Goal: Task Accomplishment & Management: Manage account settings

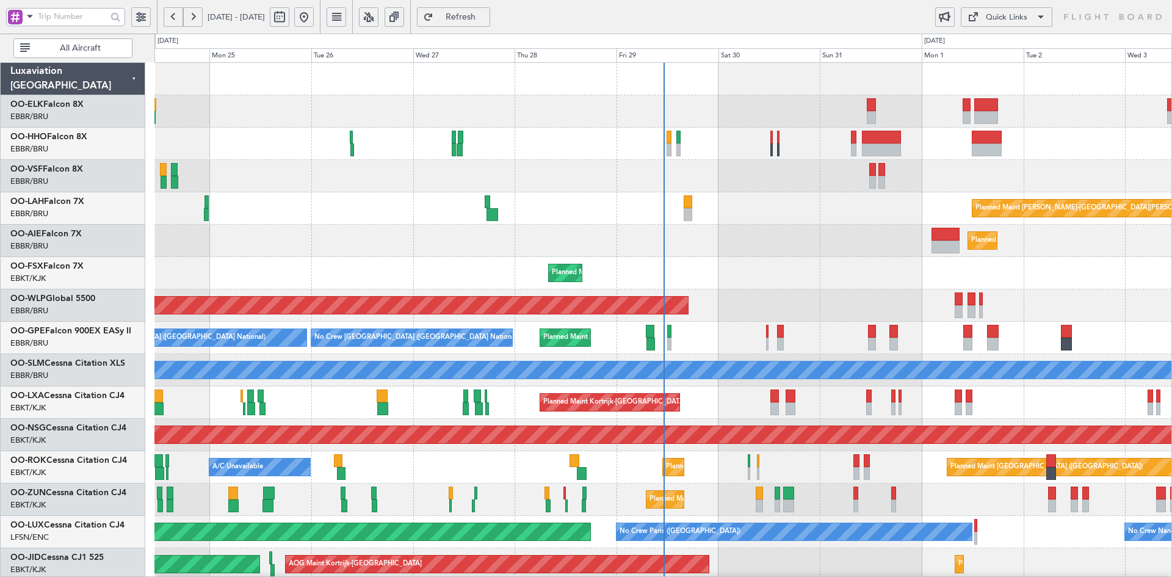
click at [711, 225] on div "Planned Maint [GEOGRAPHIC_DATA] ([GEOGRAPHIC_DATA])" at bounding box center [662, 241] width 1017 height 32
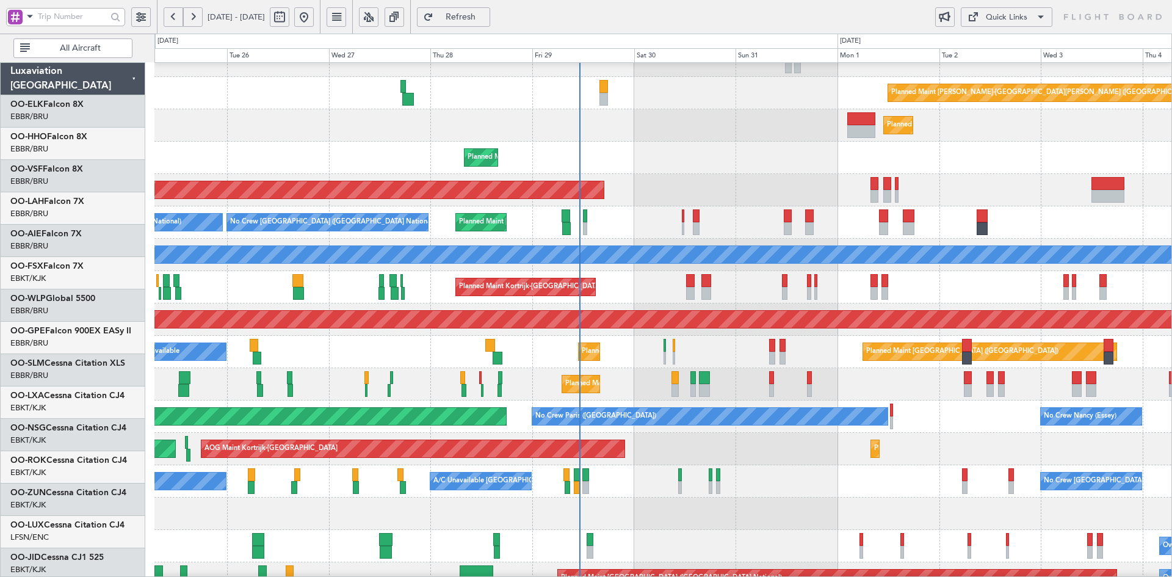
scroll to position [115, 0]
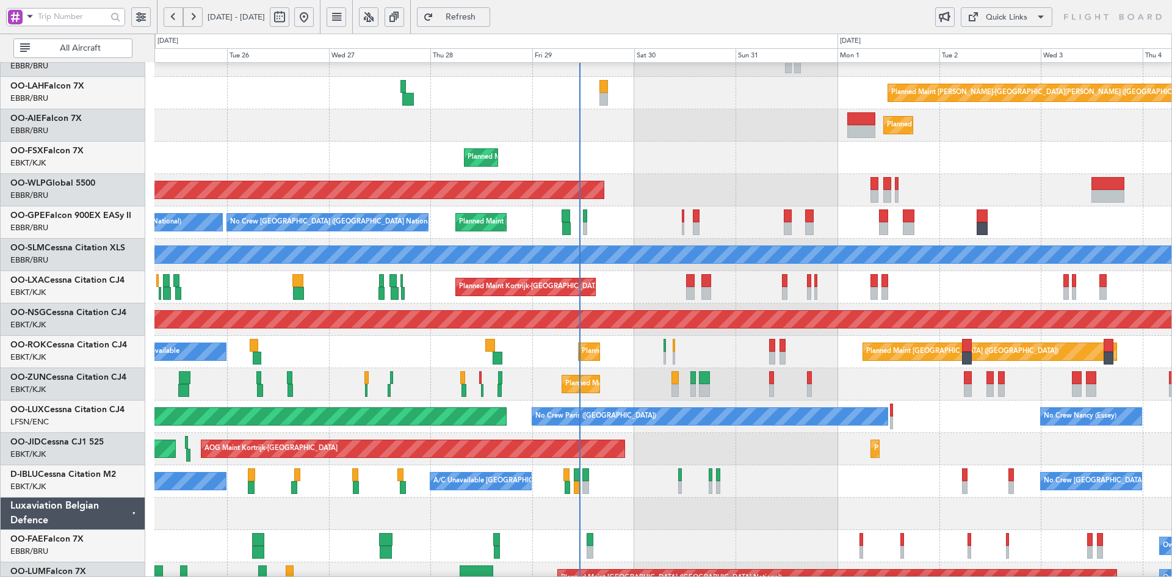
click at [871, 213] on div "No Crew [GEOGRAPHIC_DATA] ([GEOGRAPHIC_DATA] National) No Crew [GEOGRAPHIC_DATA…" at bounding box center [662, 222] width 1017 height 32
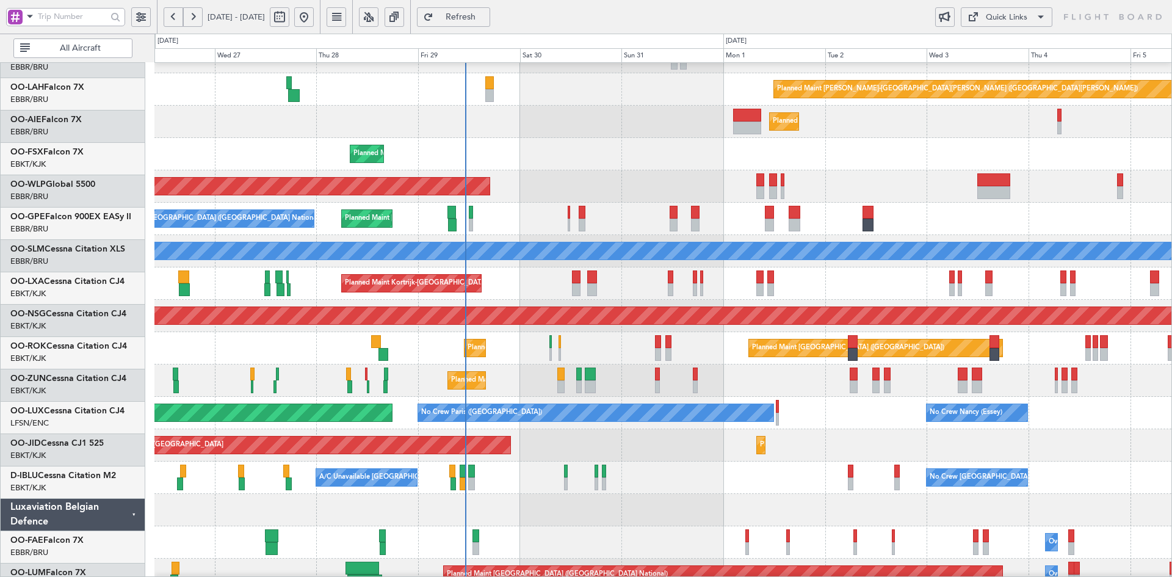
scroll to position [119, 0]
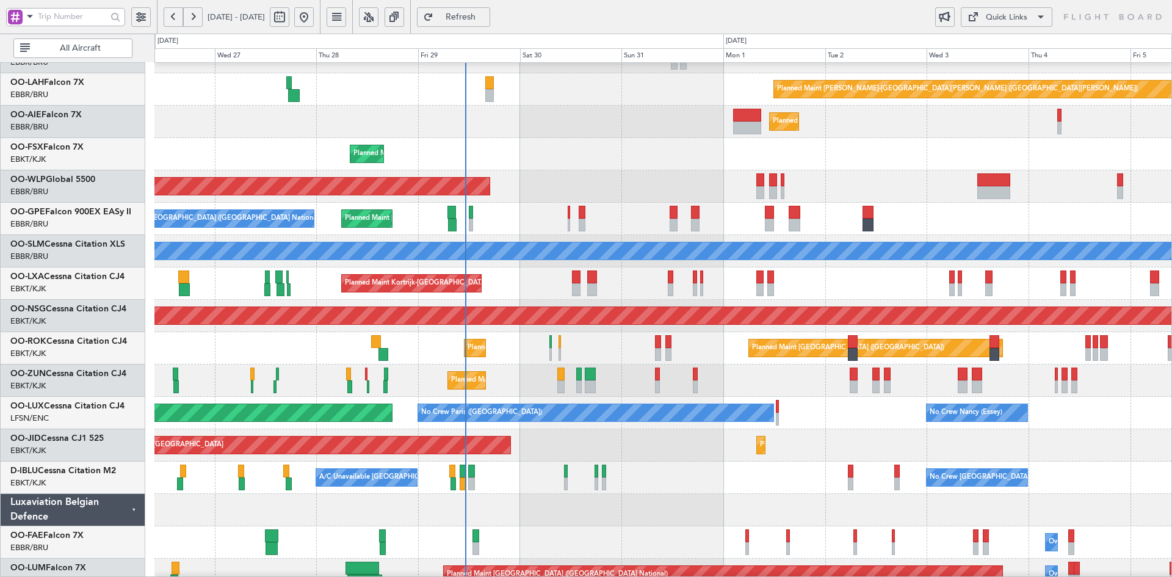
click at [630, 505] on div at bounding box center [662, 510] width 1017 height 32
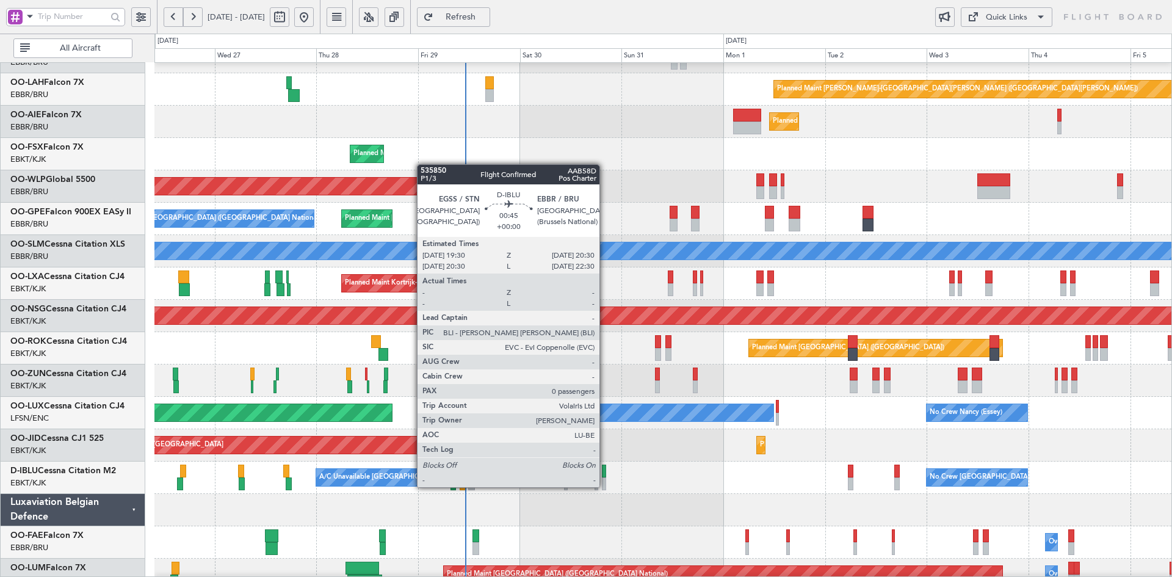
click at [605, 487] on div at bounding box center [604, 483] width 4 height 13
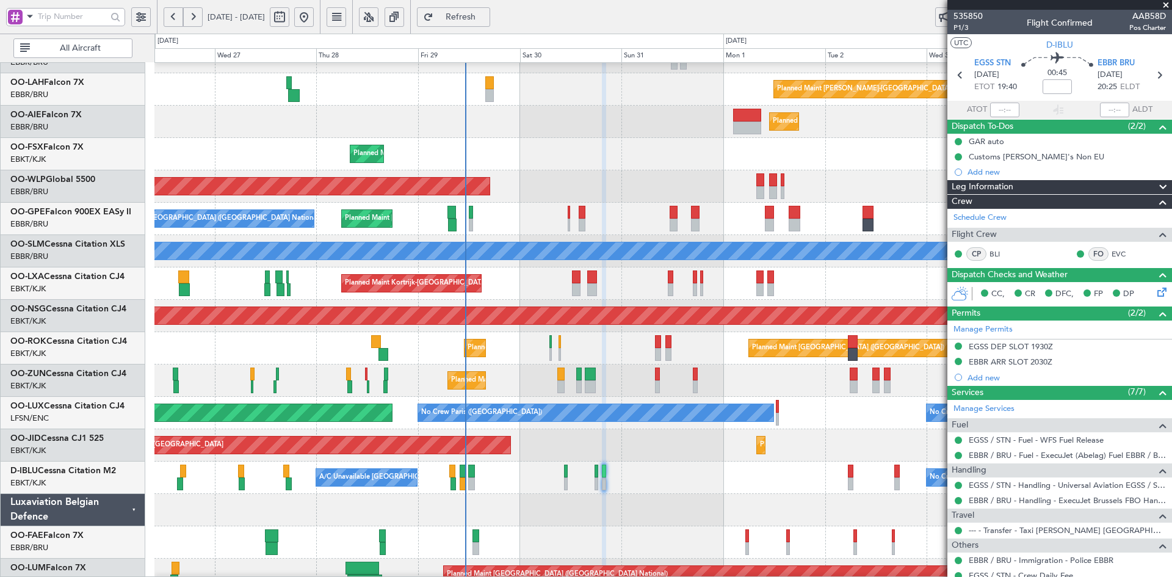
click at [1165, 2] on span at bounding box center [1166, 5] width 12 height 11
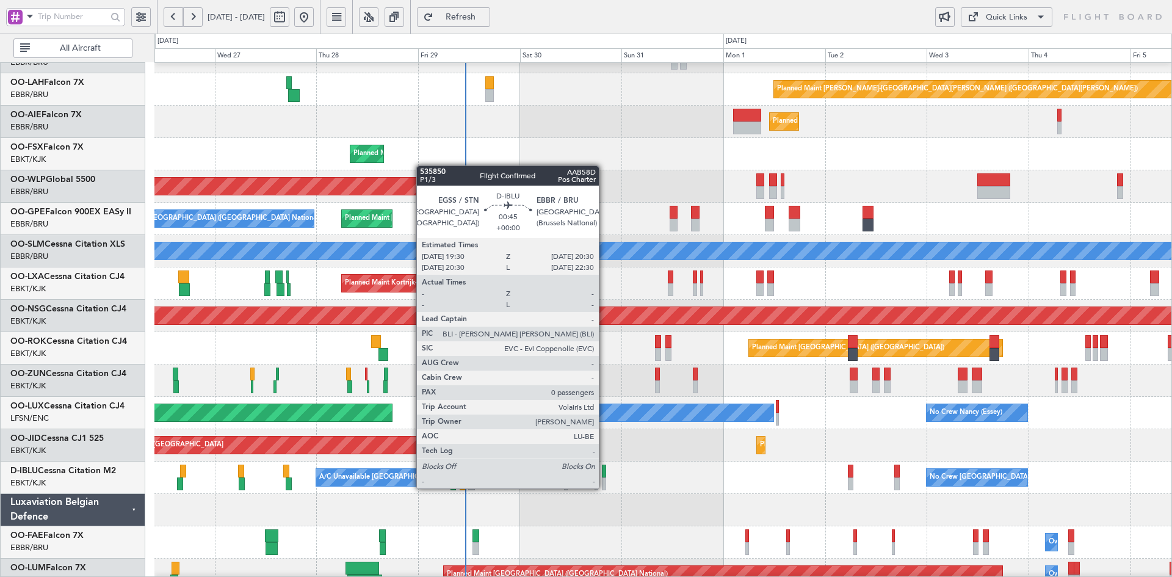
click at [604, 488] on div at bounding box center [604, 483] width 4 height 13
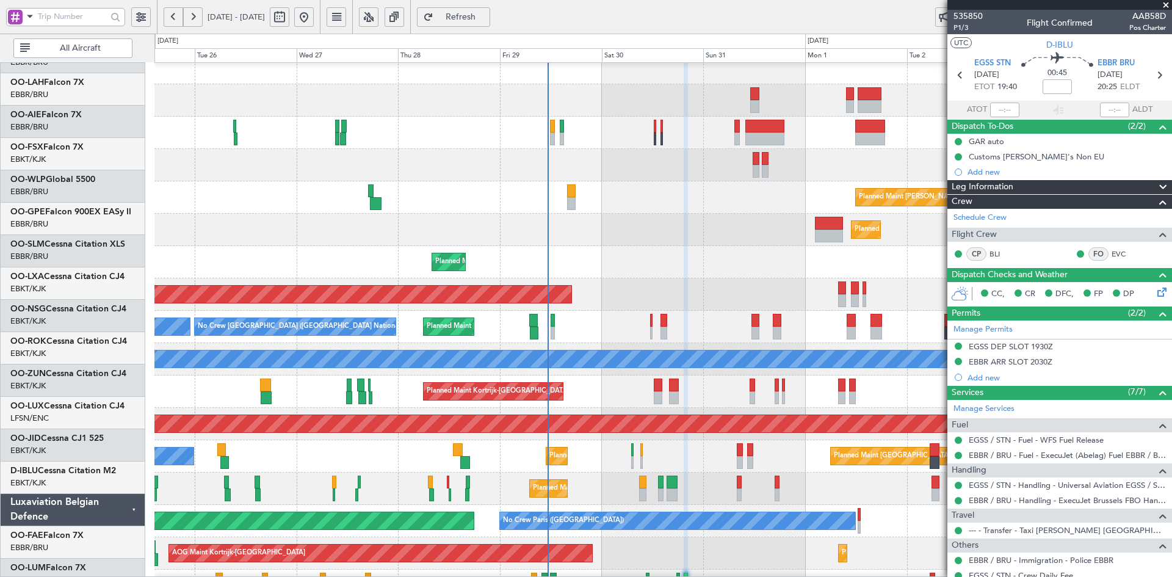
scroll to position [11, 0]
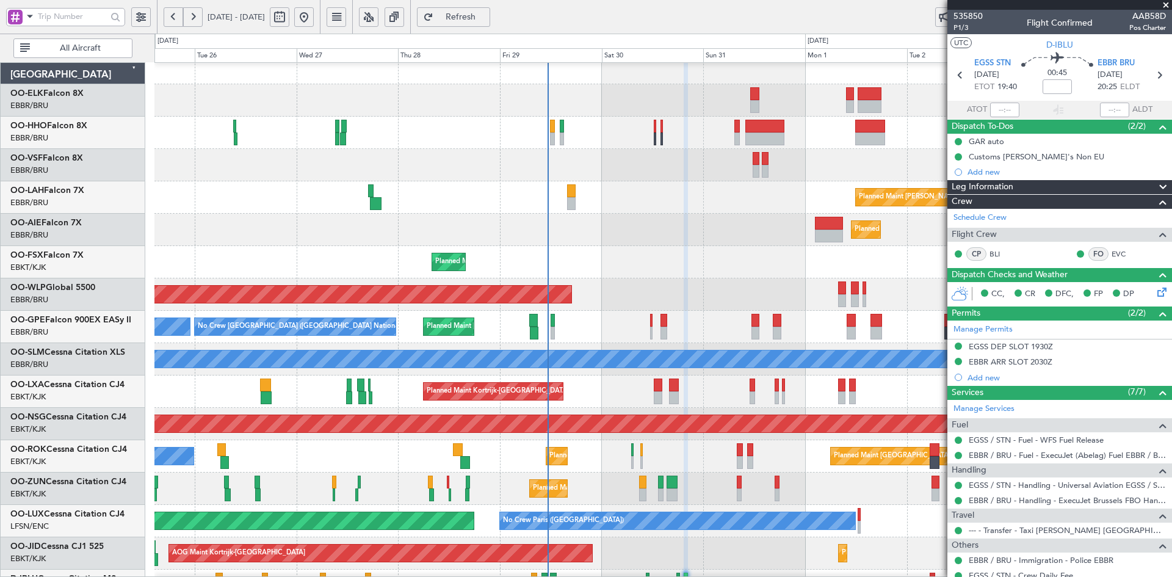
click at [604, 293] on div "Planned Maint [GEOGRAPHIC_DATA] ([GEOGRAPHIC_DATA])" at bounding box center [662, 294] width 1017 height 32
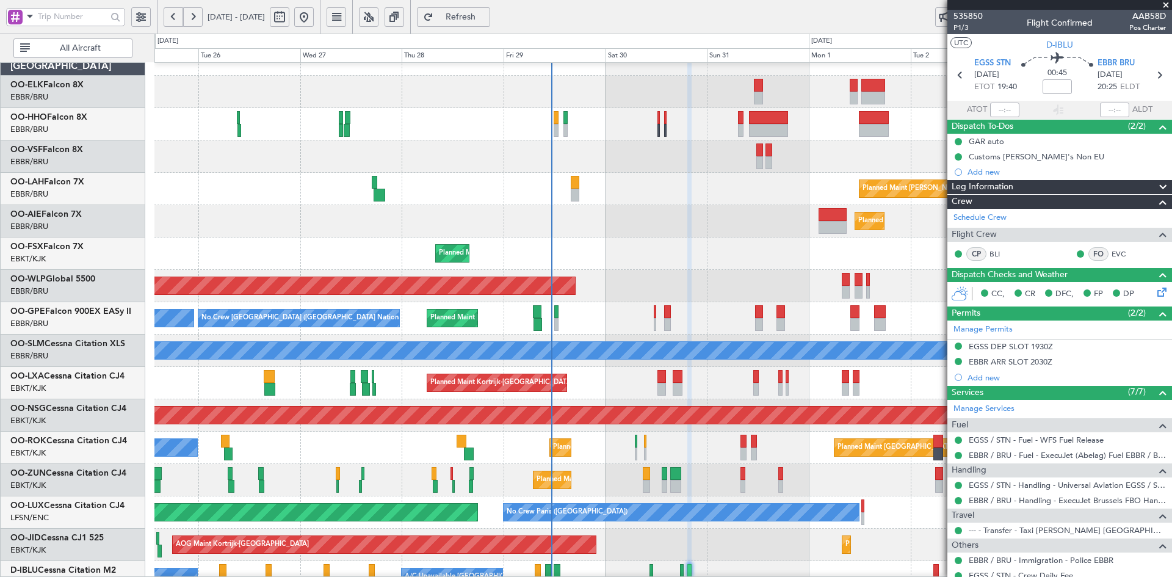
scroll to position [26, 0]
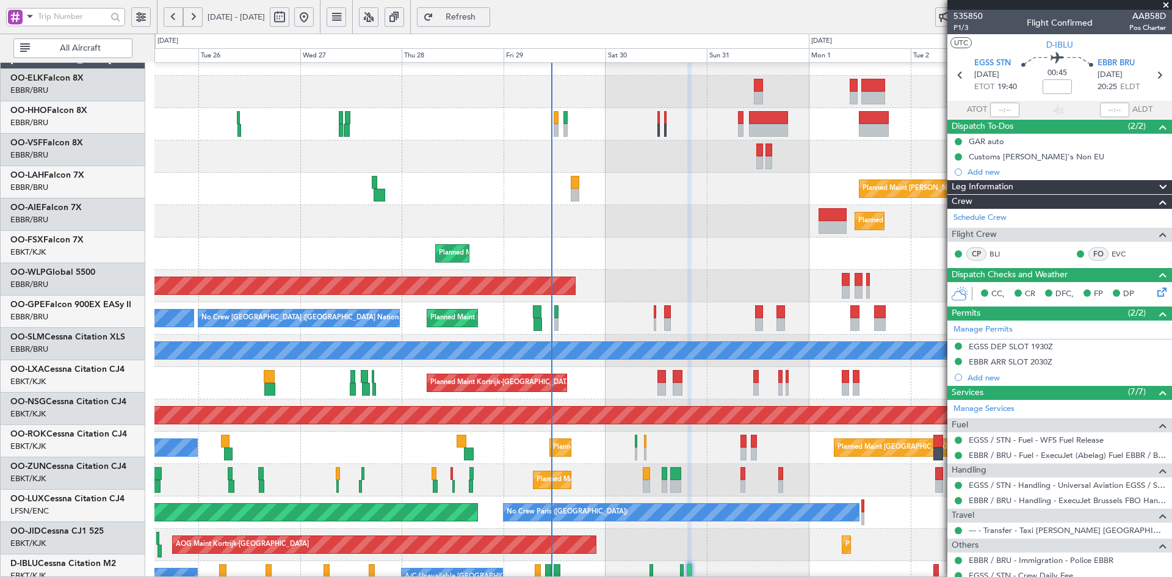
click at [566, 282] on div "Planned Maint [GEOGRAPHIC_DATA] ([GEOGRAPHIC_DATA])" at bounding box center [662, 286] width 1017 height 32
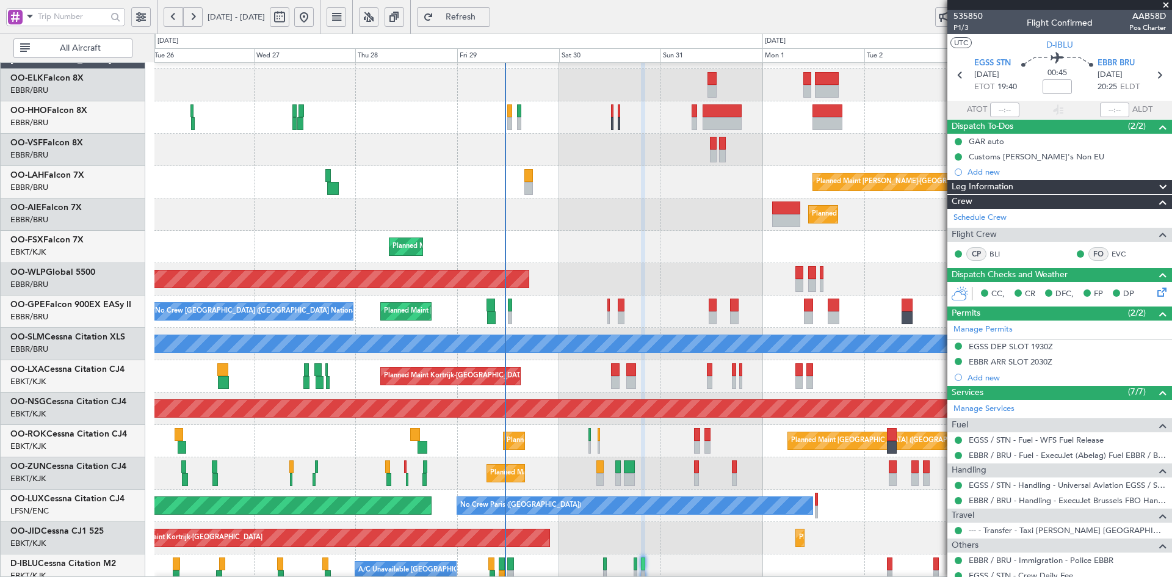
click at [461, 176] on div "Planned Maint [PERSON_NAME]-[GEOGRAPHIC_DATA][PERSON_NAME] ([GEOGRAPHIC_DATA][P…" at bounding box center [662, 360] width 1017 height 647
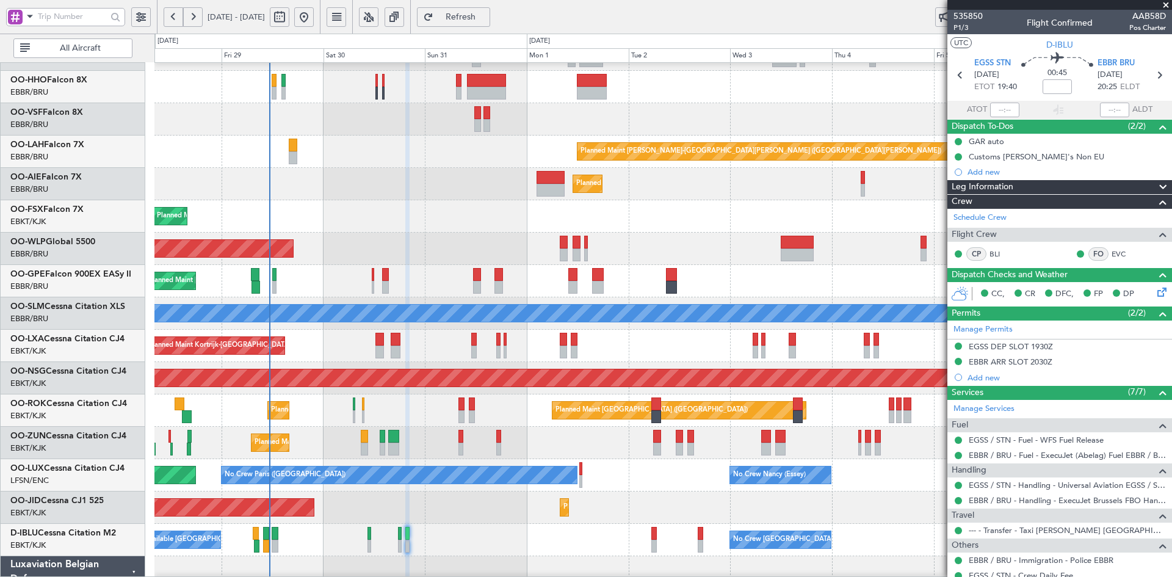
click at [674, 168] on div "Planned Maint [GEOGRAPHIC_DATA] ([GEOGRAPHIC_DATA])" at bounding box center [662, 184] width 1017 height 32
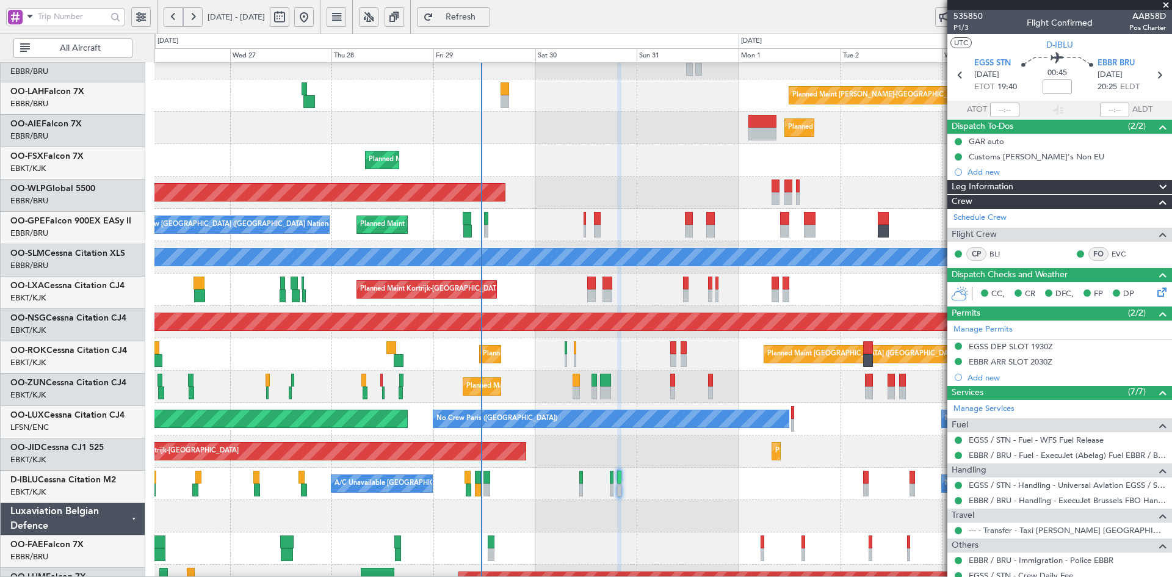
scroll to position [113, 0]
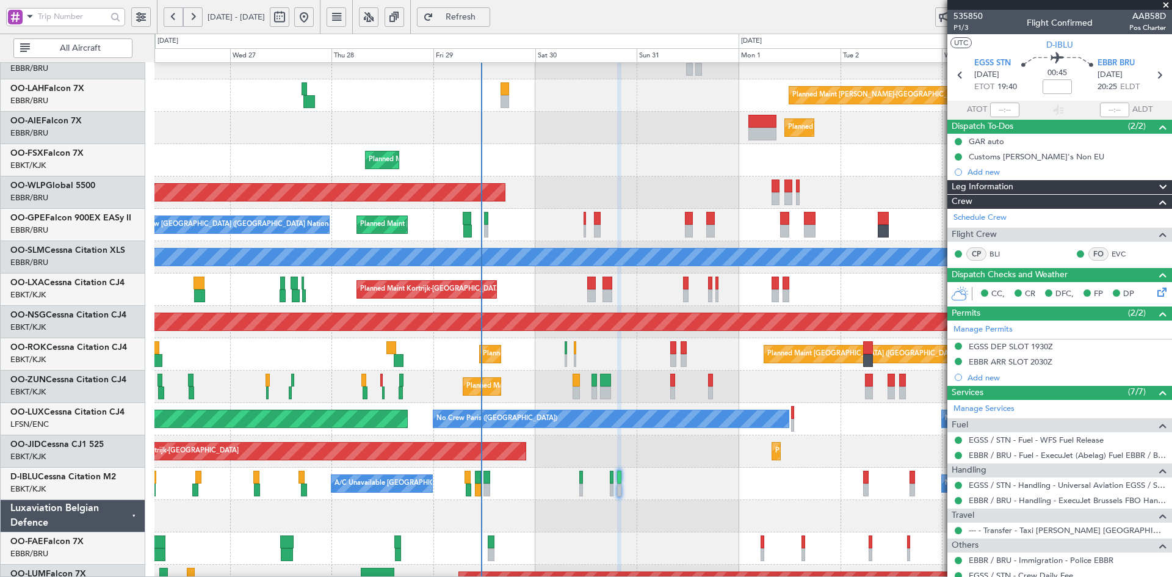
click at [704, 135] on div "Planned Maint [GEOGRAPHIC_DATA] ([GEOGRAPHIC_DATA])" at bounding box center [662, 128] width 1017 height 32
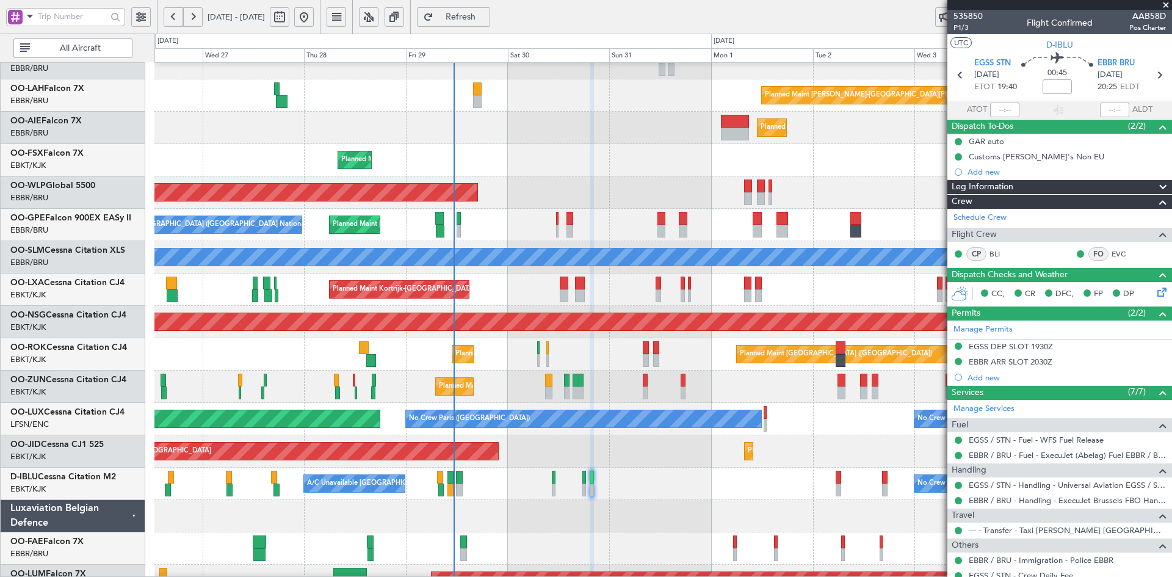
click at [689, 175] on div "Planned Maint Kortrijk-[GEOGRAPHIC_DATA]" at bounding box center [662, 160] width 1017 height 32
click at [1166, 6] on span at bounding box center [1166, 5] width 12 height 11
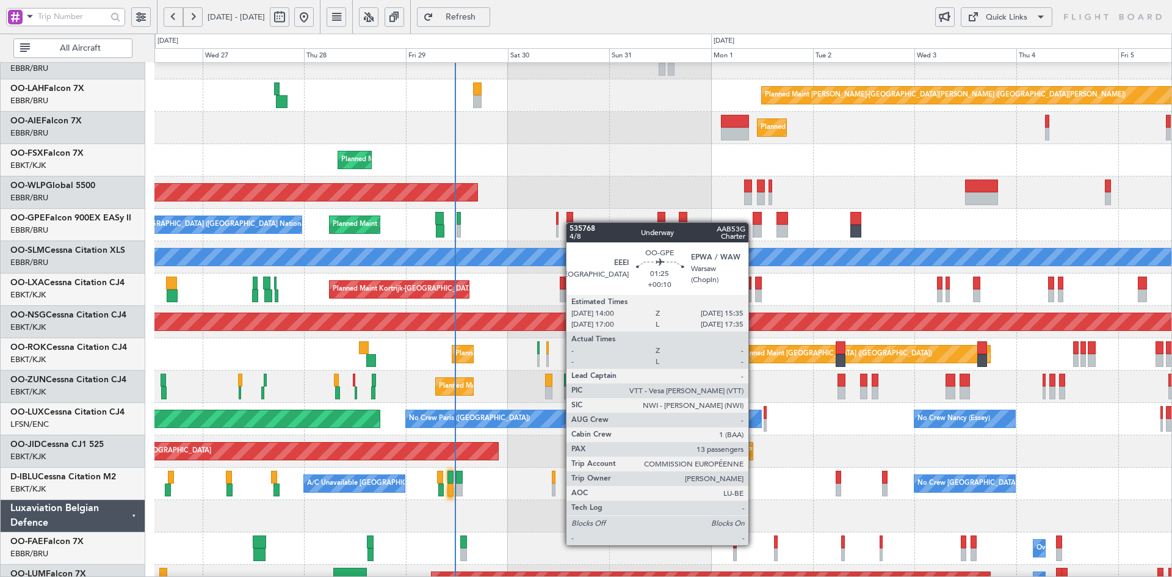
click at [580, 209] on div "Planned Maint Brussels (Brussels National) No Crew Brussels (Brussels National)…" at bounding box center [662, 225] width 1017 height 32
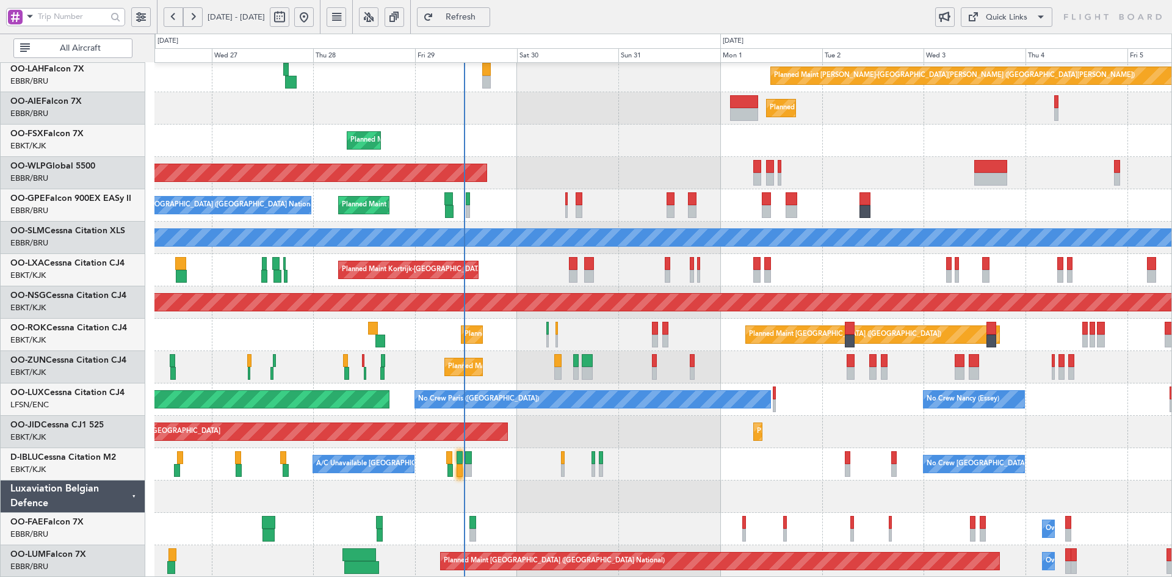
click at [827, 222] on div "Planned Maint Brussels (Brussels National) No Crew Brussels (Brussels National)…" at bounding box center [662, 205] width 1017 height 32
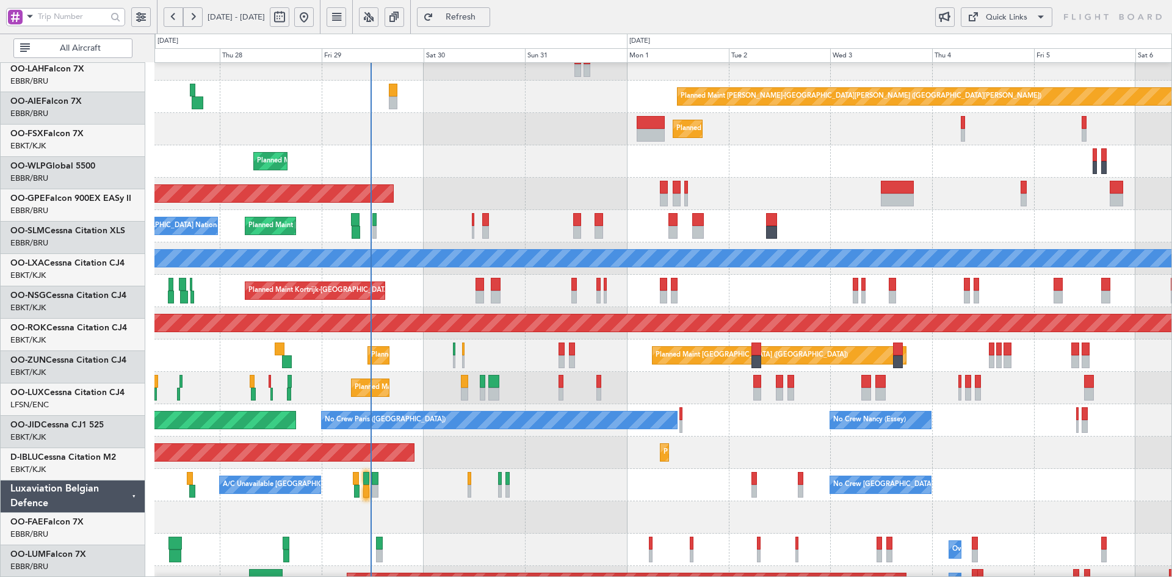
scroll to position [112, 0]
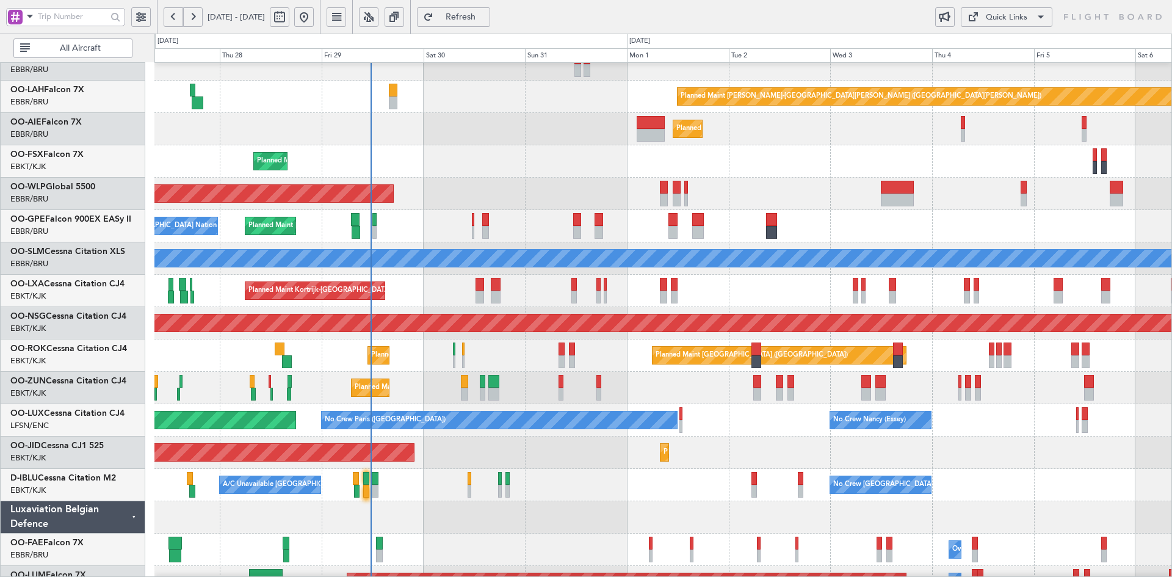
click at [893, 220] on div "Planned Maint Alton-st Louis (St Louis Regl) Planned Maint London (Farnborough)…" at bounding box center [662, 274] width 1017 height 647
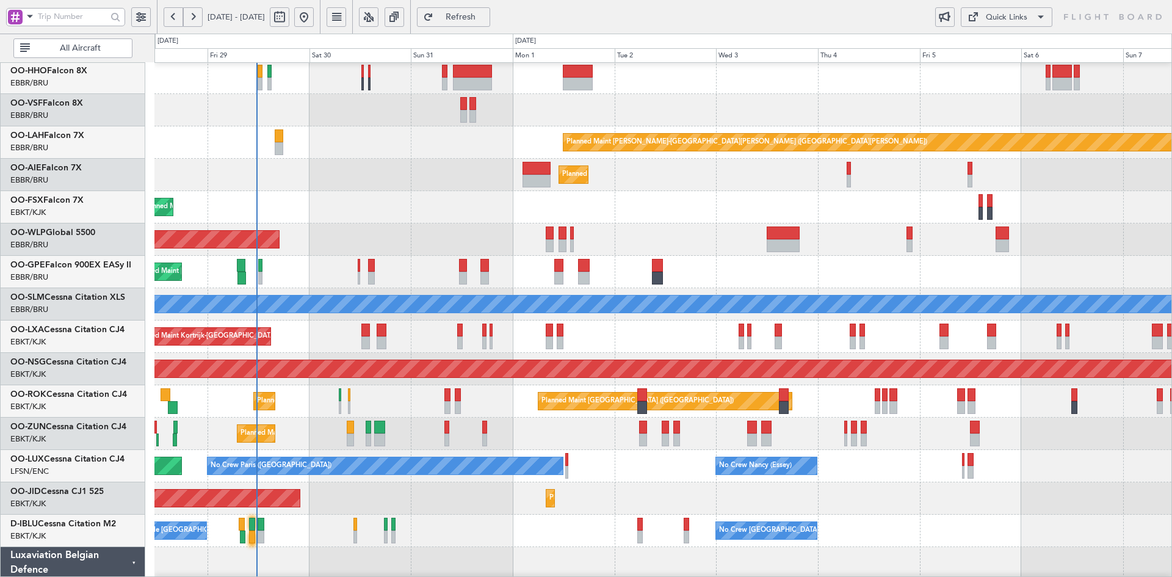
click at [401, 191] on div "Planned Maint Kortrijk-Wevelgem Planned Maint Kortrijk-Wevelgem" at bounding box center [662, 207] width 1017 height 32
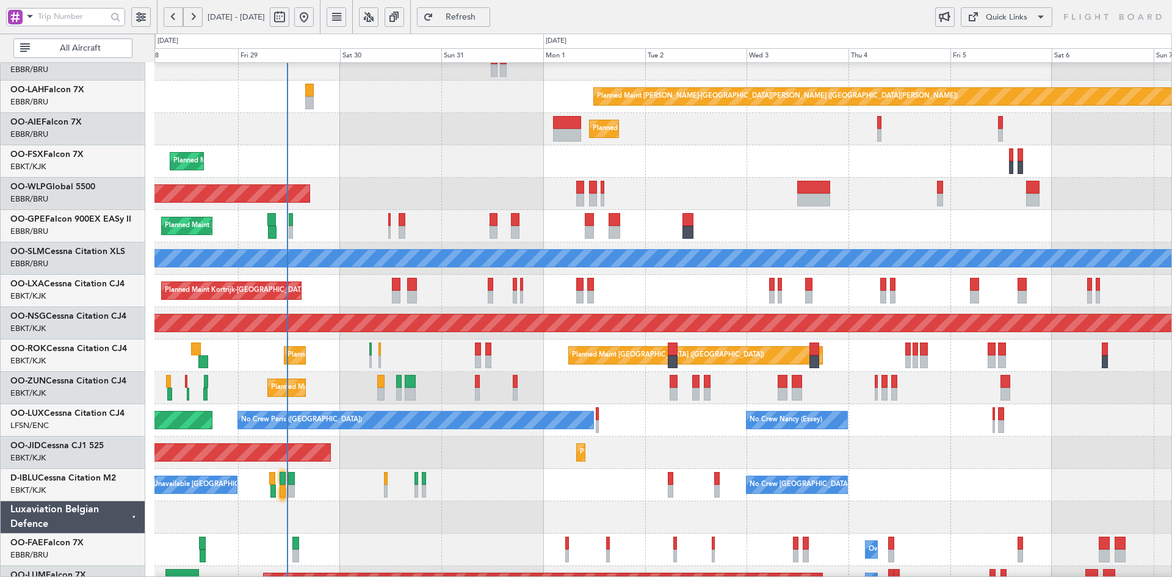
click at [633, 95] on div "Planned Maint Alton-st Louis (St Louis Regl) Planned Maint London (Farnborough)…" at bounding box center [662, 274] width 1017 height 647
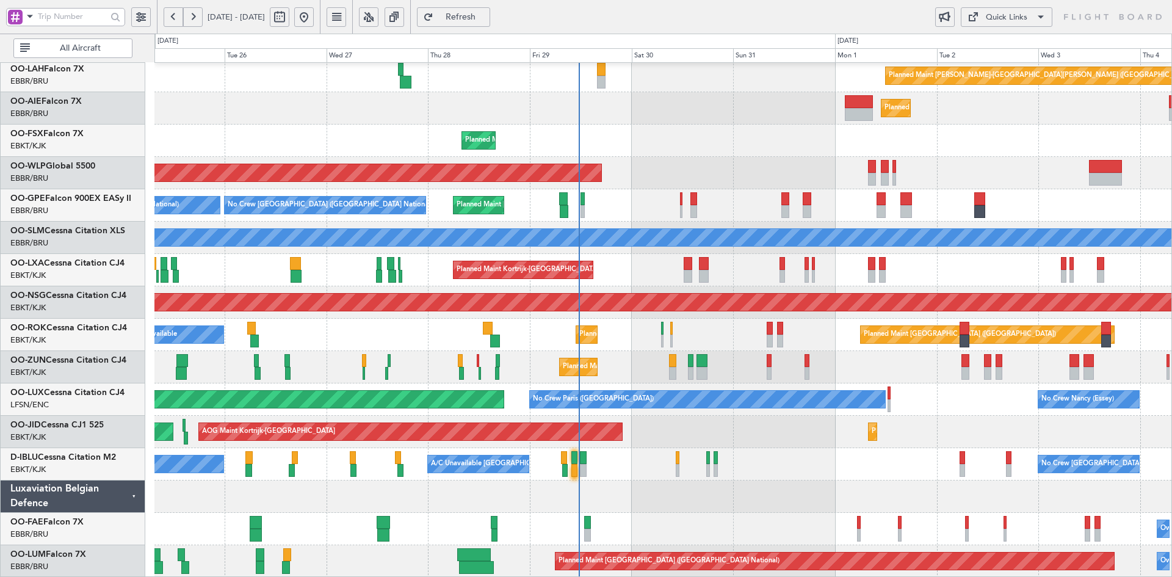
click at [708, 130] on div "Planned Maint Kortrijk-[GEOGRAPHIC_DATA]" at bounding box center [662, 141] width 1017 height 32
click at [741, 174] on div "Planned Maint [GEOGRAPHIC_DATA] ([GEOGRAPHIC_DATA])" at bounding box center [662, 173] width 1017 height 32
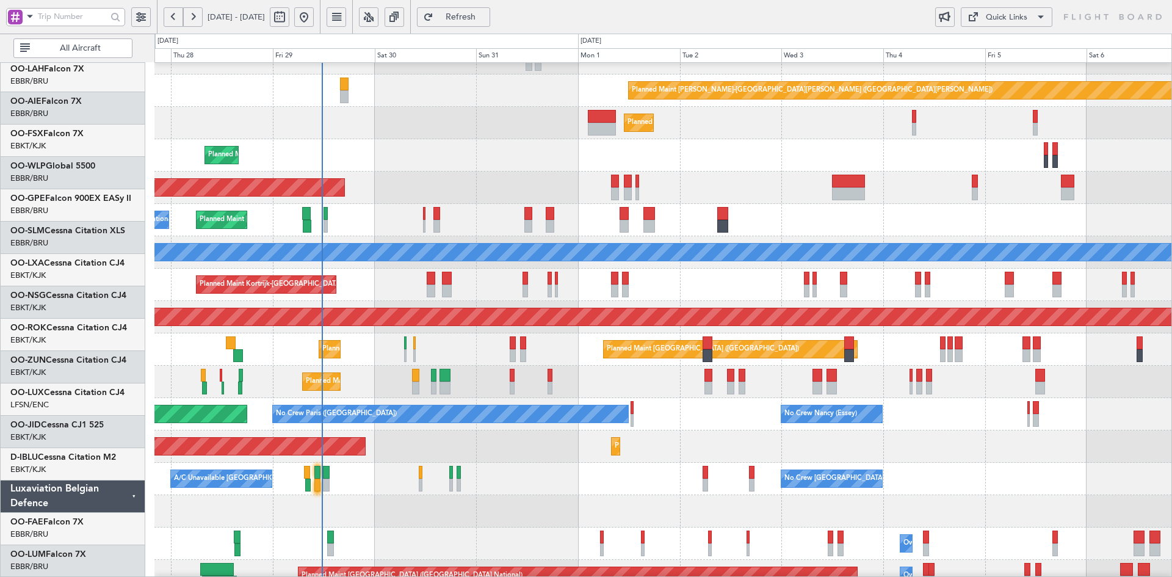
scroll to position [118, 0]
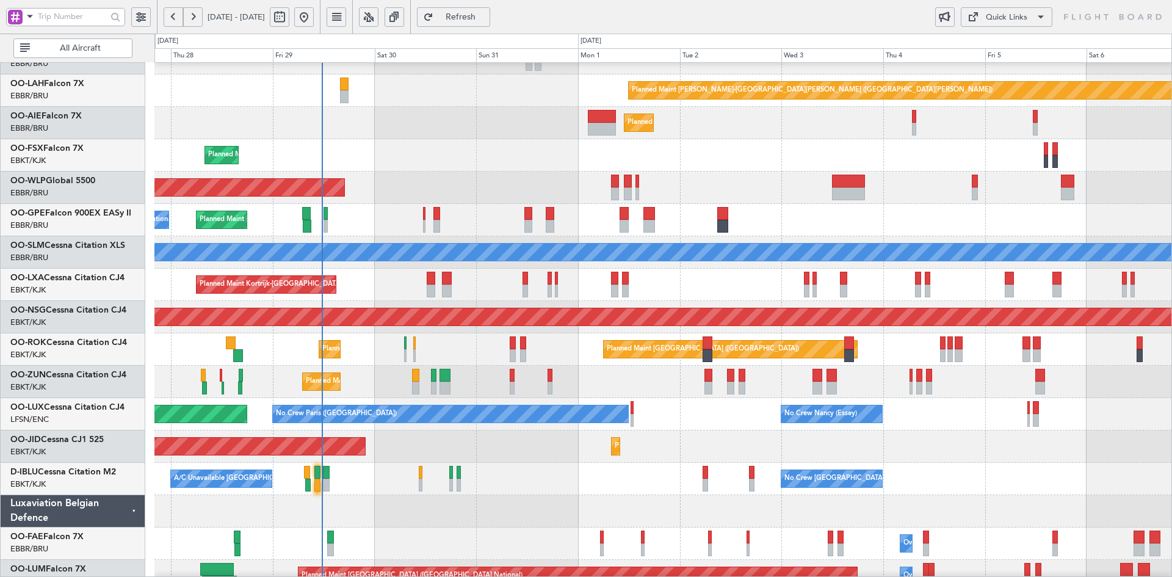
click at [855, 172] on div "Planned Maint Kortrijk-Wevelgem Planned Maint Kortrijk-Wevelgem" at bounding box center [662, 155] width 1017 height 32
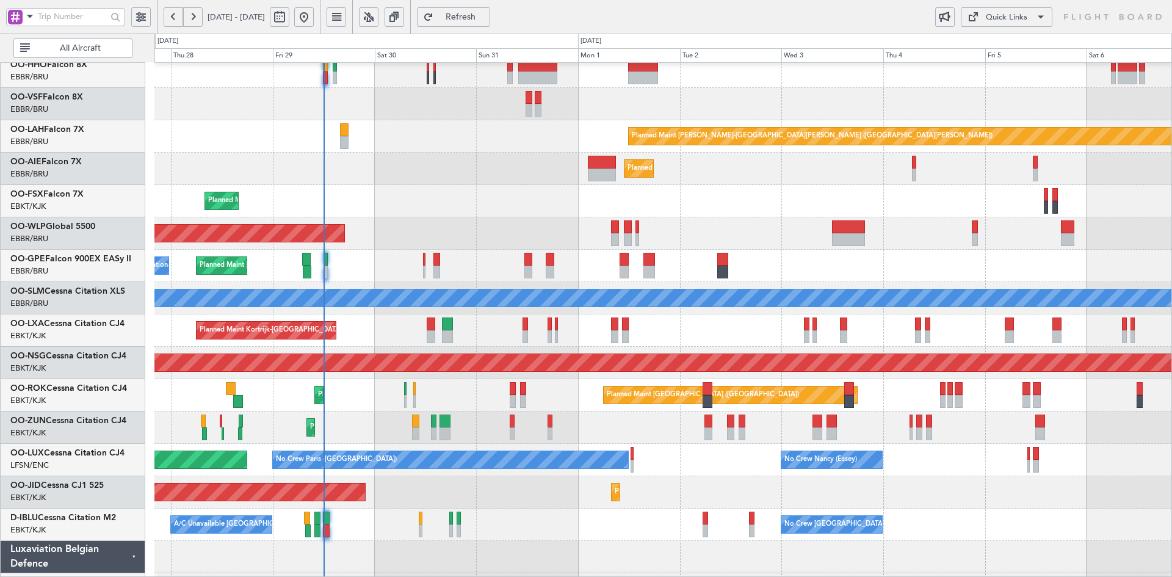
click at [499, 167] on div "Planned Maint [GEOGRAPHIC_DATA] ([GEOGRAPHIC_DATA])" at bounding box center [662, 169] width 1017 height 32
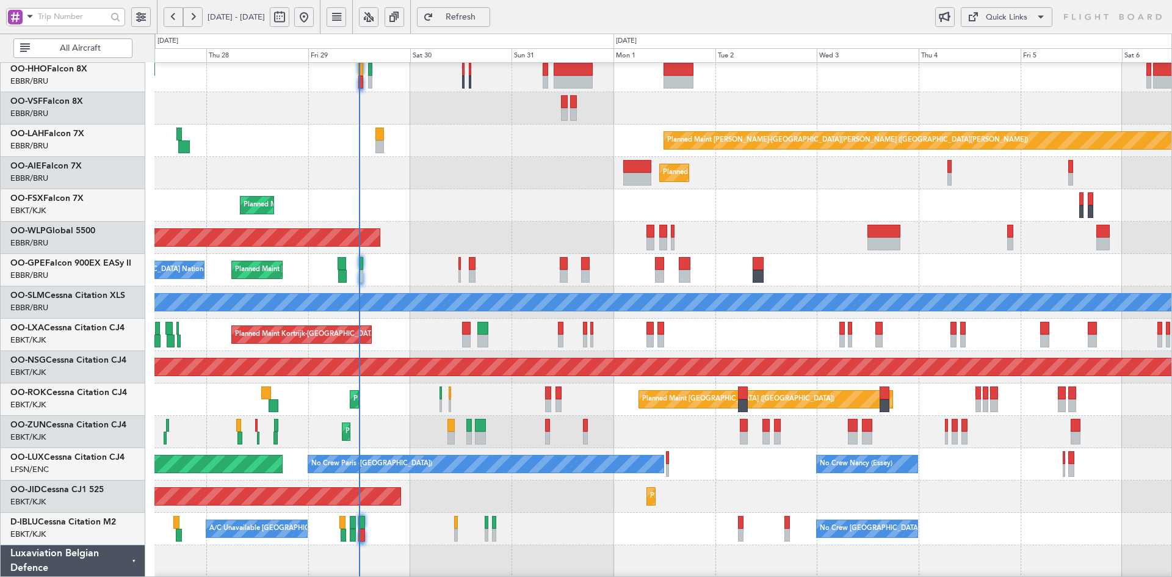
click at [780, 215] on div "Planned Maint Kortrijk-Wevelgem Planned Maint Kortrijk-Wevelgem" at bounding box center [662, 205] width 1017 height 32
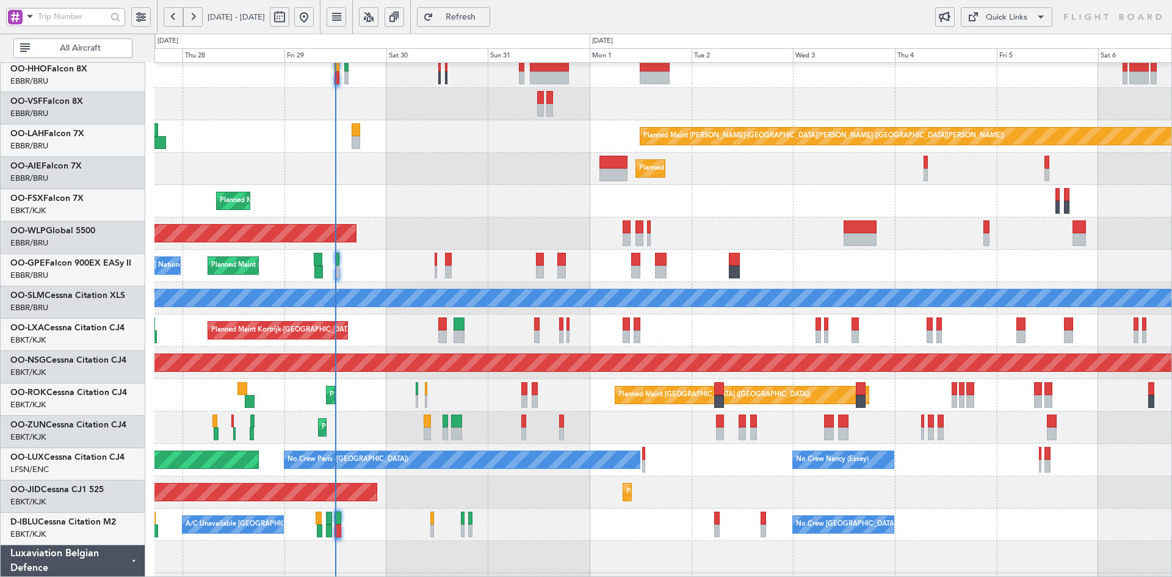
scroll to position [72, 0]
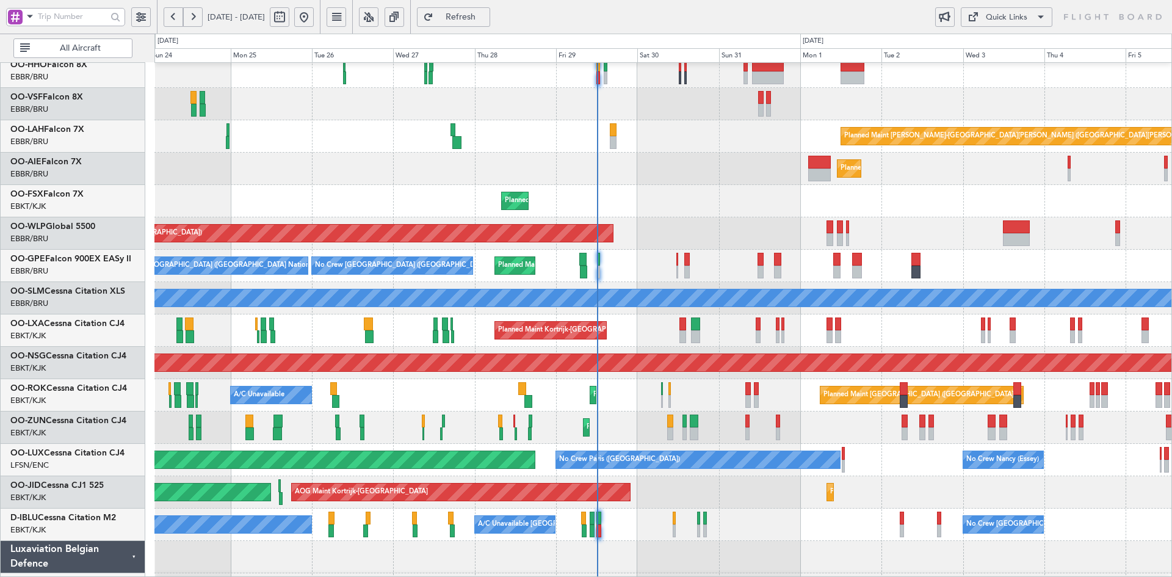
click at [669, 209] on div "Planned Maint Kortrijk-Wevelgem Planned Maint Kortrijk-Wevelgem" at bounding box center [662, 201] width 1017 height 32
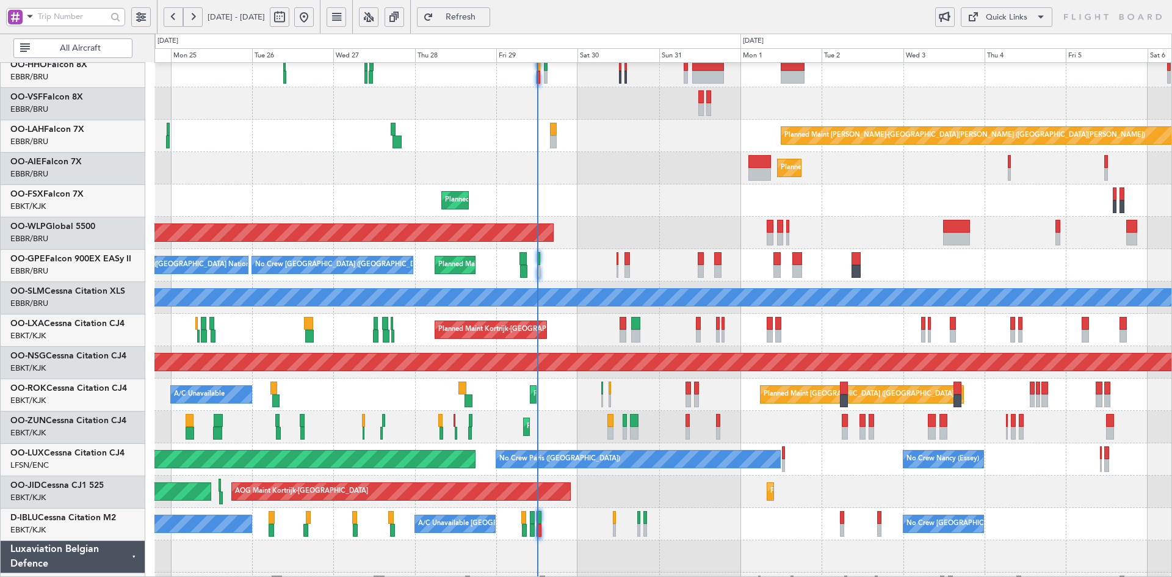
scroll to position [73, 0]
click at [783, 188] on div "Planned Maint Kortrijk-Wevelgem Planned Maint Kortrijk-Wevelgem" at bounding box center [662, 200] width 1017 height 32
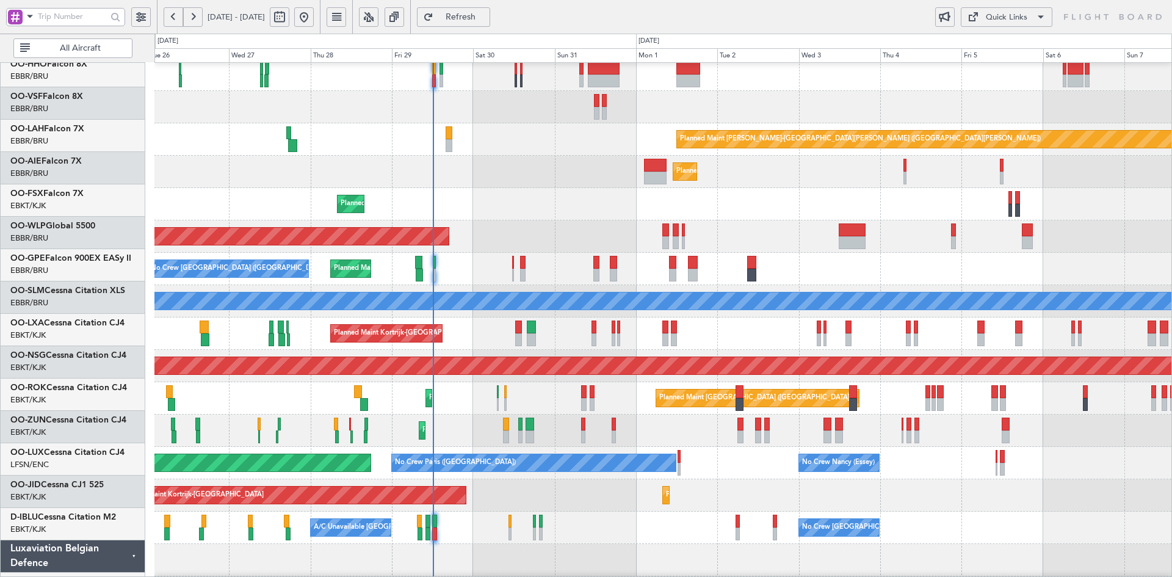
scroll to position [69, 0]
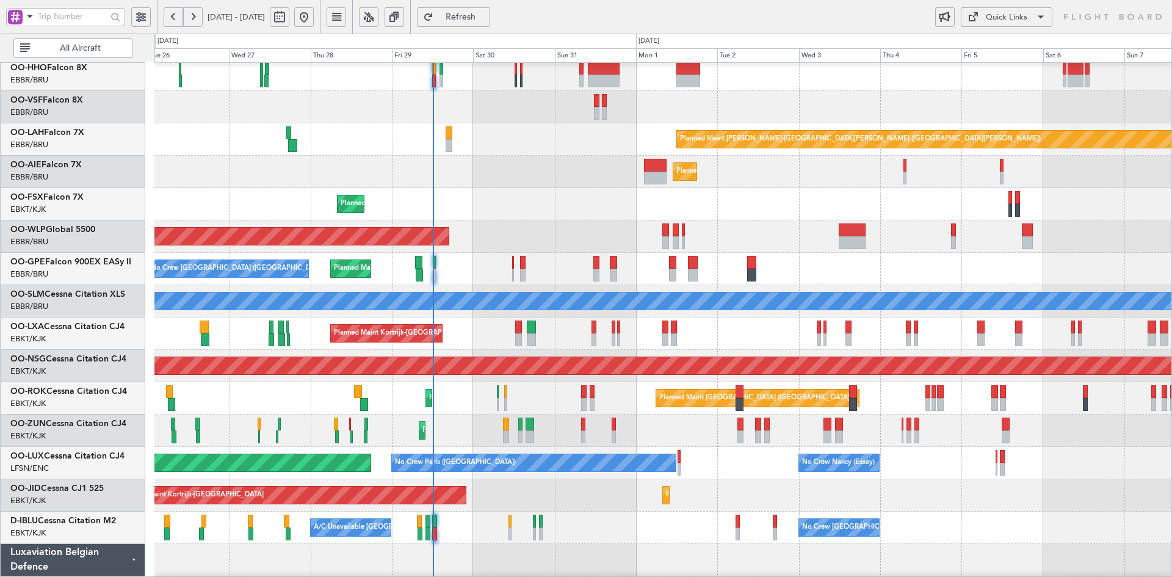
click at [832, 272] on div "Planned Maint Brussels (Brussels National) No Crew Brussels (Brussels National)…" at bounding box center [662, 269] width 1017 height 32
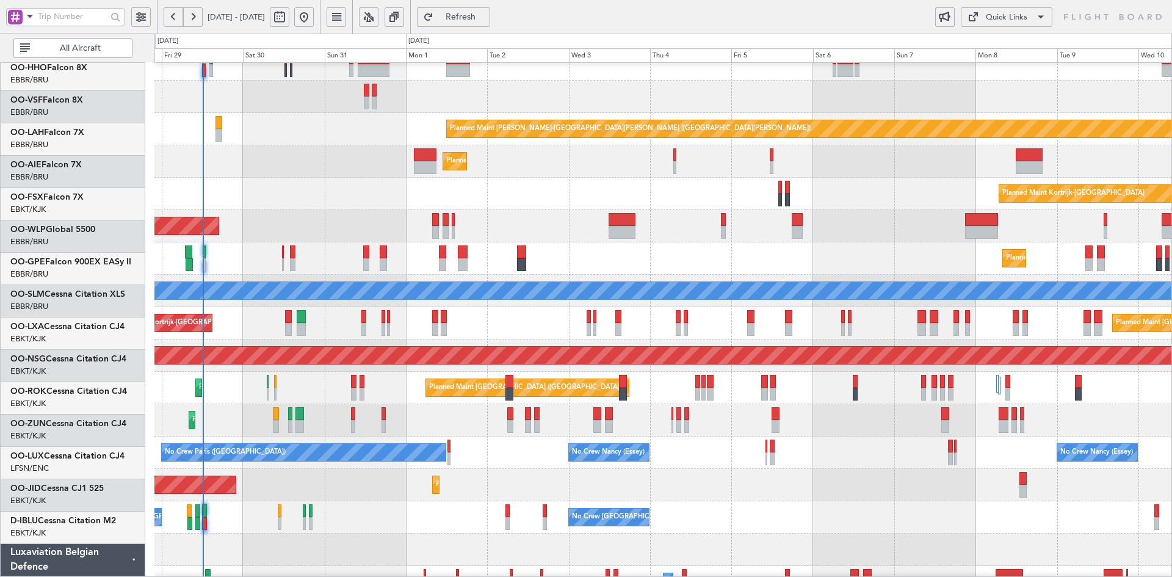
scroll to position [79, 0]
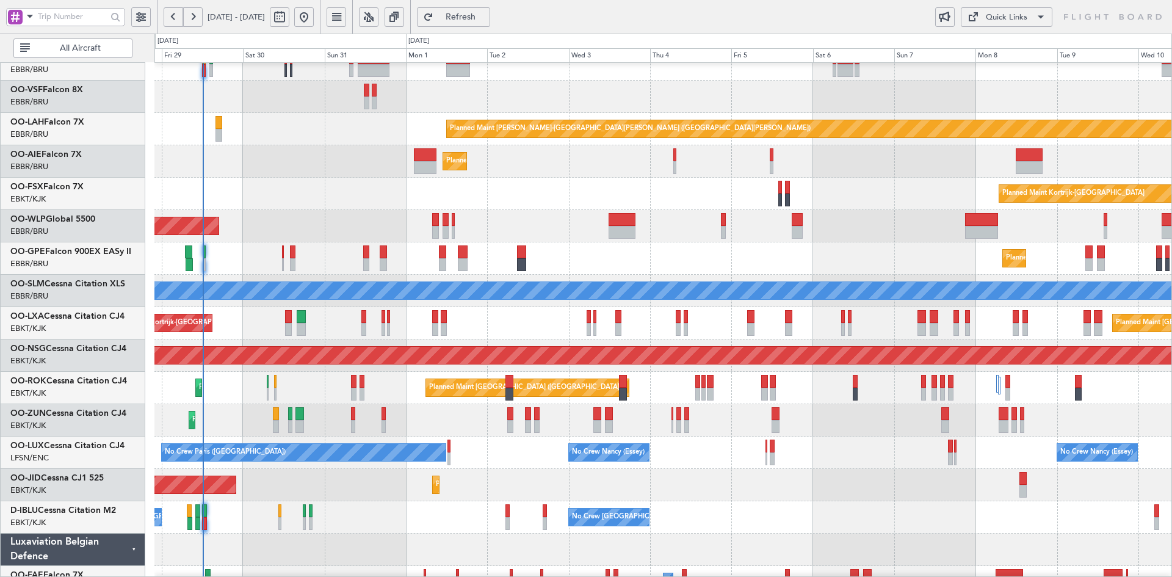
click at [783, 264] on div "Planned Maint Brussels (Brussels National) Planned Maint Brussels (Brussels Nat…" at bounding box center [662, 258] width 1017 height 32
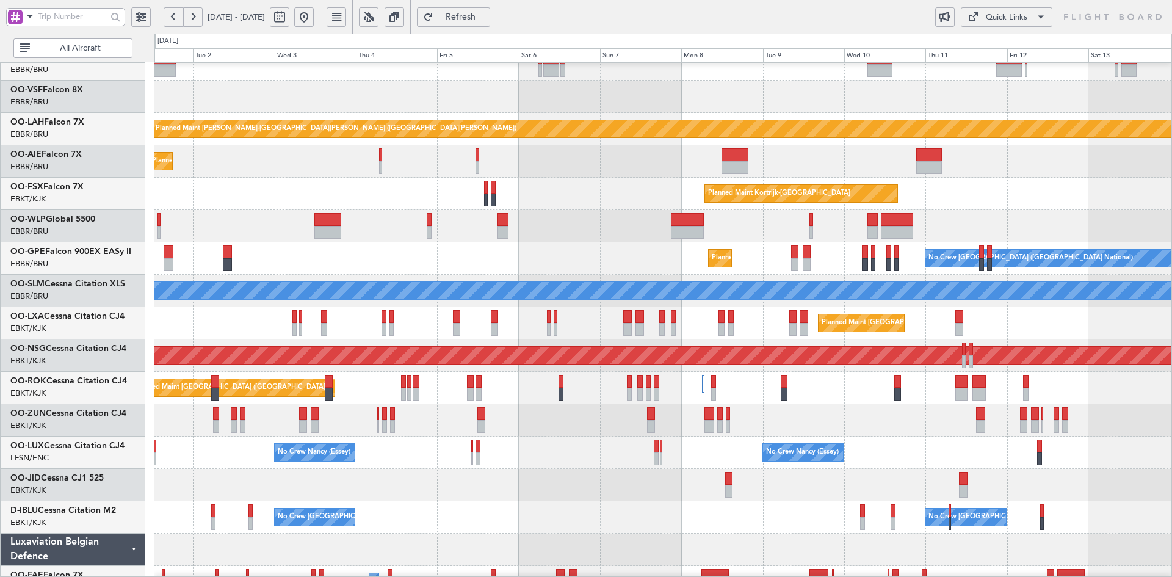
click at [750, 441] on div "No Crew Nancy (Essey) No Crew Nancy (Essey) No Crew Paris (Le Bourget)" at bounding box center [662, 453] width 1017 height 32
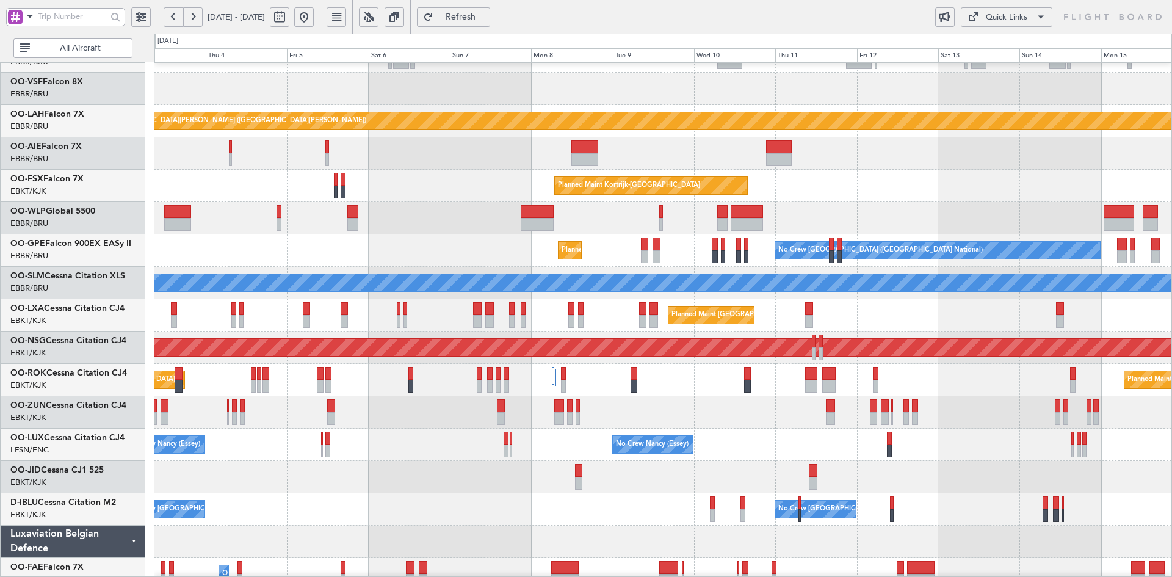
click at [953, 202] on div at bounding box center [662, 218] width 1017 height 32
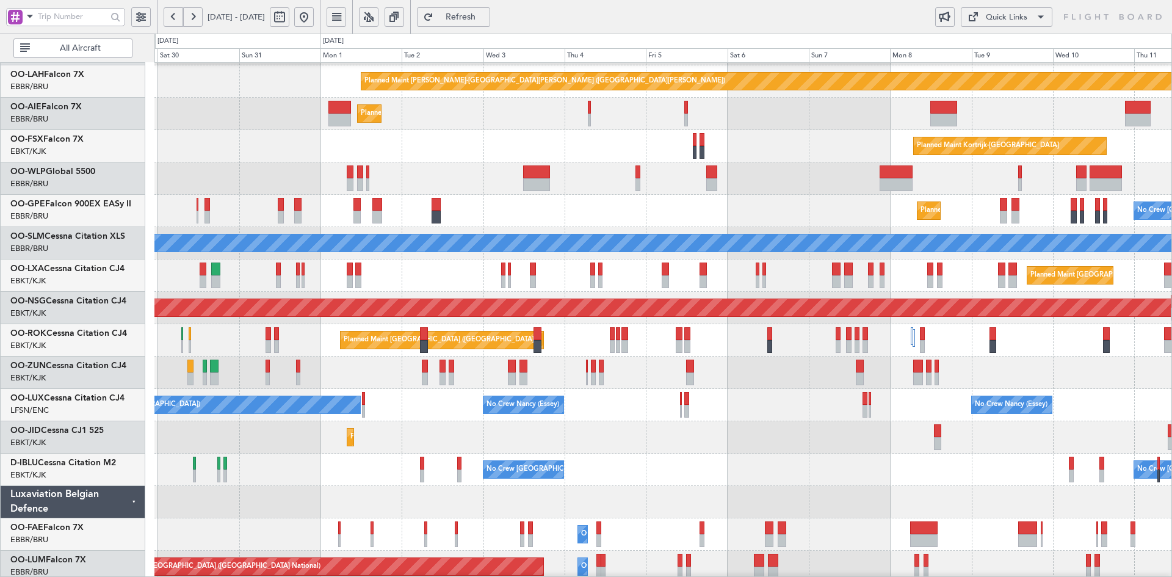
scroll to position [132, 0]
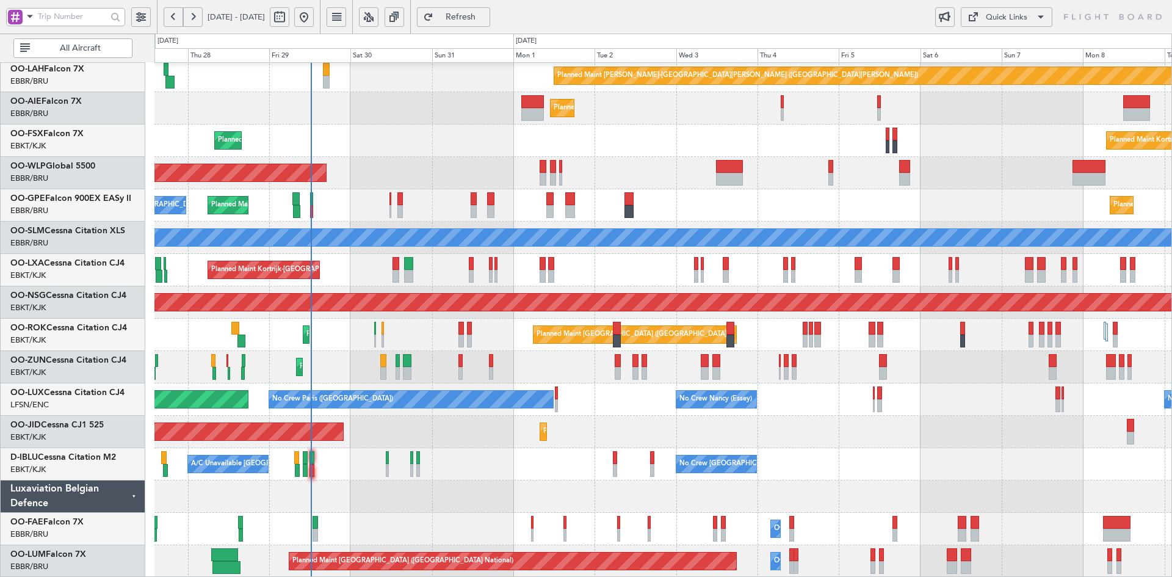
click at [912, 157] on div "Planned Maint [GEOGRAPHIC_DATA] ([GEOGRAPHIC_DATA])" at bounding box center [662, 173] width 1017 height 32
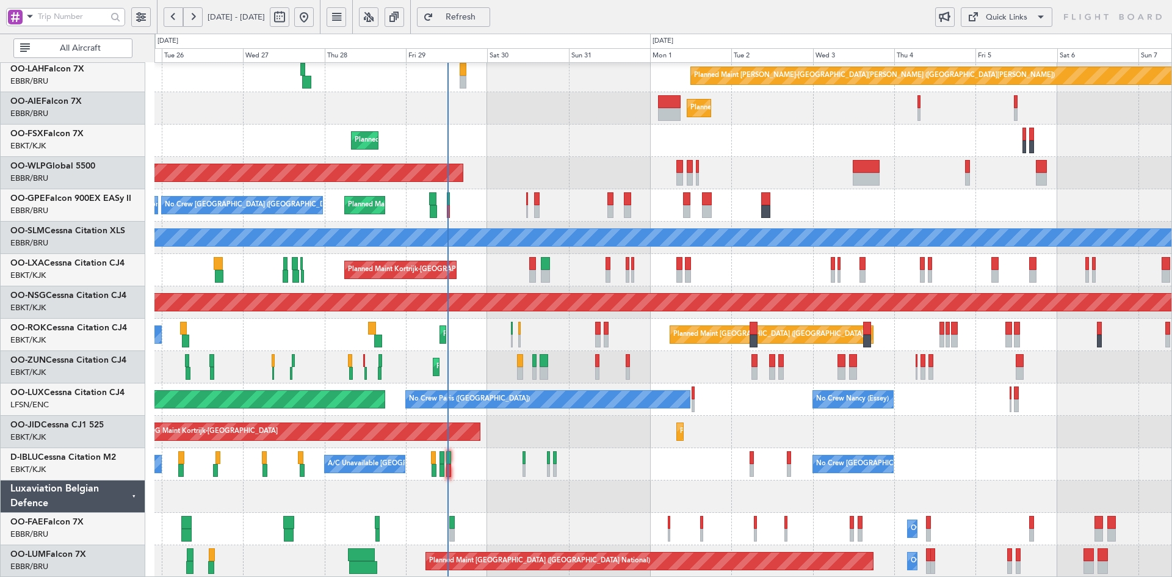
click at [543, 218] on div "Planned Maint Alton-st Louis (St Louis Regl) Planned Maint London (Farnborough)…" at bounding box center [662, 253] width 1017 height 647
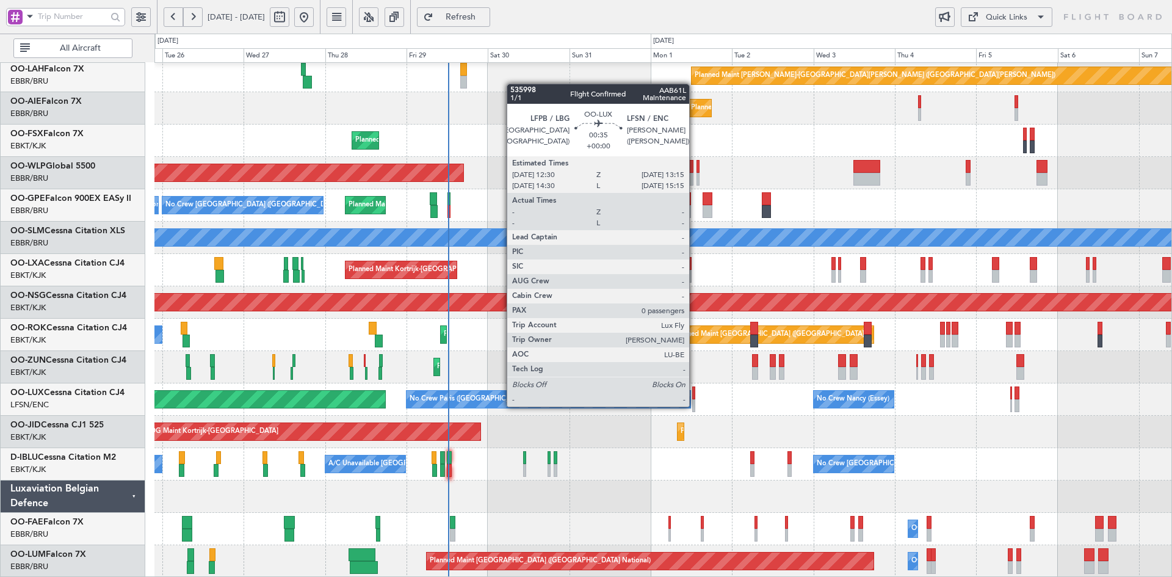
click at [695, 405] on div at bounding box center [693, 405] width 3 height 13
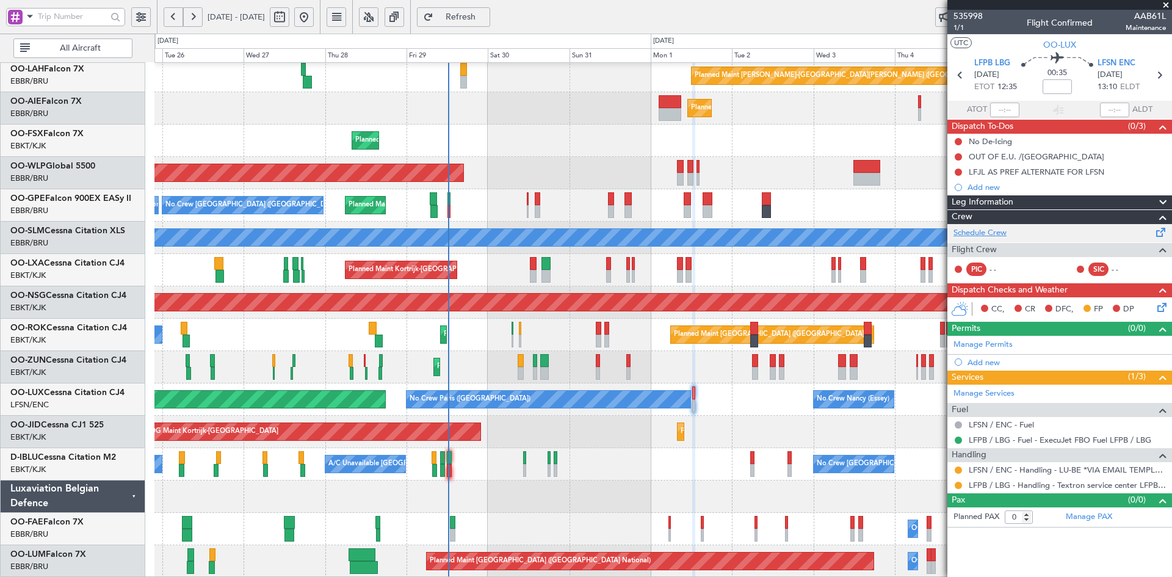
click at [992, 233] on link "Schedule Crew" at bounding box center [980, 233] width 53 height 12
click at [1165, 4] on span at bounding box center [1166, 5] width 12 height 11
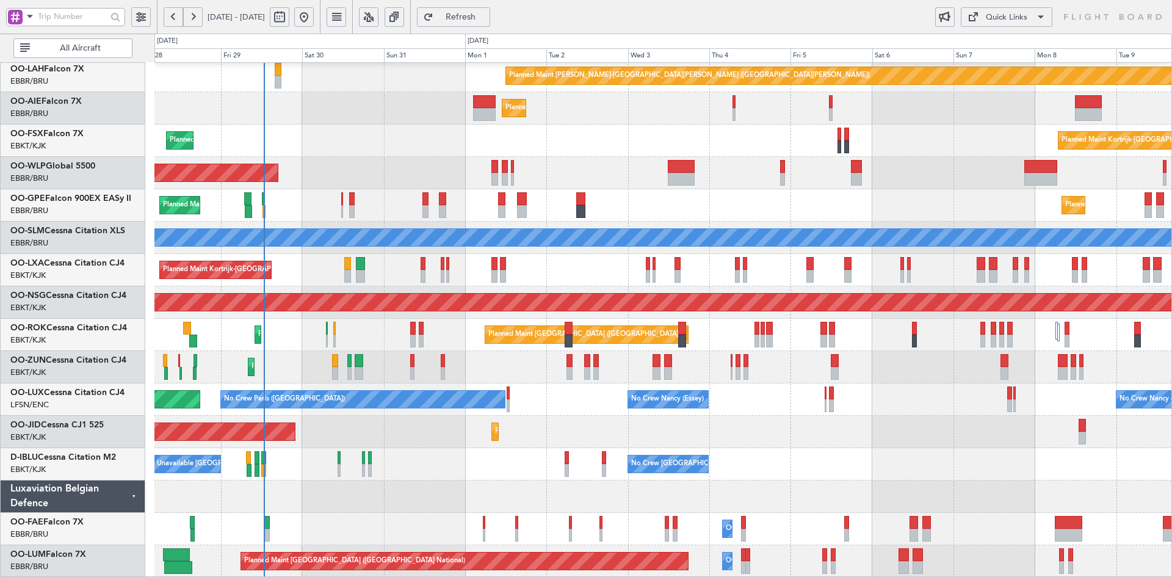
click at [793, 190] on div "Planned Maint Brussels (Brussels National) Planned Maint Brussels (Brussels Nat…" at bounding box center [662, 205] width 1017 height 32
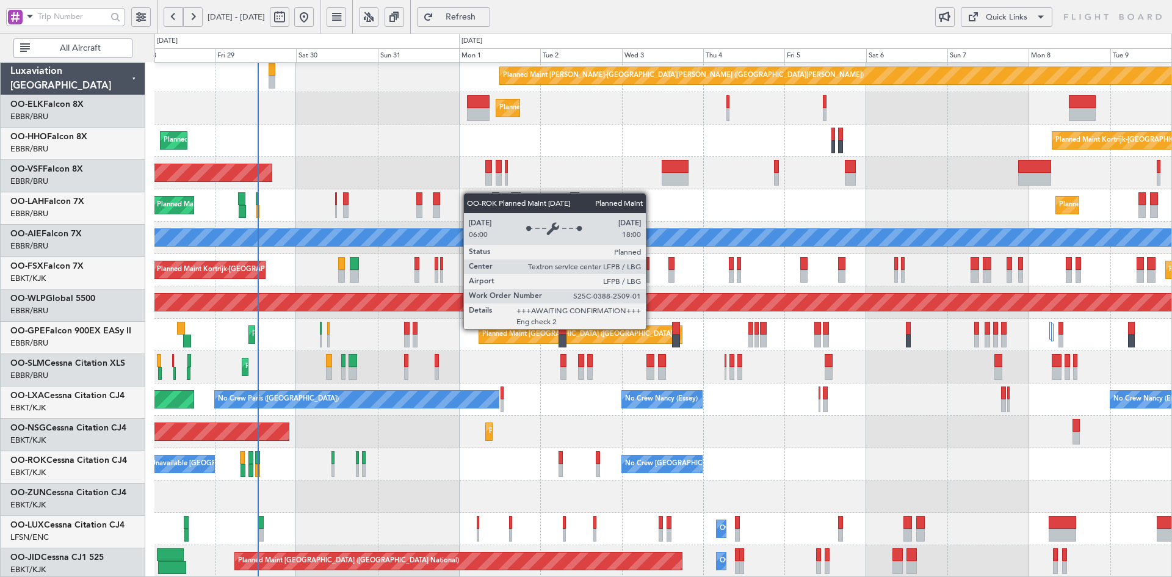
scroll to position [132, 0]
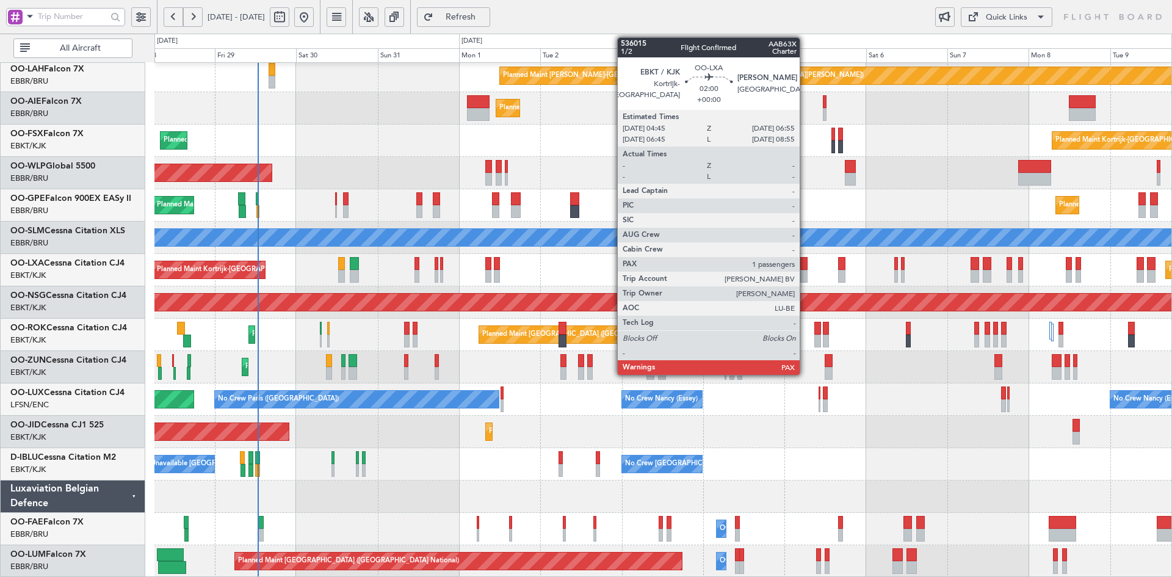
click at [805, 273] on div at bounding box center [804, 276] width 8 height 13
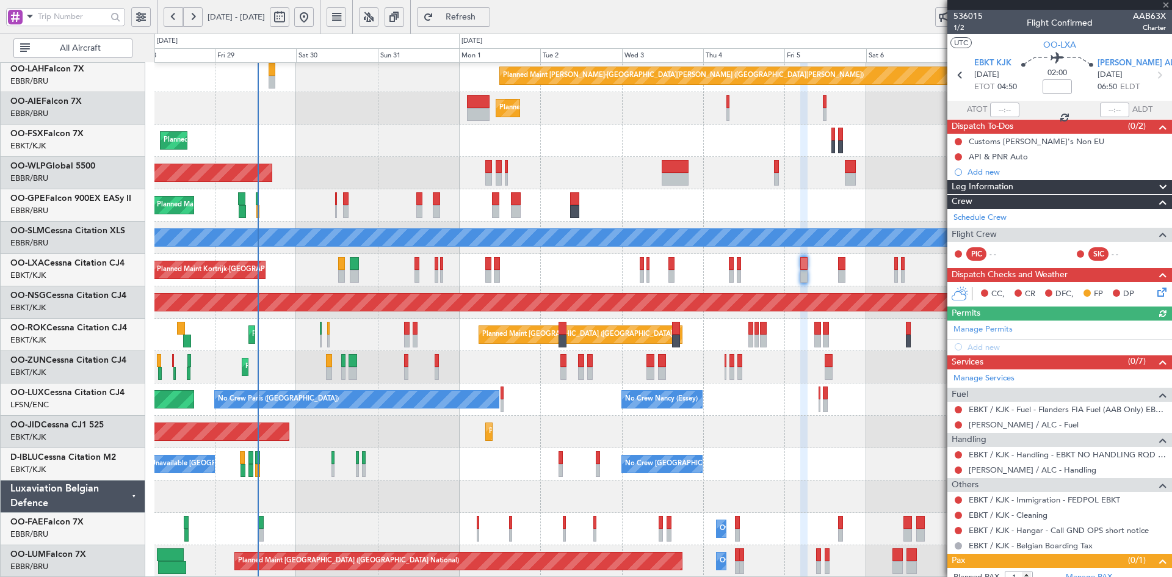
click at [1167, 7] on div at bounding box center [1060, 5] width 225 height 10
click at [1168, 3] on span at bounding box center [1166, 5] width 12 height 11
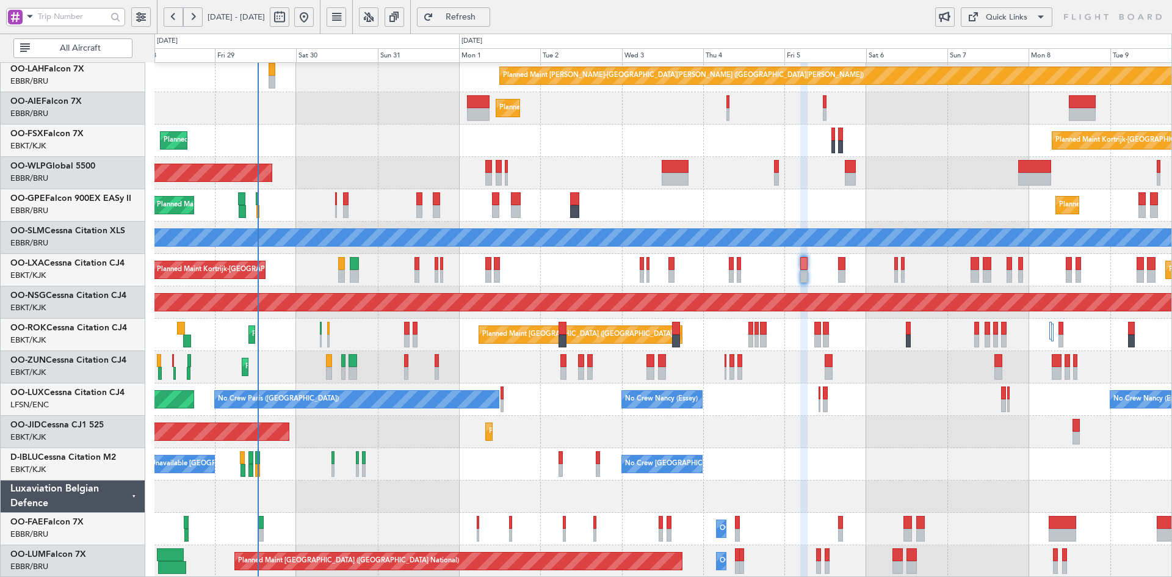
type input "0"
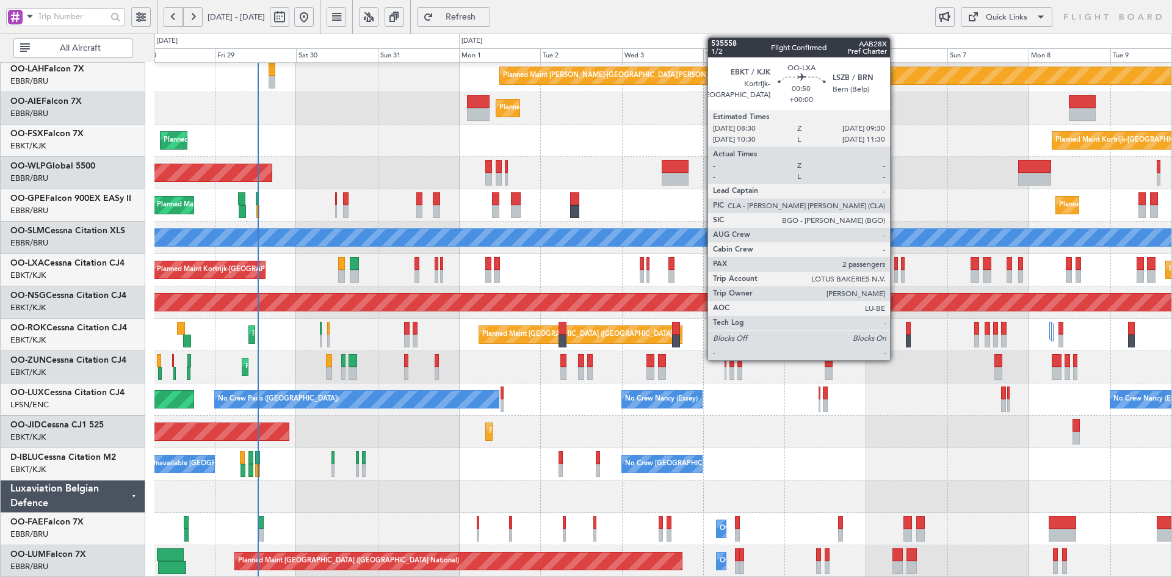
click at [896, 274] on div at bounding box center [896, 276] width 4 height 13
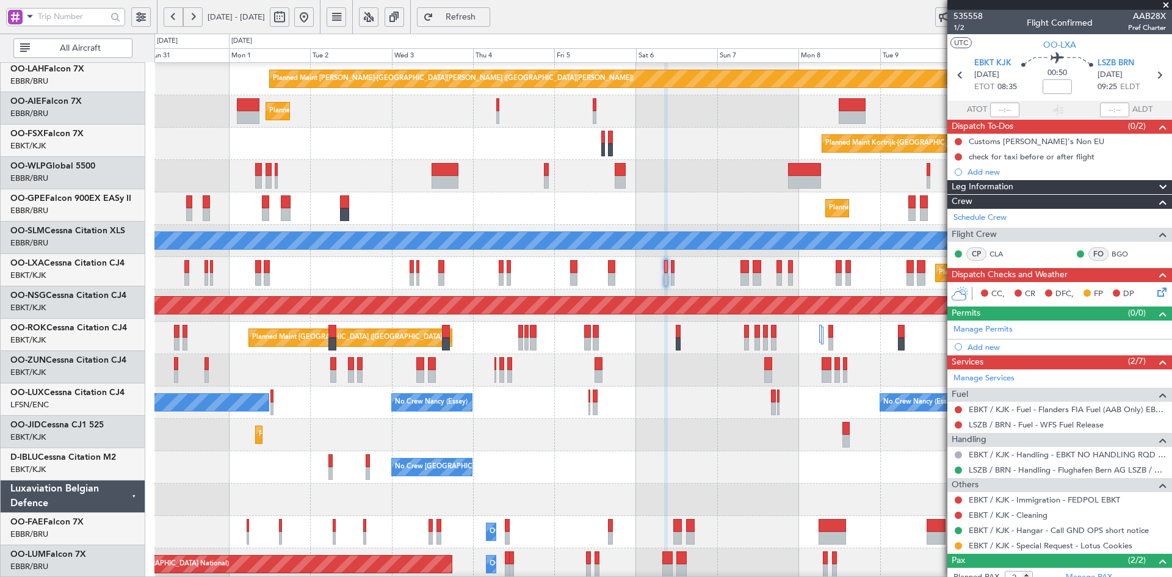
click at [366, 348] on div "Planned Maint Alton-st Louis (St Louis Regl) Planned Maint London (Farnborough)…" at bounding box center [662, 256] width 1017 height 647
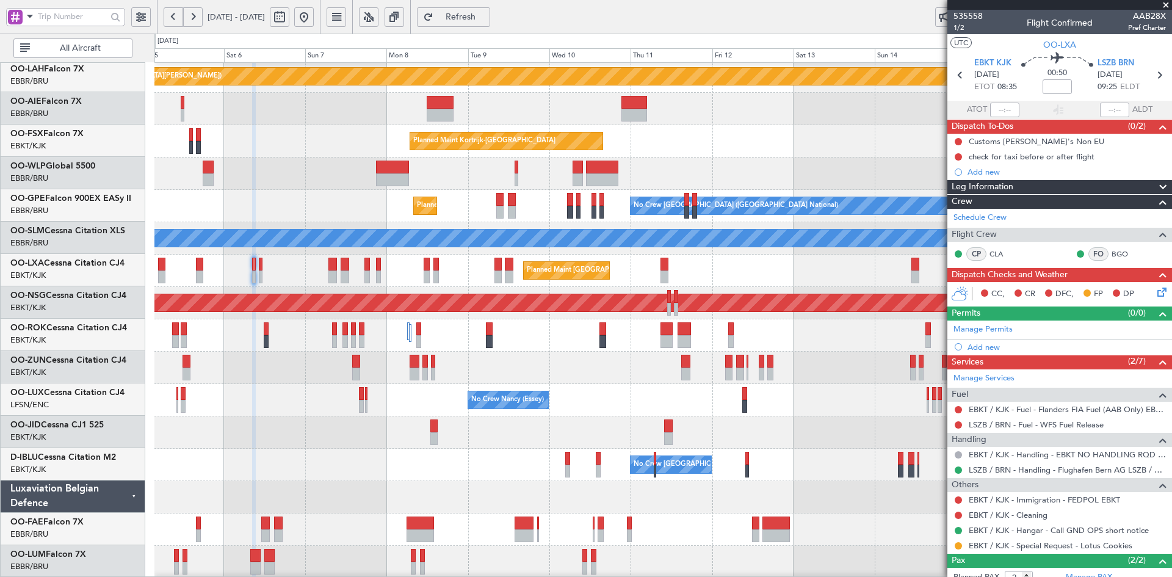
click at [759, 378] on div at bounding box center [761, 374] width 5 height 13
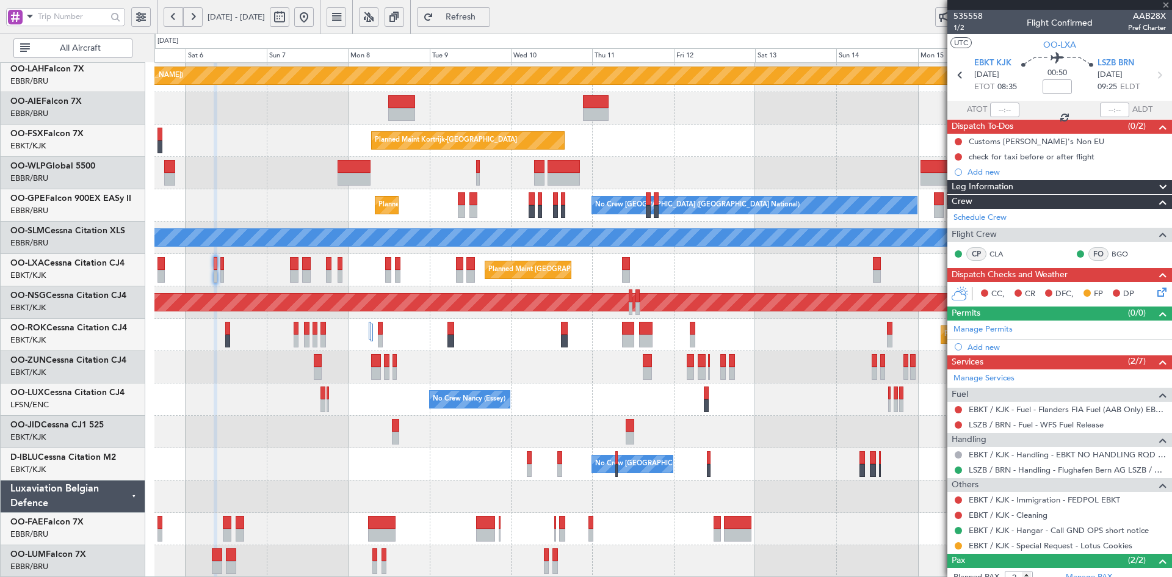
click at [625, 374] on div at bounding box center [662, 367] width 1017 height 32
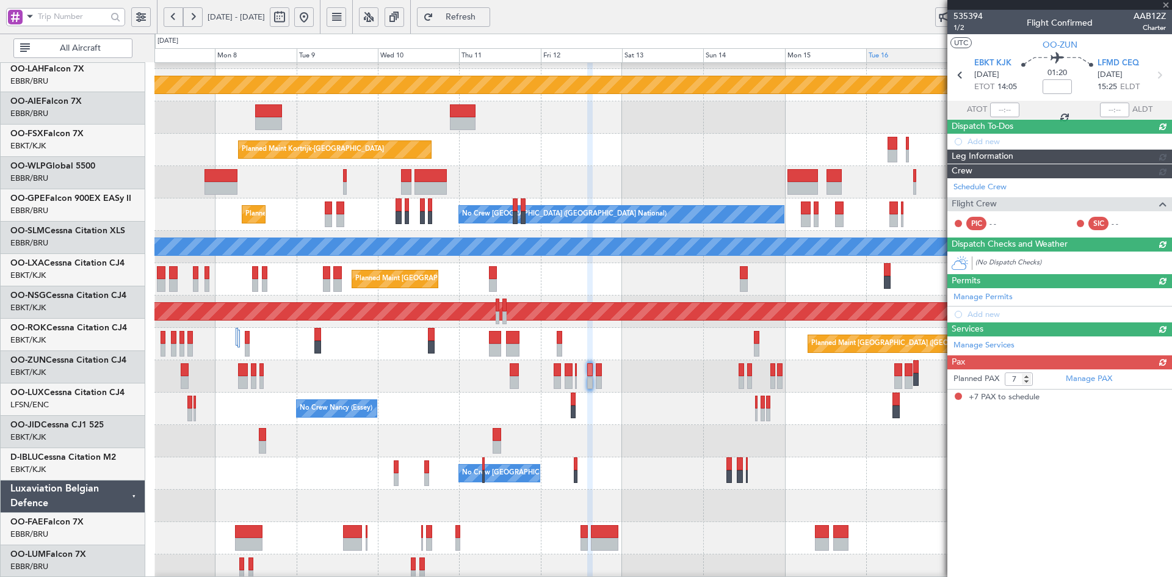
scroll to position [123, 0]
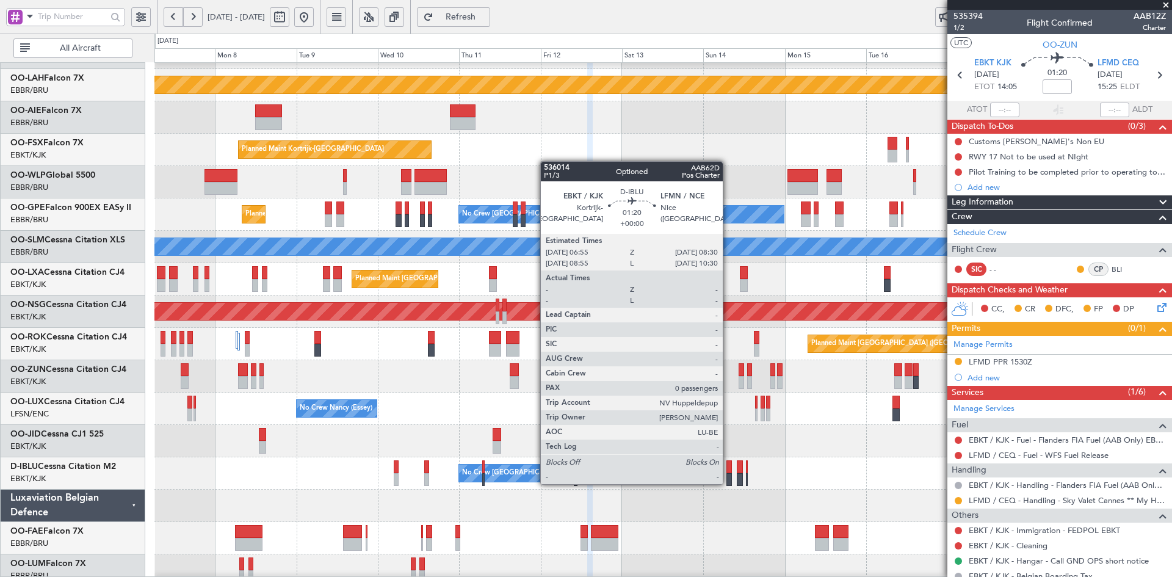
click at [728, 483] on div at bounding box center [729, 479] width 5 height 13
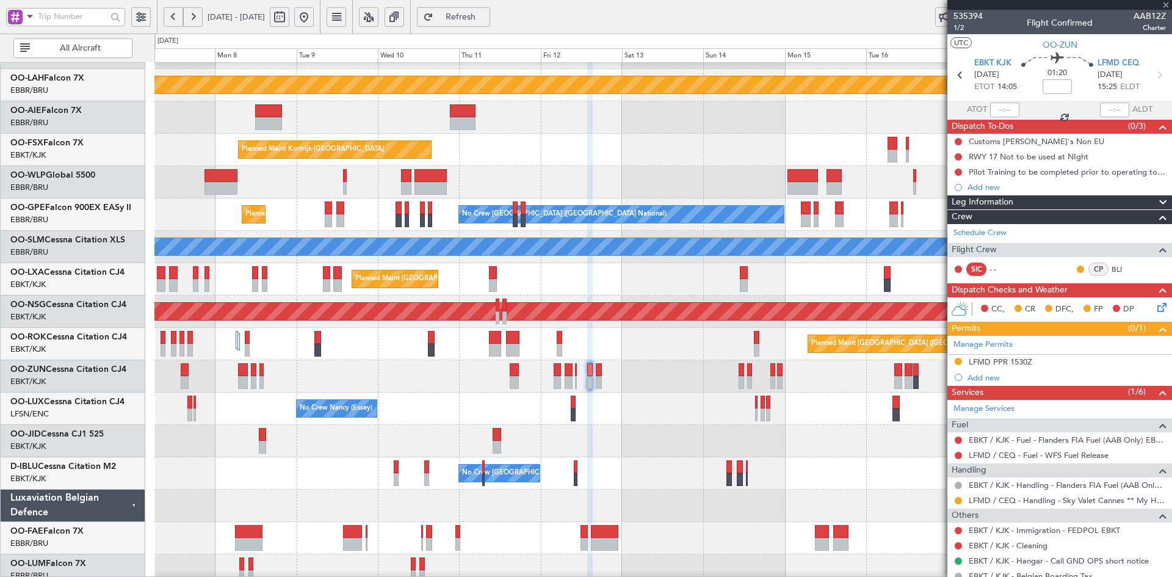
type input "0"
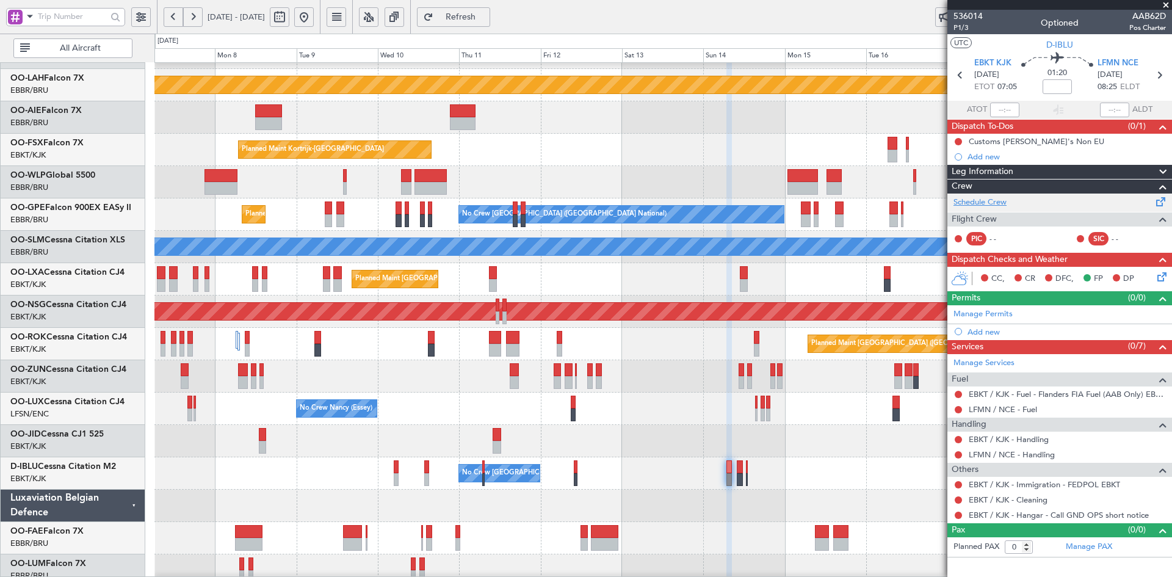
click at [978, 200] on link "Schedule Crew" at bounding box center [980, 203] width 53 height 12
click at [1166, 8] on span at bounding box center [1166, 5] width 12 height 11
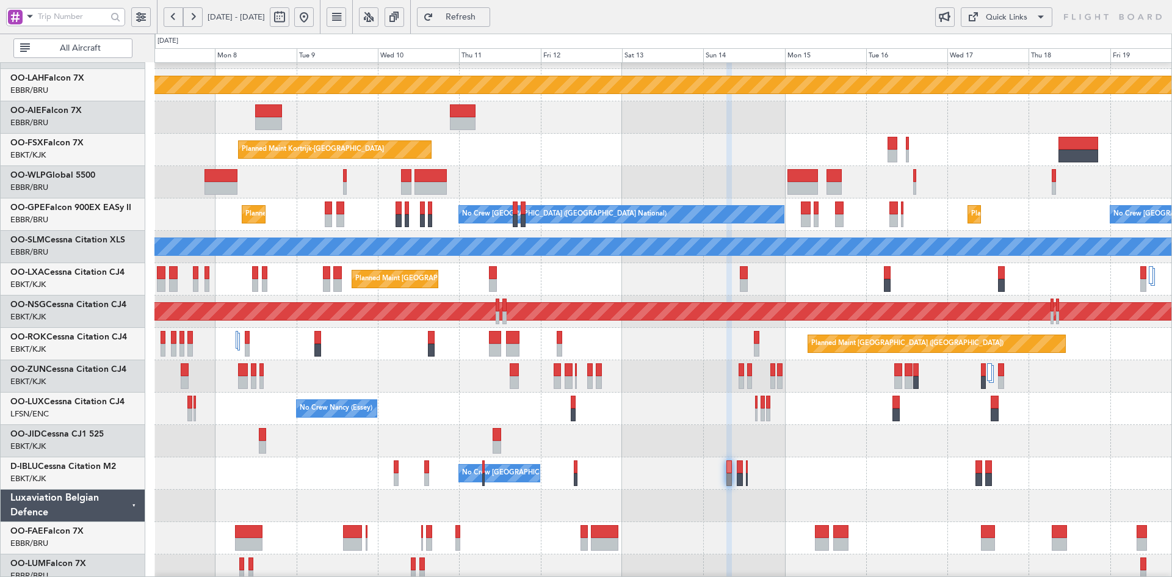
click at [314, 12] on button at bounding box center [304, 17] width 20 height 20
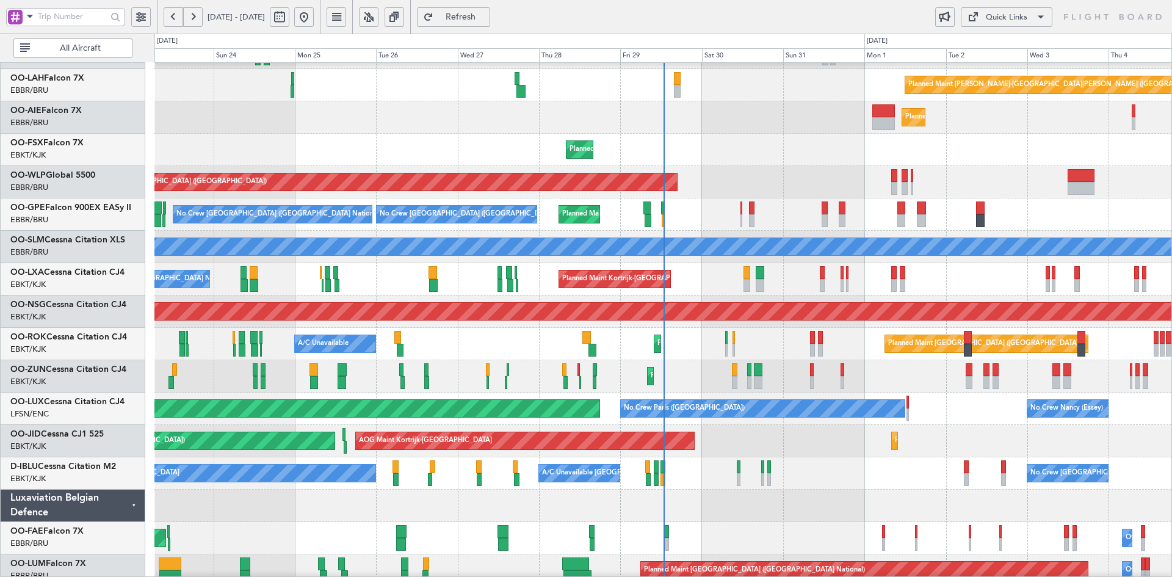
click at [974, 134] on div "Planned Maint [GEOGRAPHIC_DATA] ([GEOGRAPHIC_DATA])" at bounding box center [662, 117] width 1017 height 32
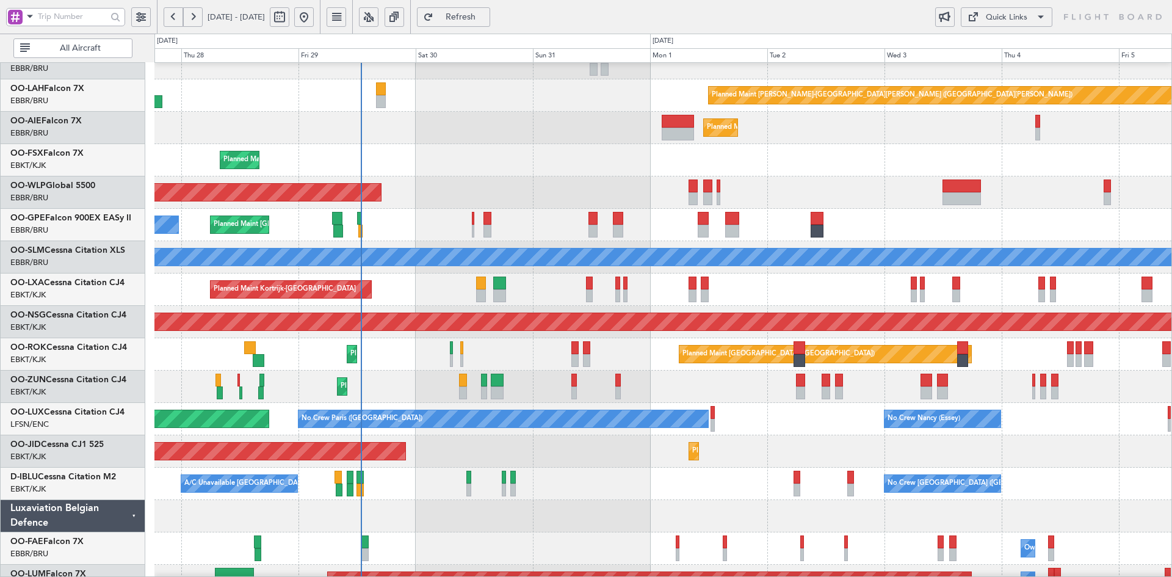
click at [619, 280] on div "Planned Maint Kortrijk-[GEOGRAPHIC_DATA]" at bounding box center [662, 290] width 1017 height 32
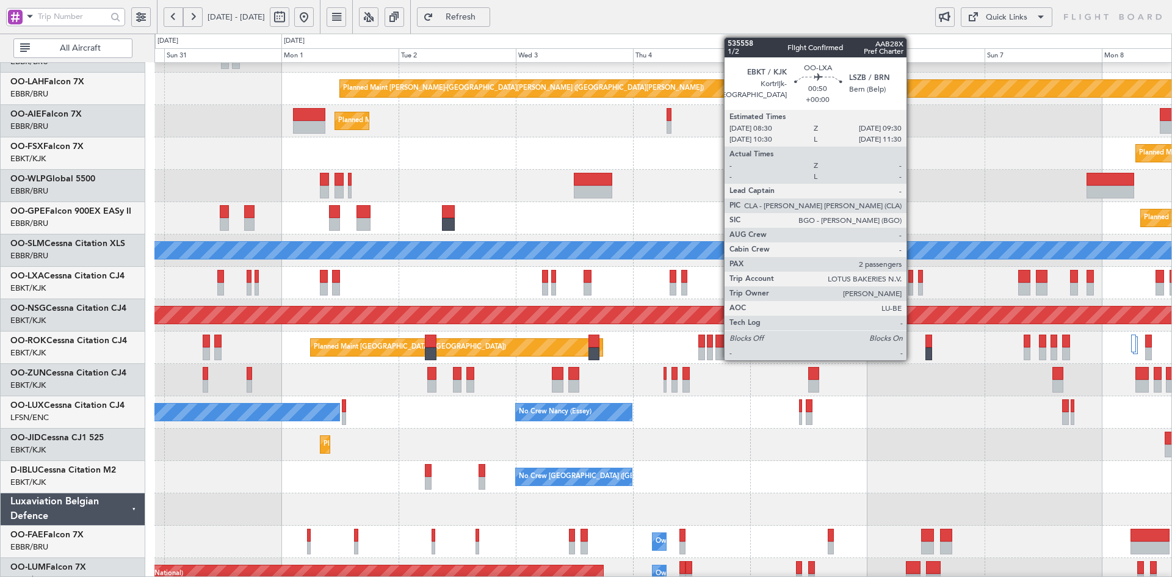
click at [912, 289] on div at bounding box center [911, 289] width 5 height 13
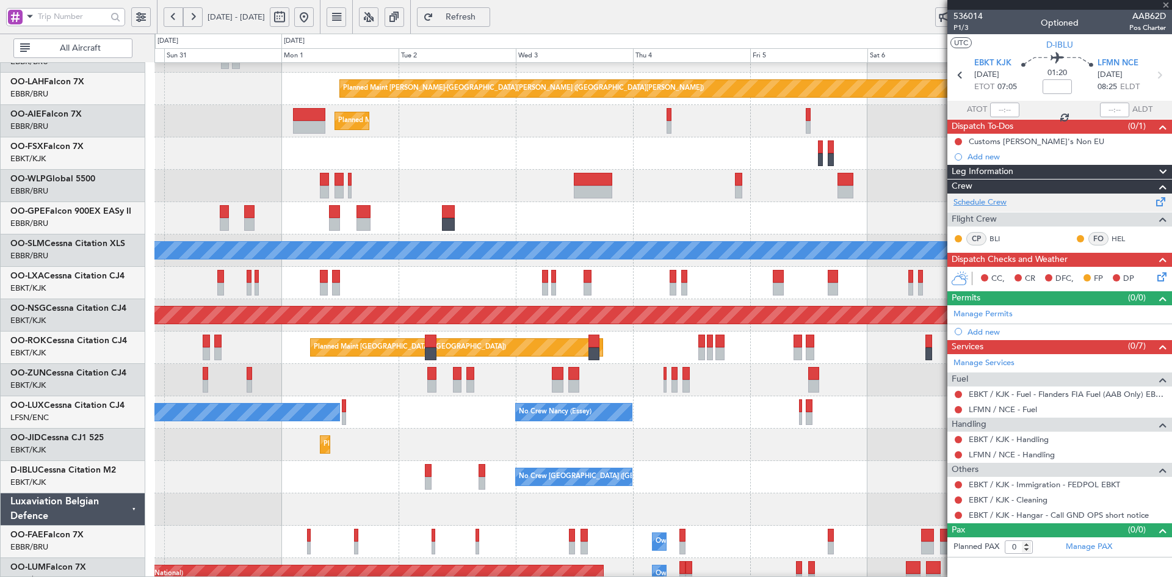
type input "2"
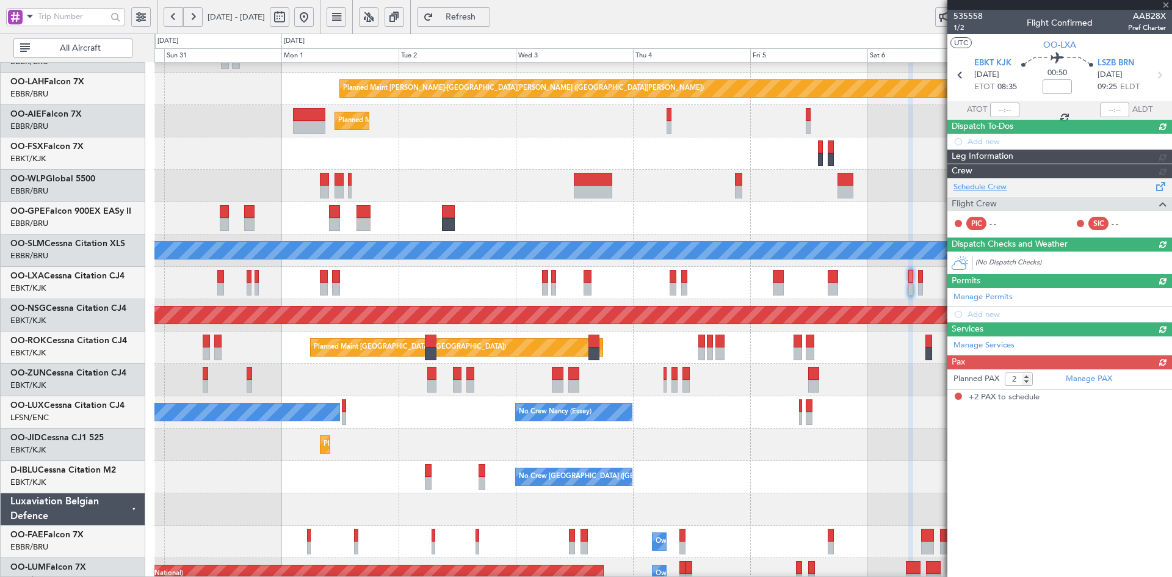
click at [993, 208] on div "Schedule Crew Flight Crew PIC - - SIC - -" at bounding box center [1060, 207] width 225 height 59
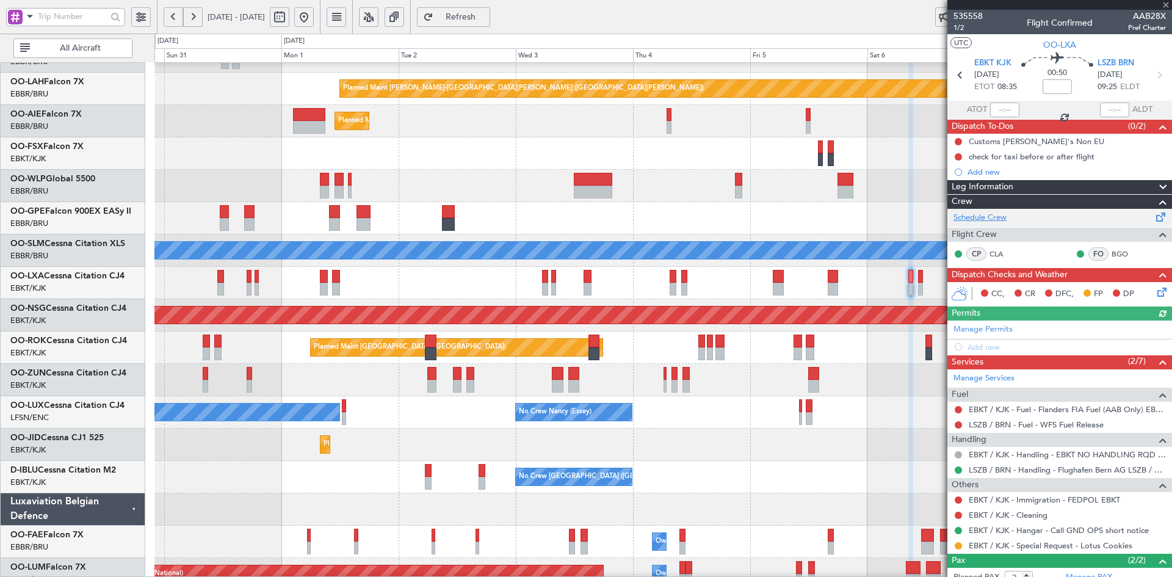
click at [990, 216] on link "Schedule Crew" at bounding box center [980, 218] width 53 height 12
click at [1165, 3] on span at bounding box center [1166, 5] width 12 height 11
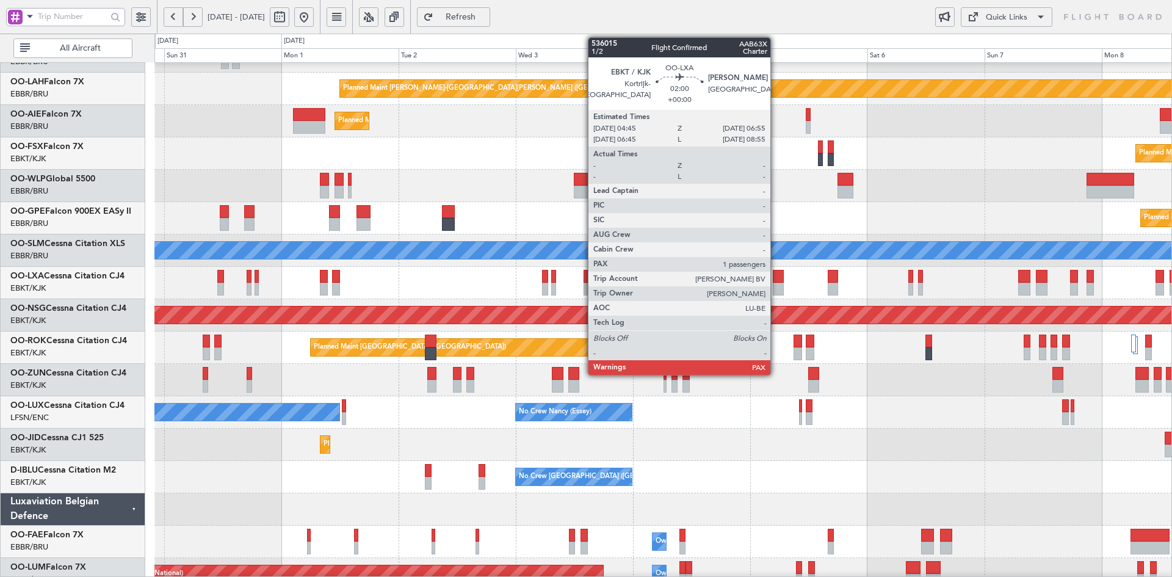
click at [777, 281] on div at bounding box center [778, 276] width 11 height 13
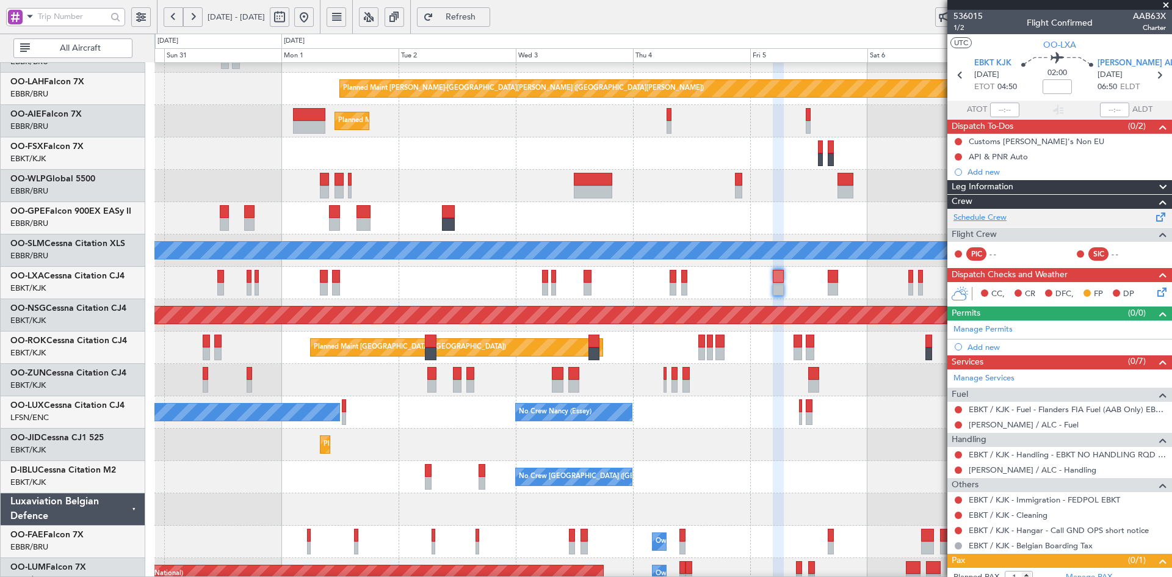
click at [976, 217] on link "Schedule Crew" at bounding box center [980, 218] width 53 height 12
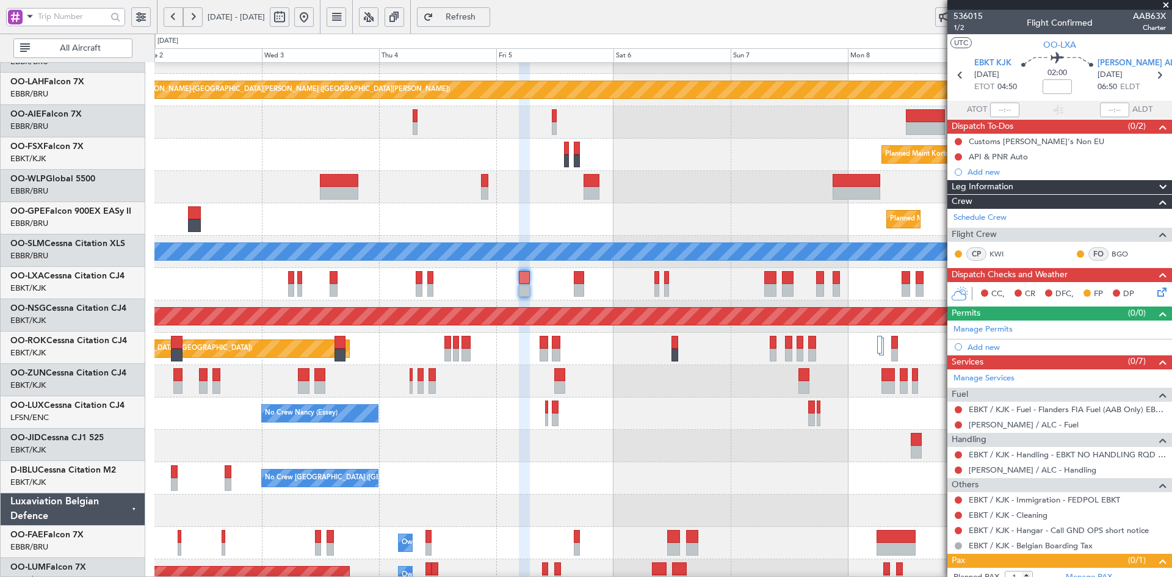
click at [608, 451] on div "Planned Maint Kortrijk-[GEOGRAPHIC_DATA]" at bounding box center [662, 446] width 1017 height 32
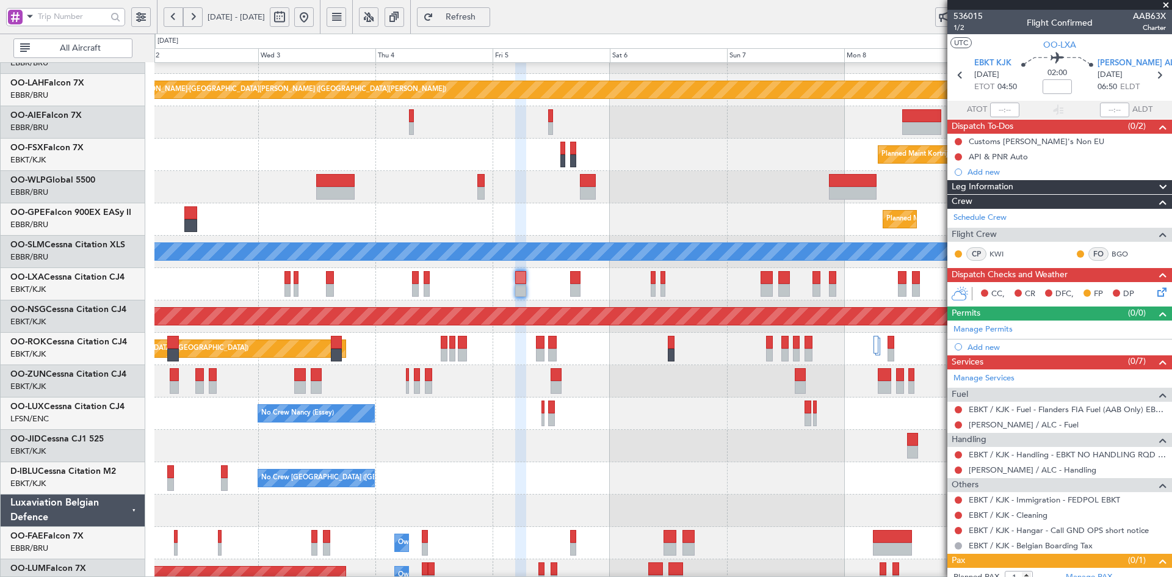
click at [584, 427] on div "No Crew [PERSON_NAME] ([PERSON_NAME]) No Crew [PERSON_NAME] ([PERSON_NAME]) No …" at bounding box center [662, 413] width 1017 height 32
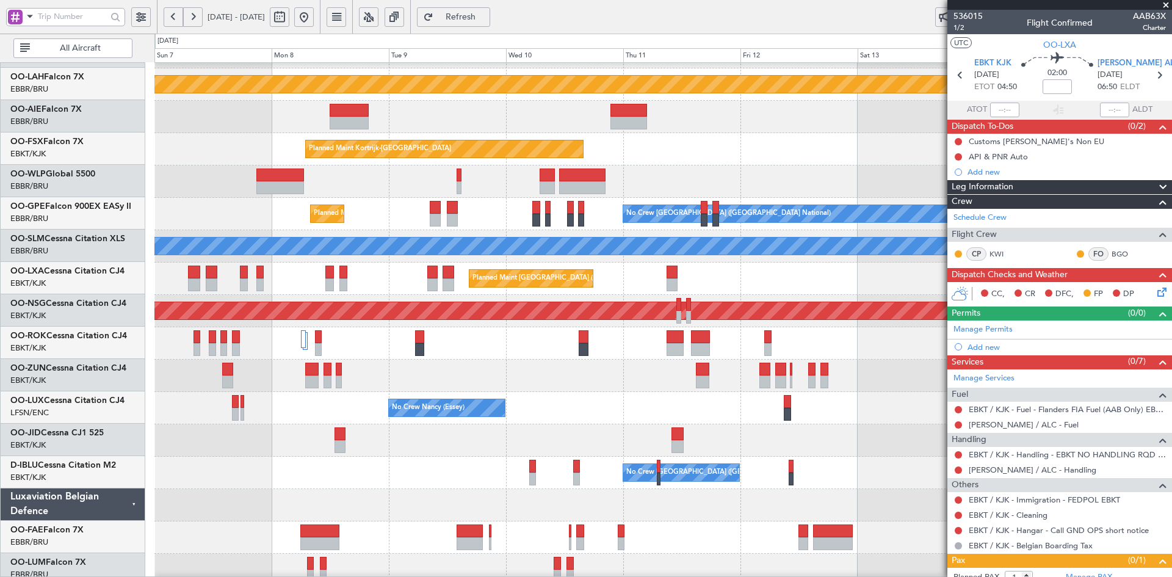
click at [408, 366] on div at bounding box center [662, 376] width 1017 height 32
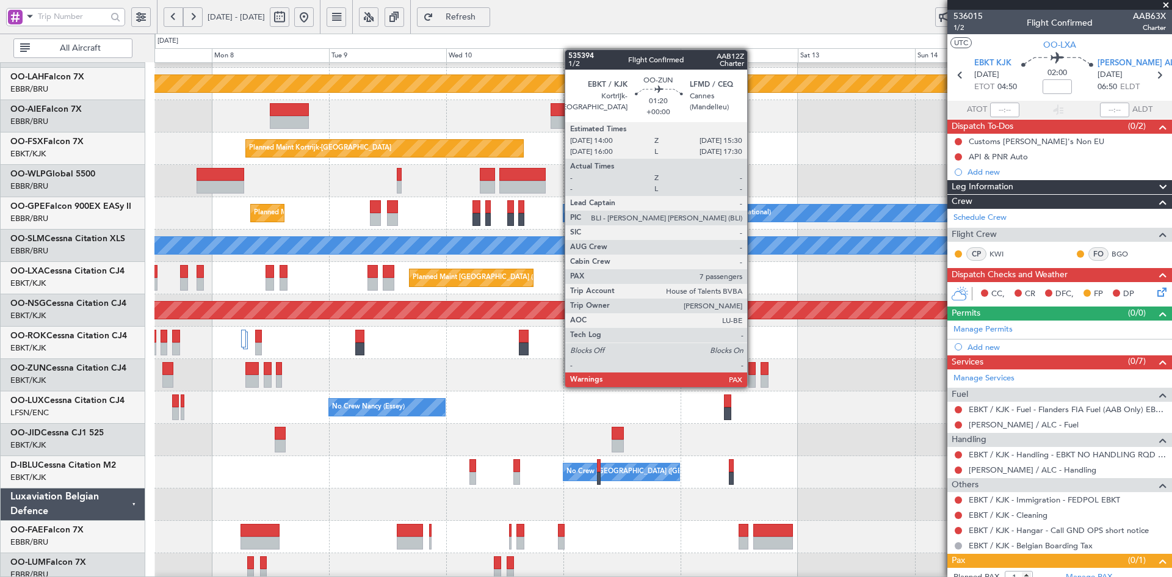
scroll to position [113, 0]
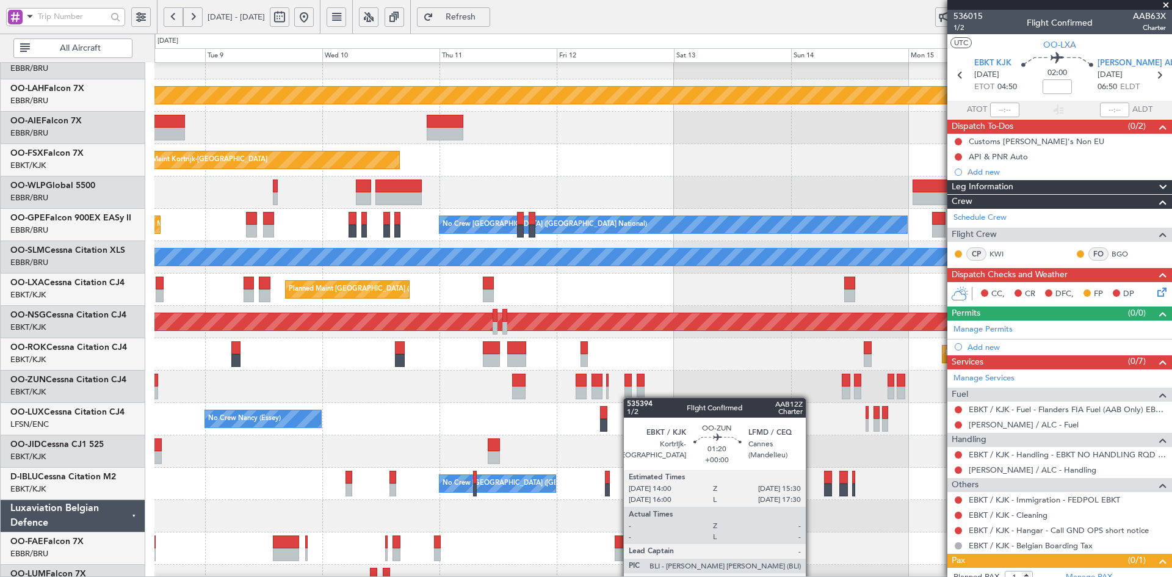
click at [629, 397] on div at bounding box center [628, 392] width 7 height 13
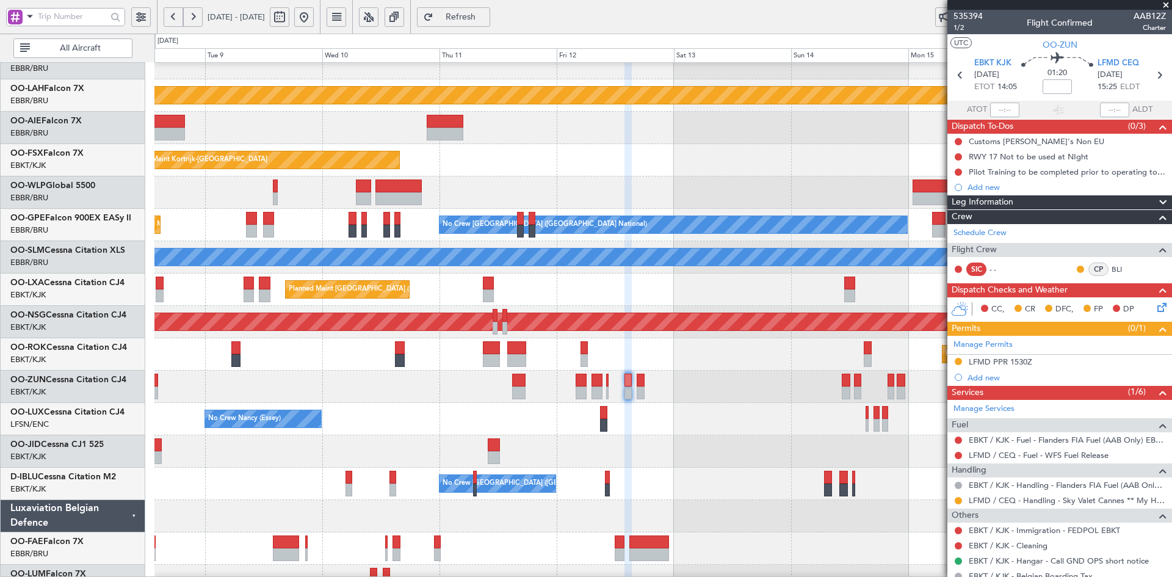
scroll to position [132, 0]
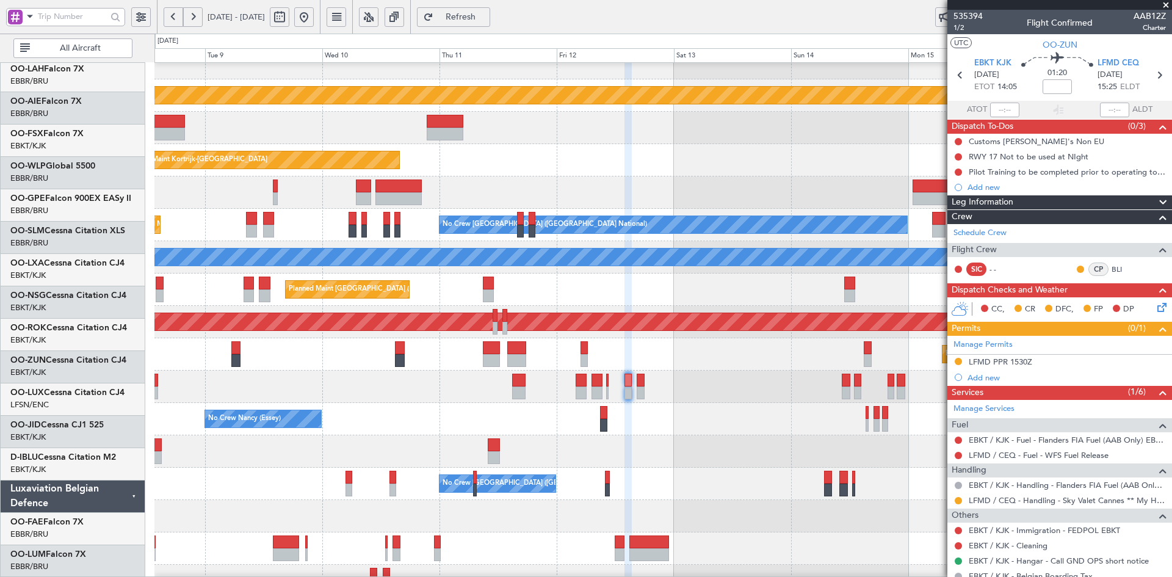
click at [251, 379] on div "Planned Maint Alton-st Louis (St Louis Regl) Planned Maint Kortrijk-Wevelgem EB…" at bounding box center [662, 273] width 1017 height 647
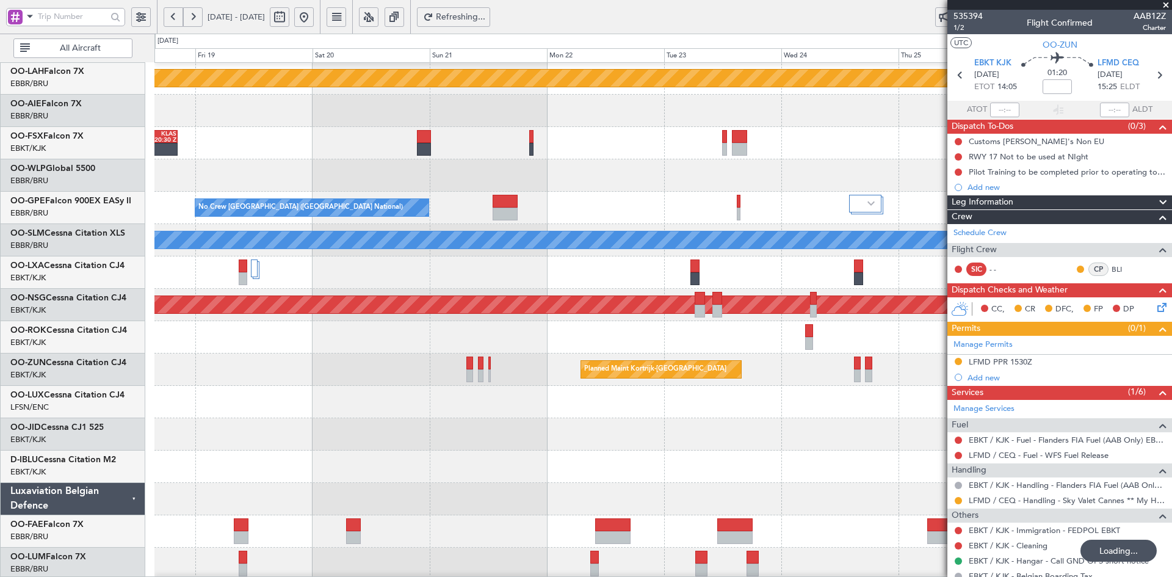
scroll to position [132, 0]
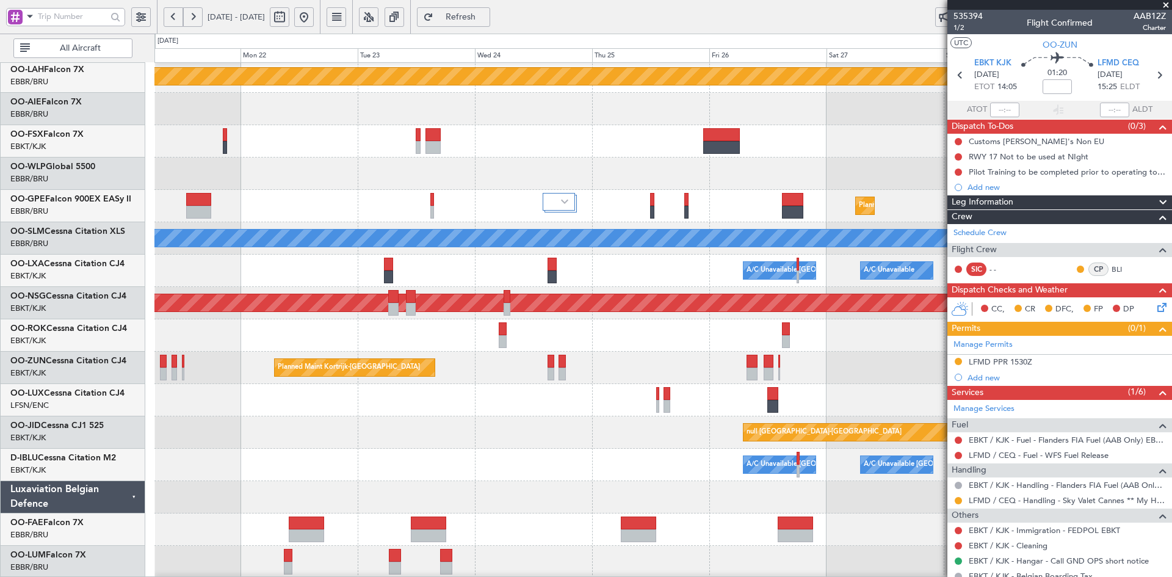
click at [314, 18] on button at bounding box center [304, 17] width 20 height 20
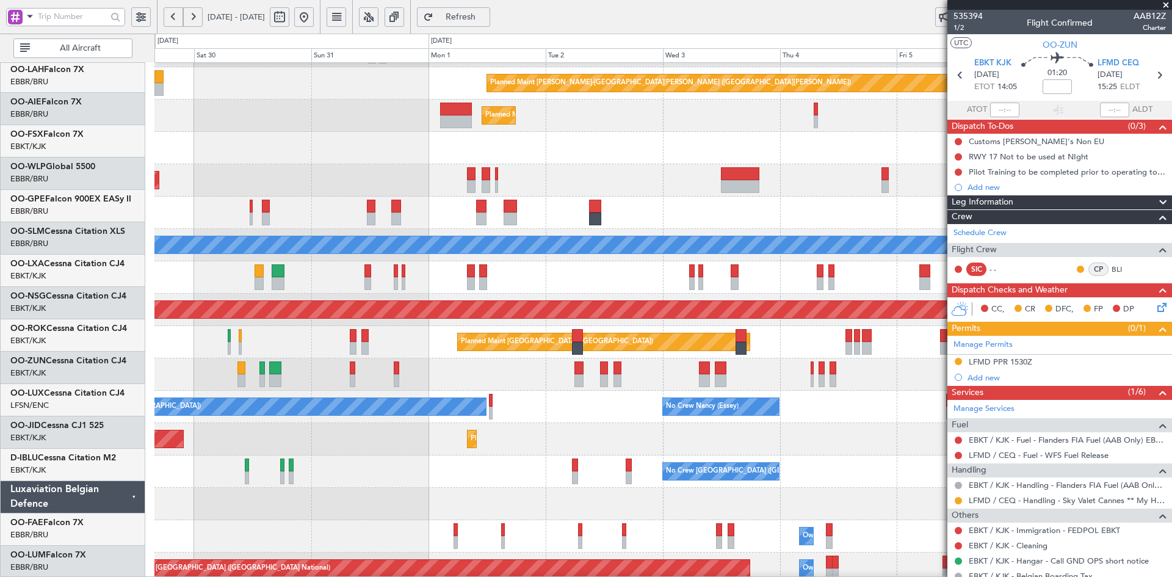
click at [337, 148] on div "Planned Maint Kortrijk-[GEOGRAPHIC_DATA] Planned Maint [GEOGRAPHIC_DATA]-[GEOGR…" at bounding box center [662, 148] width 1017 height 32
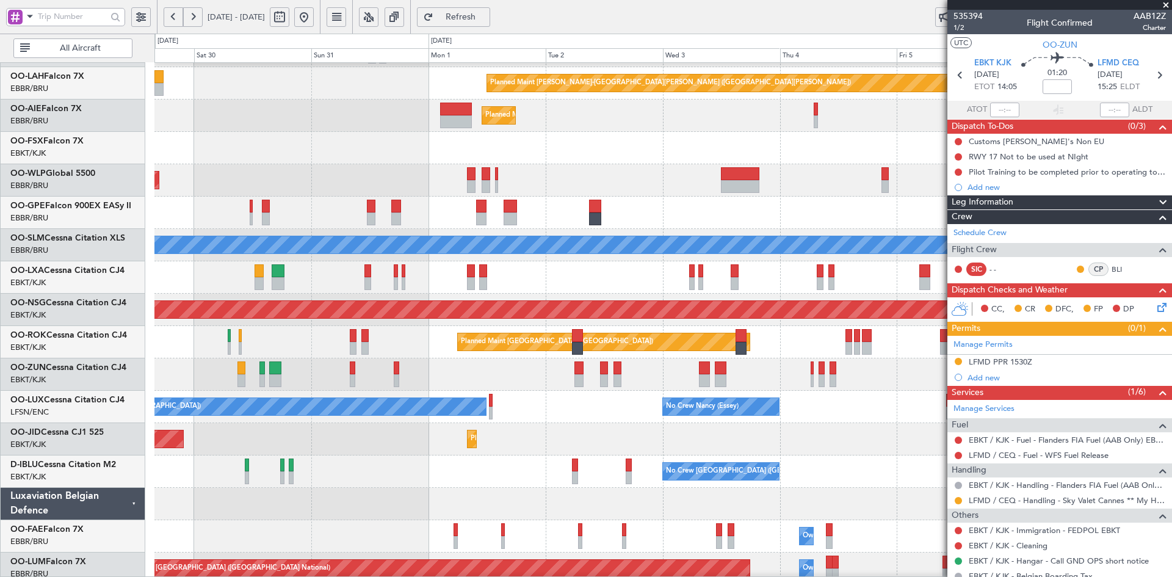
click at [556, 470] on div "No Crew Brussels (Brussels National) A/C Unavailable Kortrijk-Wevelgem" at bounding box center [662, 471] width 1017 height 32
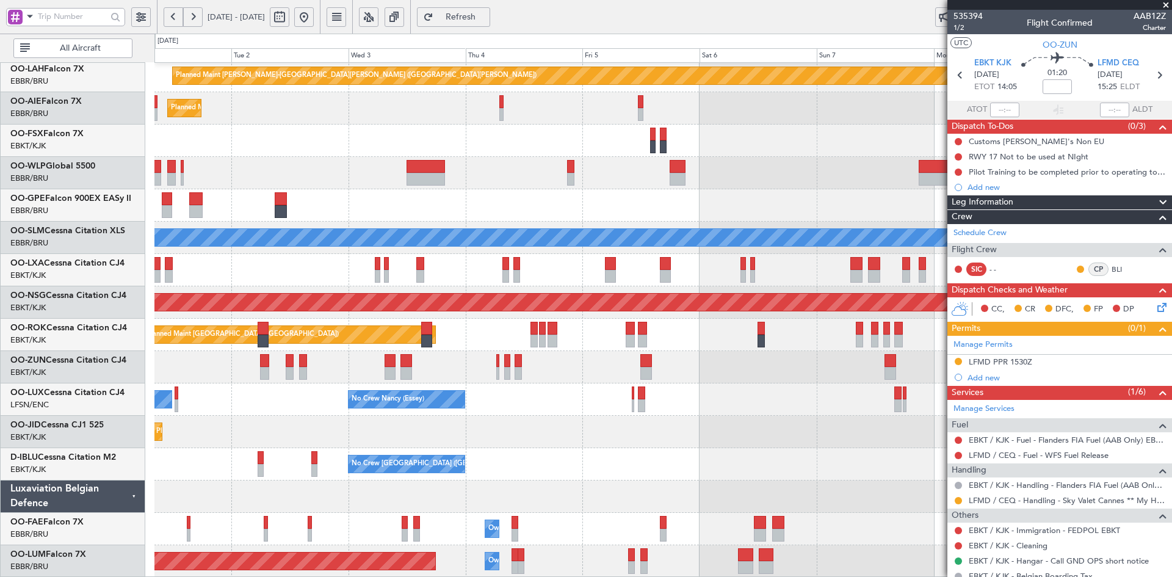
click at [690, 448] on div "Planned Maint Kortrijk-[GEOGRAPHIC_DATA]" at bounding box center [662, 432] width 1017 height 32
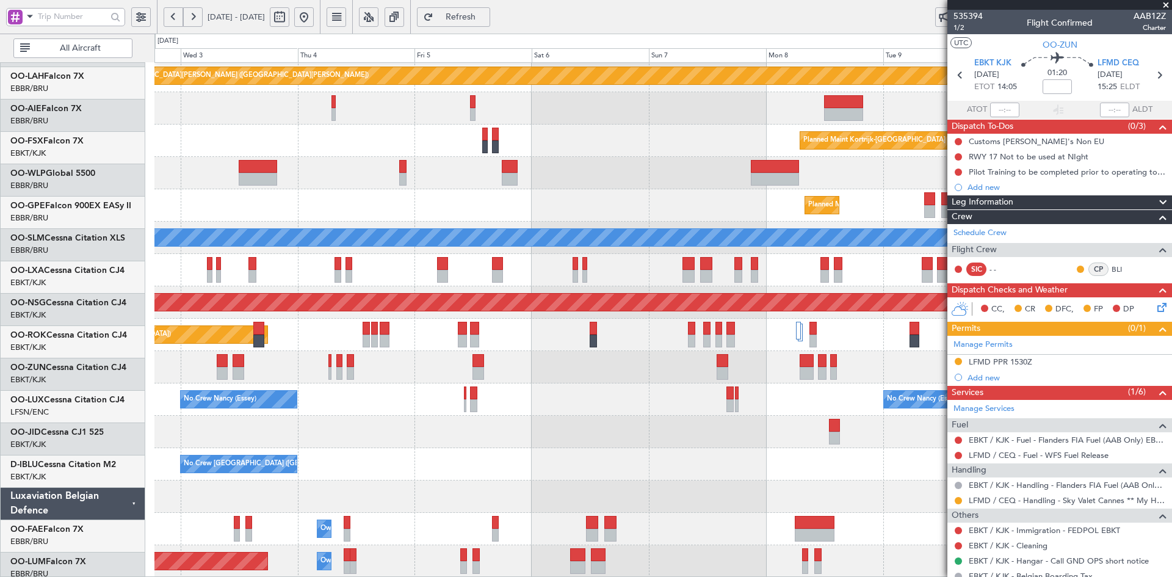
scroll to position [132, 0]
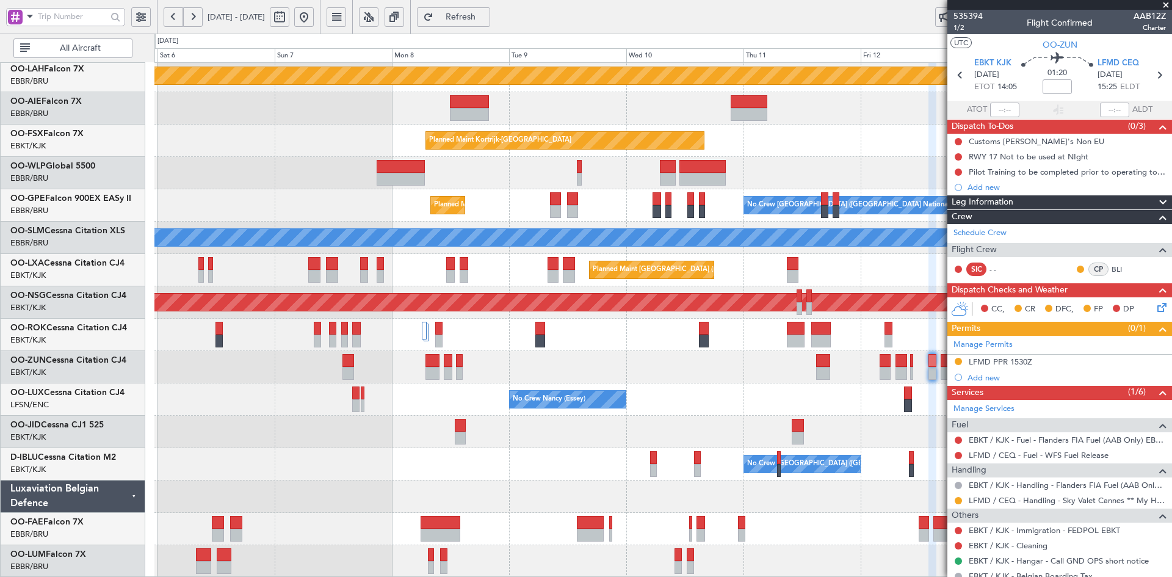
click at [166, 490] on div "Planned Maint Alton-st Louis (St Louis Regl) Planned Maint Kortrijk-Wevelgem No…" at bounding box center [662, 253] width 1017 height 647
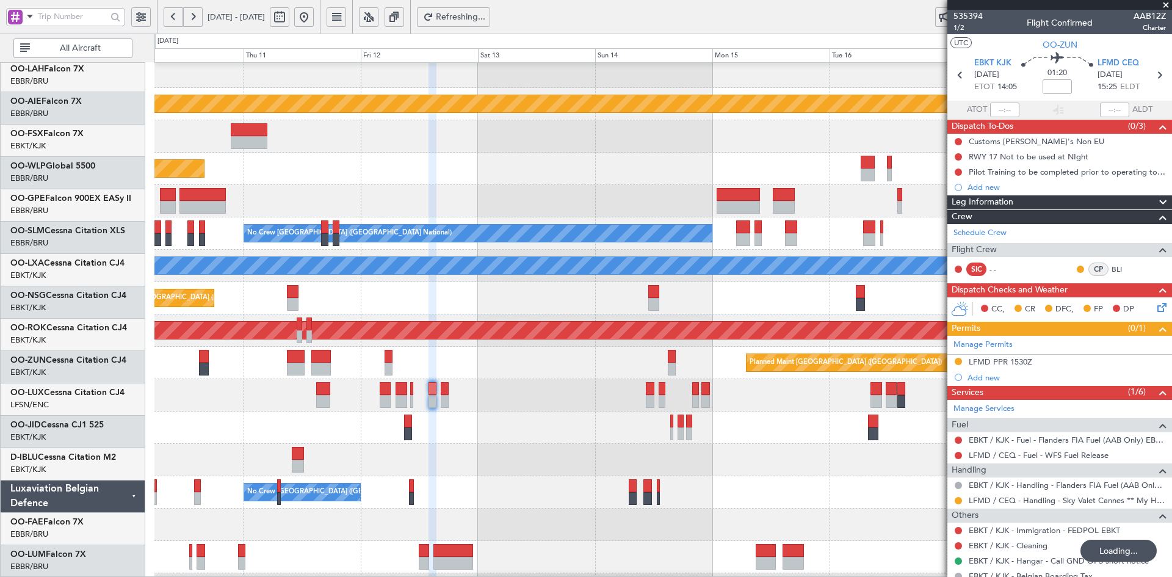
scroll to position [104, 0]
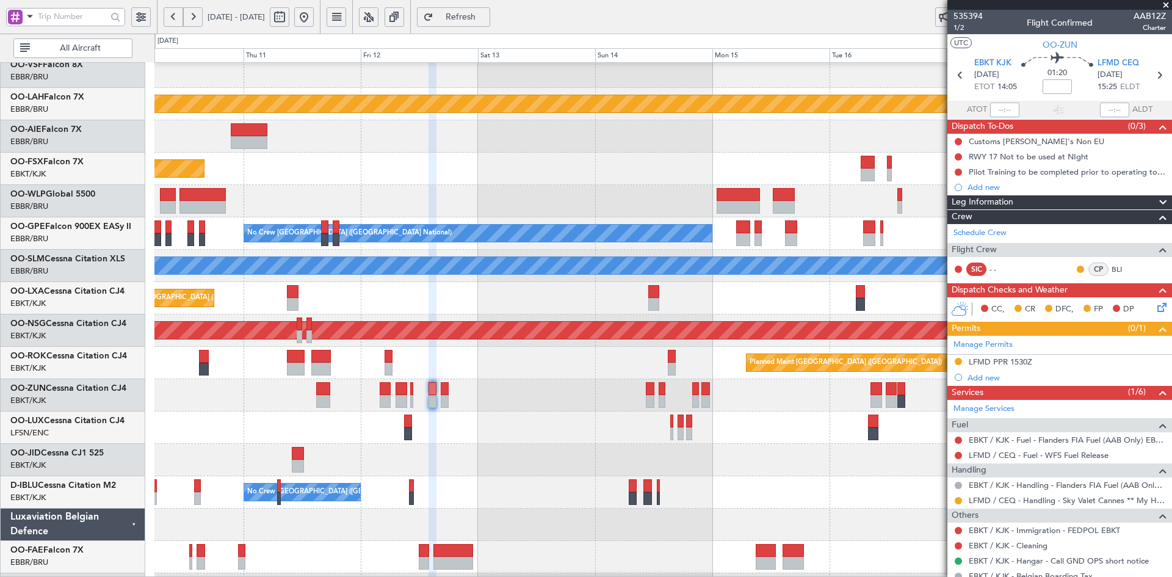
click at [314, 23] on button at bounding box center [304, 17] width 20 height 20
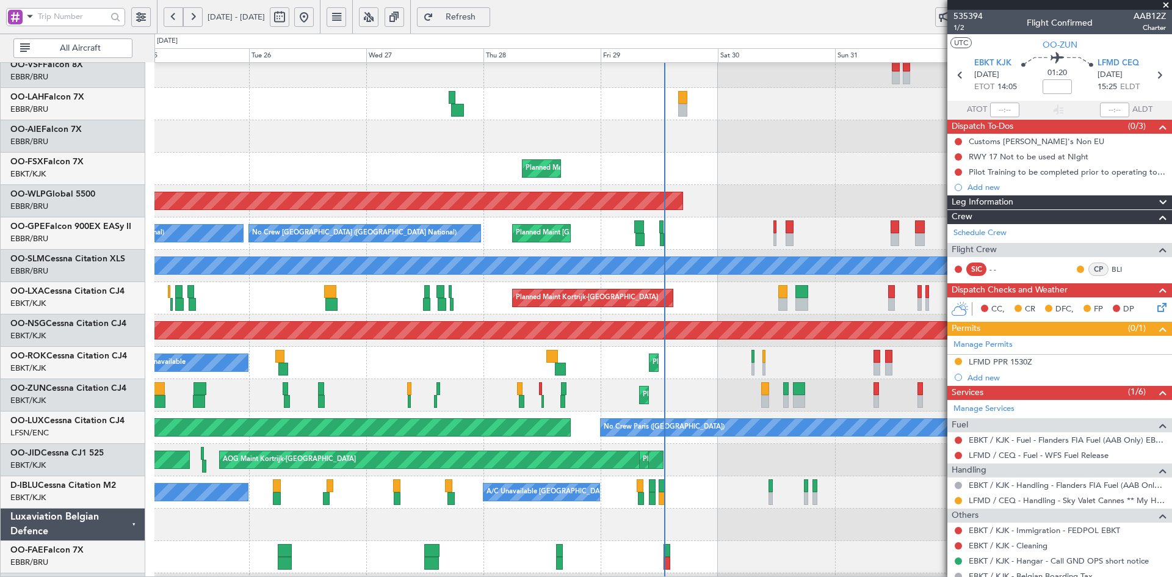
click at [1166, 2] on span at bounding box center [1166, 5] width 12 height 11
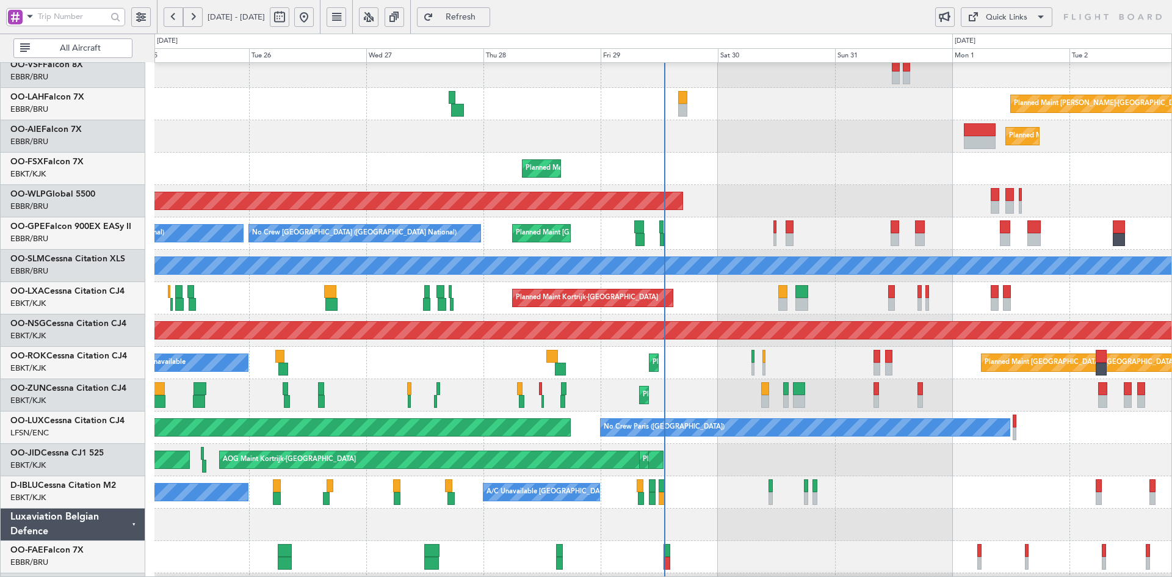
type input "0"
click at [717, 217] on div "No Crew Brussels (Brussels National) No Crew Brussels (Brussels National) Plann…" at bounding box center [662, 233] width 1017 height 32
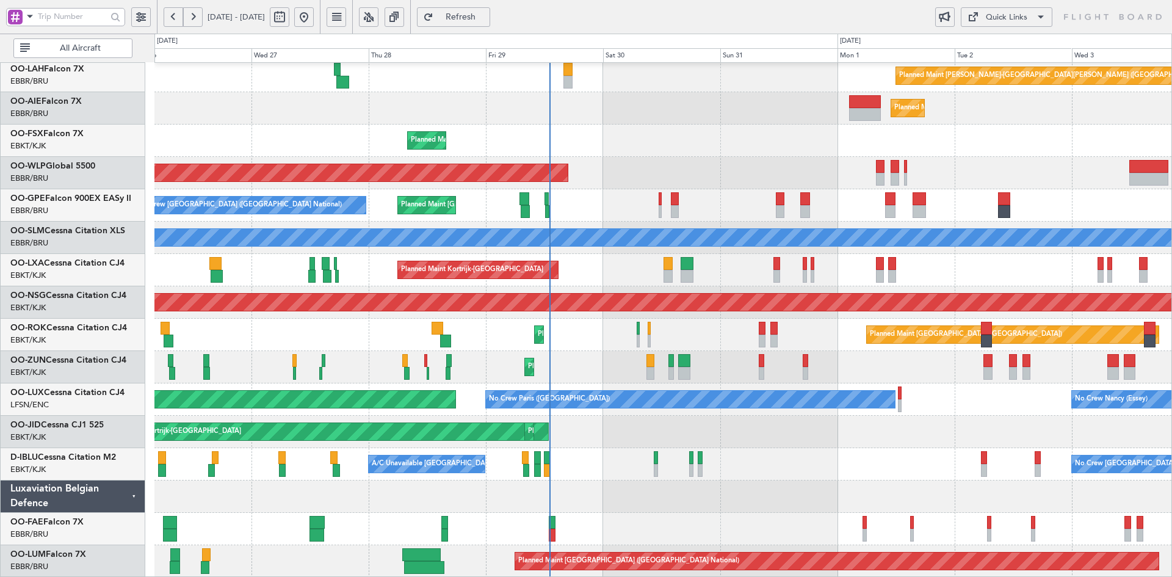
click at [774, 153] on div "Planned Maint Kortrijk-[GEOGRAPHIC_DATA]" at bounding box center [662, 141] width 1017 height 32
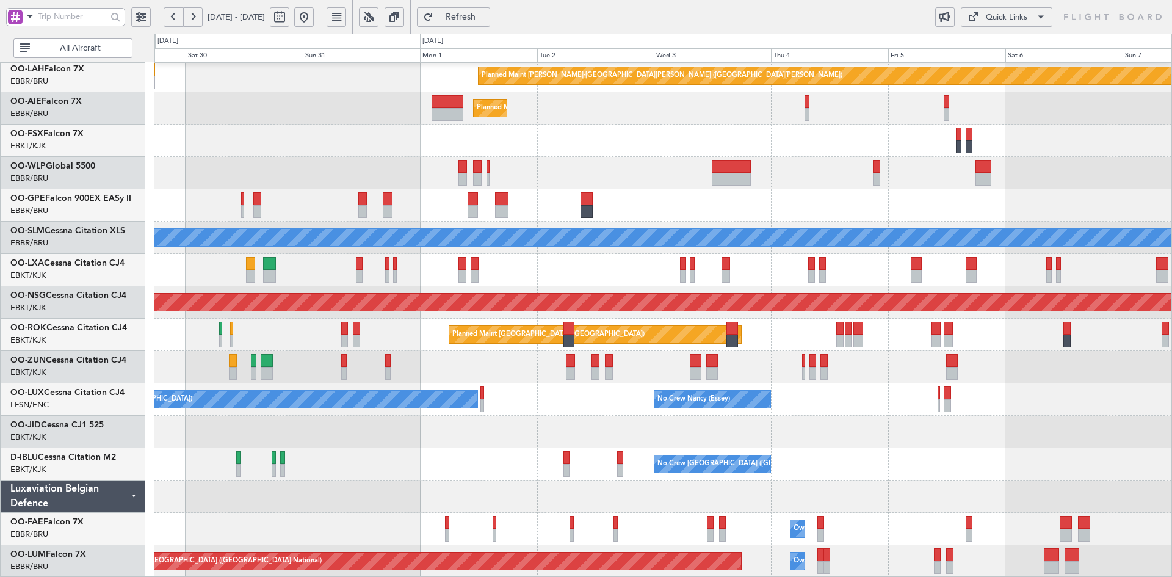
click at [595, 136] on div "Planned Maint Kortrijk-[GEOGRAPHIC_DATA] Planned Maint [GEOGRAPHIC_DATA]-[GEOGR…" at bounding box center [662, 141] width 1017 height 32
click at [906, 189] on div "Planned Maint [GEOGRAPHIC_DATA] ([GEOGRAPHIC_DATA])" at bounding box center [662, 173] width 1017 height 32
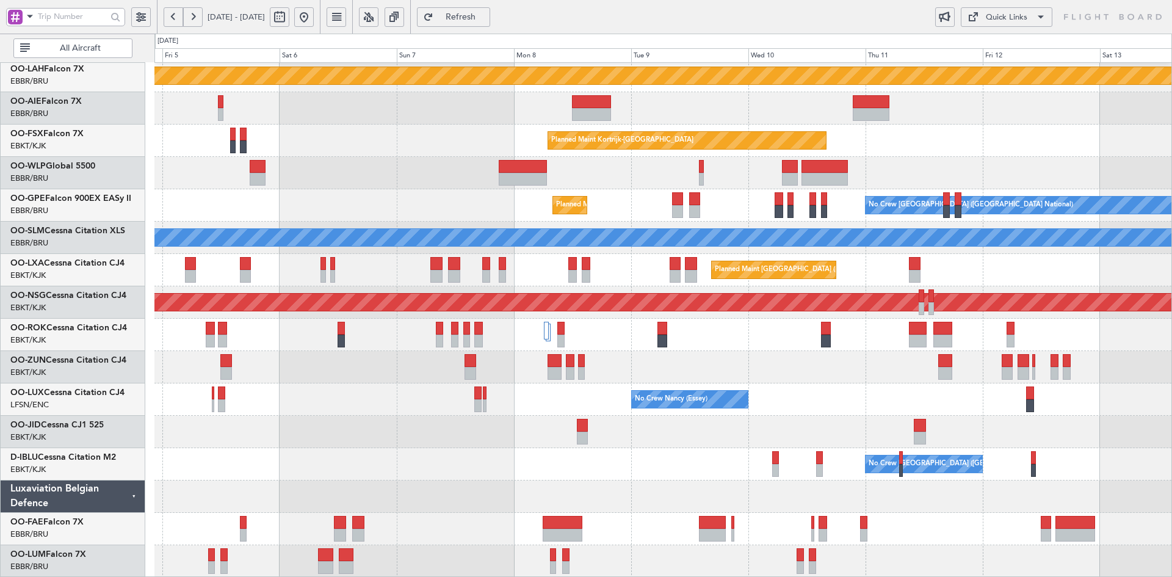
click at [430, 431] on div at bounding box center [662, 432] width 1017 height 32
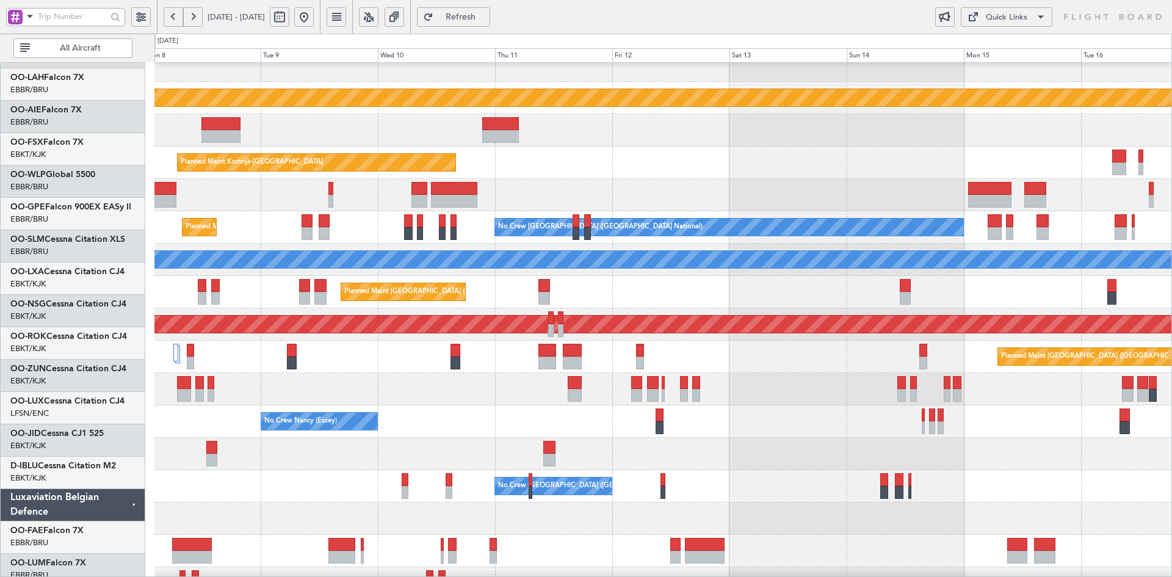
scroll to position [100, 0]
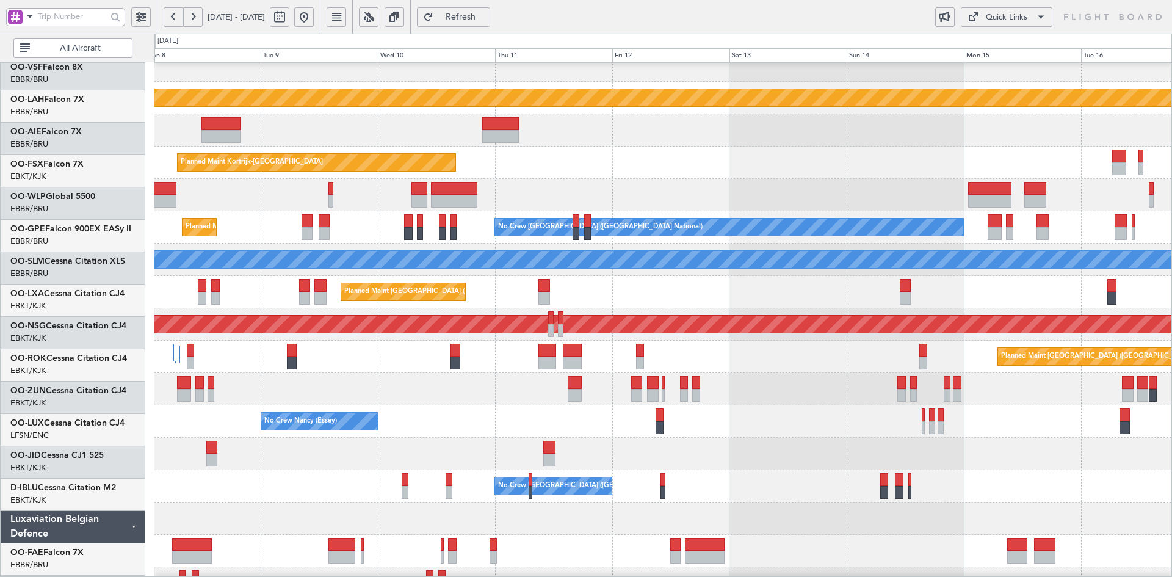
click at [623, 147] on div at bounding box center [662, 130] width 1017 height 32
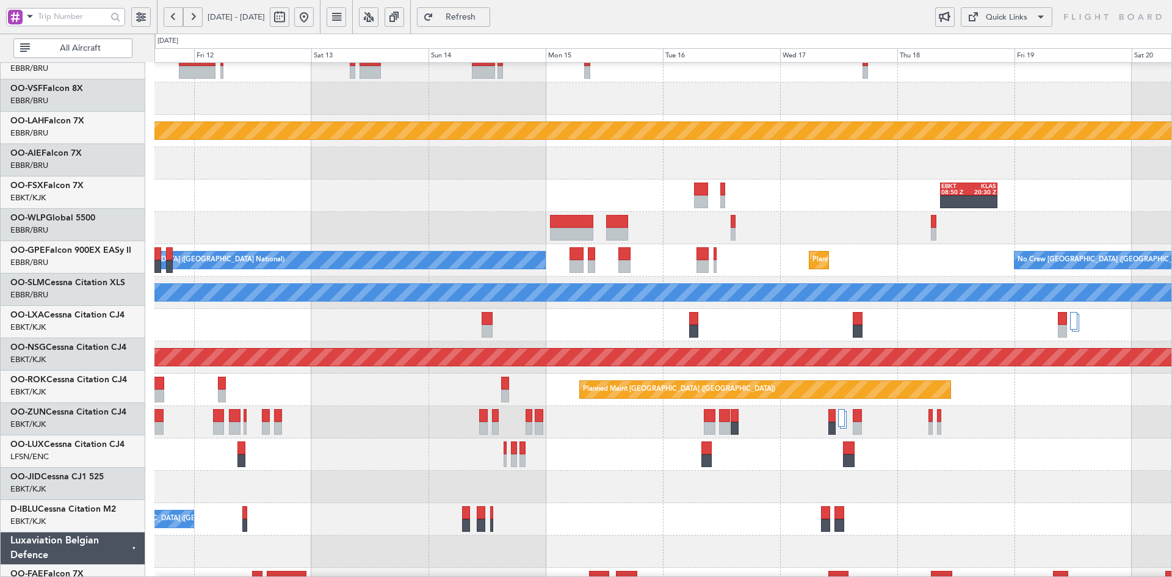
scroll to position [78, 0]
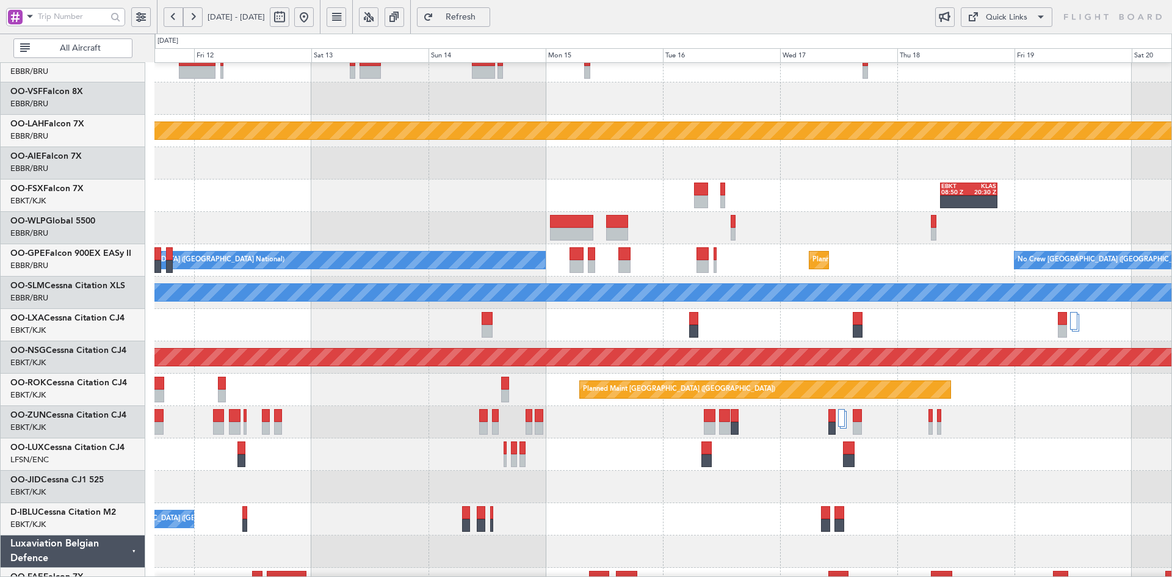
click at [741, 192] on div "EBKT 08:50 Z KLAS 20:30 Z Planned Maint Kortrijk-Wevelgem" at bounding box center [662, 196] width 1017 height 32
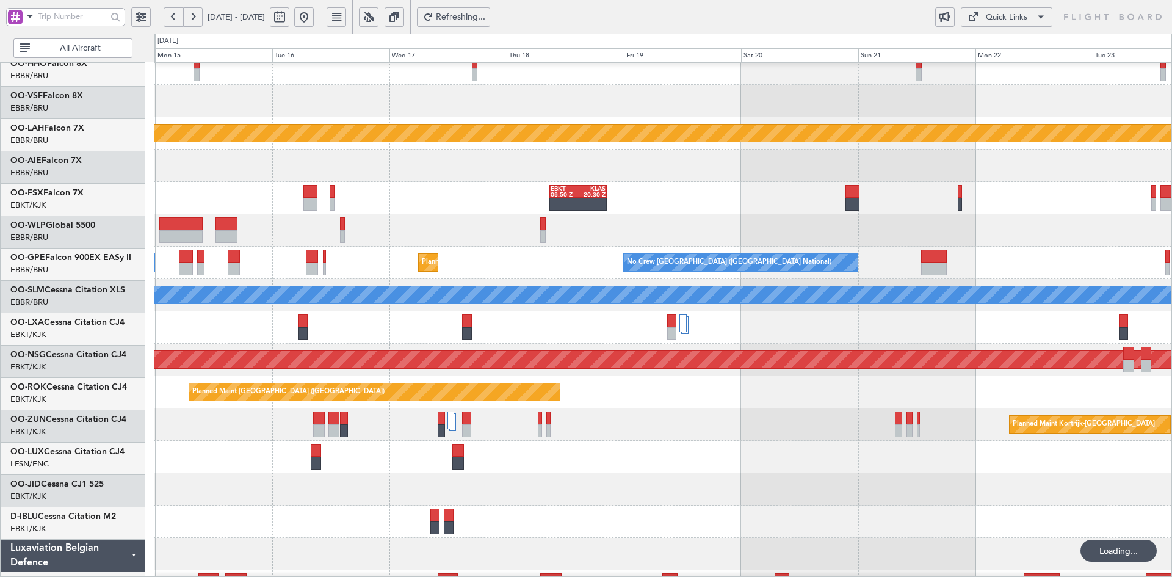
click at [516, 178] on div at bounding box center [662, 166] width 1017 height 32
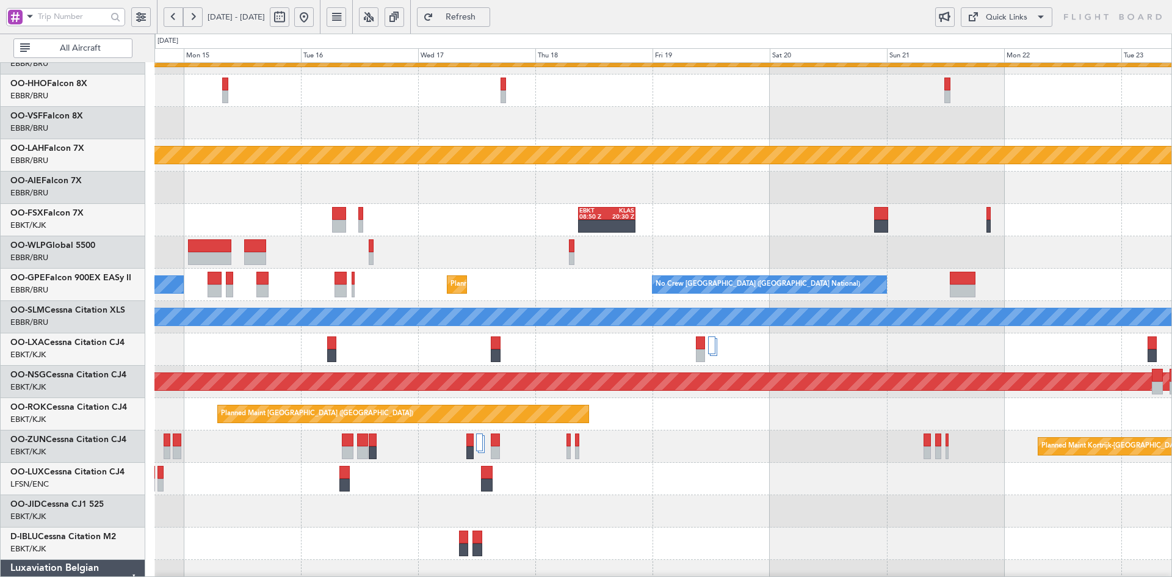
scroll to position [56, 0]
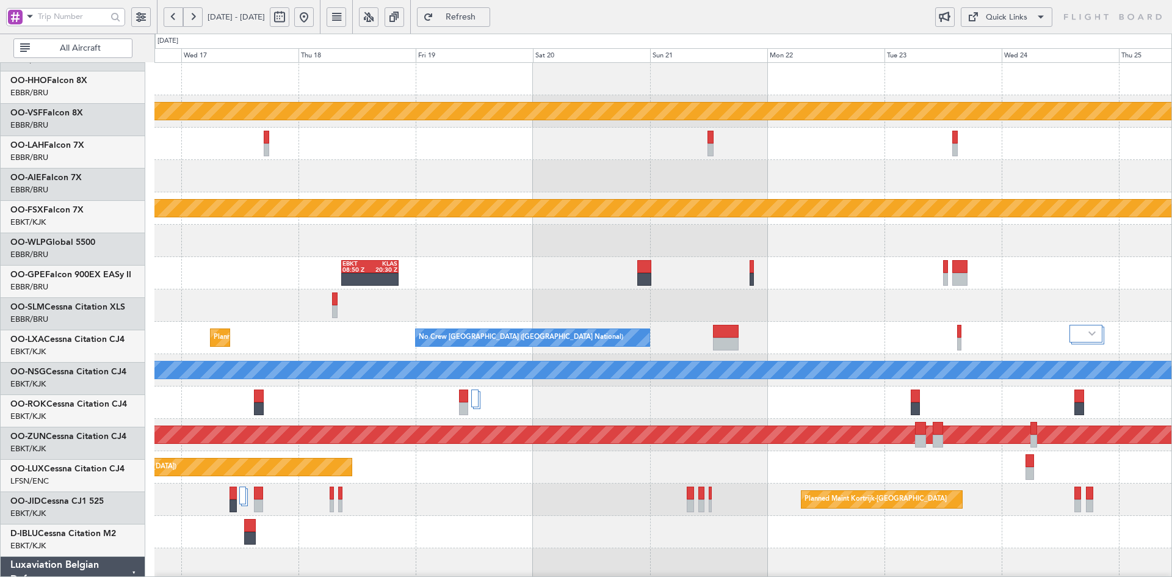
click at [492, 321] on div "Planned Maint Kortrijk-Wevelgem Planned Maint Alton-st Louis (St Louis Regl) EB…" at bounding box center [662, 386] width 1017 height 647
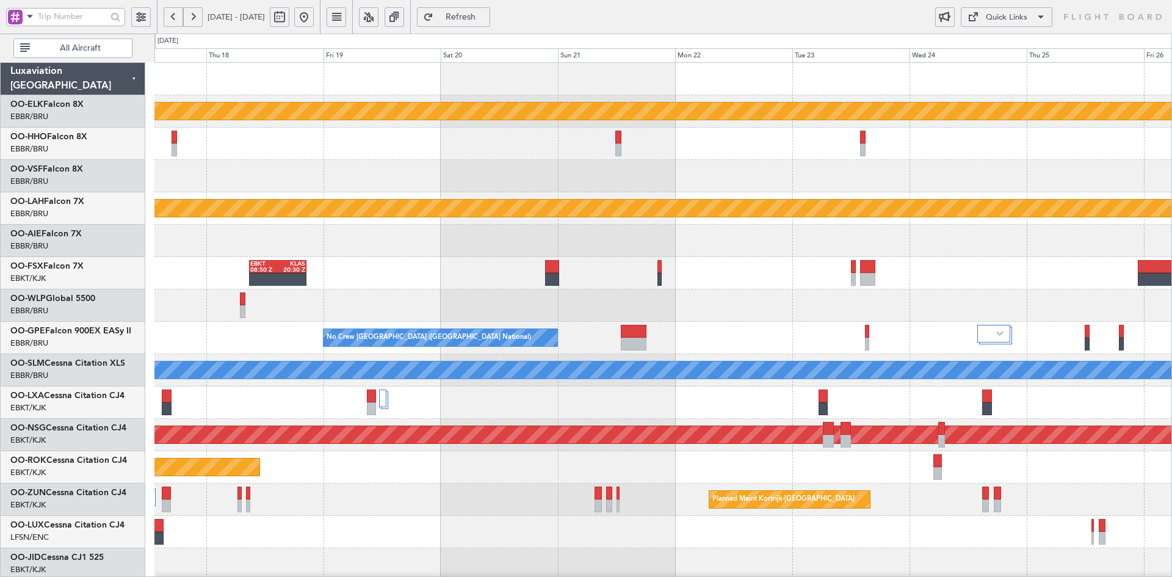
click at [449, 285] on div "Planned Maint Kortrijk-Wevelgem Planned Maint Alton-st Louis (St Louis Regl) EB…" at bounding box center [662, 386] width 1017 height 647
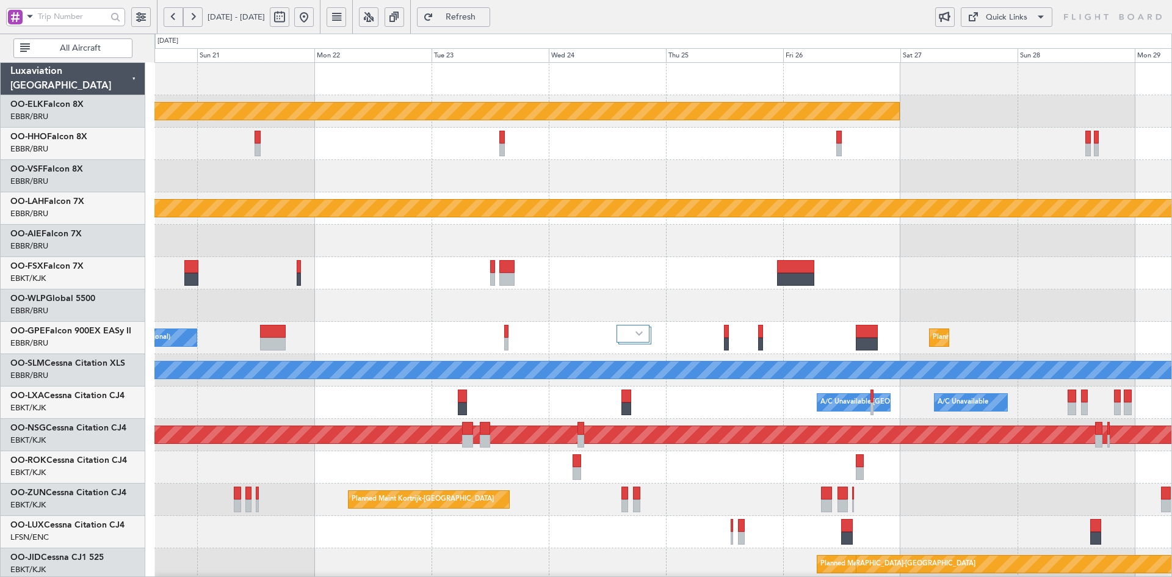
click at [749, 279] on div "Planned Maint Kortrijk-Wevelgem Planned Maint Alton-st Louis (St Louis Regl) EB…" at bounding box center [662, 386] width 1017 height 647
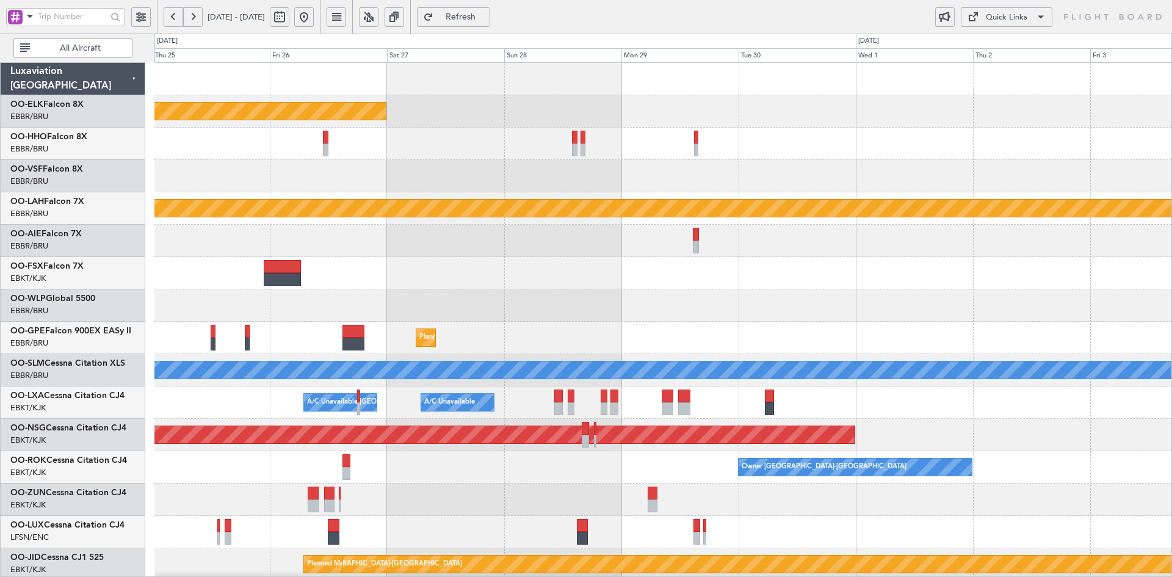
click at [700, 259] on div "Planned Maint Kortrijk-Wevelgem Planned Maint Alton-st Louis (St Louis Regl) Pl…" at bounding box center [662, 386] width 1017 height 647
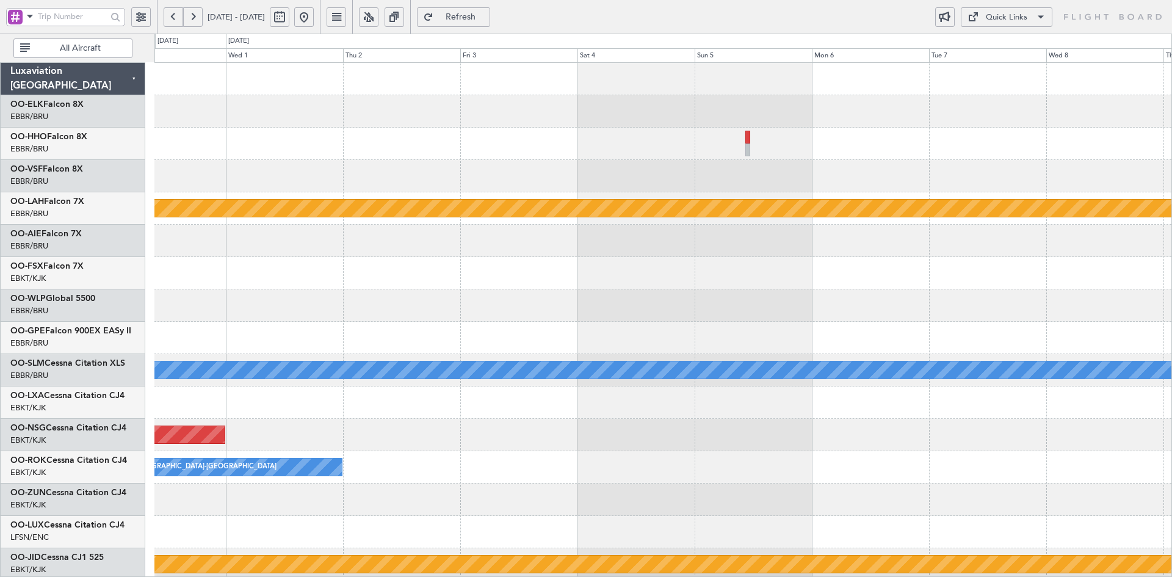
click at [576, 248] on div at bounding box center [662, 241] width 1017 height 32
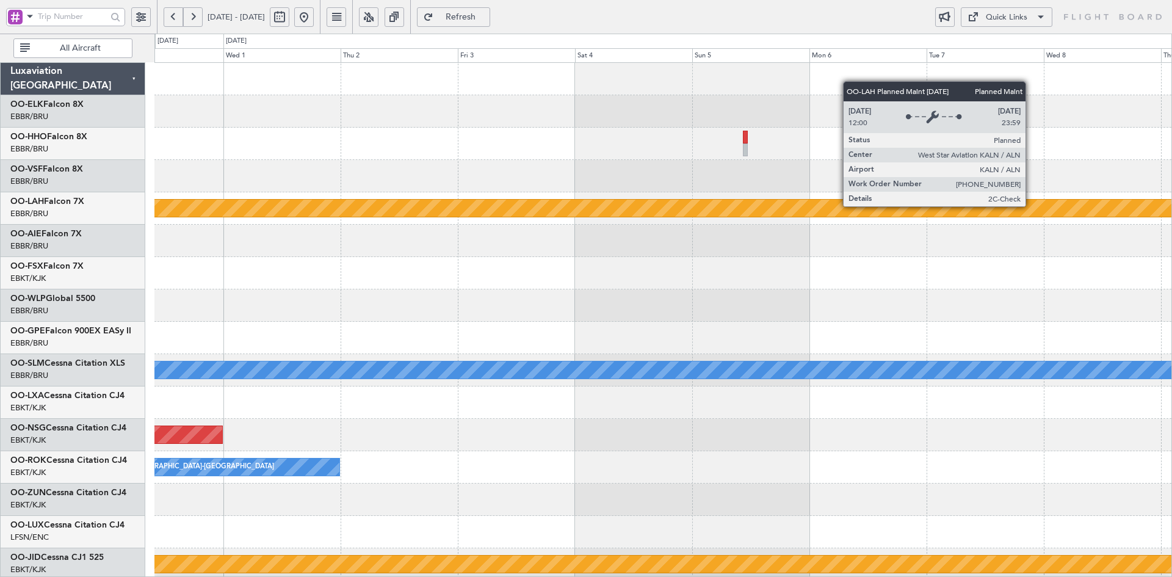
click at [701, 242] on div "Planned Maint Alton-st Louis (St Louis Regl) A/C Unavailable Monchengladbach Pl…" at bounding box center [662, 386] width 1017 height 647
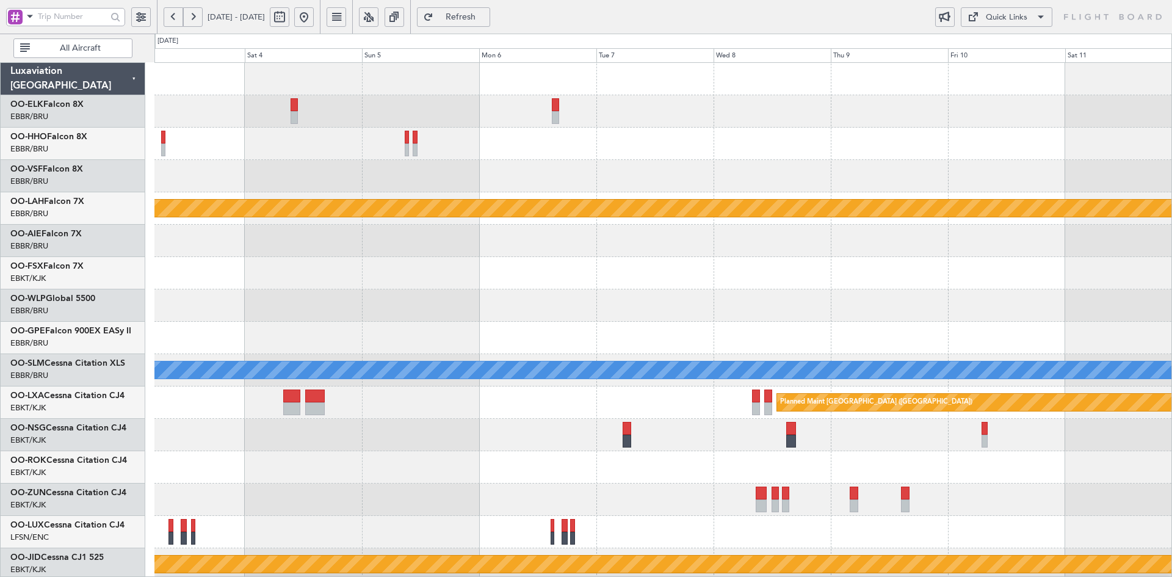
click at [601, 165] on div at bounding box center [662, 176] width 1017 height 32
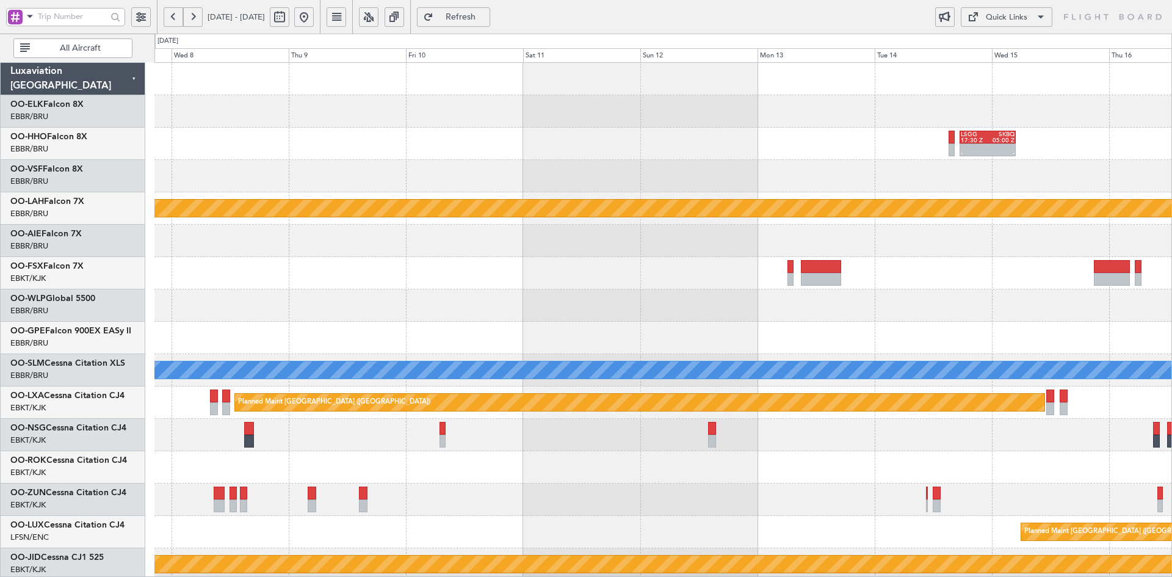
click at [367, 313] on div at bounding box center [662, 305] width 1017 height 32
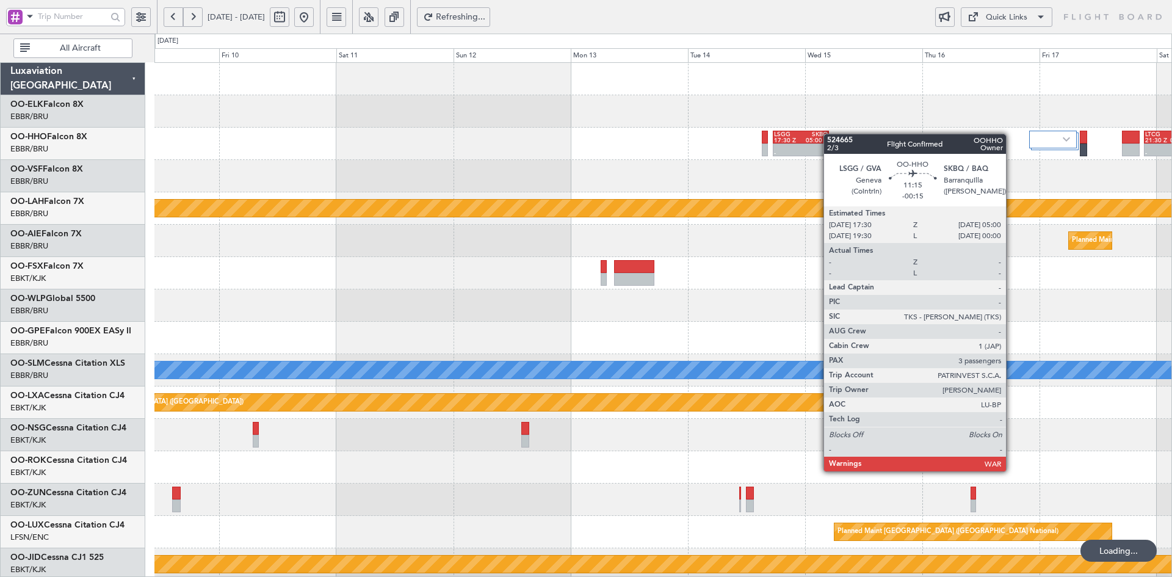
click at [810, 137] on div "- - LSGG 17:30 Z SKBQ 05:00 Z - - LTCG 21:30 Z RJTT 07:35 Z Planned Maint Alton…" at bounding box center [662, 386] width 1017 height 647
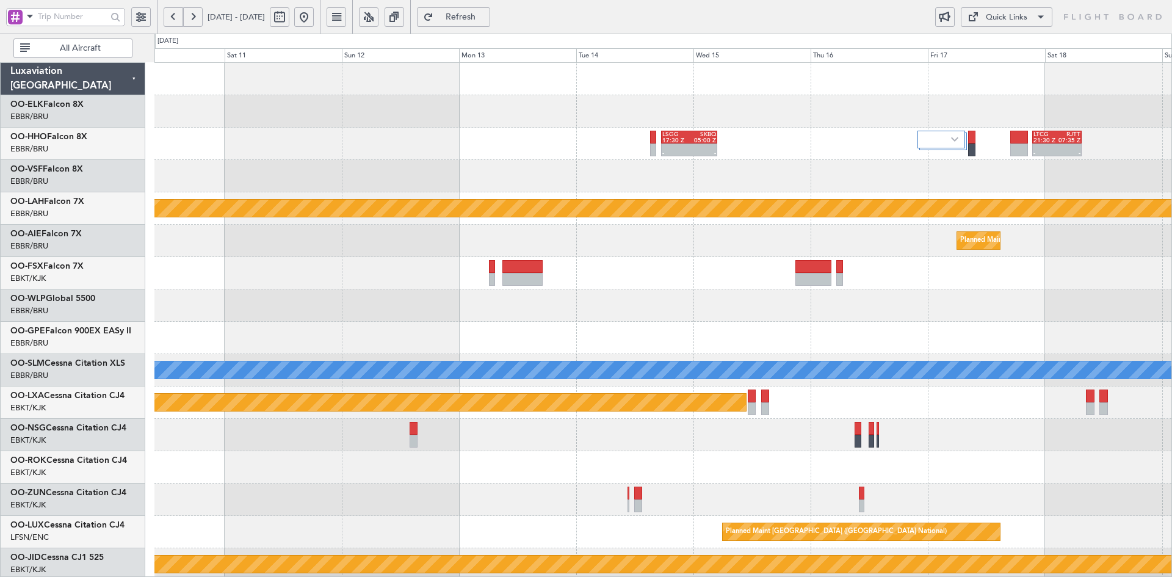
click at [752, 147] on div "- - LSGG 17:30 Z SKBQ 05:00 Z - - LTCG 21:30 Z RJTT 07:35 Z" at bounding box center [662, 144] width 1017 height 32
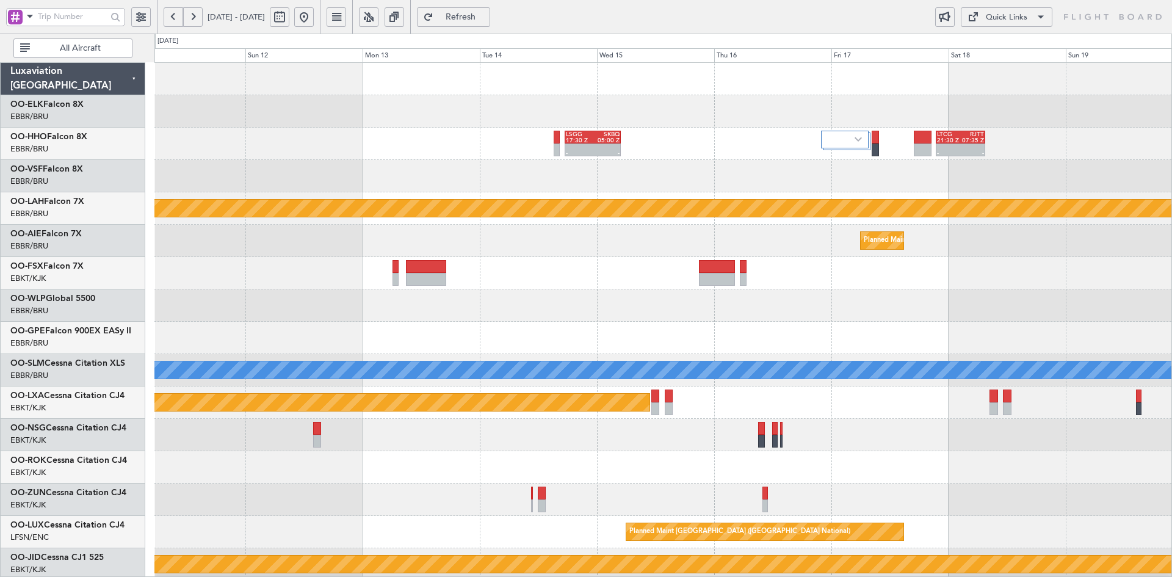
click at [969, 150] on div "- - LSGG 17:30 Z SKBQ 05:00 Z - - LTCG 21:30 Z RJTT 07:35 Z" at bounding box center [662, 144] width 1017 height 32
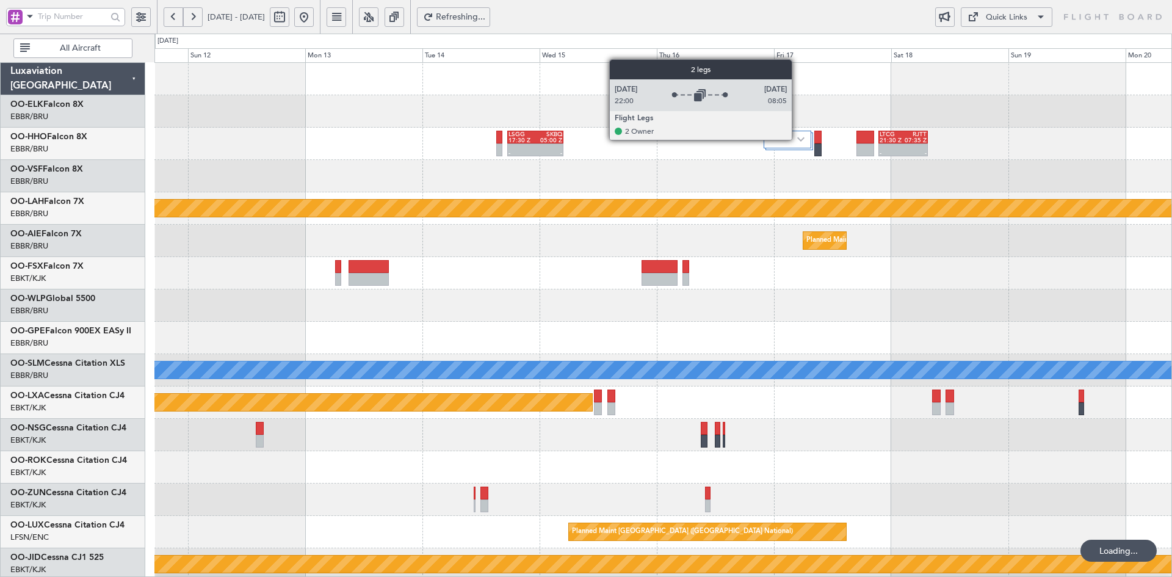
click at [797, 139] on img at bounding box center [800, 139] width 7 height 5
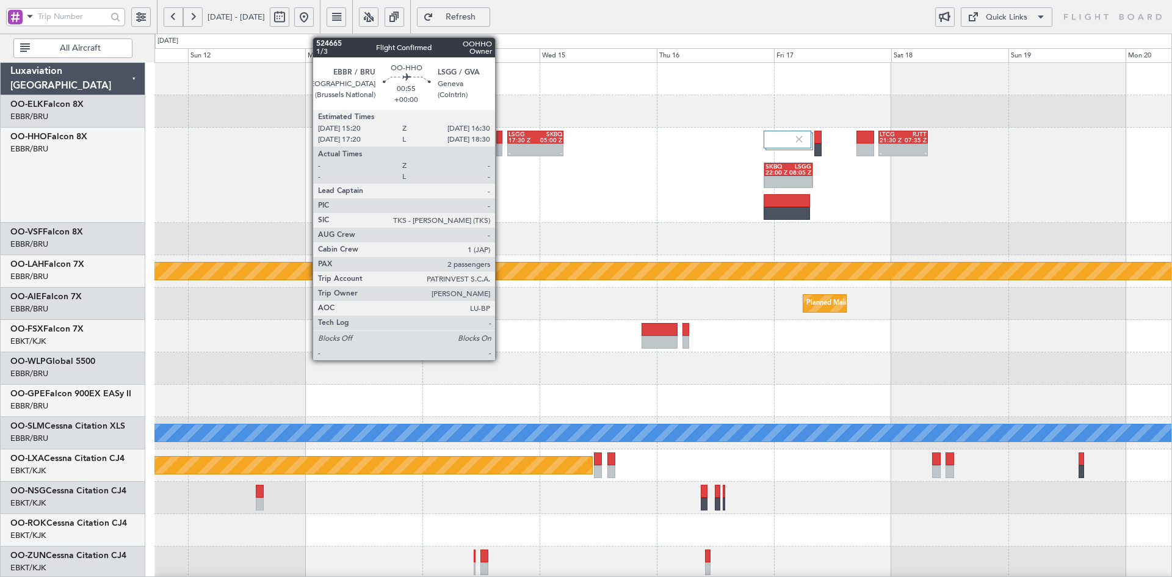
click at [501, 150] on div at bounding box center [499, 149] width 6 height 13
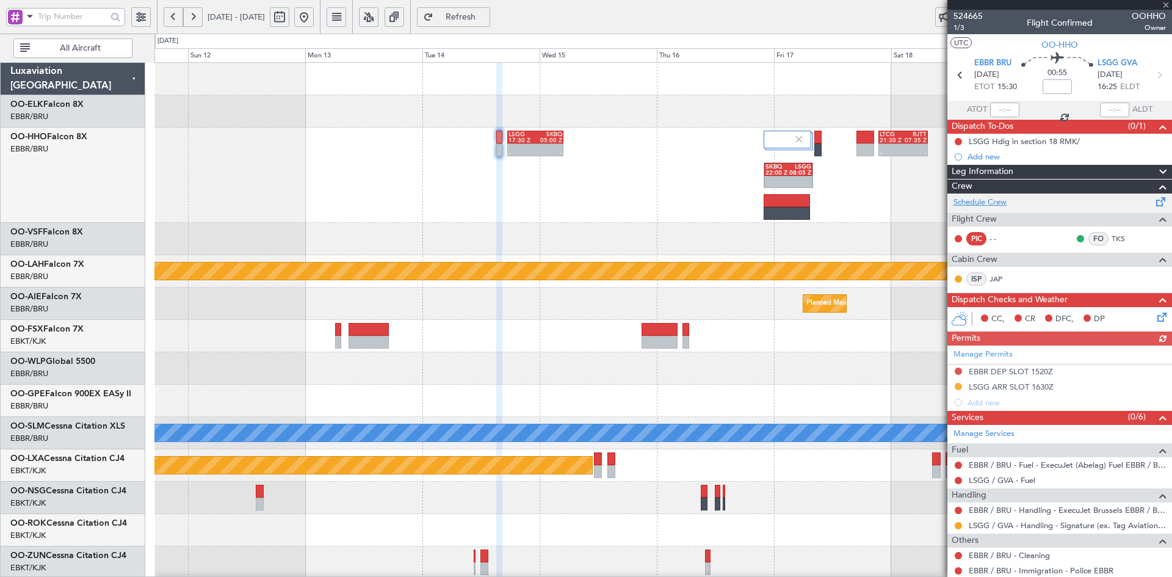
click at [985, 200] on link "Schedule Crew" at bounding box center [980, 203] width 53 height 12
click at [314, 17] on button at bounding box center [304, 17] width 20 height 20
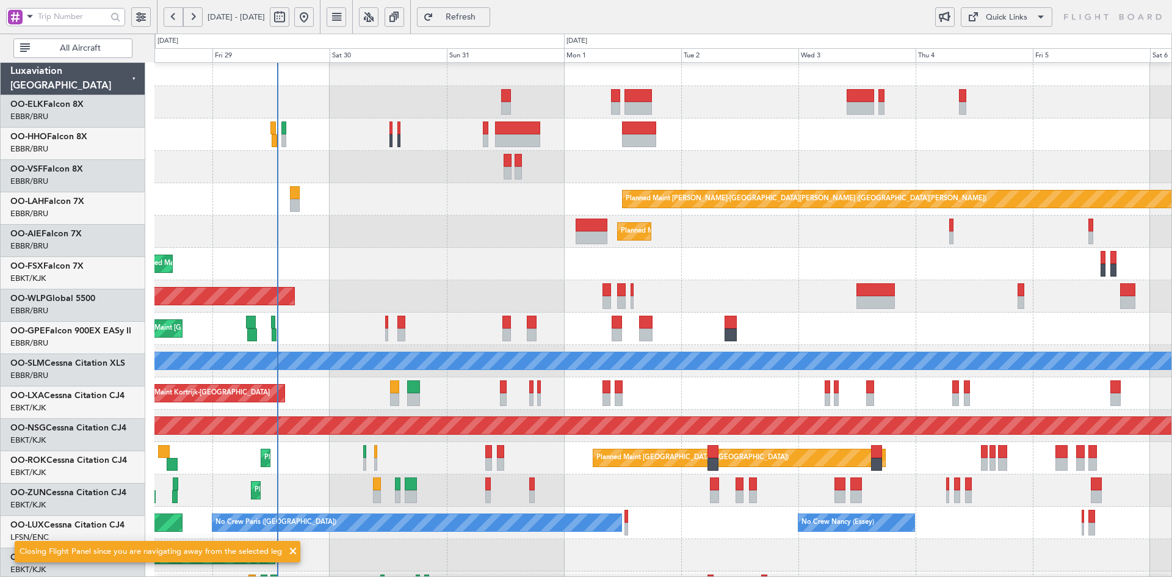
scroll to position [9, 0]
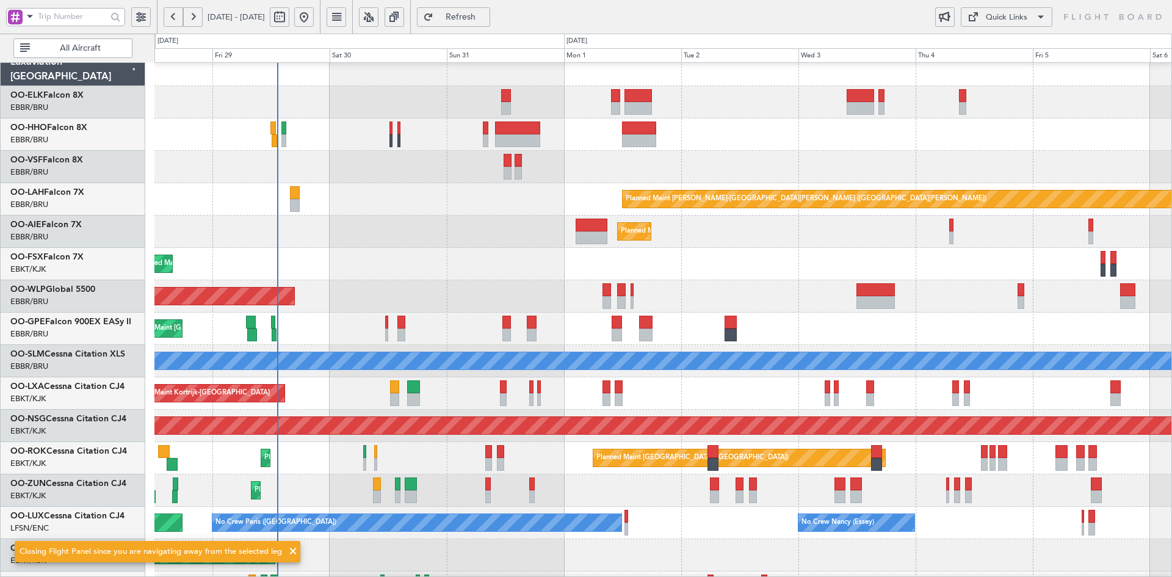
click at [678, 253] on div "Planned Maint Kortrijk-Wevelgem Planned Maint Kortrijk-Wevelgem" at bounding box center [662, 264] width 1017 height 32
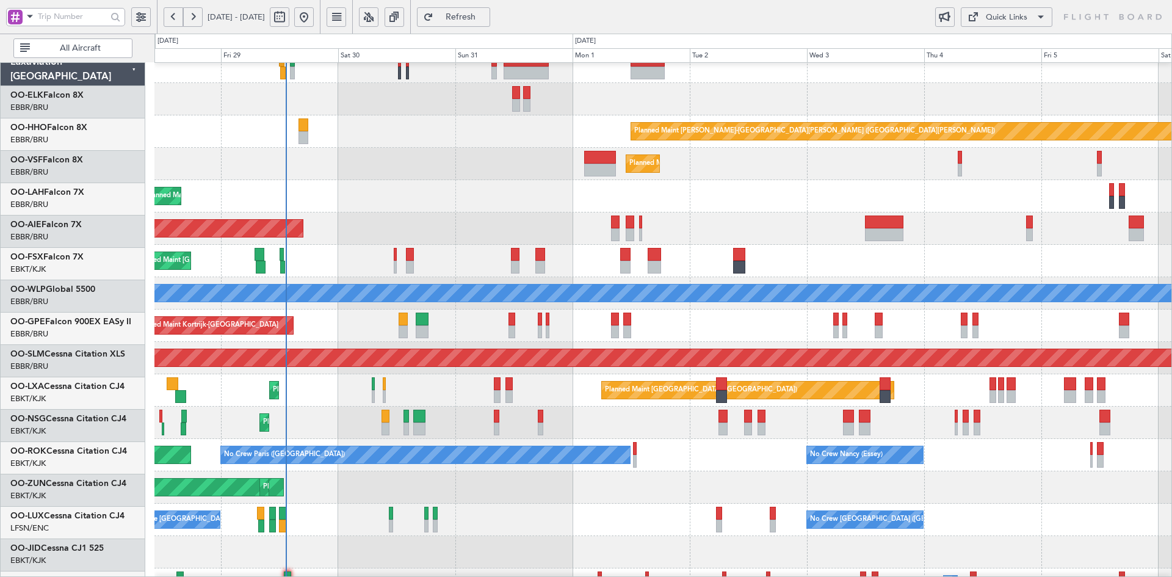
scroll to position [77, 0]
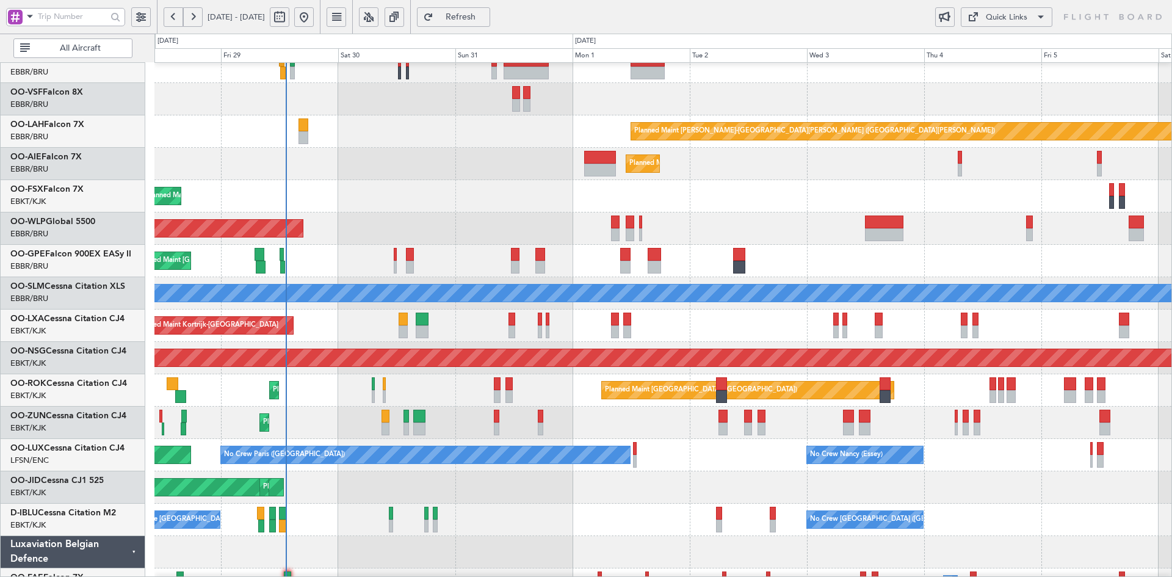
click at [763, 274] on div "Planned Maint Brussels (Brussels National) No Crew Brussels (Brussels National)" at bounding box center [662, 261] width 1017 height 32
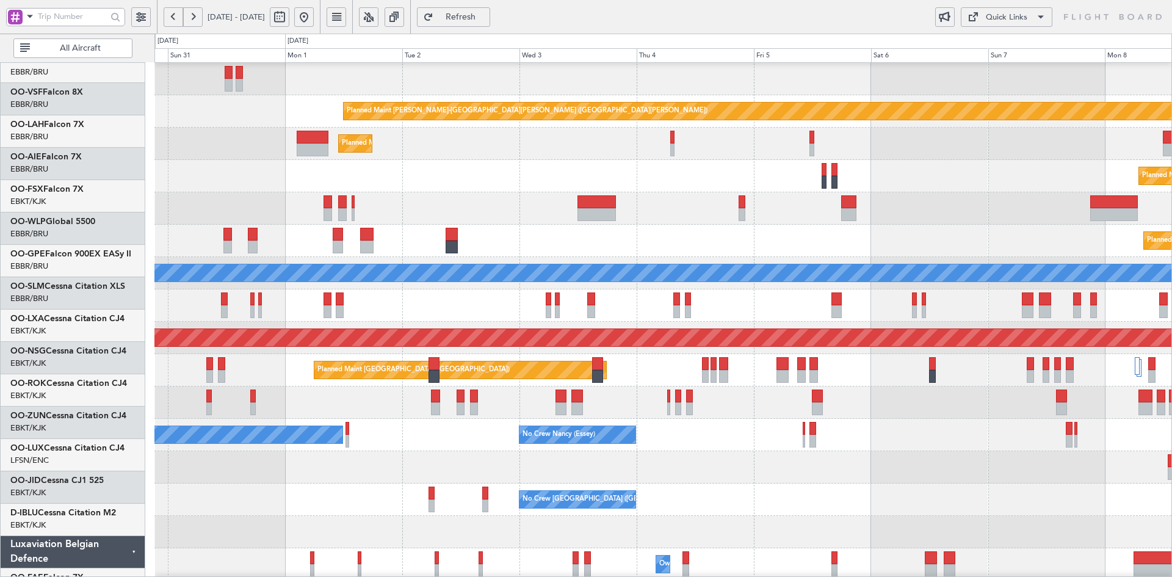
scroll to position [97, 0]
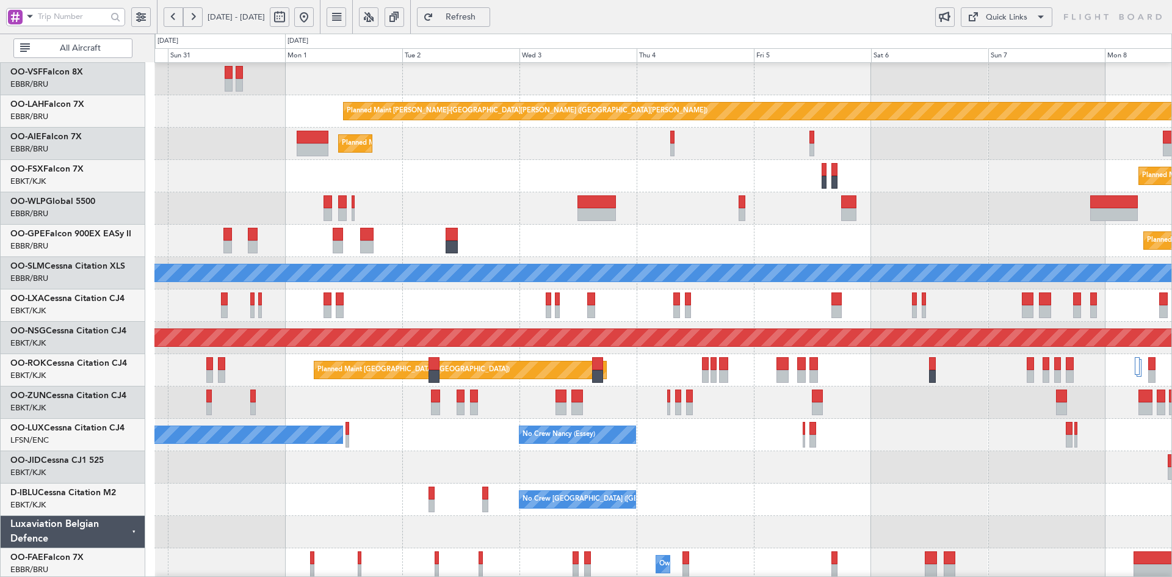
click at [761, 326] on div "Planned Maint [GEOGRAPHIC_DATA] ([GEOGRAPHIC_DATA])" at bounding box center [662, 338] width 1017 height 32
click at [903, 223] on div "Planned Maint [GEOGRAPHIC_DATA] ([GEOGRAPHIC_DATA])" at bounding box center [662, 208] width 1017 height 32
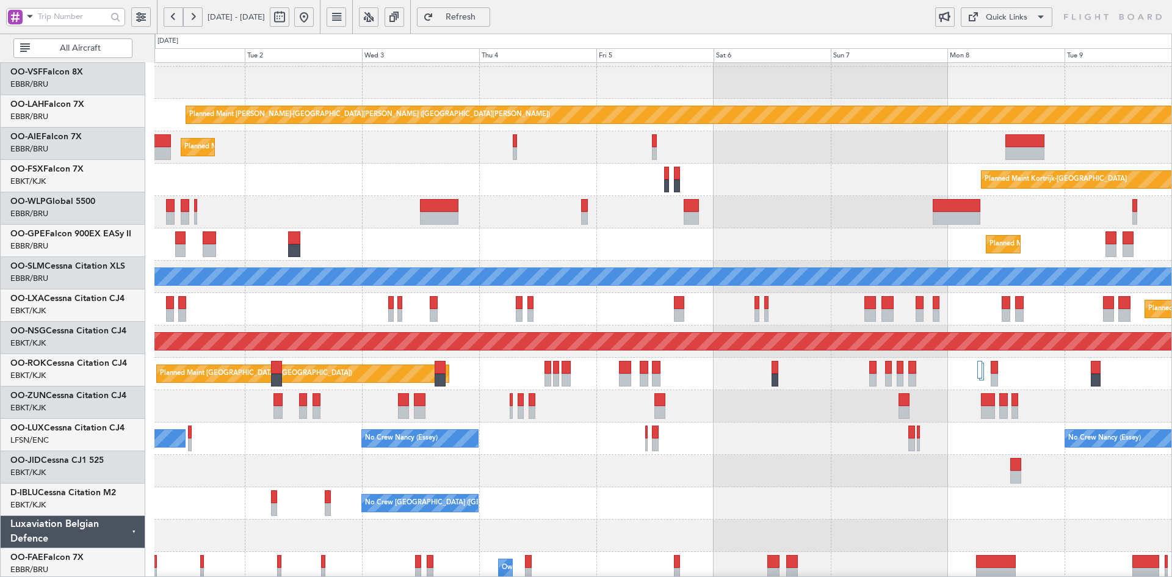
scroll to position [93, 0]
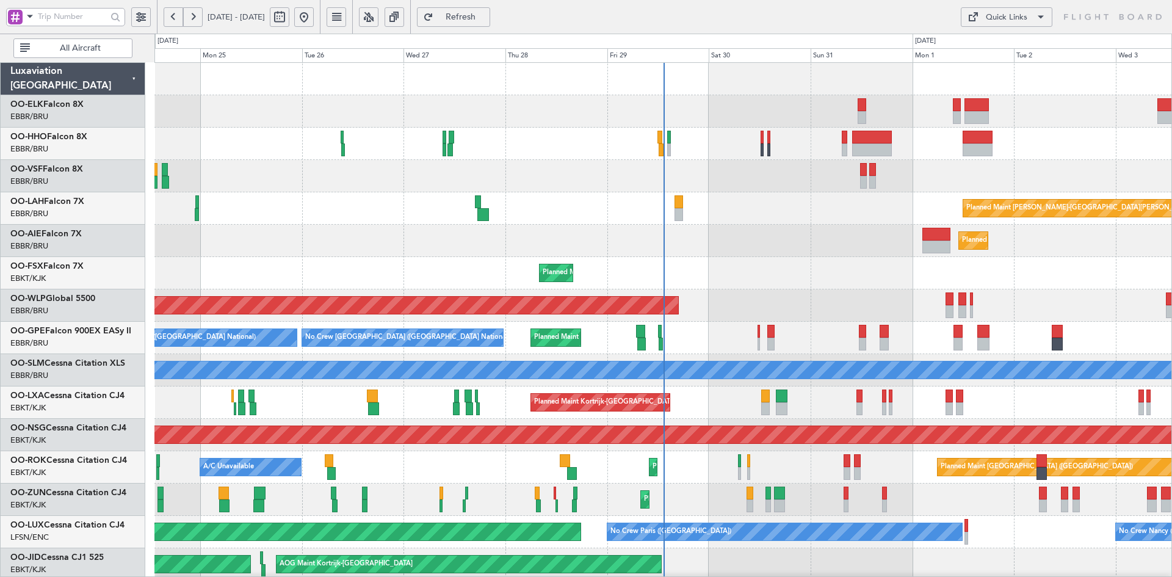
click at [558, 272] on div "Planned Maint Kortrijk-[GEOGRAPHIC_DATA]" at bounding box center [662, 273] width 1017 height 32
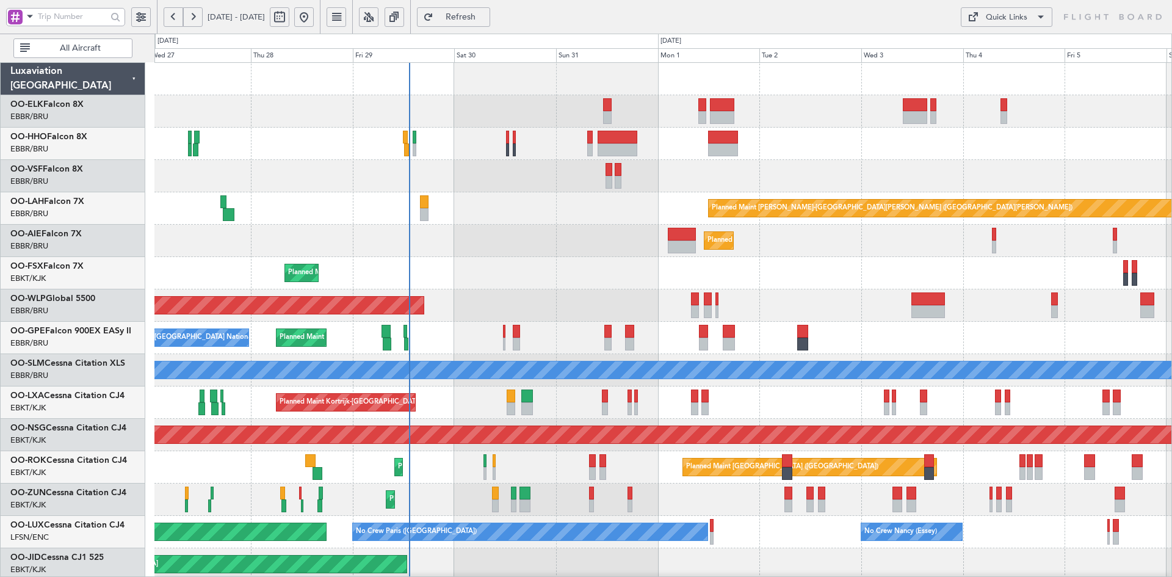
click at [651, 282] on div "Planned Maint Kortrijk-[GEOGRAPHIC_DATA] Planned Maint [GEOGRAPHIC_DATA]-[GEOGR…" at bounding box center [662, 273] width 1017 height 32
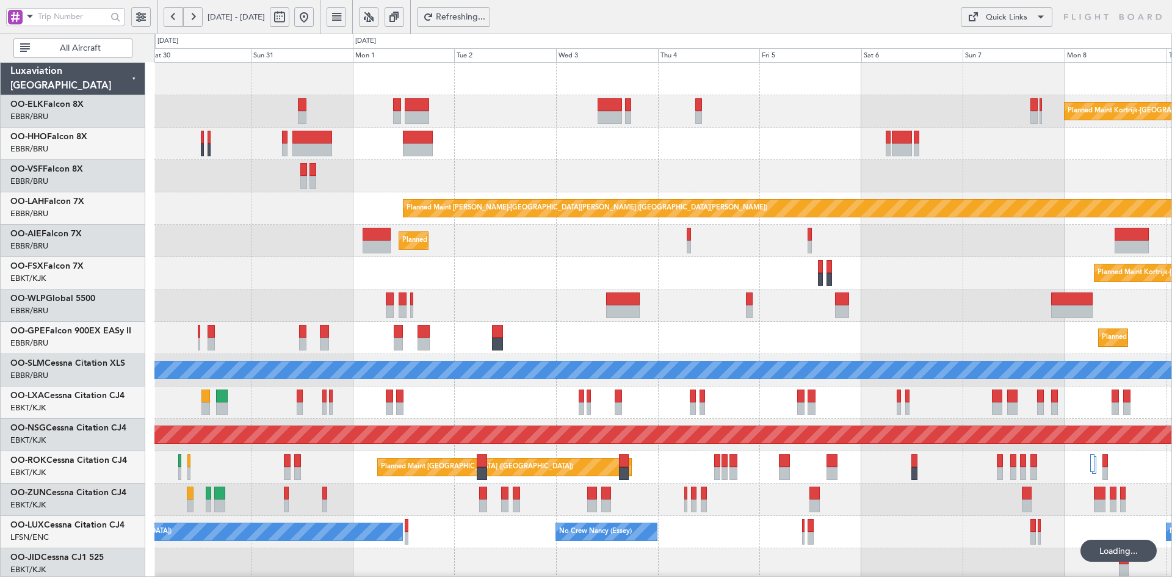
click at [814, 274] on div "Planned Maint Kortrijk-[GEOGRAPHIC_DATA] Planned Maint [GEOGRAPHIC_DATA]-[GEOGR…" at bounding box center [662, 273] width 1017 height 32
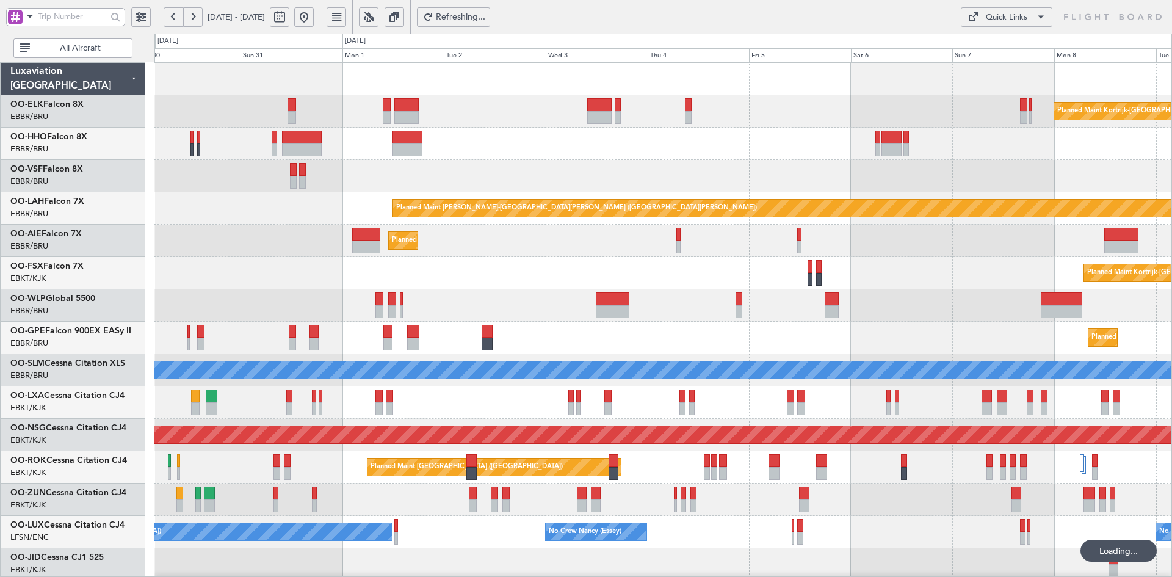
click at [907, 293] on div "Planned Maint [GEOGRAPHIC_DATA] ([GEOGRAPHIC_DATA])" at bounding box center [662, 305] width 1017 height 32
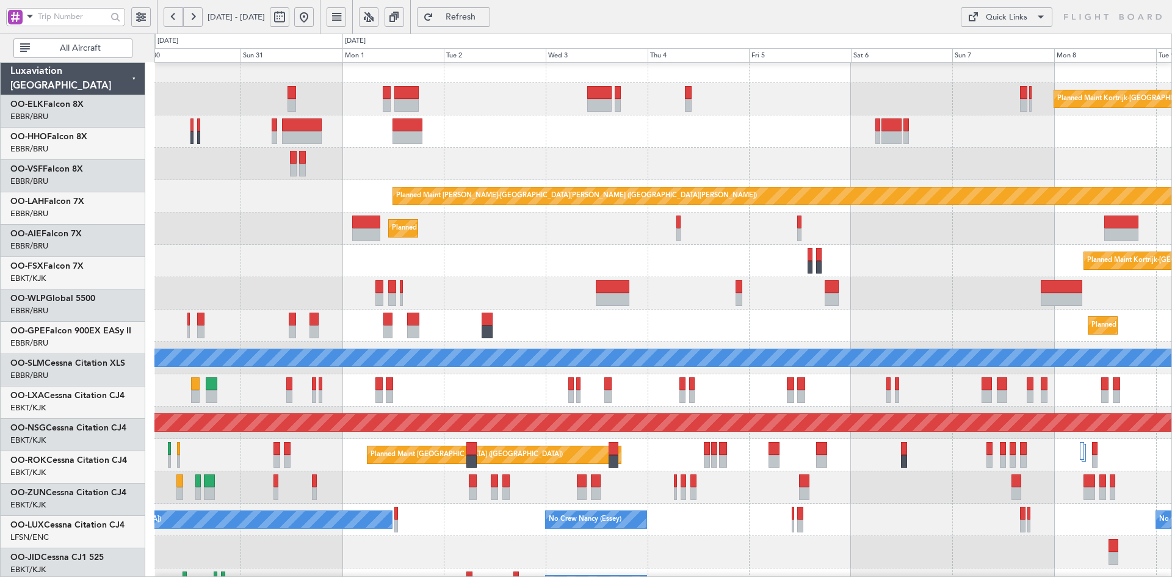
scroll to position [12, 0]
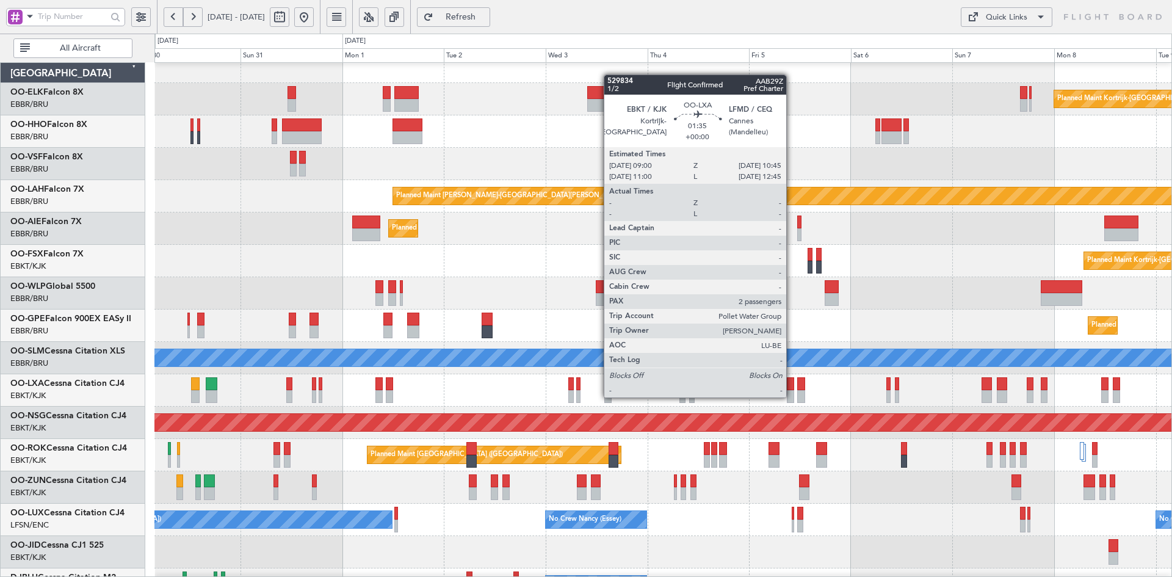
click at [792, 396] on div at bounding box center [791, 396] width 8 height 13
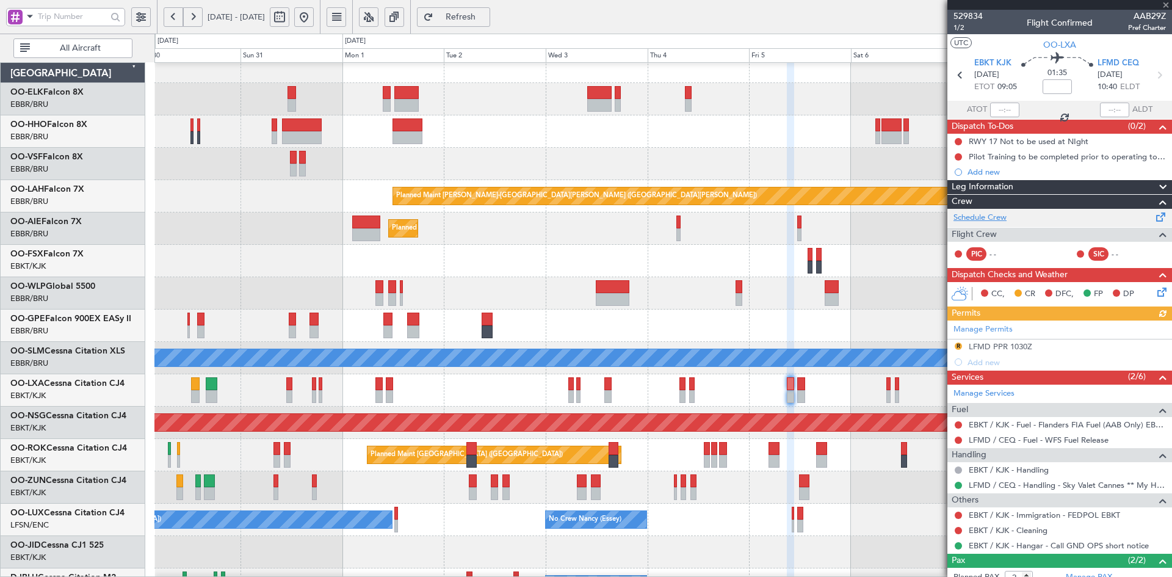
click at [987, 214] on link "Schedule Crew" at bounding box center [980, 218] width 53 height 12
click at [823, 272] on div "Planned Maint Kortrijk-[GEOGRAPHIC_DATA] Planned Maint [GEOGRAPHIC_DATA]-[GEOGR…" at bounding box center [662, 261] width 1017 height 32
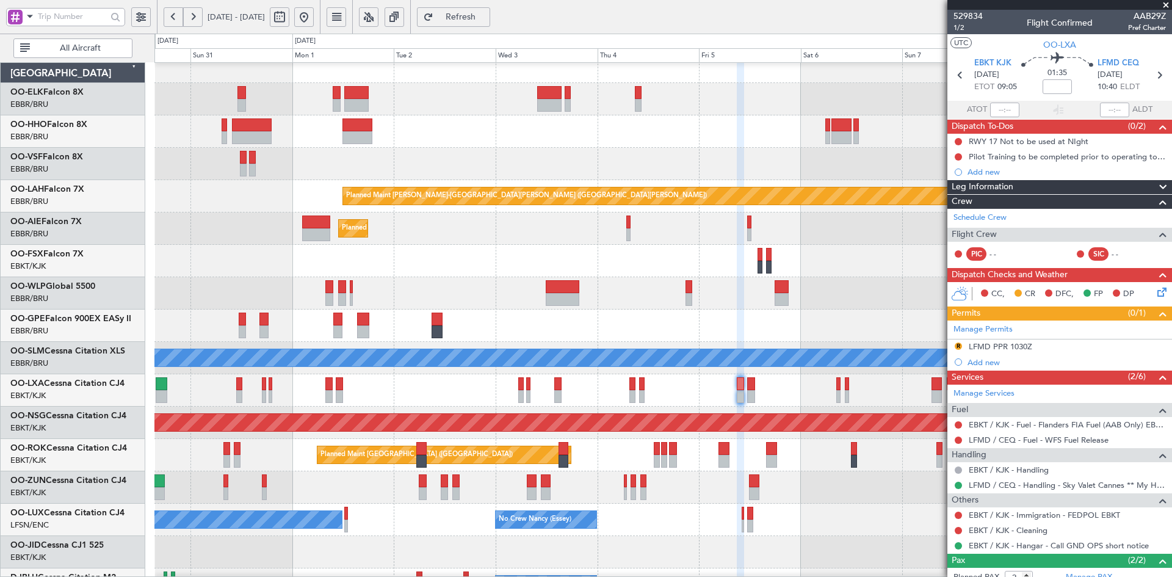
click at [1171, 5] on span at bounding box center [1166, 5] width 12 height 11
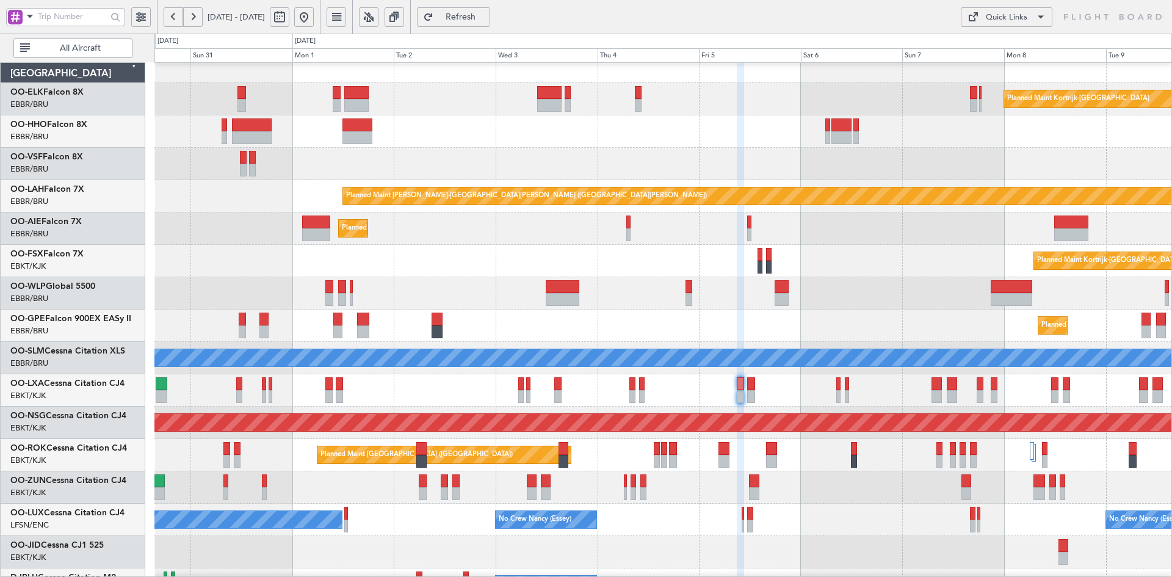
type input "0"
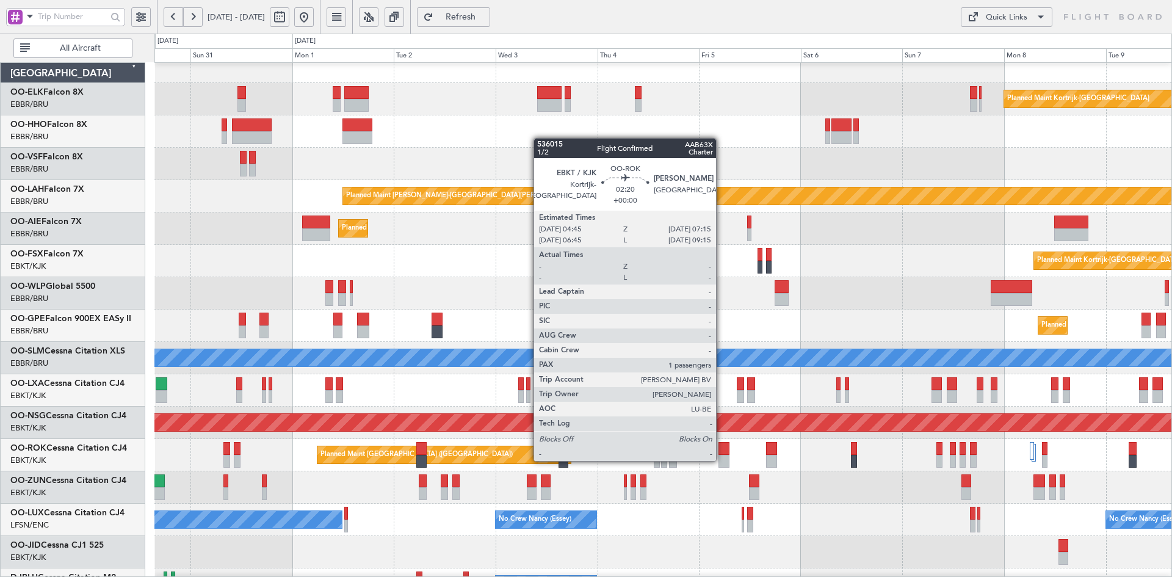
click at [722, 460] on div at bounding box center [724, 461] width 11 height 13
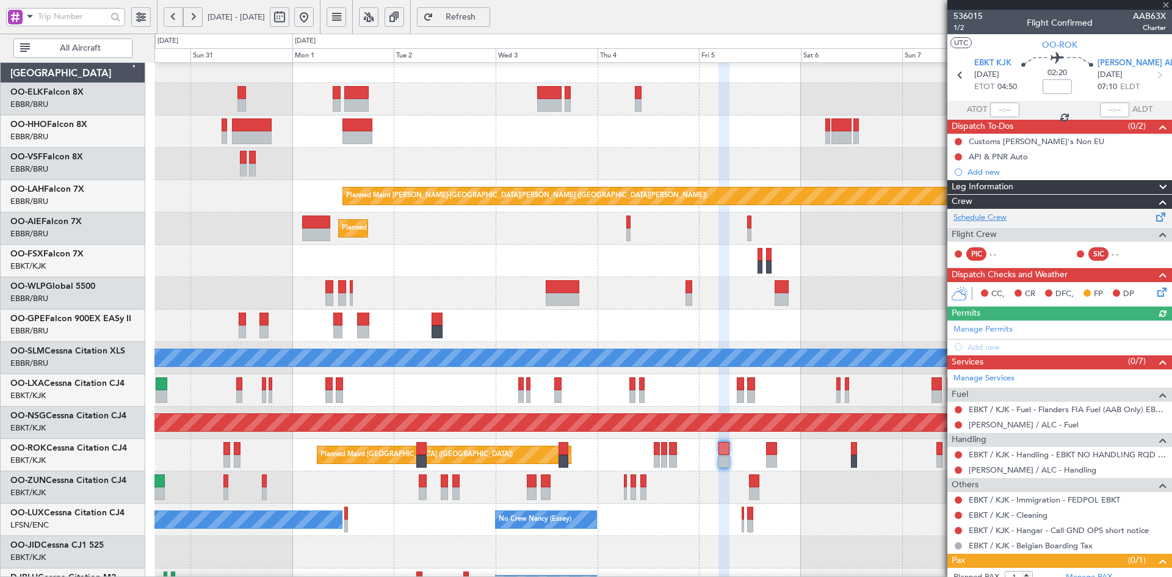
click at [1001, 214] on link "Schedule Crew" at bounding box center [980, 218] width 53 height 12
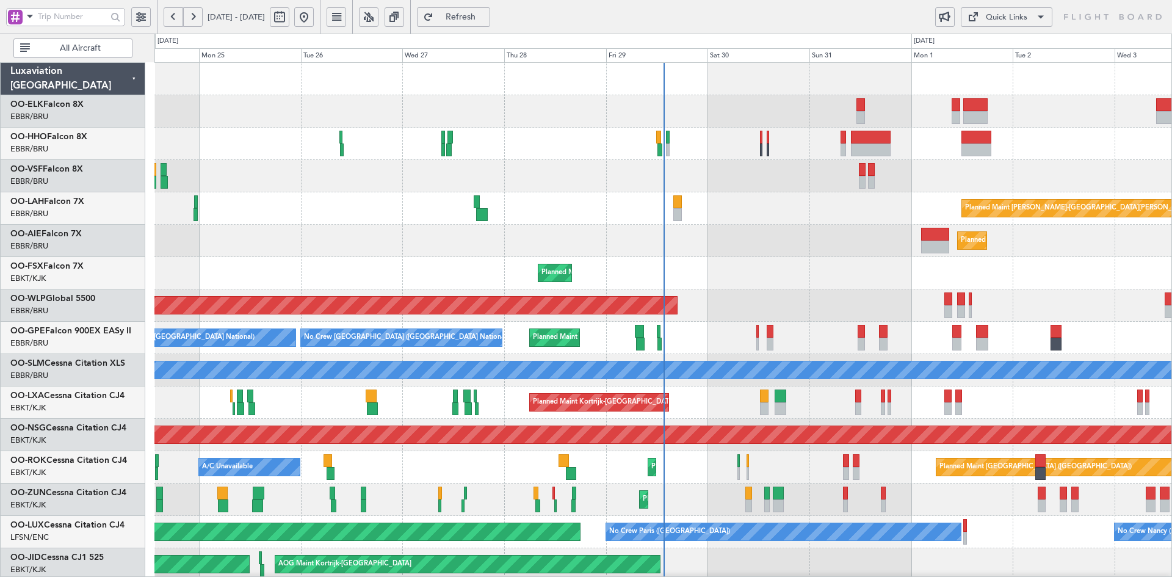
click at [703, 289] on div "Planned Maint [GEOGRAPHIC_DATA] ([GEOGRAPHIC_DATA])" at bounding box center [662, 305] width 1017 height 32
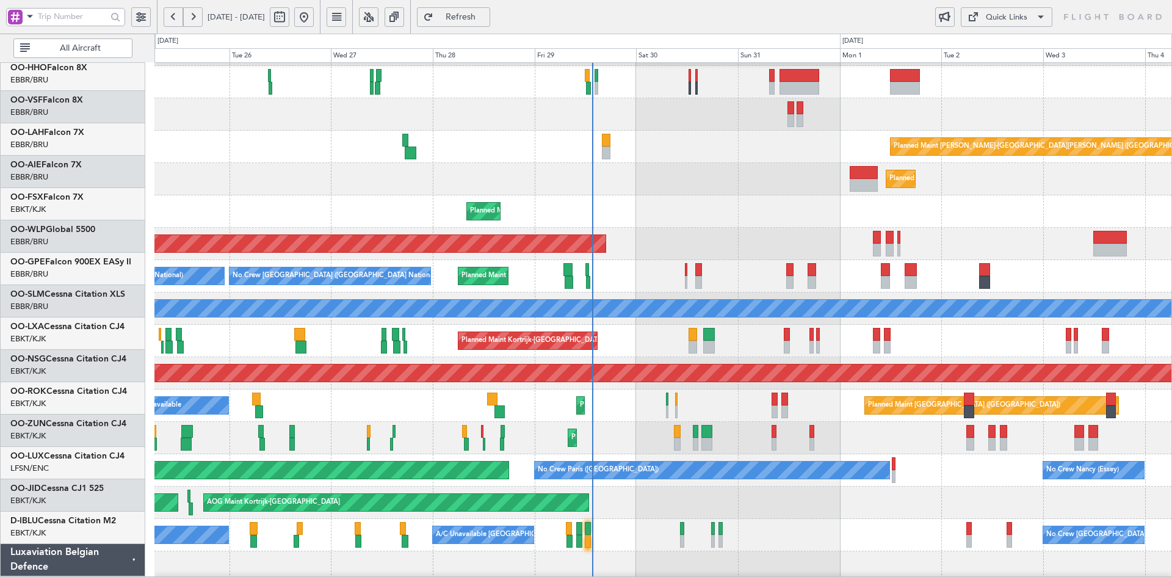
scroll to position [62, 0]
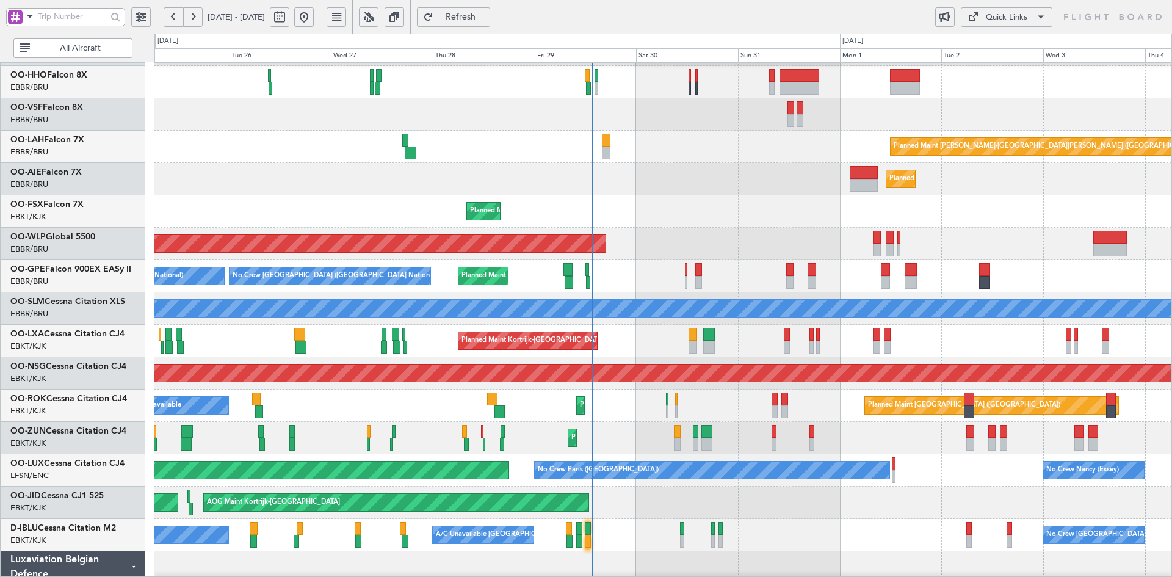
click at [978, 240] on div "Planned Maint [GEOGRAPHIC_DATA] ([GEOGRAPHIC_DATA])" at bounding box center [662, 244] width 1017 height 32
click at [340, 228] on div "Planned Maint [GEOGRAPHIC_DATA] ([GEOGRAPHIC_DATA])" at bounding box center [662, 244] width 1017 height 32
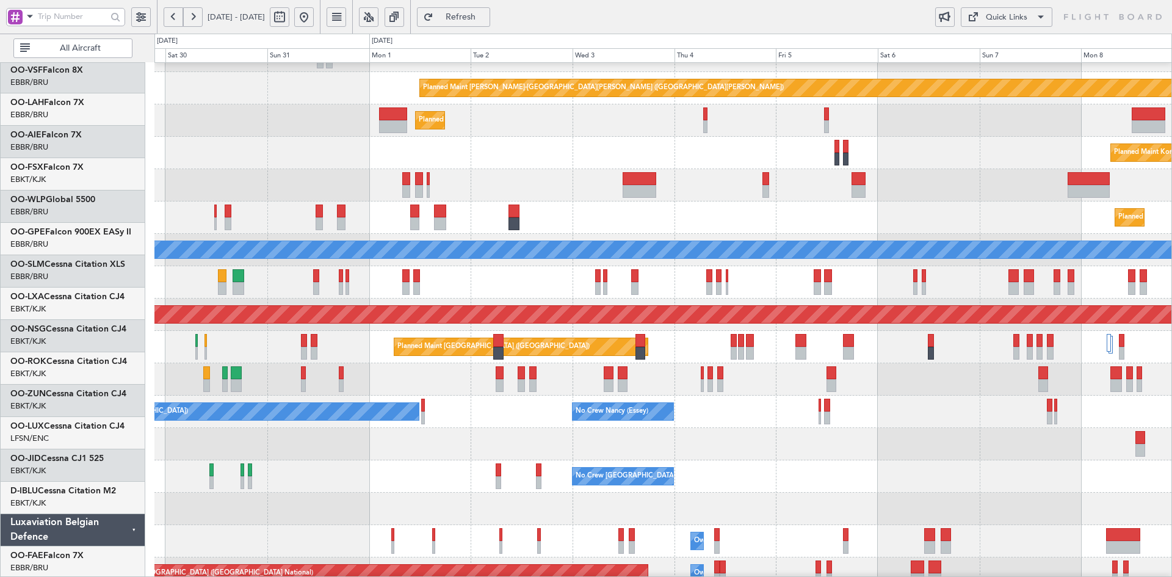
scroll to position [120, 0]
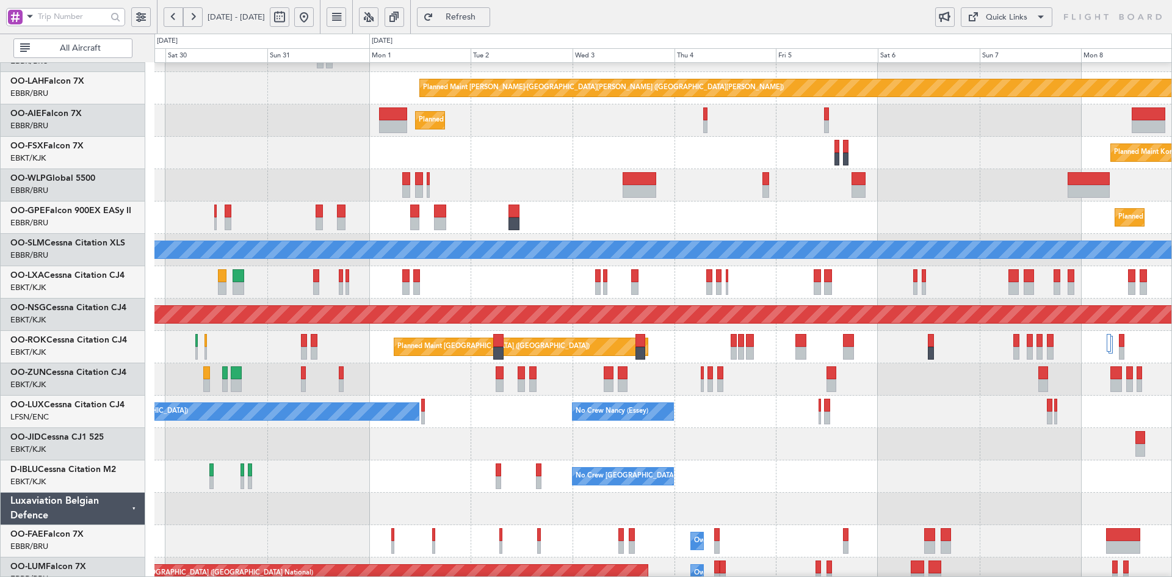
click at [749, 203] on div "Planned Maint Brussels (Brussels National) Planned Maint Brussels (Brussels Nat…" at bounding box center [662, 217] width 1017 height 32
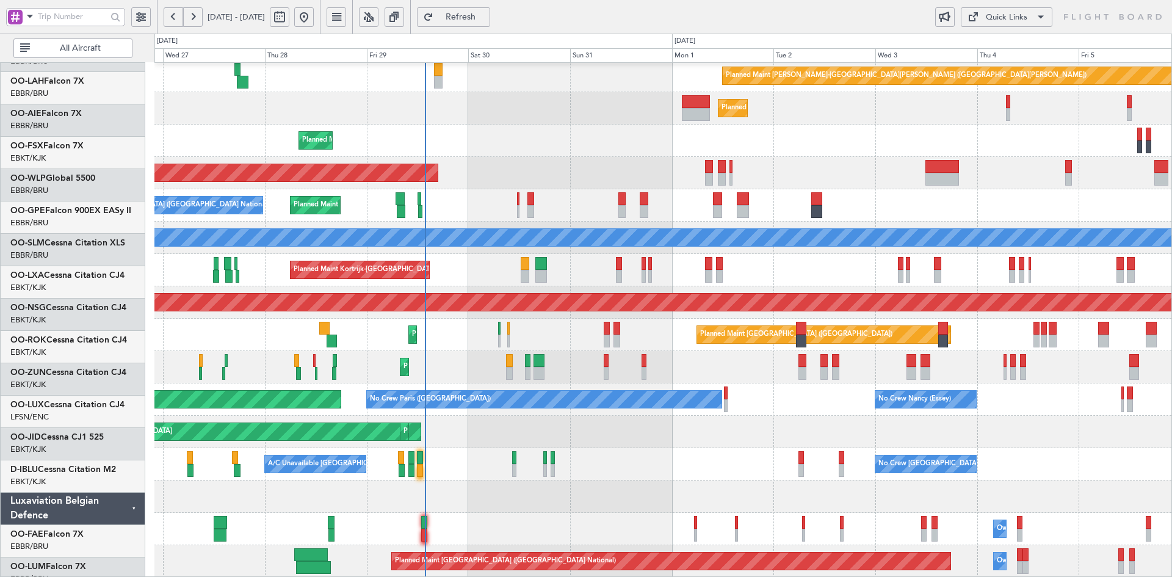
scroll to position [132, 0]
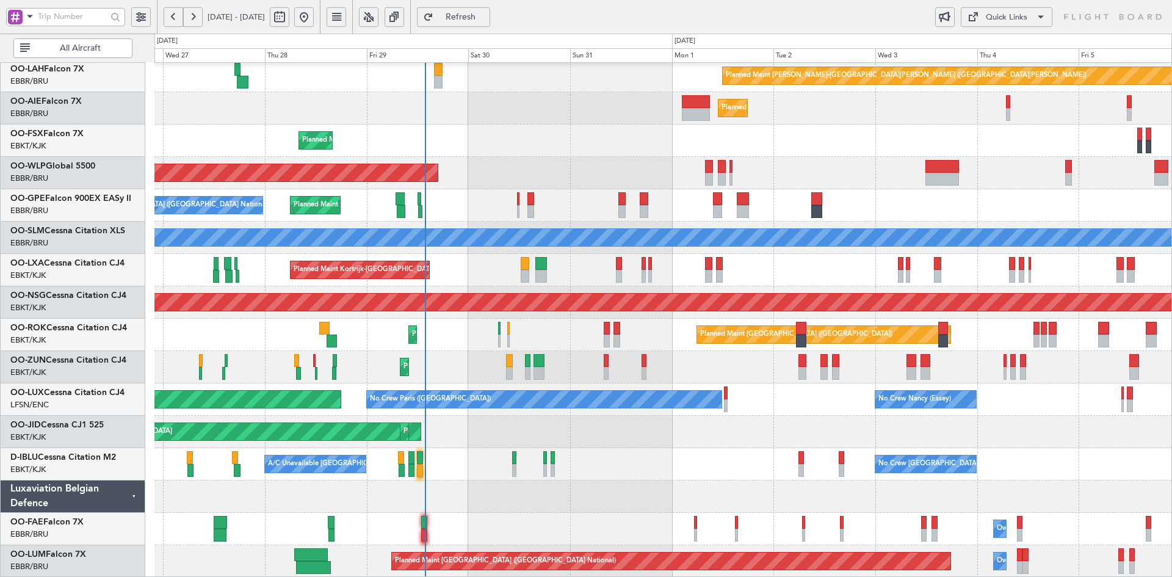
click at [888, 129] on div "Planned Maint Kortrijk-[GEOGRAPHIC_DATA] Planned Maint [GEOGRAPHIC_DATA]-[GEOGR…" at bounding box center [662, 141] width 1017 height 32
click at [510, 266] on div "Planned Maint Alton-st Louis (St Louis Regl) Planned Maint London (Farnborough)…" at bounding box center [662, 253] width 1017 height 647
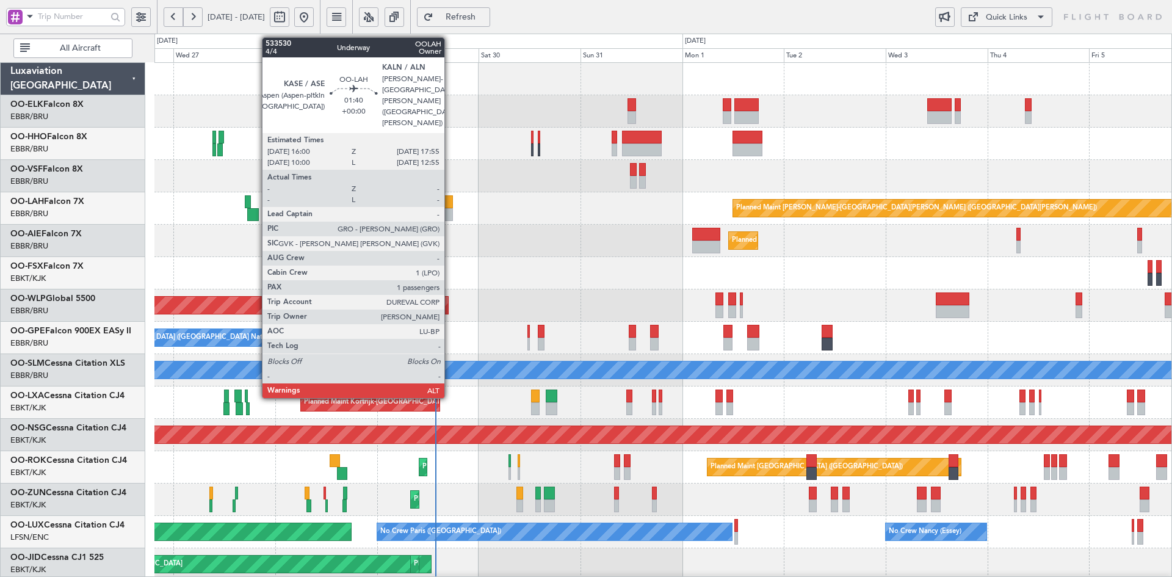
click at [450, 206] on div at bounding box center [448, 201] width 9 height 13
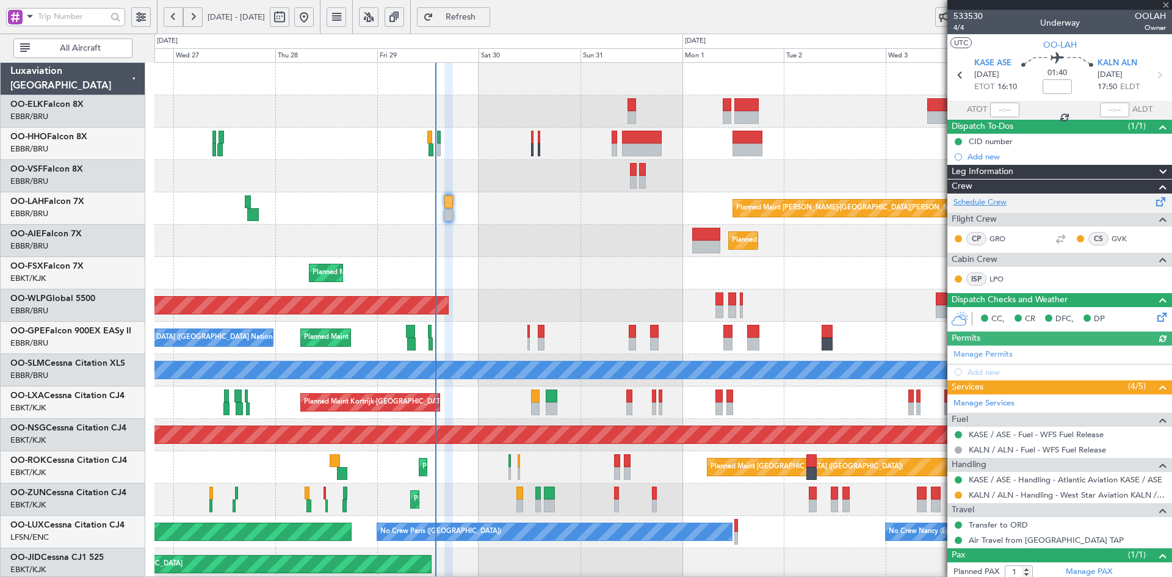
click at [981, 203] on link "Schedule Crew" at bounding box center [980, 203] width 53 height 12
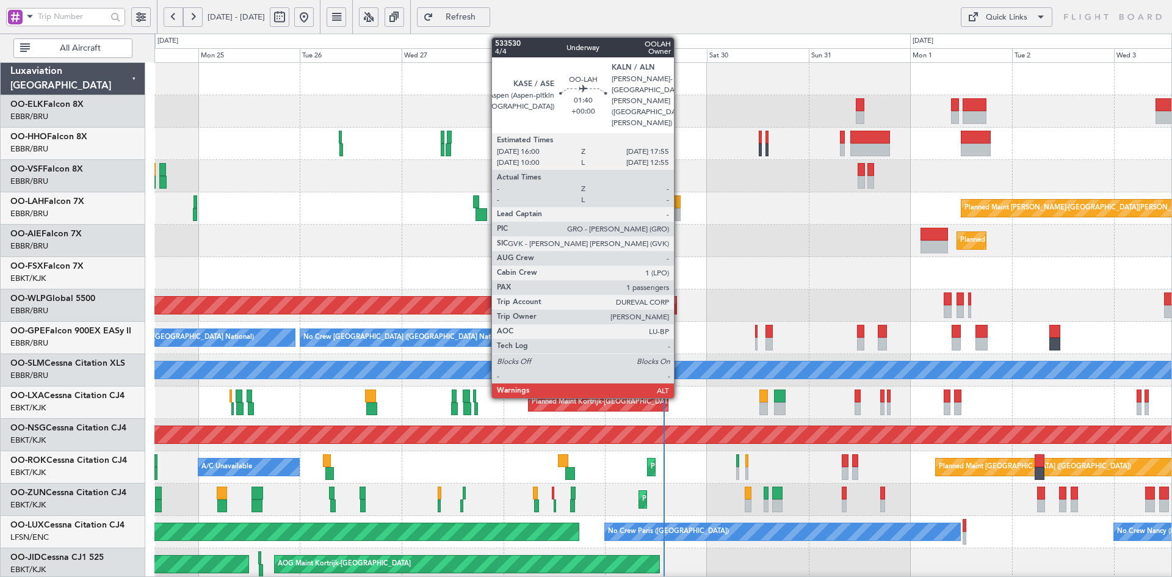
click at [680, 214] on div at bounding box center [676, 214] width 9 height 13
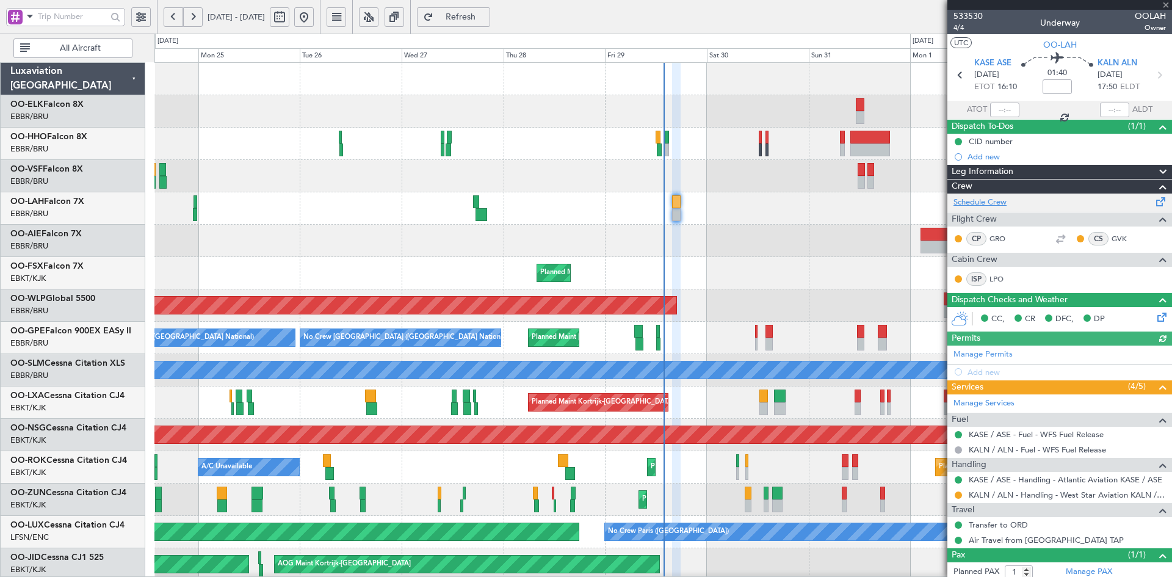
click at [998, 200] on link "Schedule Crew" at bounding box center [980, 203] width 53 height 12
click at [1164, 7] on span at bounding box center [1166, 5] width 12 height 11
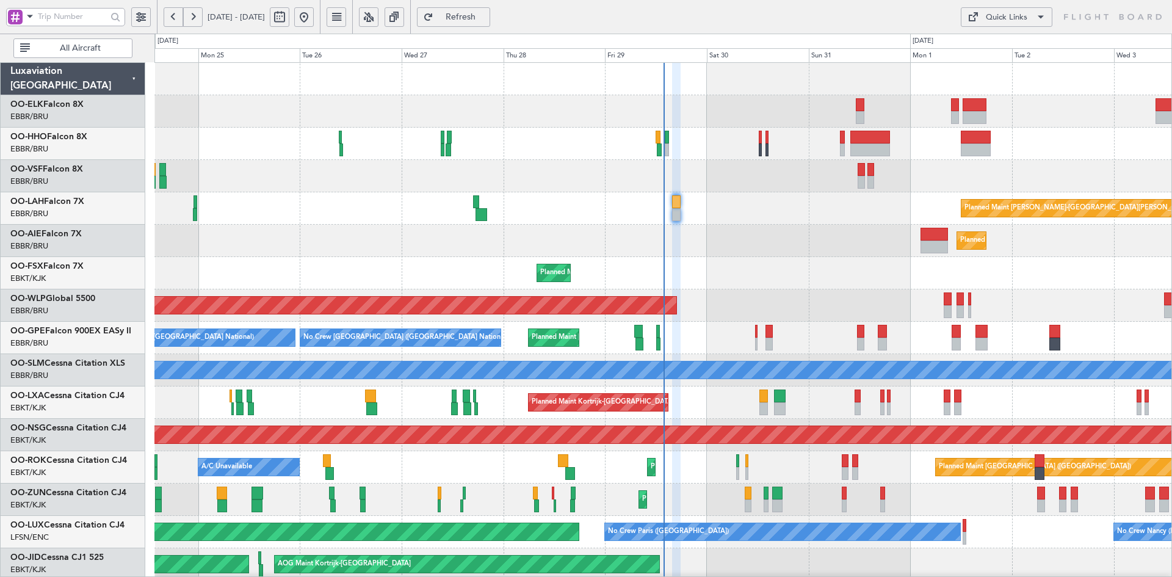
type input "0"
click at [807, 297] on div "Planned Maint [GEOGRAPHIC_DATA] ([GEOGRAPHIC_DATA])" at bounding box center [662, 305] width 1017 height 32
click at [940, 186] on div at bounding box center [662, 176] width 1017 height 32
click at [554, 37] on div "Planned Maint [PERSON_NAME]-[GEOGRAPHIC_DATA][PERSON_NAME] ([GEOGRAPHIC_DATA][P…" at bounding box center [586, 305] width 1172 height 543
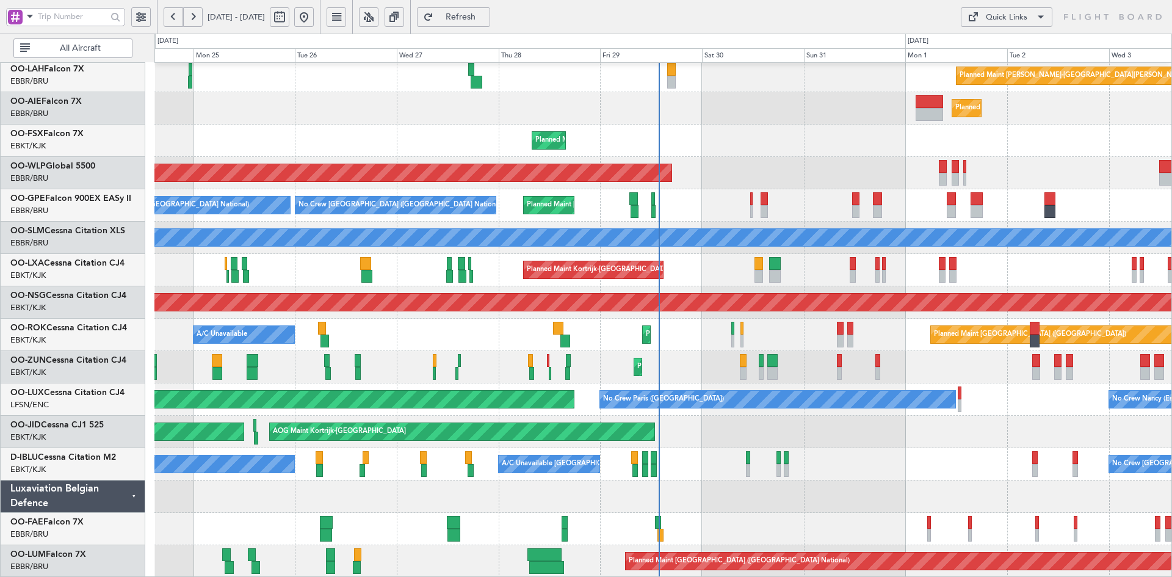
click at [407, 465] on div "Planned Maint [PERSON_NAME]-[GEOGRAPHIC_DATA][PERSON_NAME] ([GEOGRAPHIC_DATA][P…" at bounding box center [662, 253] width 1017 height 647
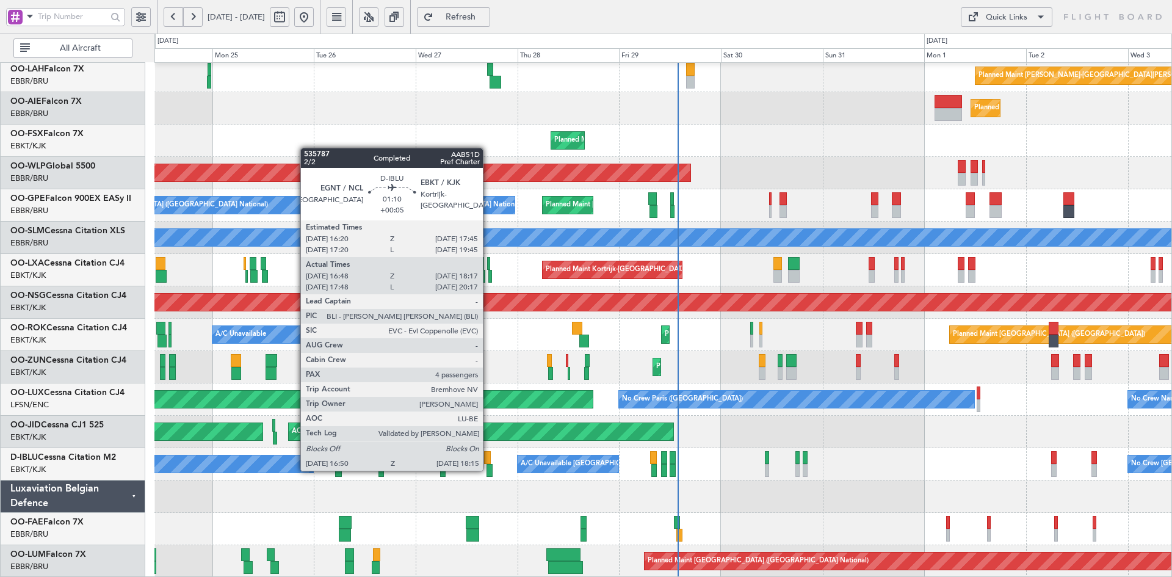
click at [488, 470] on div at bounding box center [490, 470] width 6 height 13
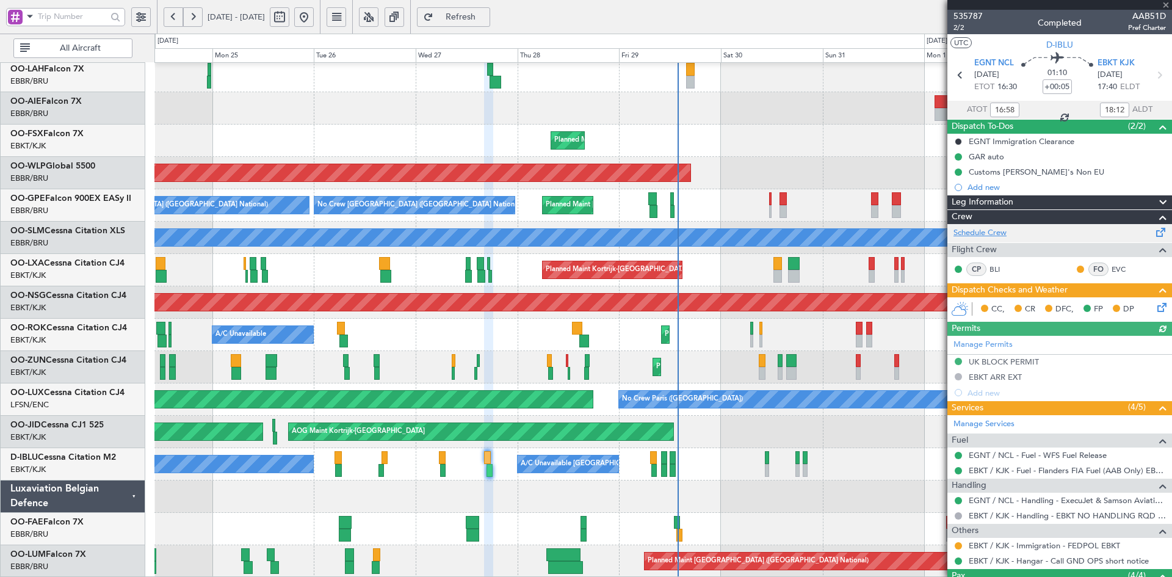
click at [998, 233] on link "Schedule Crew" at bounding box center [980, 233] width 53 height 12
click at [492, 475] on div at bounding box center [490, 470] width 6 height 13
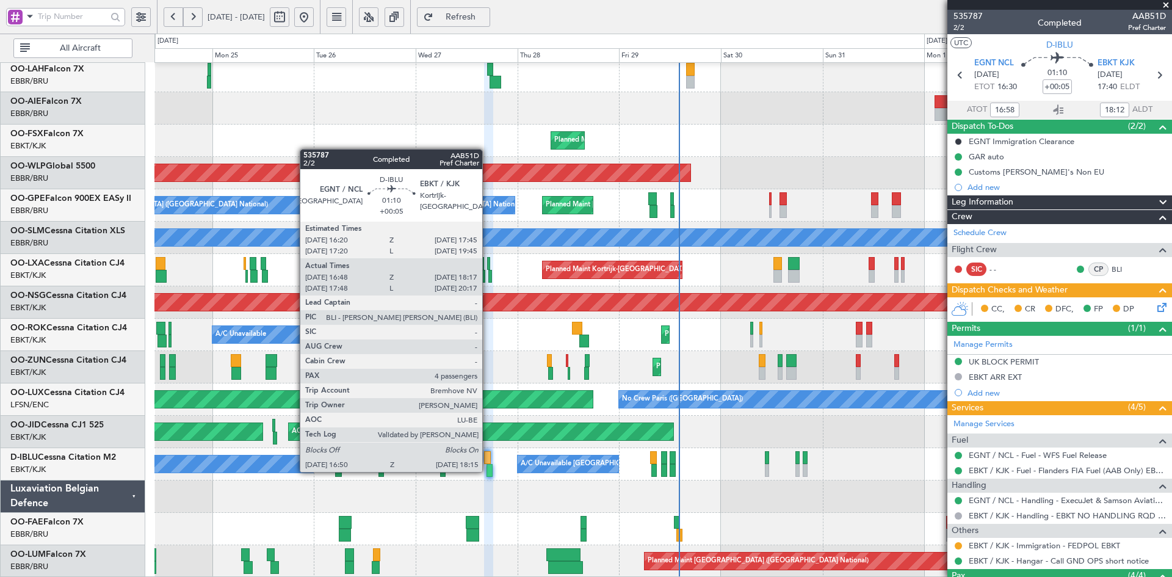
click at [488, 471] on div at bounding box center [490, 470] width 6 height 13
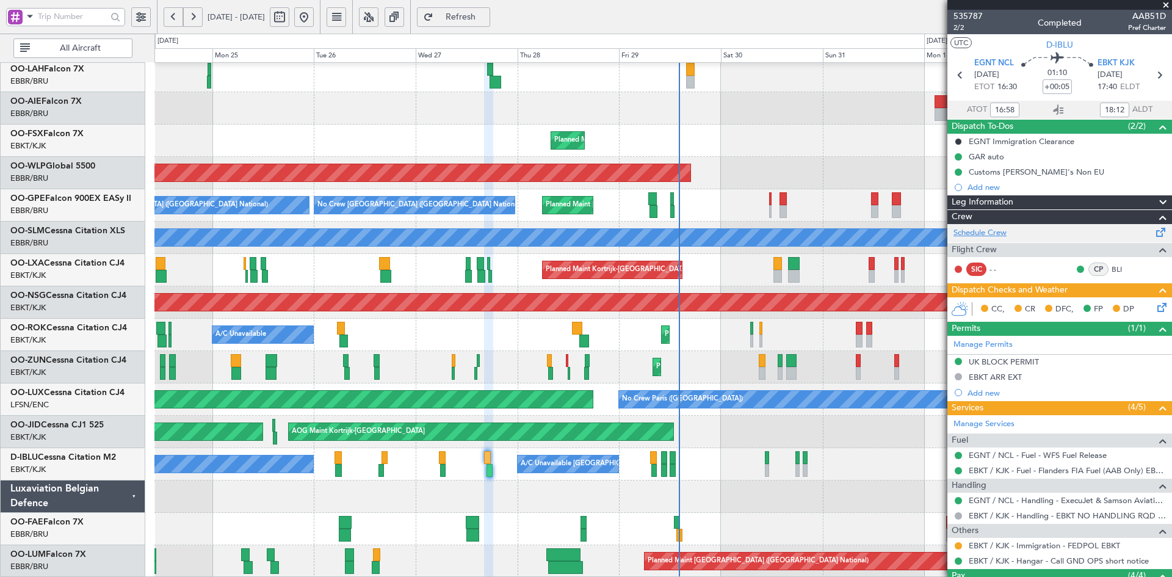
click at [1002, 234] on link "Schedule Crew" at bounding box center [980, 233] width 53 height 12
click at [1167, 6] on span at bounding box center [1166, 5] width 12 height 11
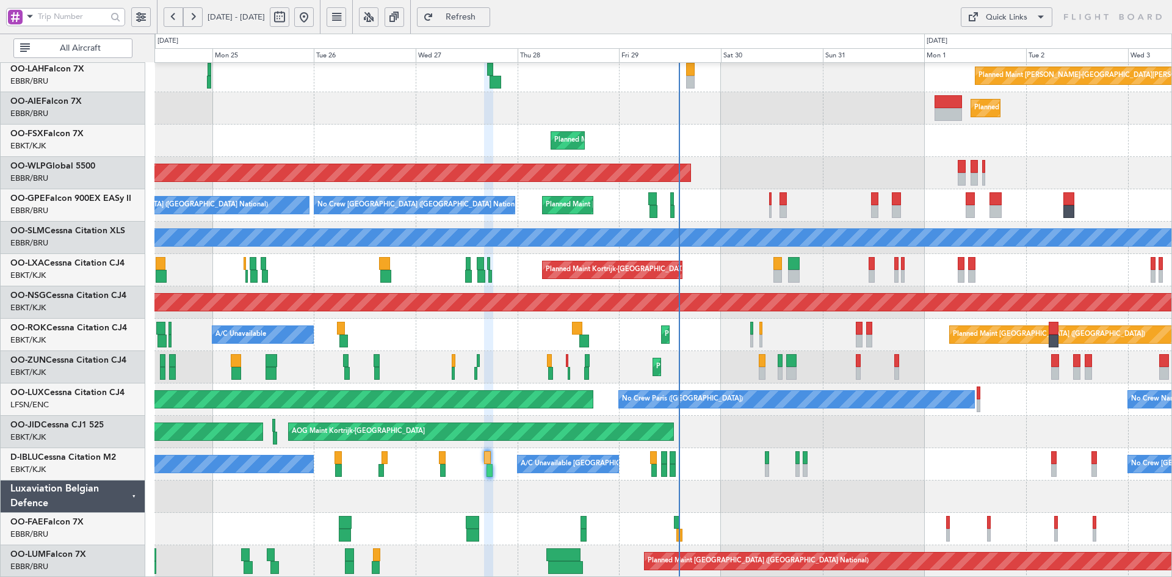
type input "0"
click at [703, 155] on div "Planned Maint Kortrijk-[GEOGRAPHIC_DATA]" at bounding box center [662, 141] width 1017 height 32
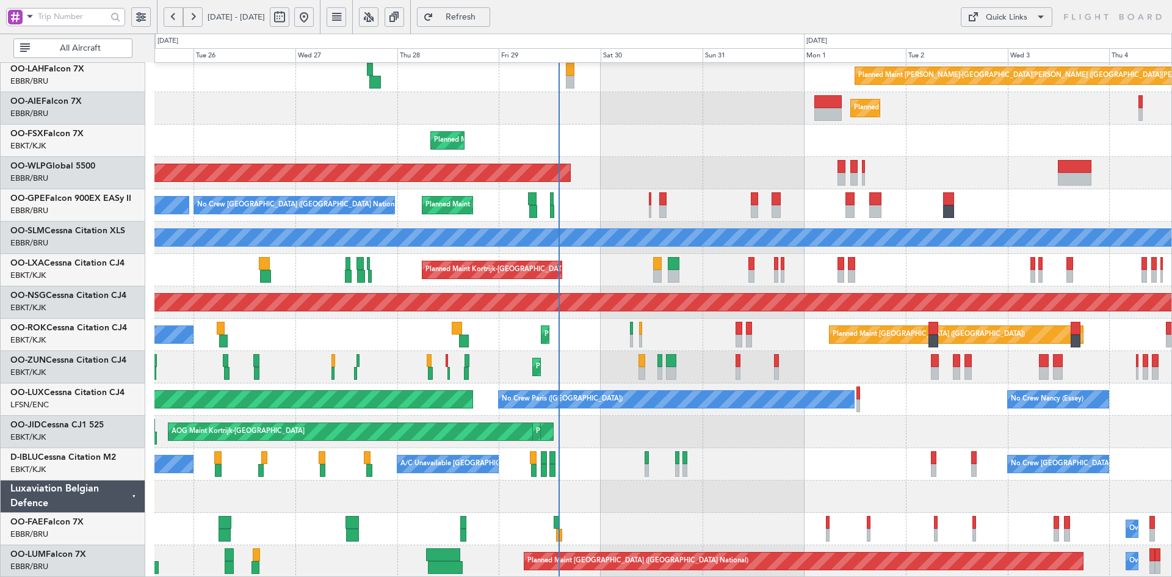
click at [784, 411] on div "Planned Maint Alton-st Louis (St Louis Regl) Planned Maint London (Farnborough)…" at bounding box center [662, 253] width 1017 height 647
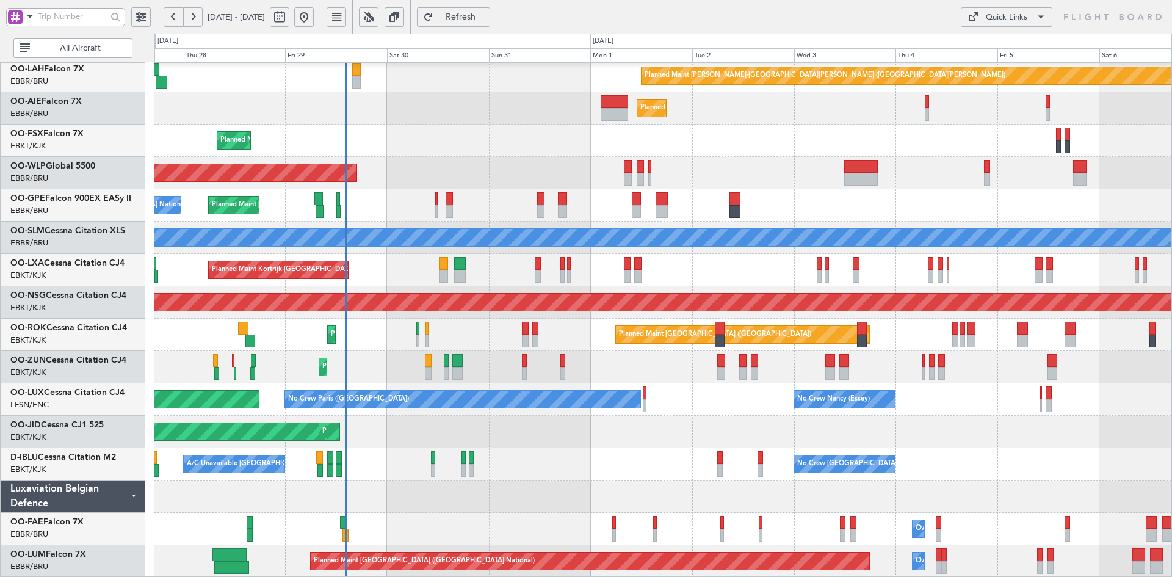
click at [698, 424] on div "Planned Maint Alton-st Louis (St Louis Regl) Planned Maint London (Farnborough)…" at bounding box center [662, 253] width 1017 height 647
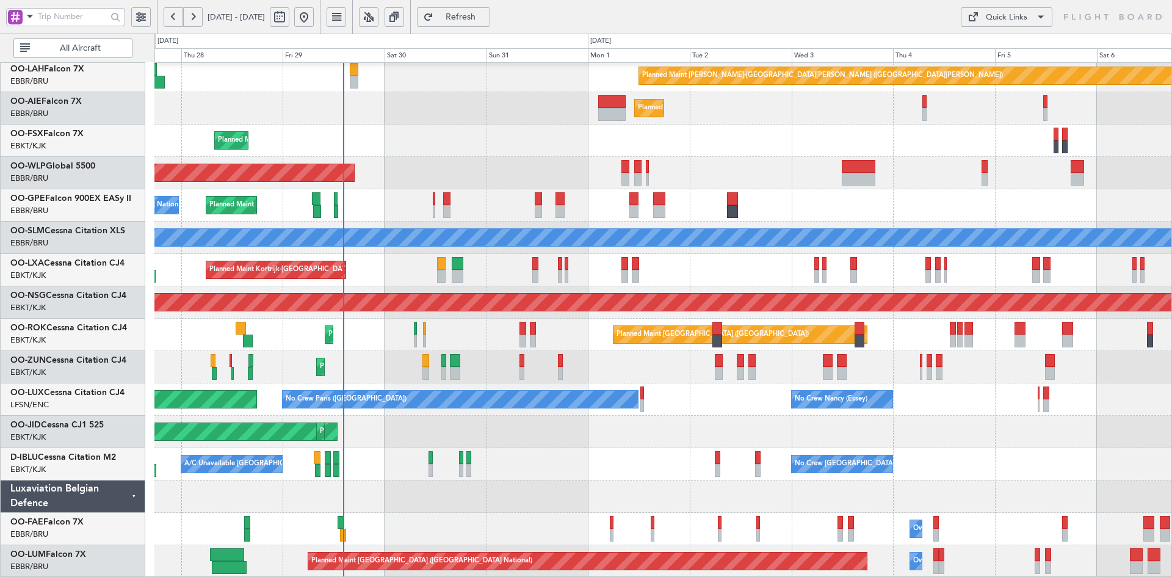
scroll to position [126, 0]
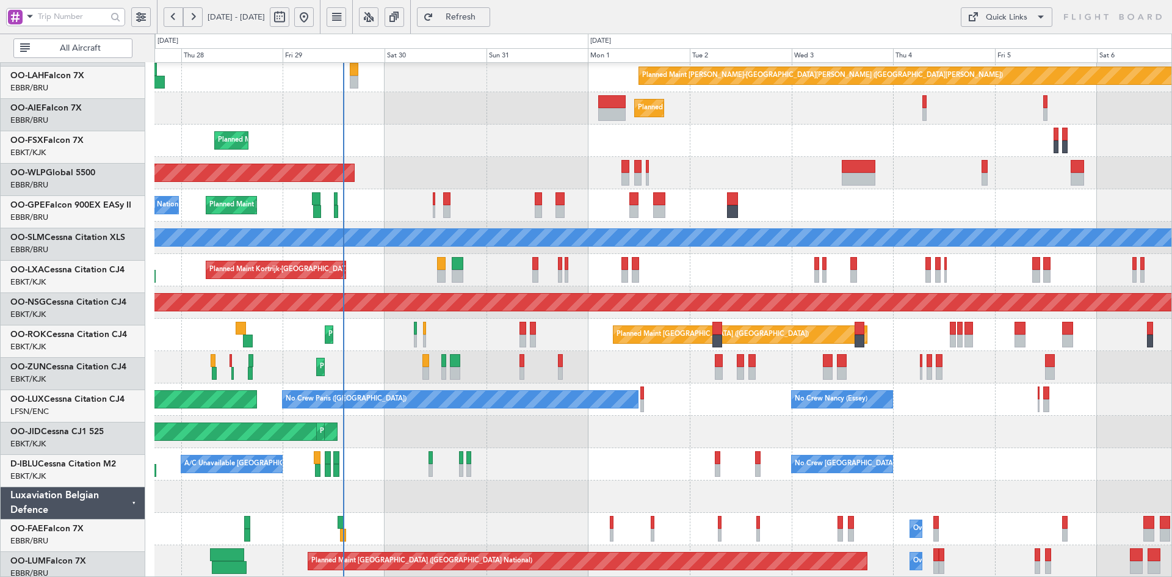
click at [1009, 429] on div "AOG Maint Kortrijk-Wevelgem Planned Maint Kortrijk-Wevelgem Planned Maint Paris…" at bounding box center [662, 432] width 1017 height 32
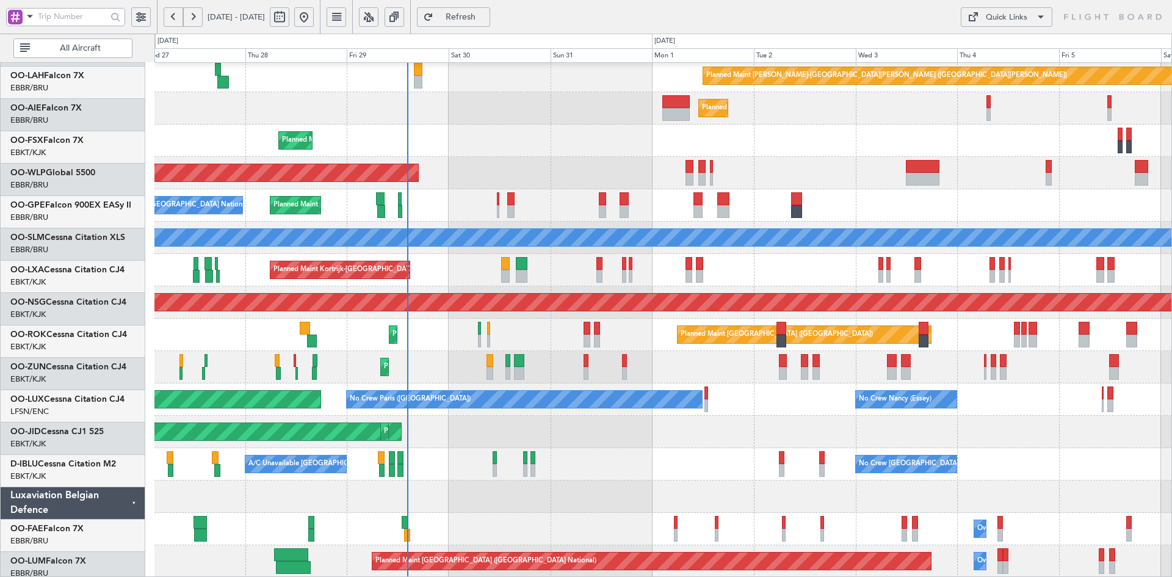
scroll to position [132, 0]
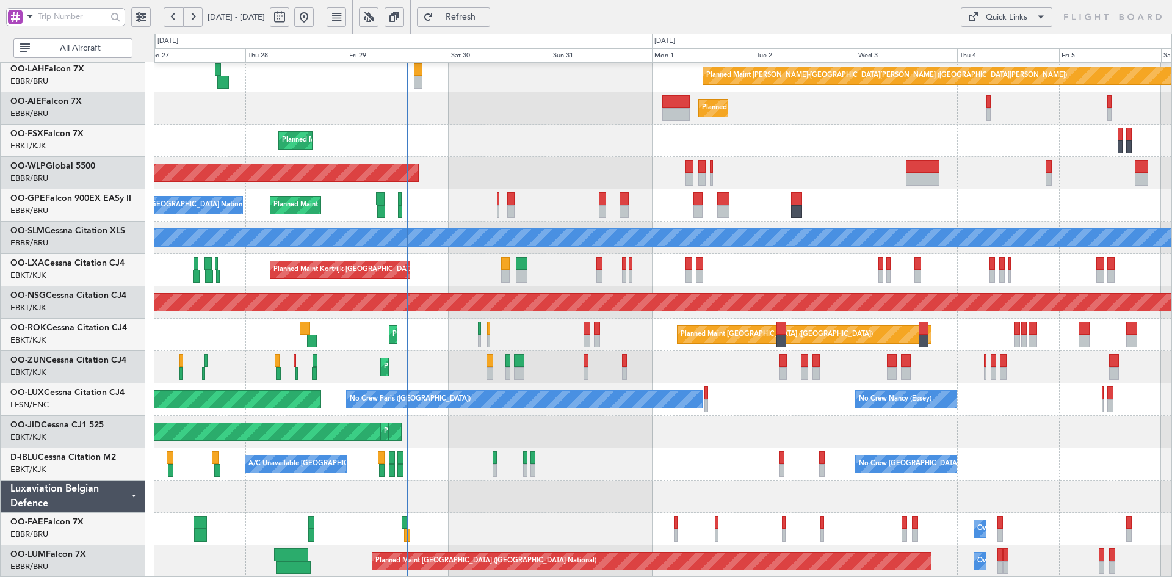
click at [480, 136] on div "Planned Maint Alton-st Louis (St Louis Regl) Planned Maint London (Farnborough)…" at bounding box center [662, 253] width 1017 height 647
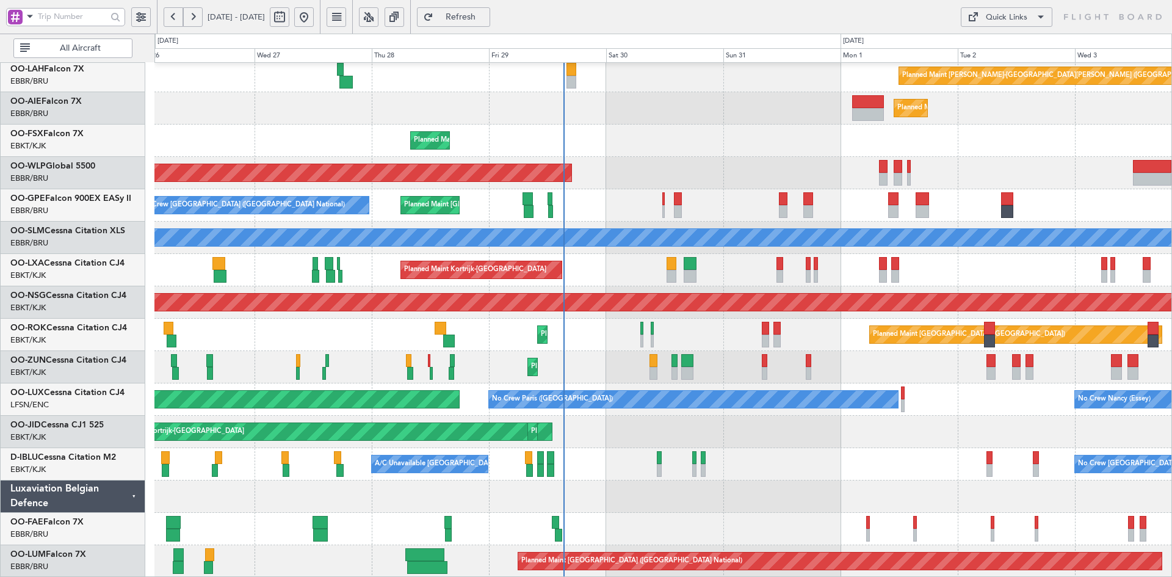
click at [857, 448] on div "No Crew Brussels (Brussels National) A/C Unavailable Kortrijk-Wevelgem No Crew …" at bounding box center [662, 464] width 1017 height 32
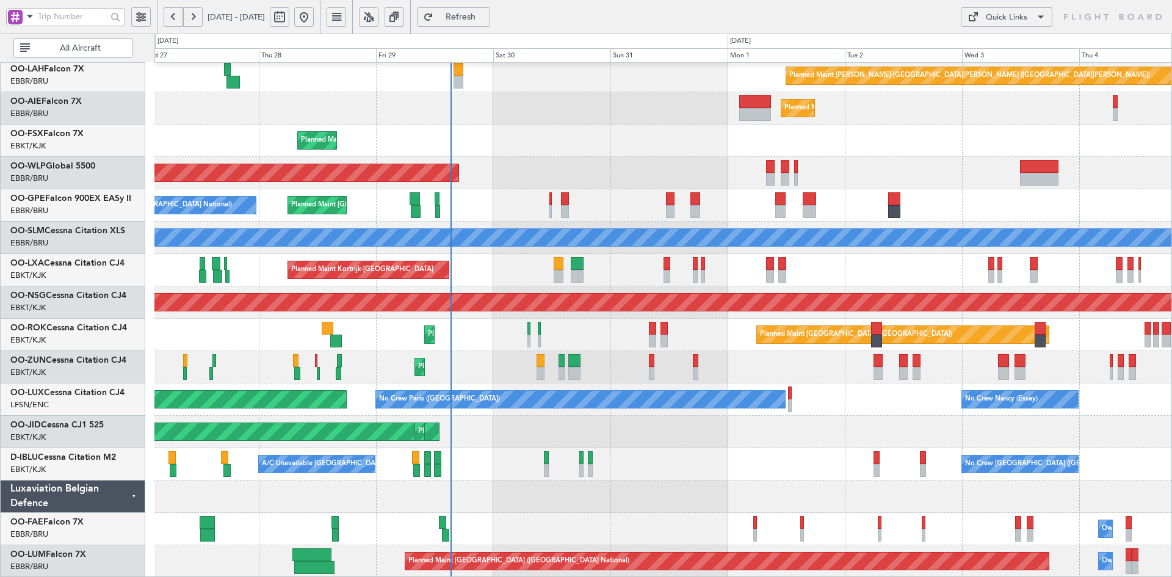
click at [717, 459] on div "Planned Maint Alton-st Louis (St Louis Regl) Planned Maint London (Farnborough)…" at bounding box center [662, 253] width 1017 height 647
click at [650, 162] on div "Planned Maint [GEOGRAPHIC_DATA] ([GEOGRAPHIC_DATA])" at bounding box center [662, 173] width 1017 height 32
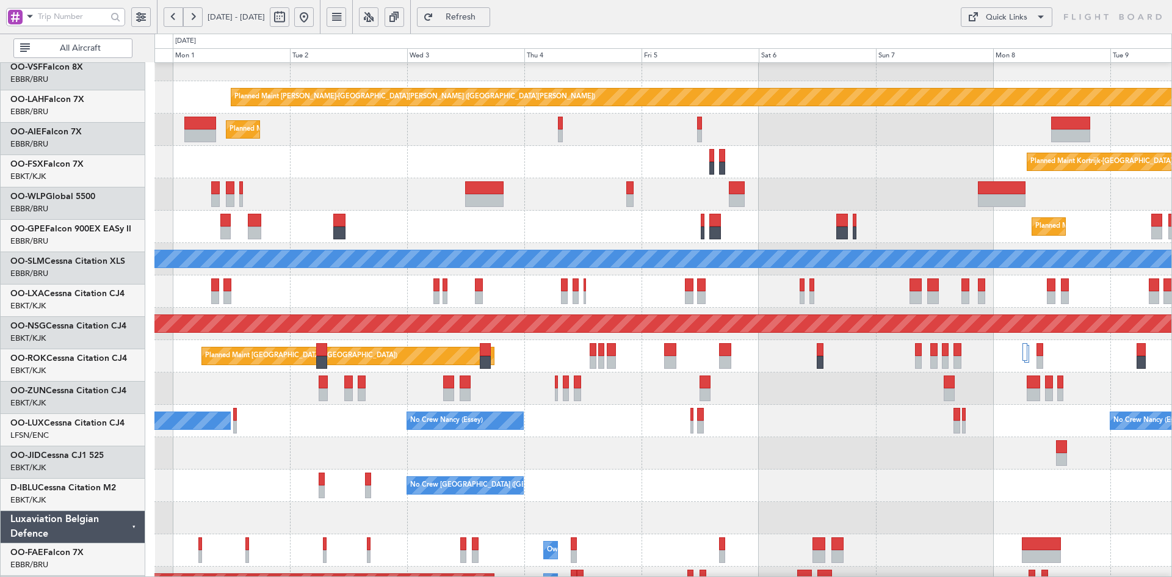
scroll to position [111, 0]
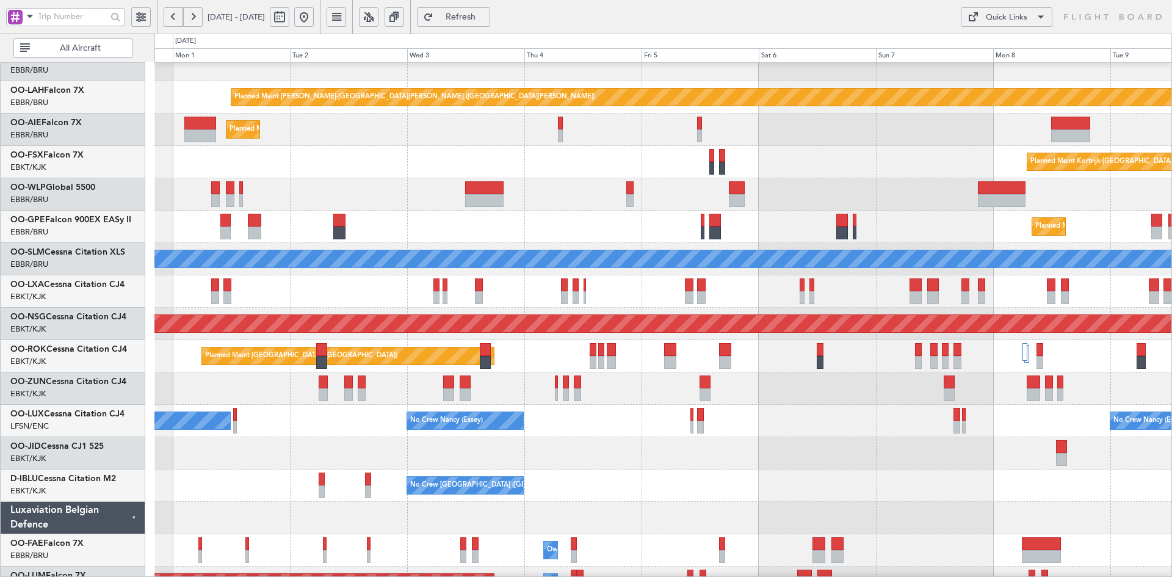
click at [469, 140] on div "Planned Maint [GEOGRAPHIC_DATA] ([GEOGRAPHIC_DATA])" at bounding box center [662, 130] width 1017 height 32
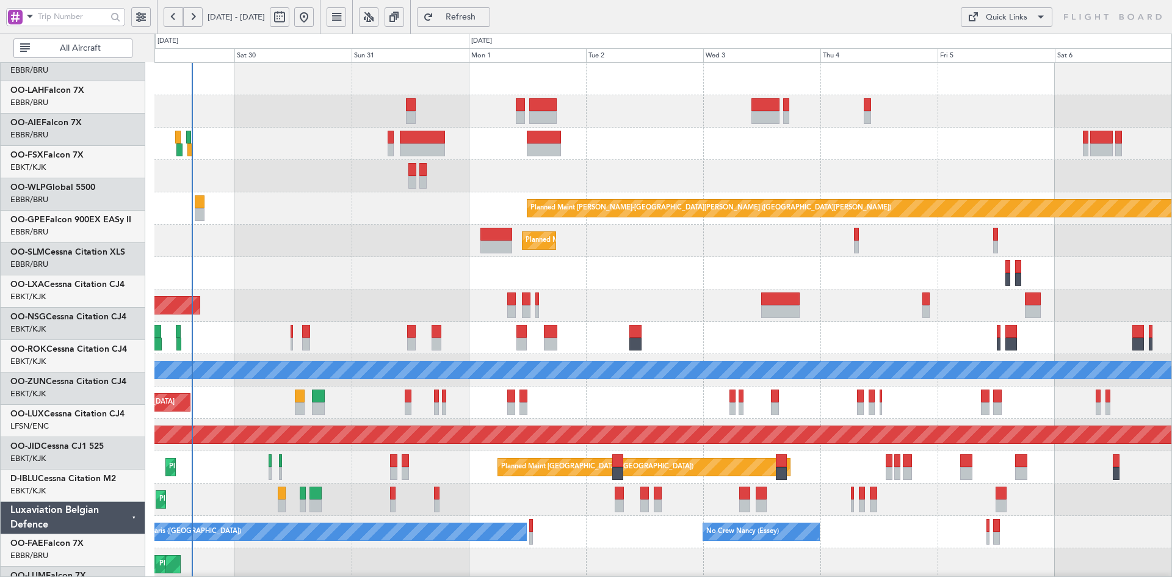
scroll to position [0, 0]
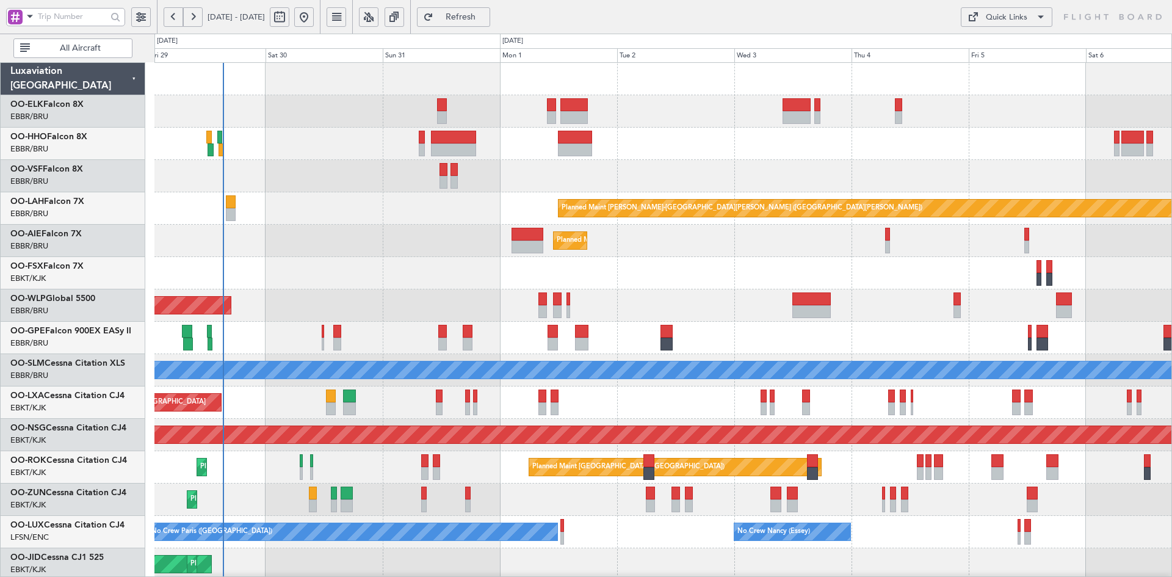
click at [835, 386] on div "Planned Maint Kortrijk-Wevelgem Planned Maint Alton-st Louis (St Louis Regl) Pl…" at bounding box center [662, 386] width 1017 height 647
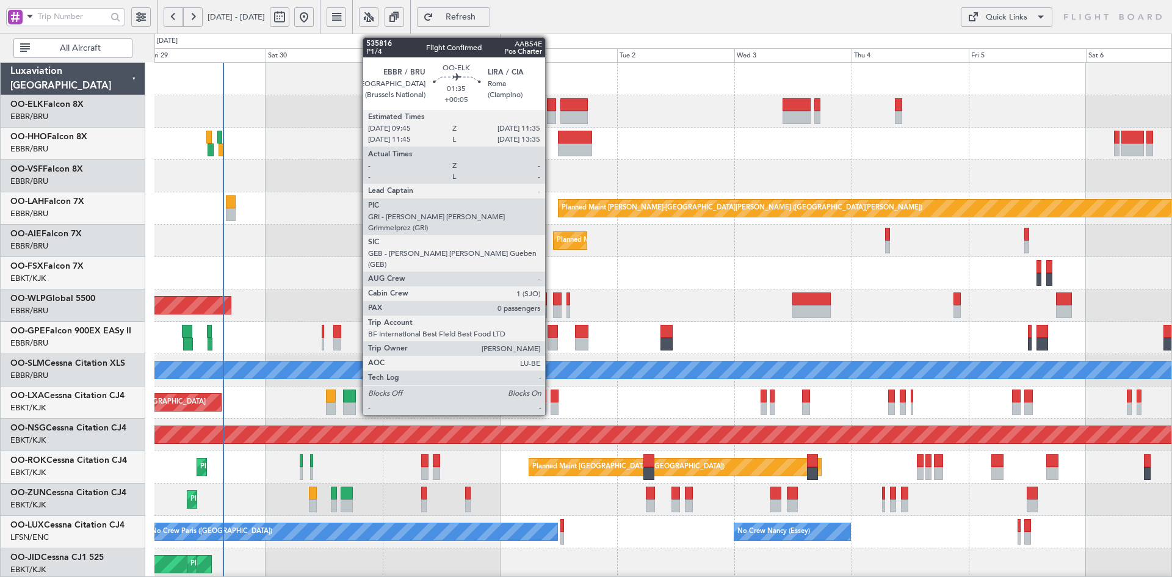
click at [551, 111] on div at bounding box center [551, 104] width 9 height 13
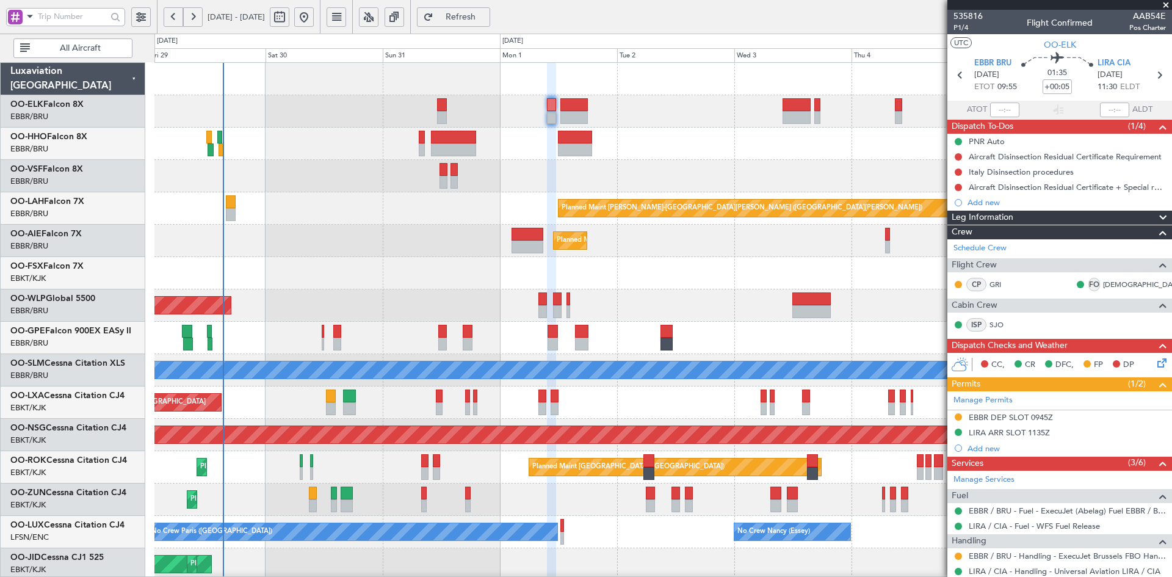
click at [1164, 2] on span at bounding box center [1166, 5] width 12 height 11
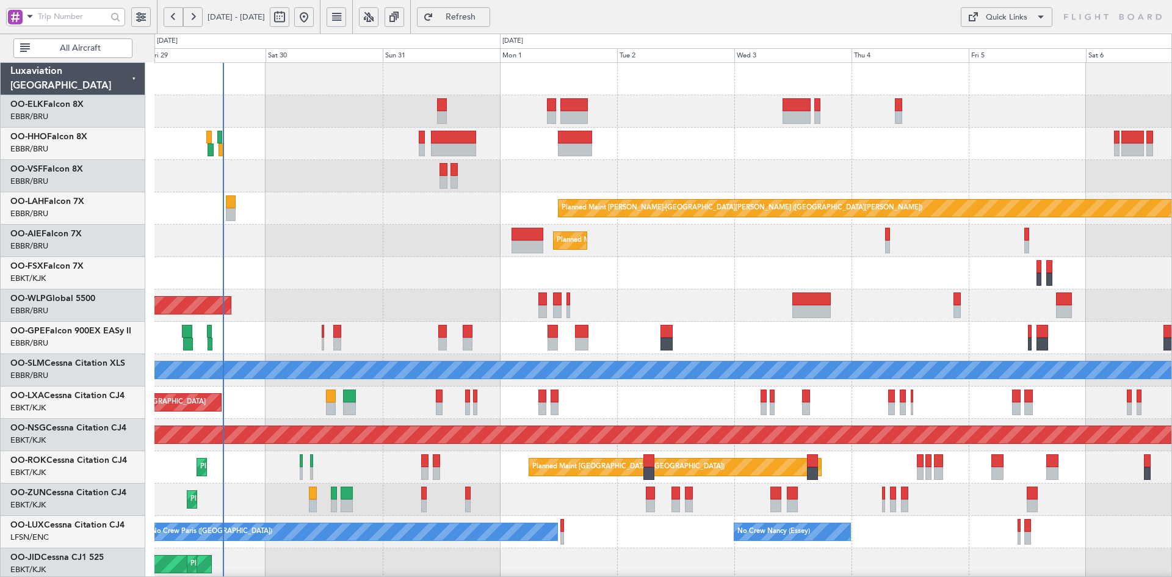
click at [924, 249] on div "Planned Maint Kortrijk-Wevelgem Planned Maint Alton-st Louis (St Louis Regl) Pl…" at bounding box center [662, 386] width 1017 height 647
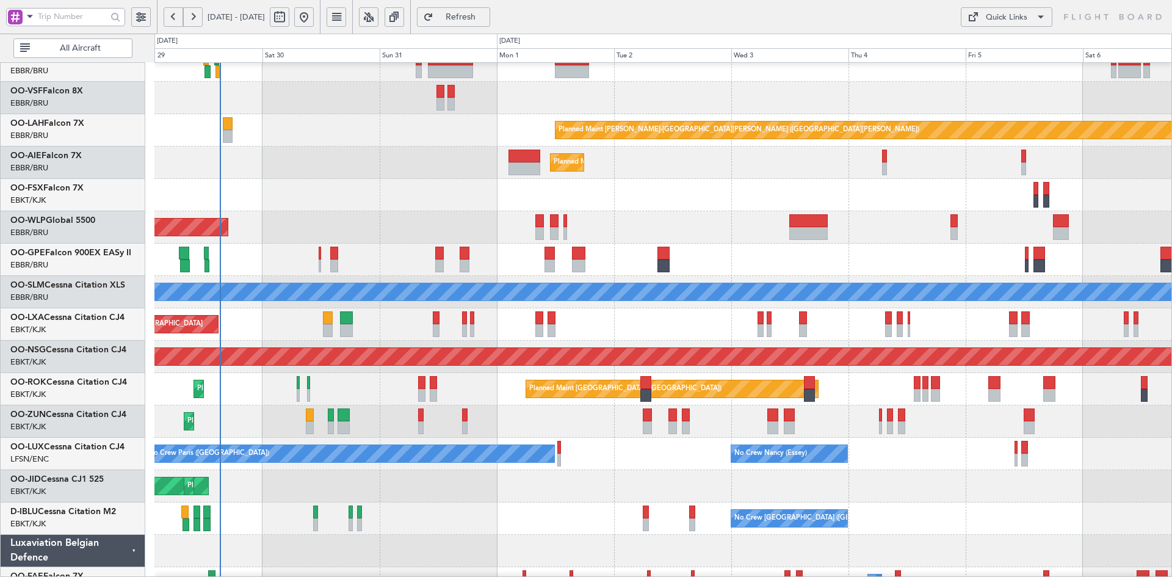
click at [648, 114] on div at bounding box center [662, 98] width 1017 height 32
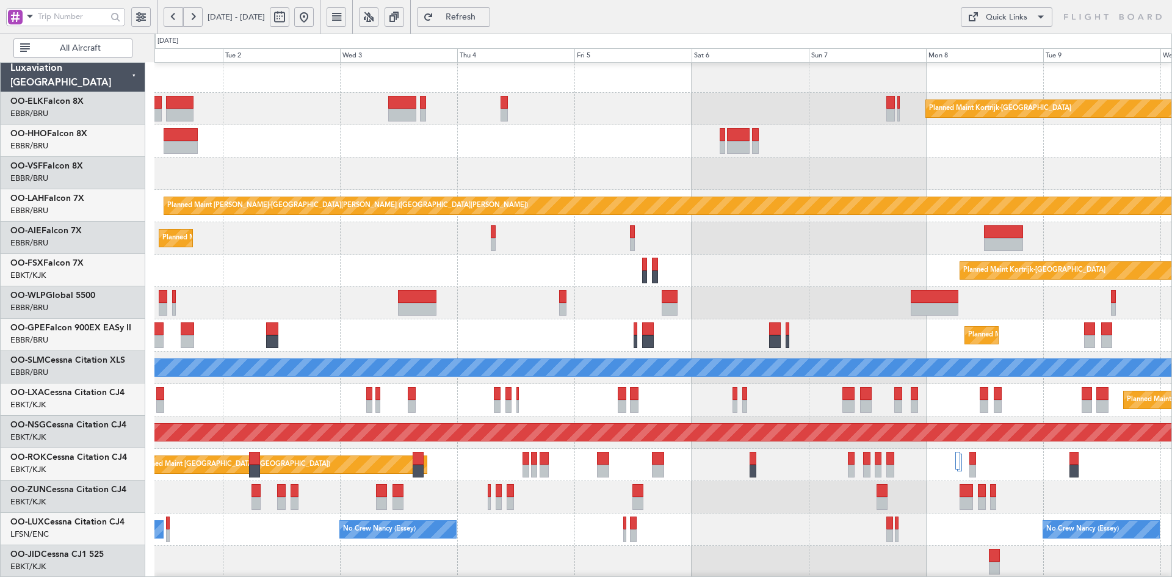
scroll to position [2, 0]
click at [745, 247] on div "Planned Maint [GEOGRAPHIC_DATA] ([GEOGRAPHIC_DATA])" at bounding box center [662, 238] width 1017 height 32
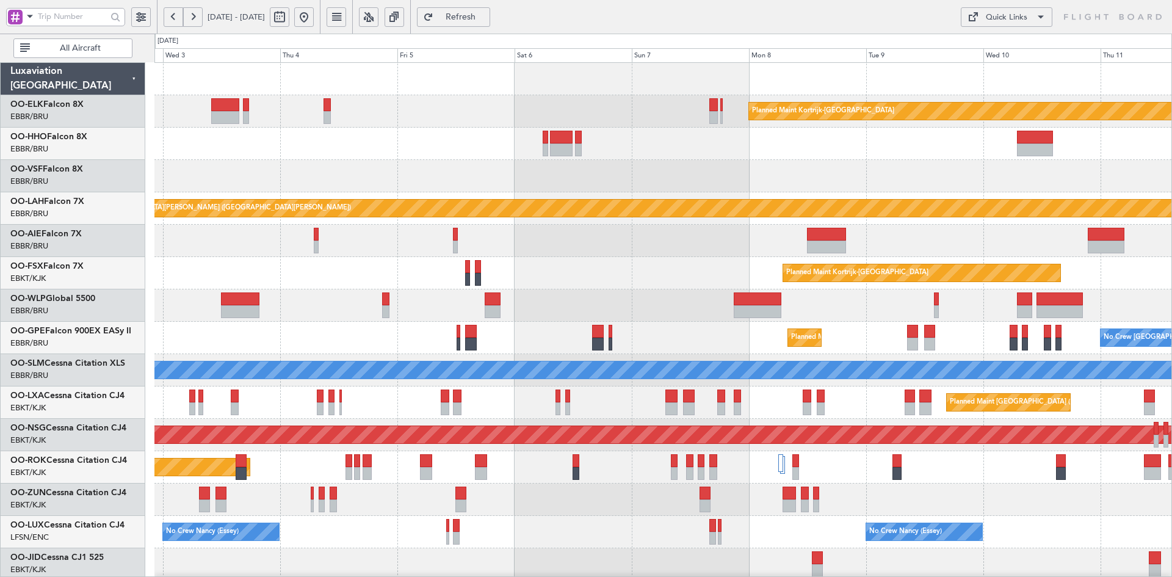
click at [913, 299] on div at bounding box center [662, 305] width 1017 height 32
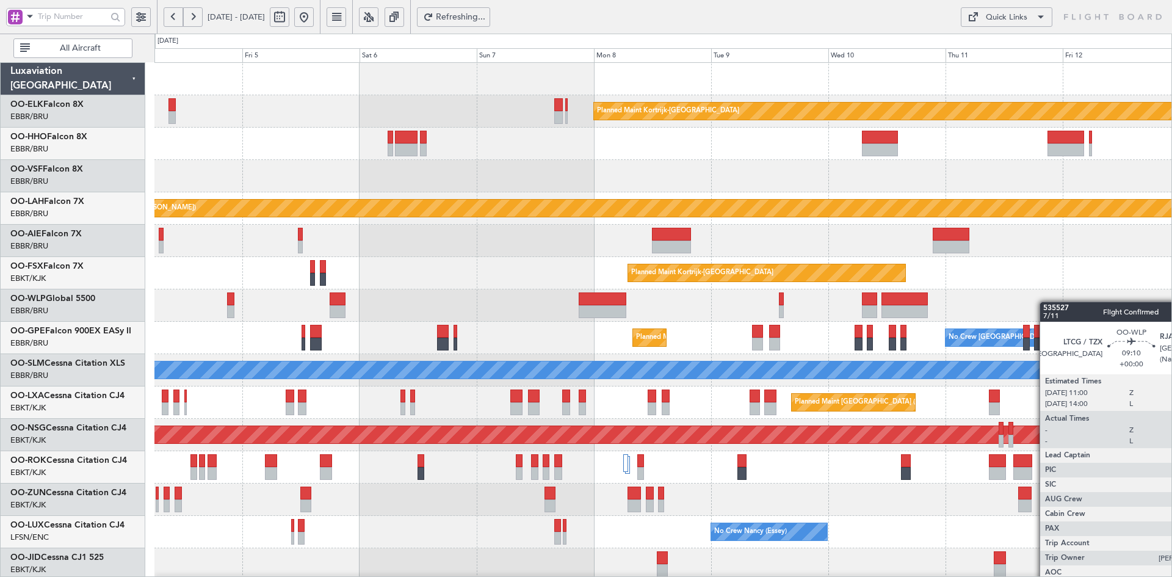
click at [856, 308] on div at bounding box center [662, 305] width 1017 height 32
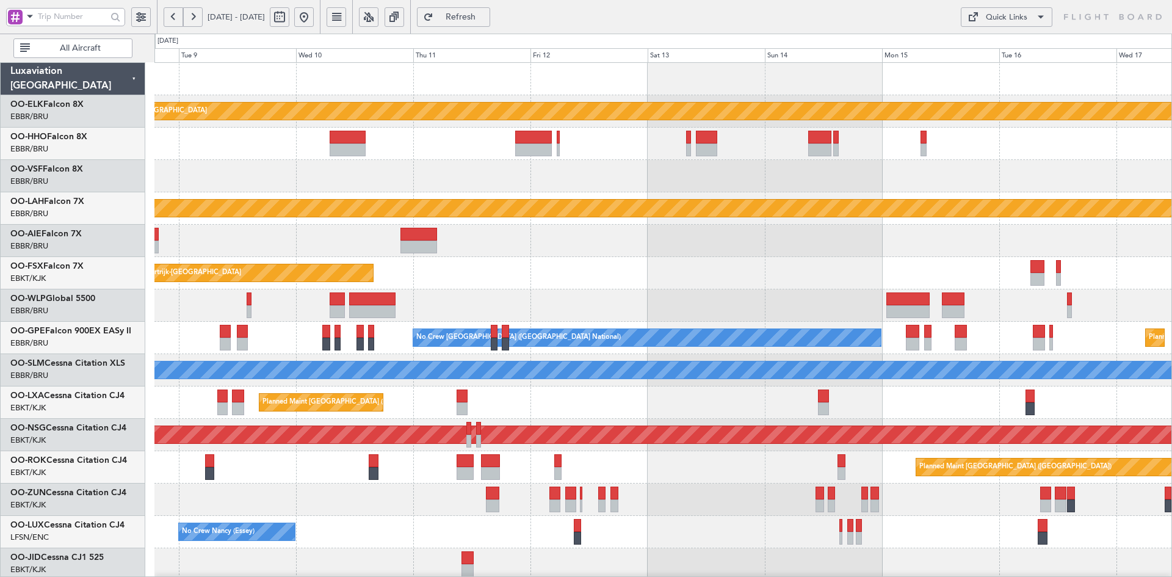
click at [314, 20] on button at bounding box center [304, 17] width 20 height 20
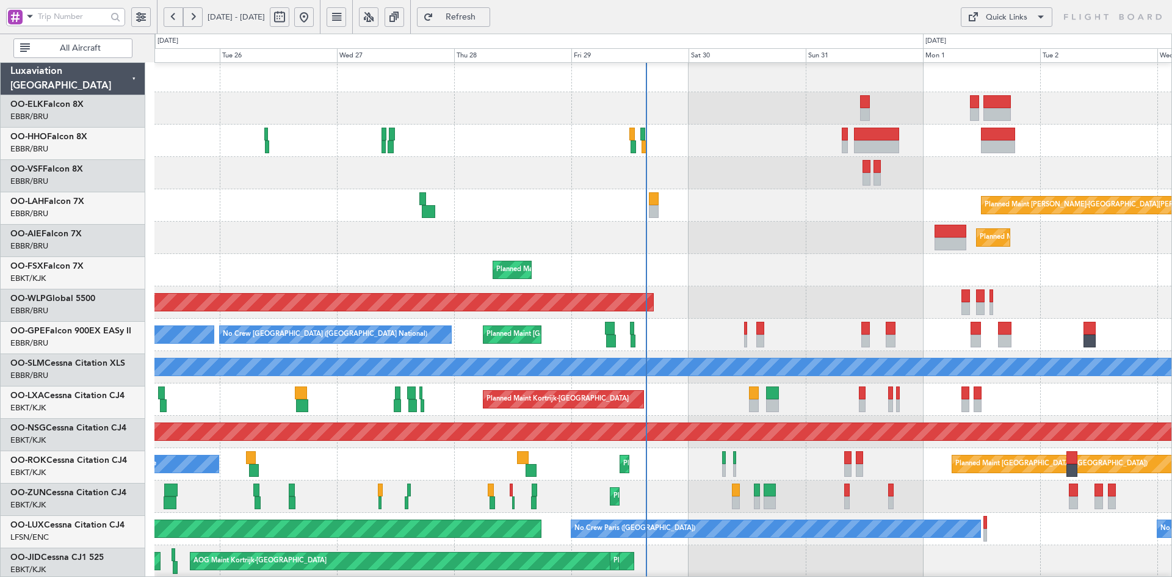
scroll to position [3, 0]
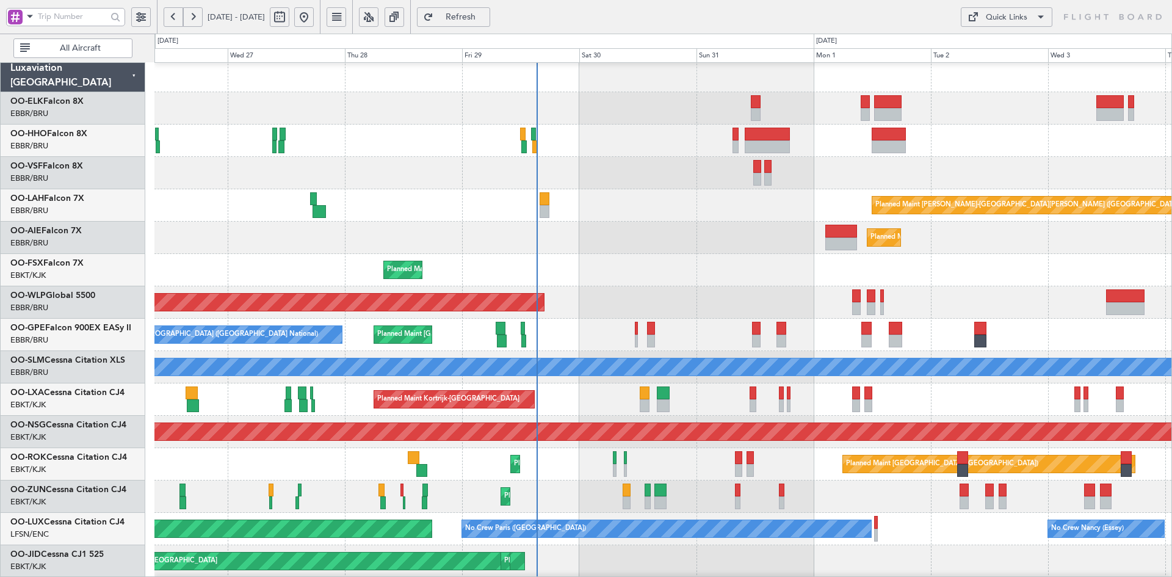
click at [738, 228] on div "Planned Maint [GEOGRAPHIC_DATA] ([GEOGRAPHIC_DATA])" at bounding box center [662, 238] width 1017 height 32
click at [692, 238] on div "Planned Maint [GEOGRAPHIC_DATA] ([GEOGRAPHIC_DATA])" at bounding box center [662, 238] width 1017 height 32
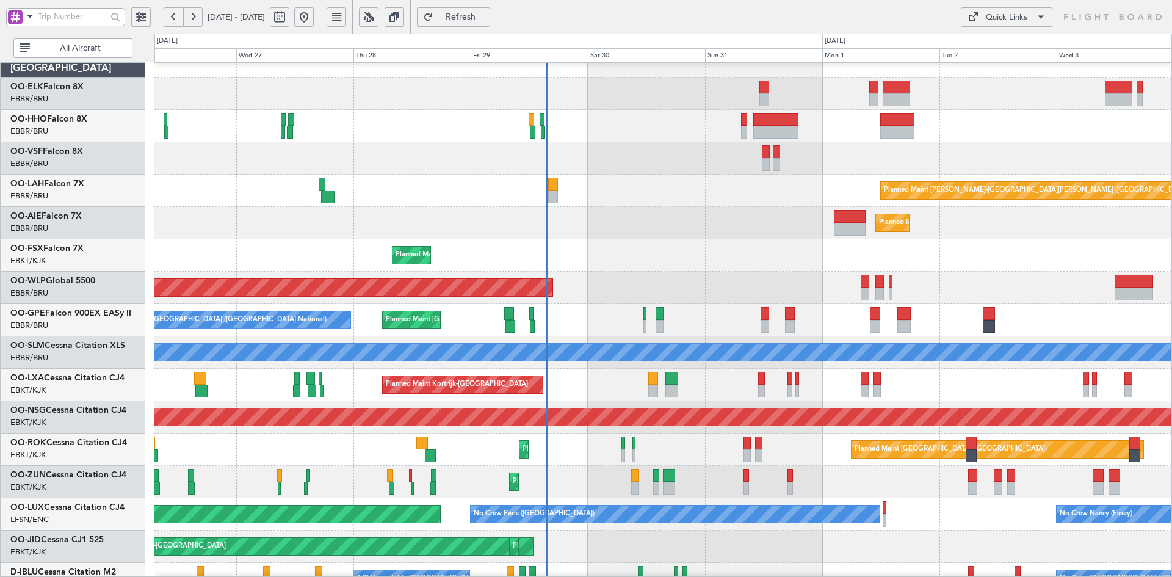
click at [591, 172] on div at bounding box center [662, 158] width 1017 height 32
click at [949, 287] on div "Planned Maint Alton-st Louis (St Louis Regl) Planned Maint London (Farnborough)…" at bounding box center [662, 368] width 1017 height 647
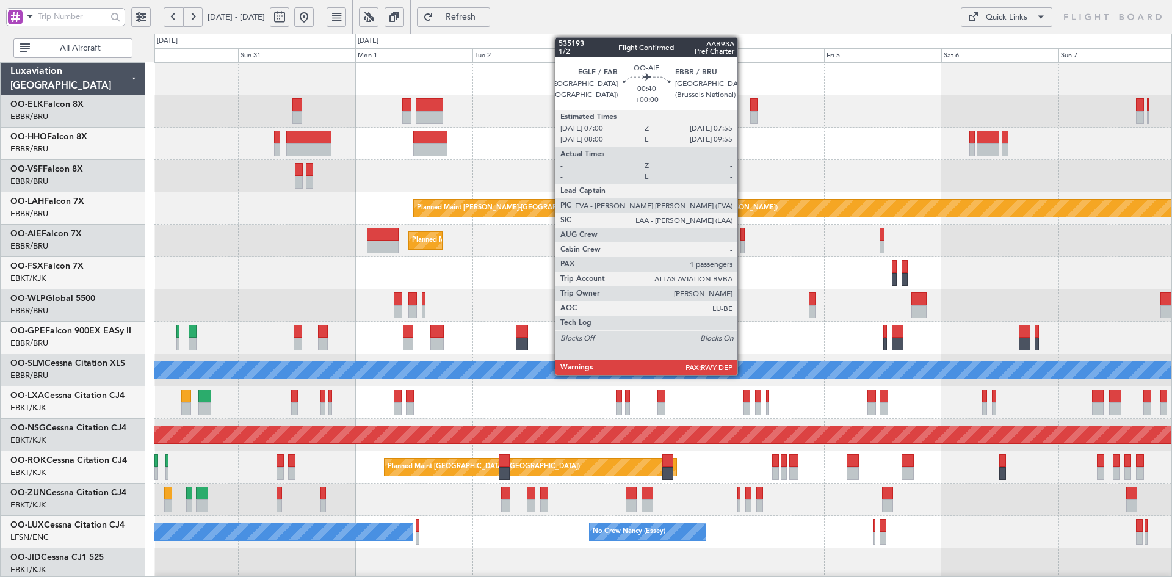
click at [743, 248] on div at bounding box center [743, 247] width 5 height 13
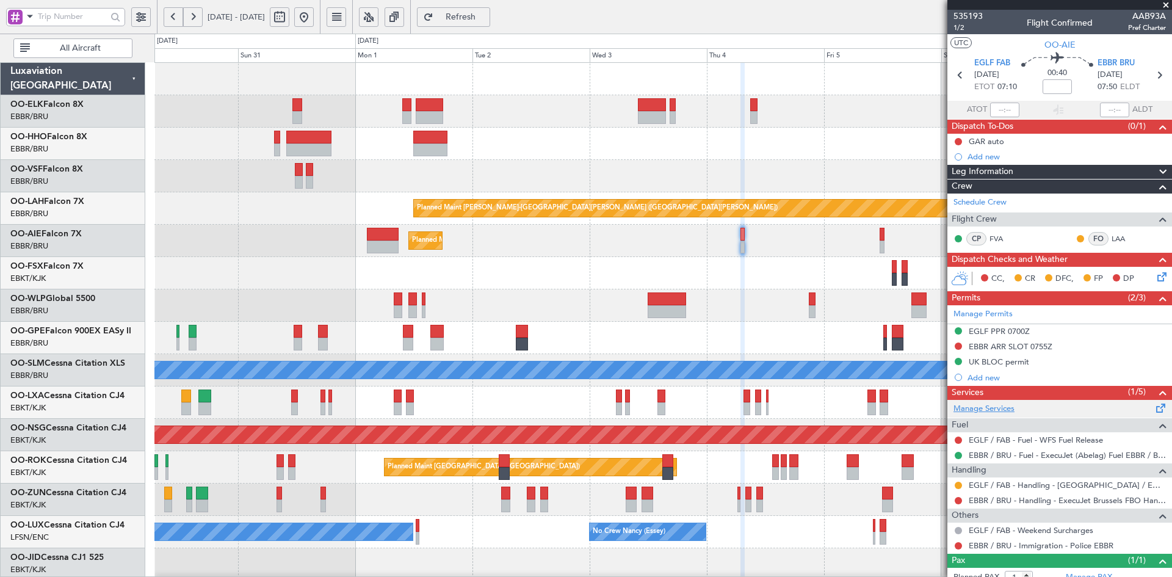
click at [993, 410] on link "Manage Services" at bounding box center [984, 409] width 61 height 12
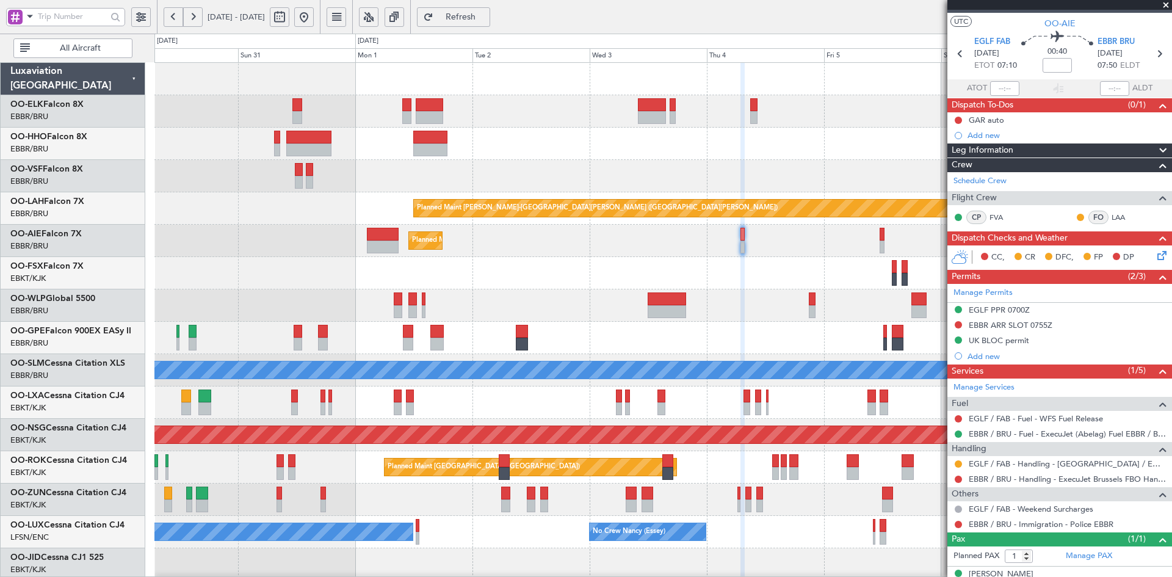
scroll to position [38, 0]
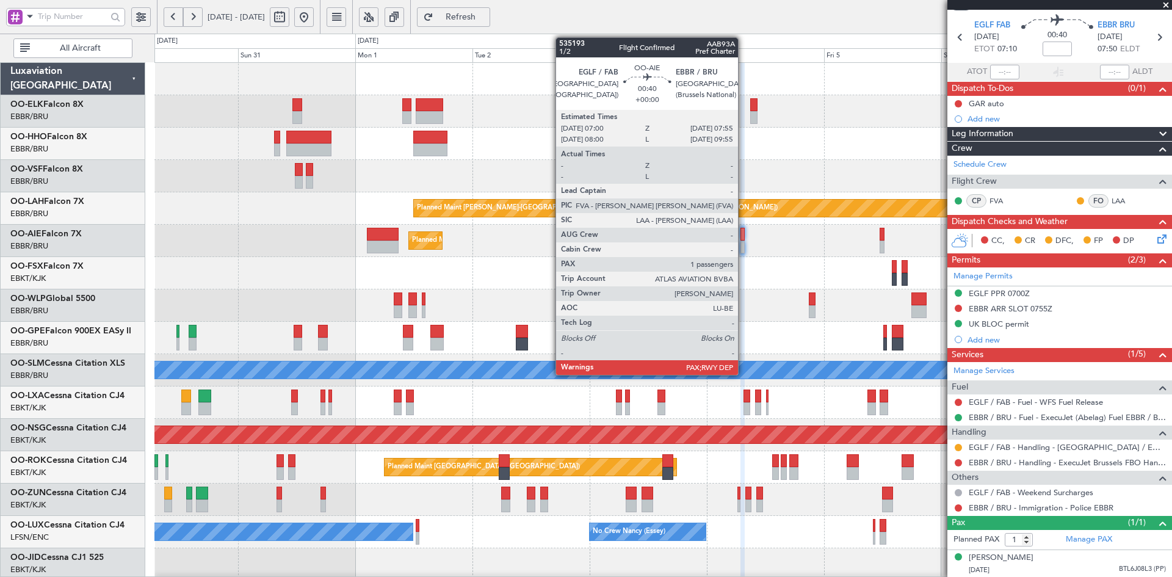
click at [744, 248] on div at bounding box center [743, 247] width 5 height 13
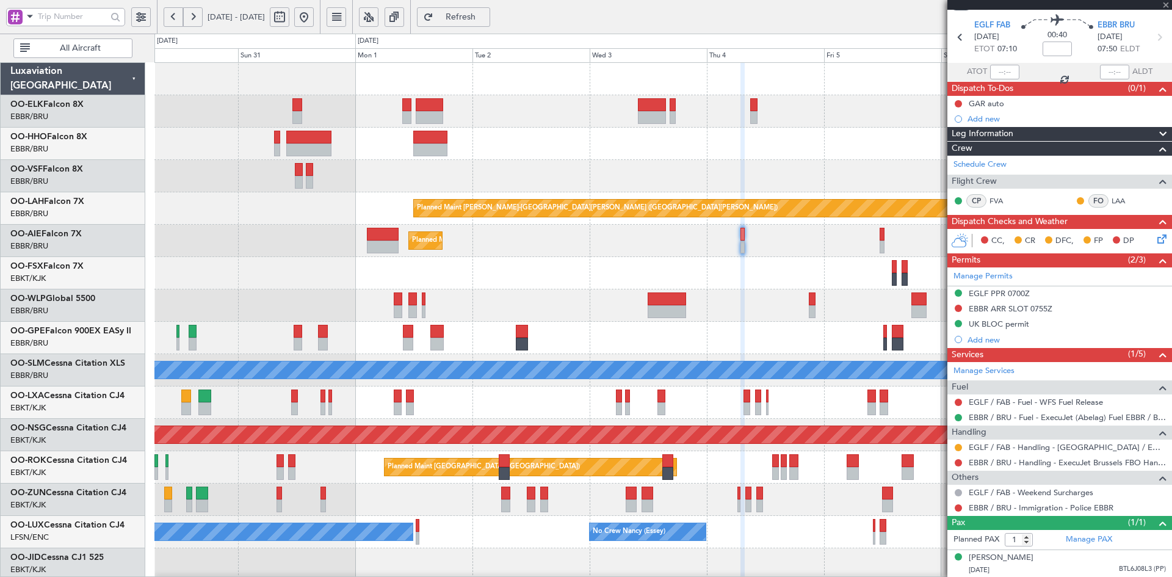
click at [744, 248] on div at bounding box center [743, 247] width 5 height 13
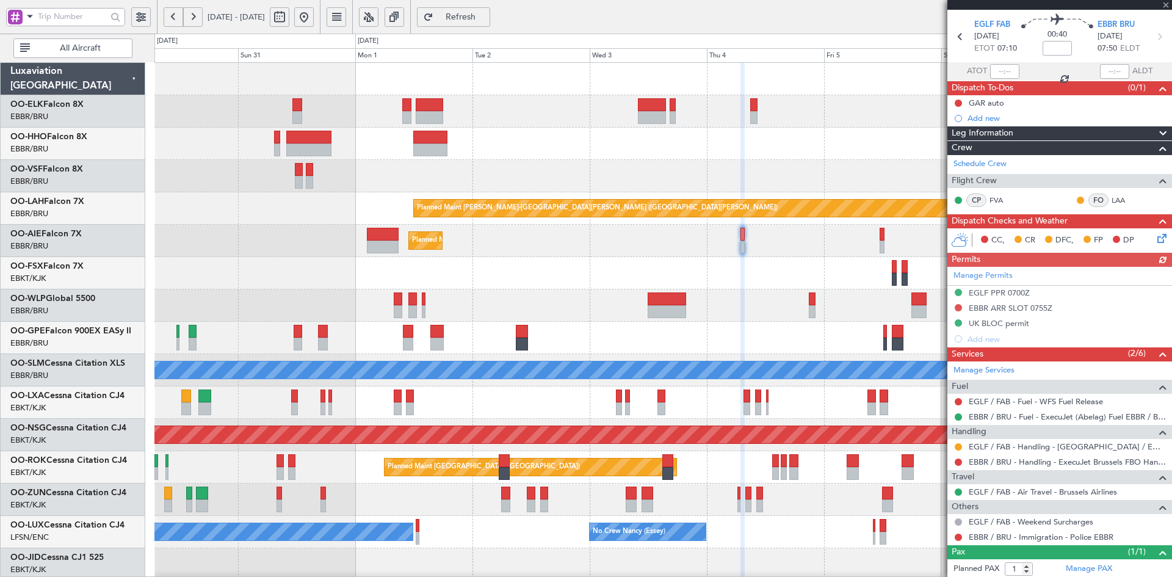
scroll to position [61, 0]
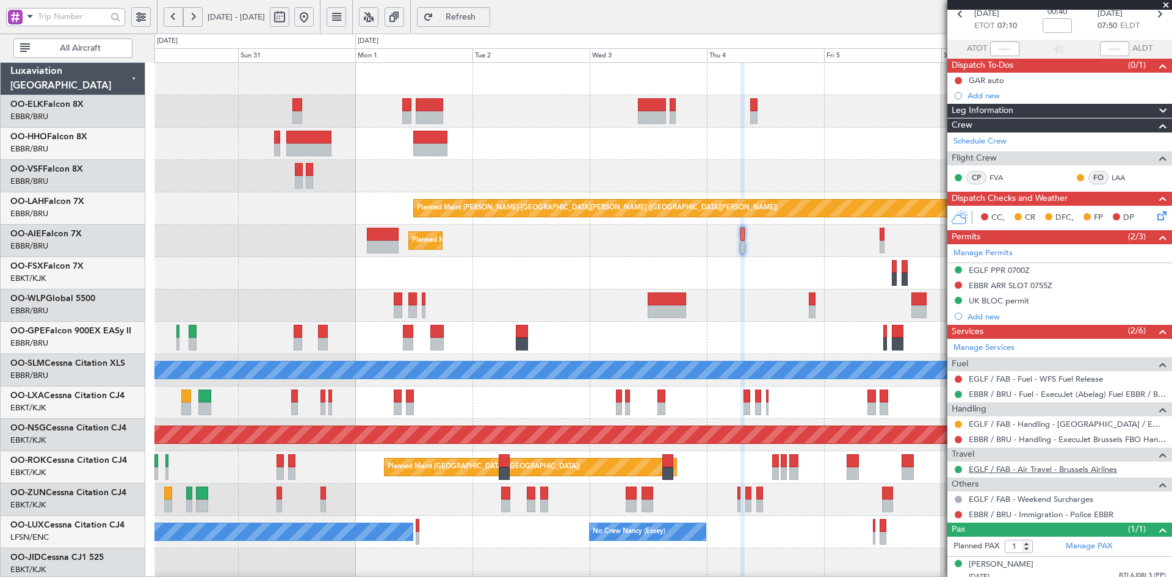
click at [1053, 466] on link "EGLF / FAB - Air Travel - Brussels Airlines" at bounding box center [1043, 469] width 148 height 10
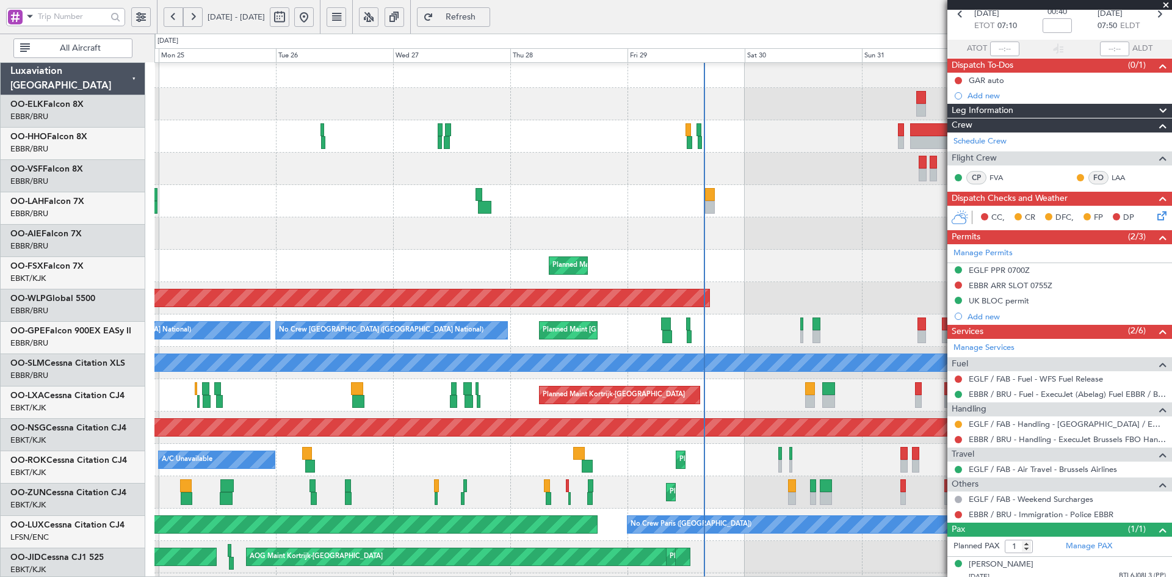
scroll to position [7, 0]
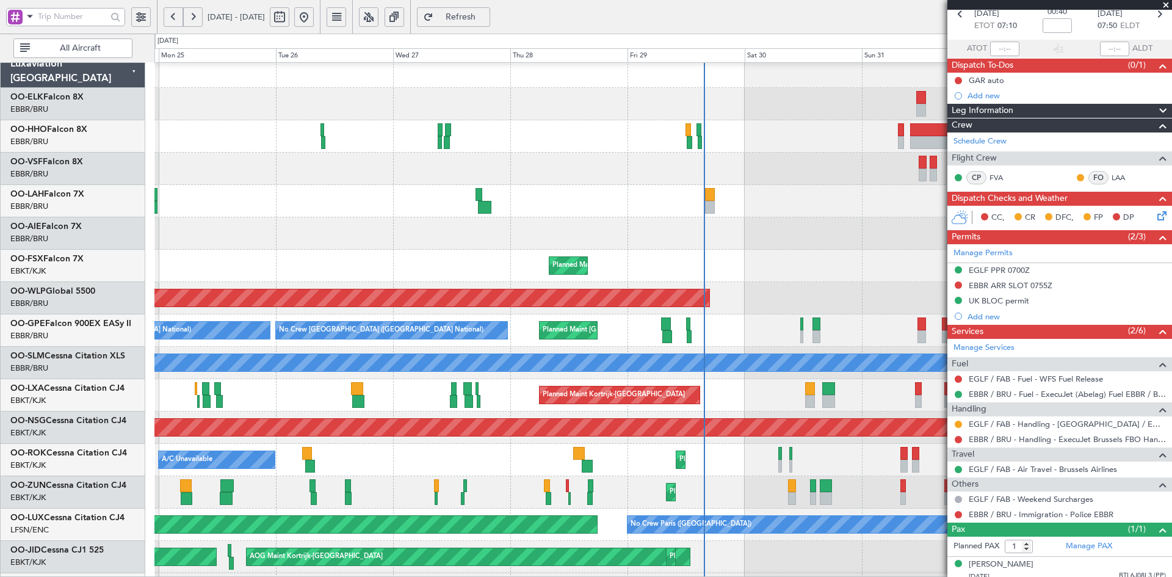
click at [819, 231] on div "Planned Maint [GEOGRAPHIC_DATA] ([GEOGRAPHIC_DATA])" at bounding box center [662, 233] width 1017 height 32
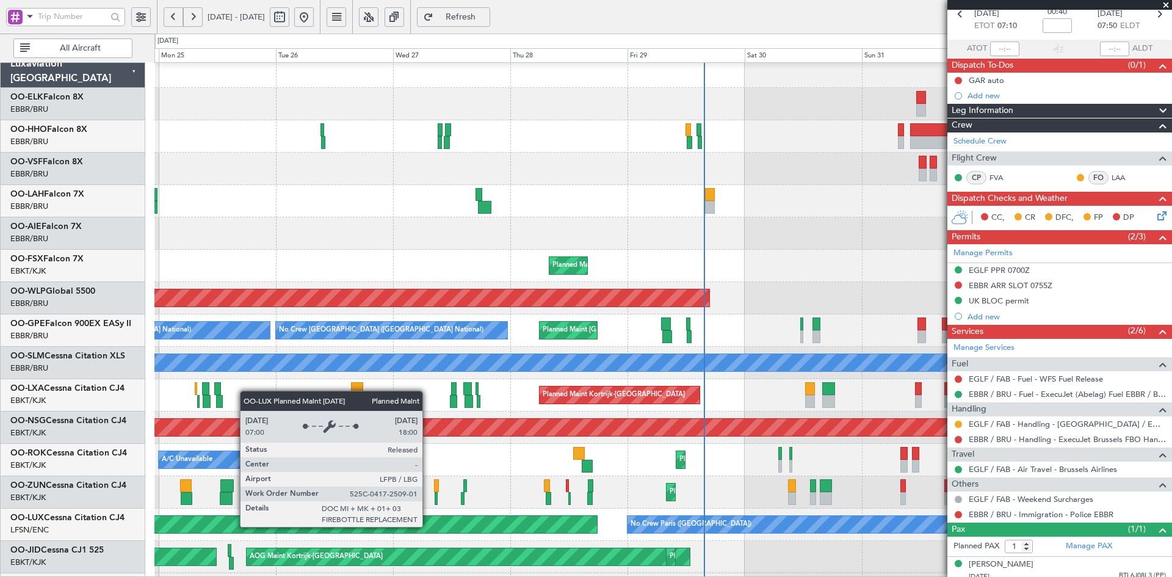
click at [423, 270] on div "Planned Maint [PERSON_NAME]-[GEOGRAPHIC_DATA][PERSON_NAME] ([GEOGRAPHIC_DATA][P…" at bounding box center [662, 379] width 1017 height 647
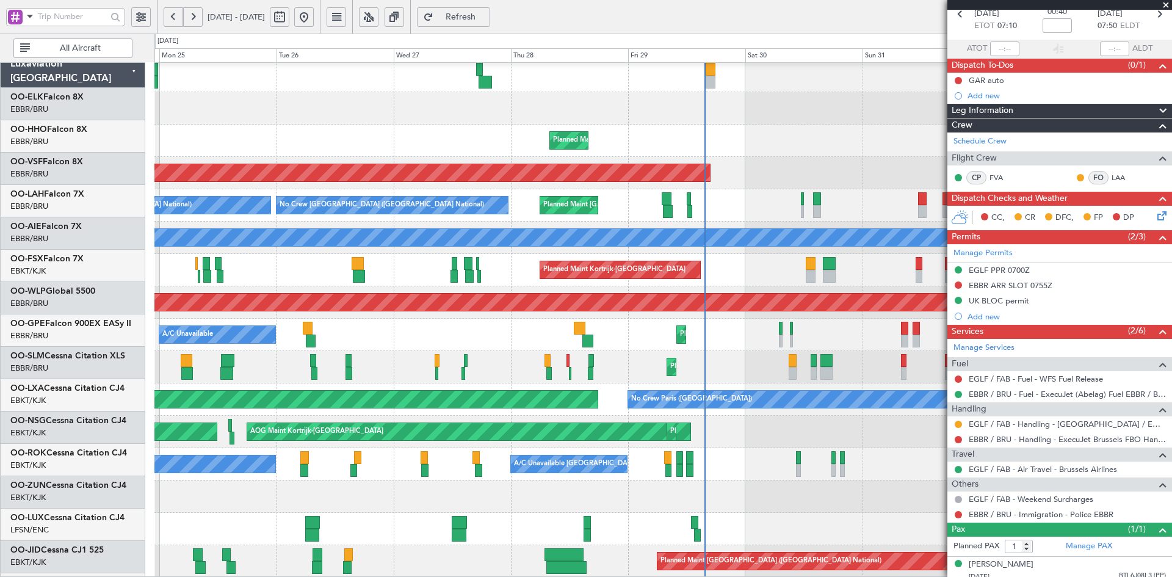
scroll to position [132, 0]
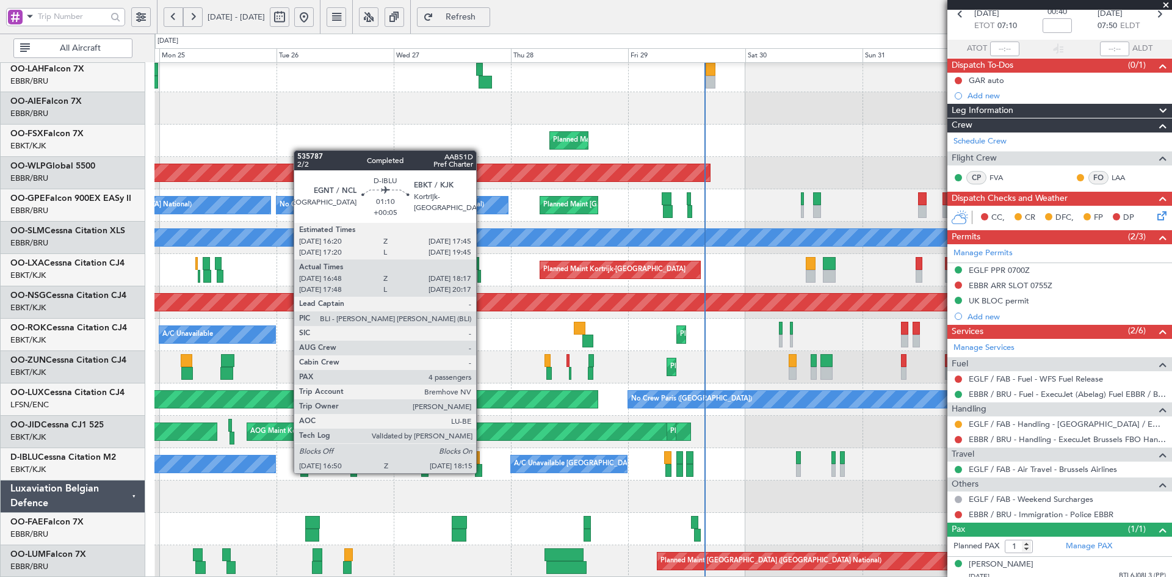
click at [482, 472] on div at bounding box center [478, 470] width 7 height 13
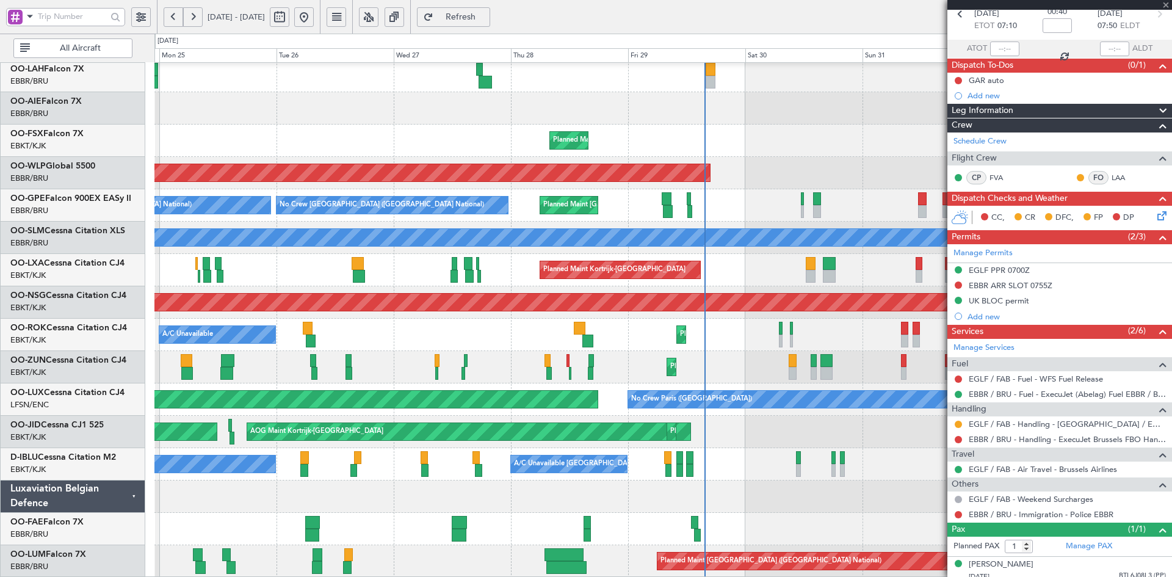
type input "+00:05"
type input "17:58"
type input "20:12"
type input "4"
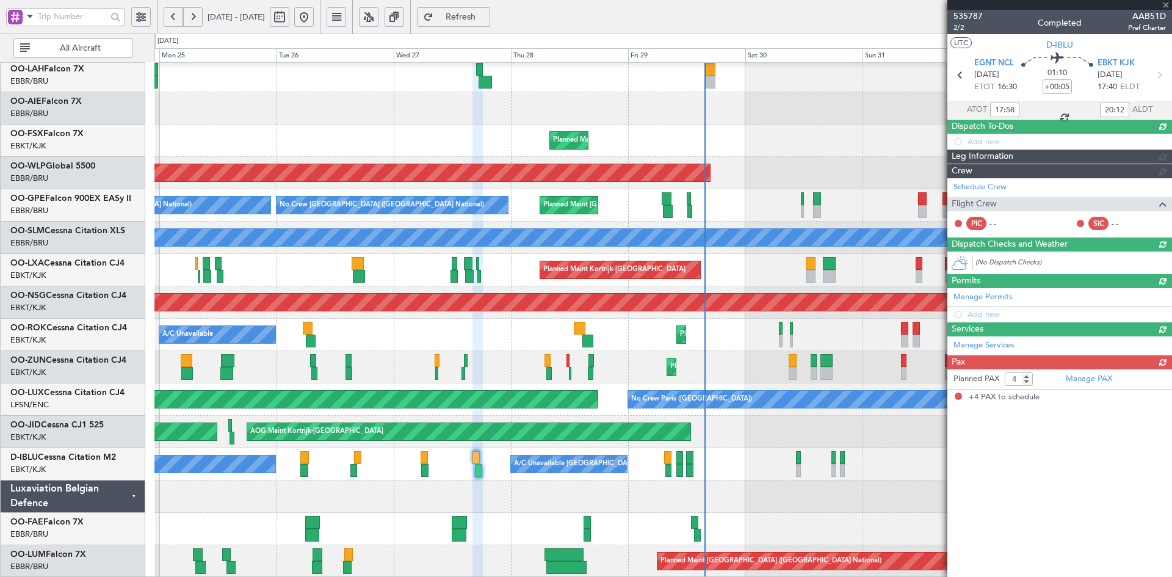
type input "16:58"
type input "18:12"
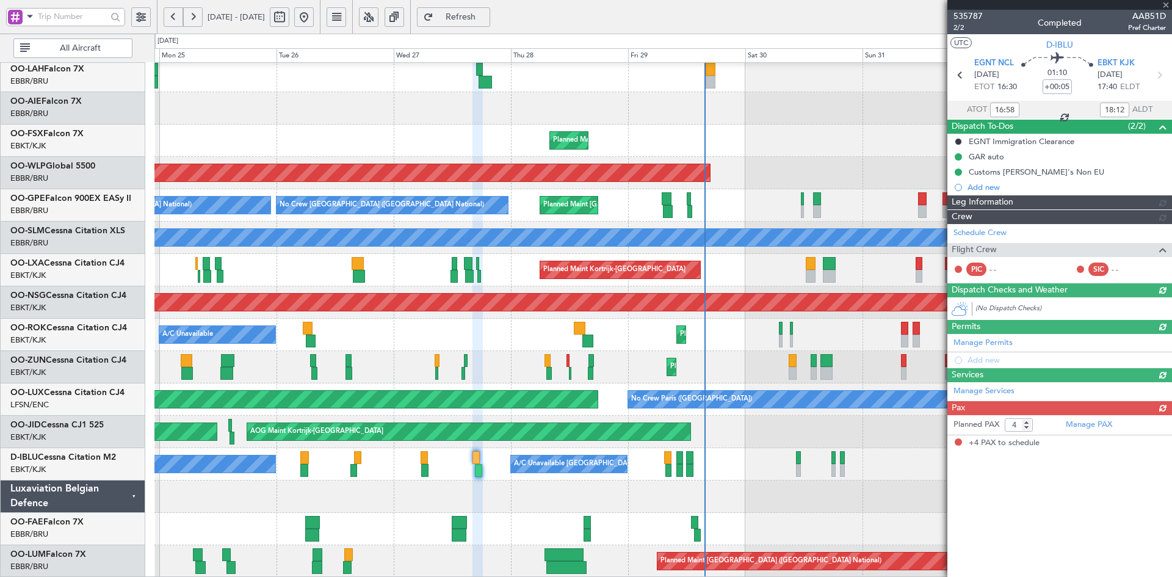
type input "17:58"
type input "20:12"
type input "16:58"
type input "18:12"
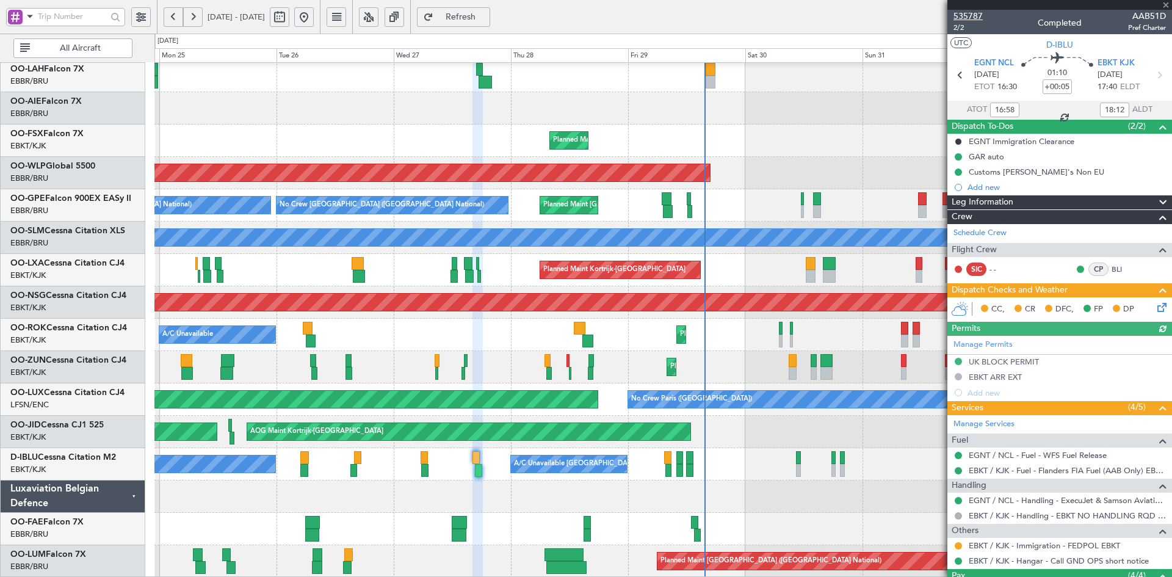
click at [973, 14] on span "535787" at bounding box center [968, 16] width 29 height 13
click at [1165, 1] on span at bounding box center [1166, 5] width 12 height 11
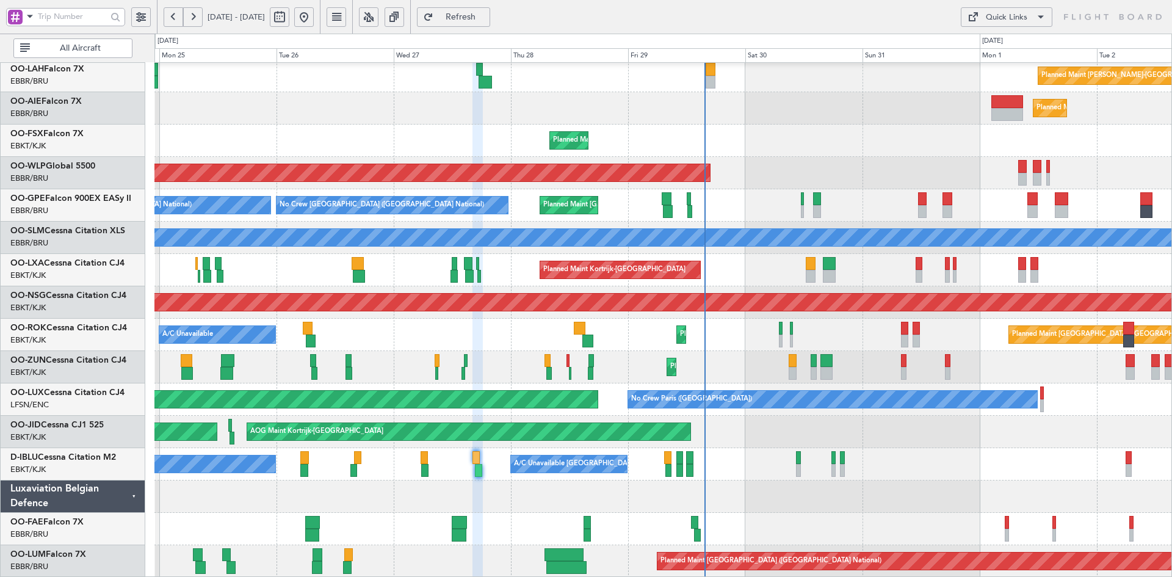
type input "0"
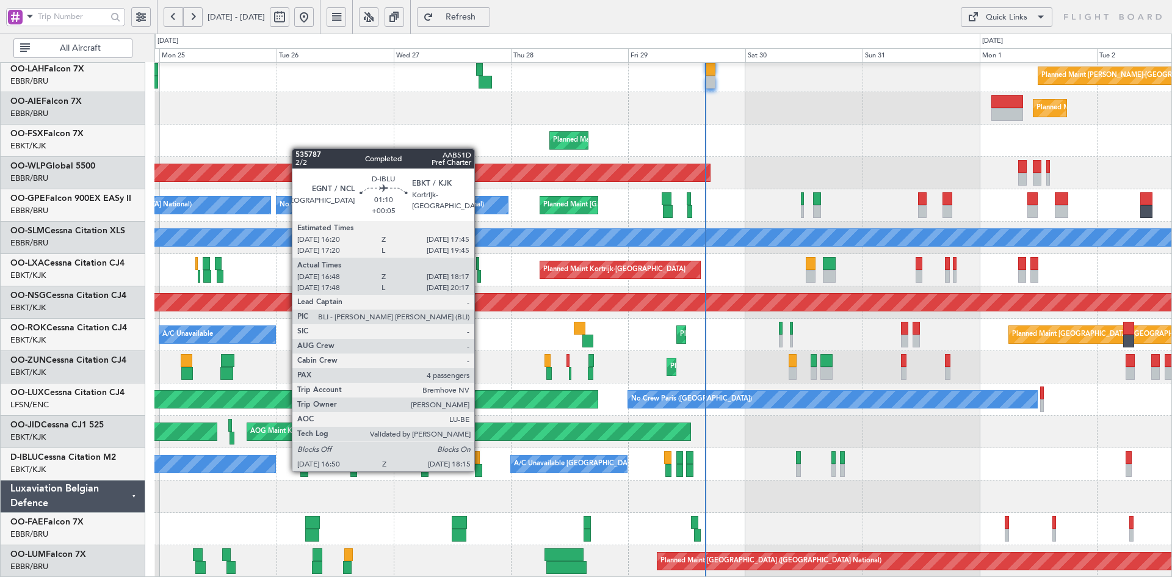
click at [480, 470] on div at bounding box center [478, 470] width 7 height 13
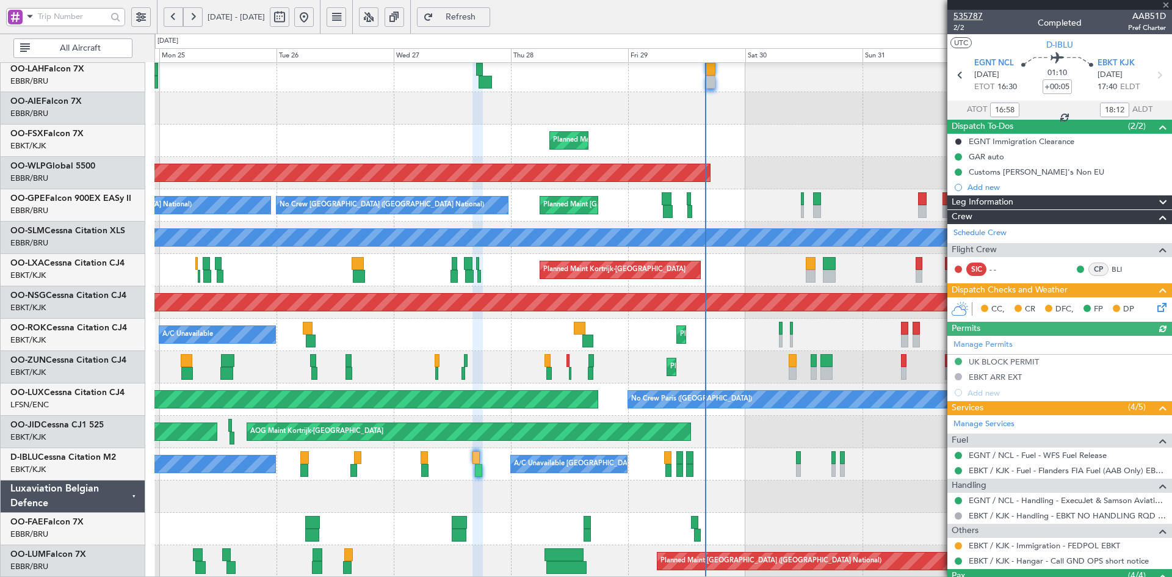
click at [978, 18] on span "535787" at bounding box center [968, 16] width 29 height 13
click at [1169, 8] on span at bounding box center [1166, 5] width 12 height 11
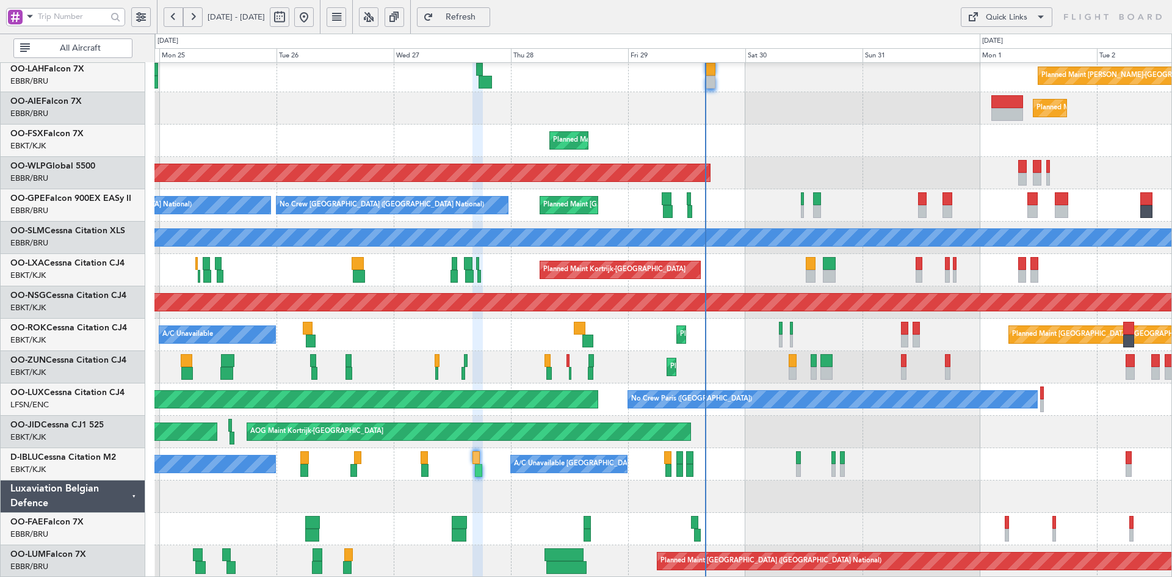
type input "0"
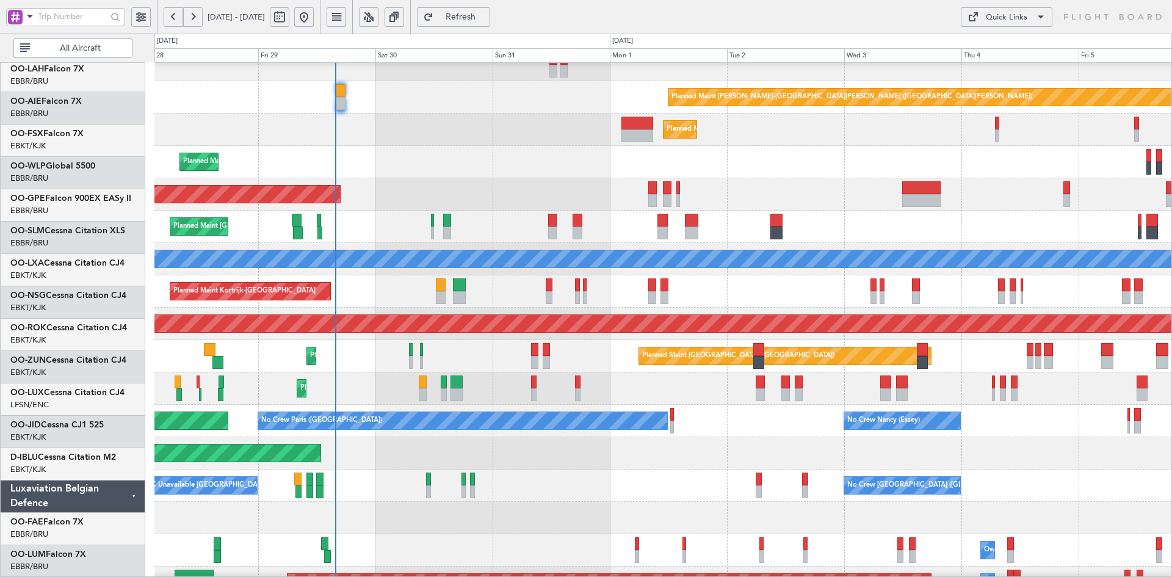
scroll to position [111, 0]
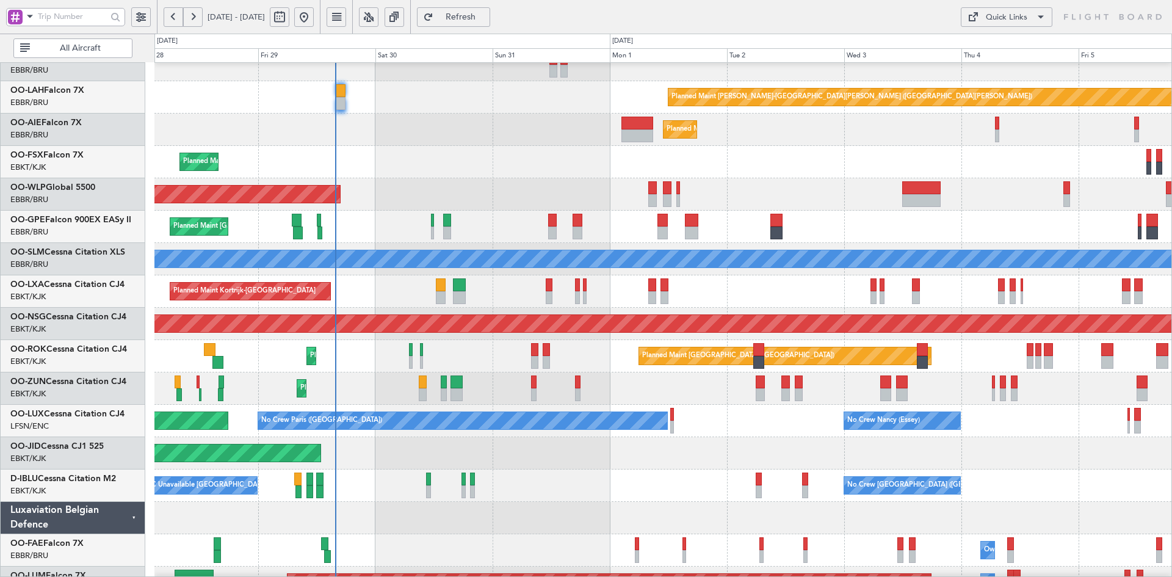
click at [546, 143] on div "Planned Maint [GEOGRAPHIC_DATA] ([GEOGRAPHIC_DATA])" at bounding box center [662, 130] width 1017 height 32
click at [833, 90] on div "Planned Maint [PERSON_NAME]-[GEOGRAPHIC_DATA][PERSON_NAME] ([GEOGRAPHIC_DATA][P…" at bounding box center [662, 275] width 1017 height 647
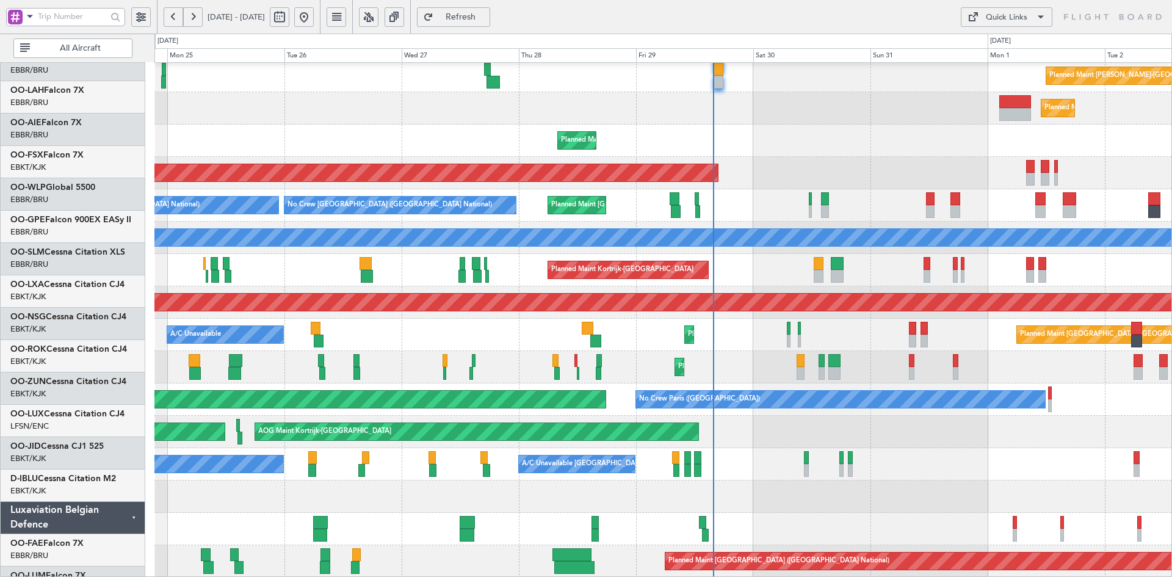
scroll to position [132, 0]
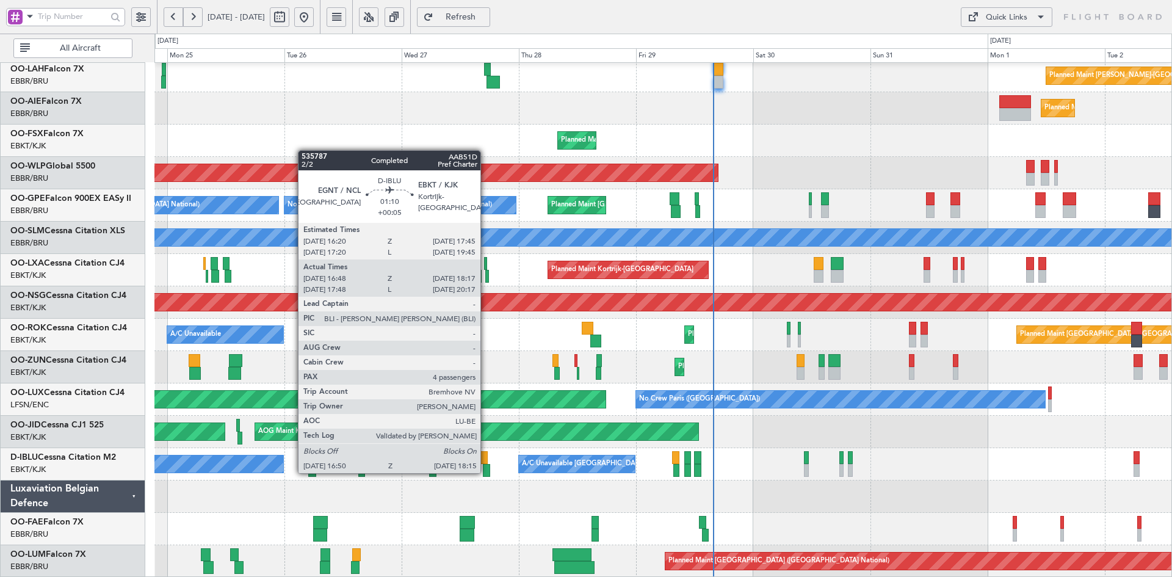
click at [486, 472] on div at bounding box center [486, 470] width 7 height 13
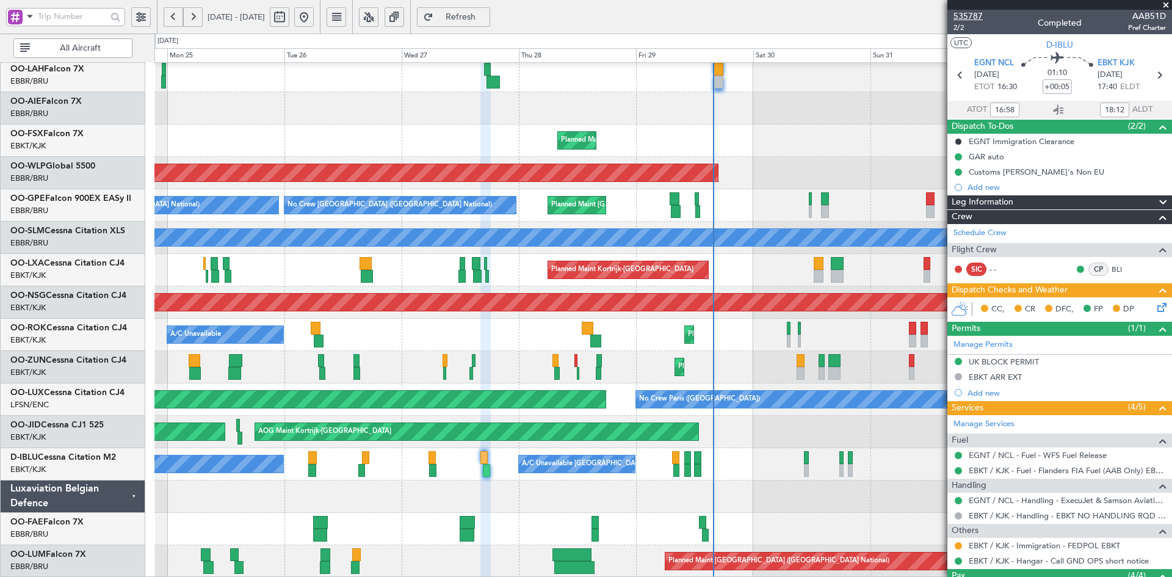
click at [968, 14] on span "535787" at bounding box center [968, 16] width 29 height 13
click at [1164, 2] on span at bounding box center [1166, 5] width 12 height 11
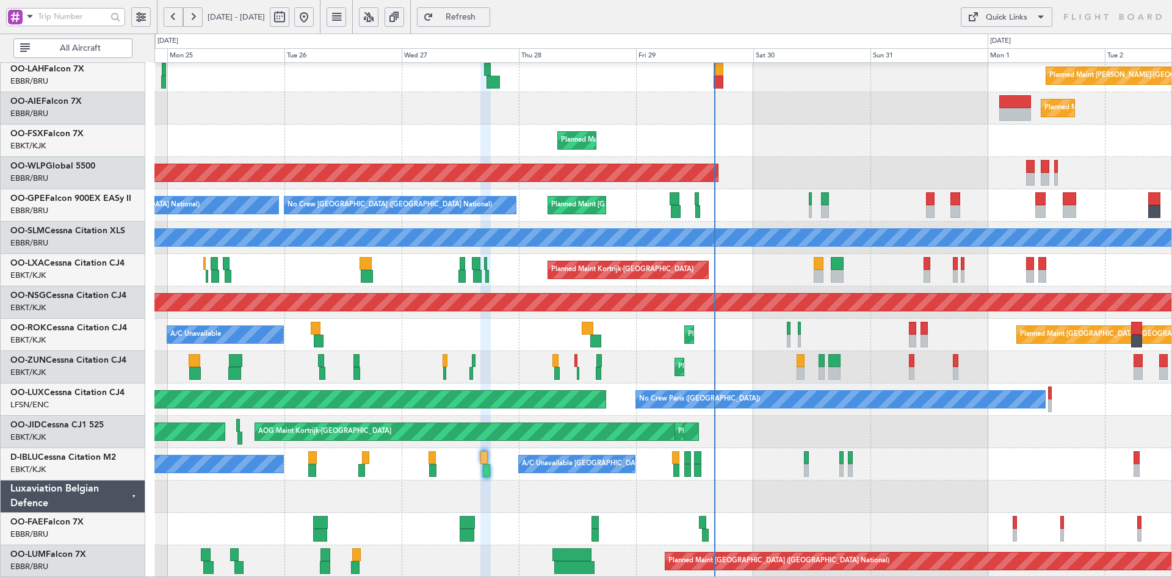
type input "0"
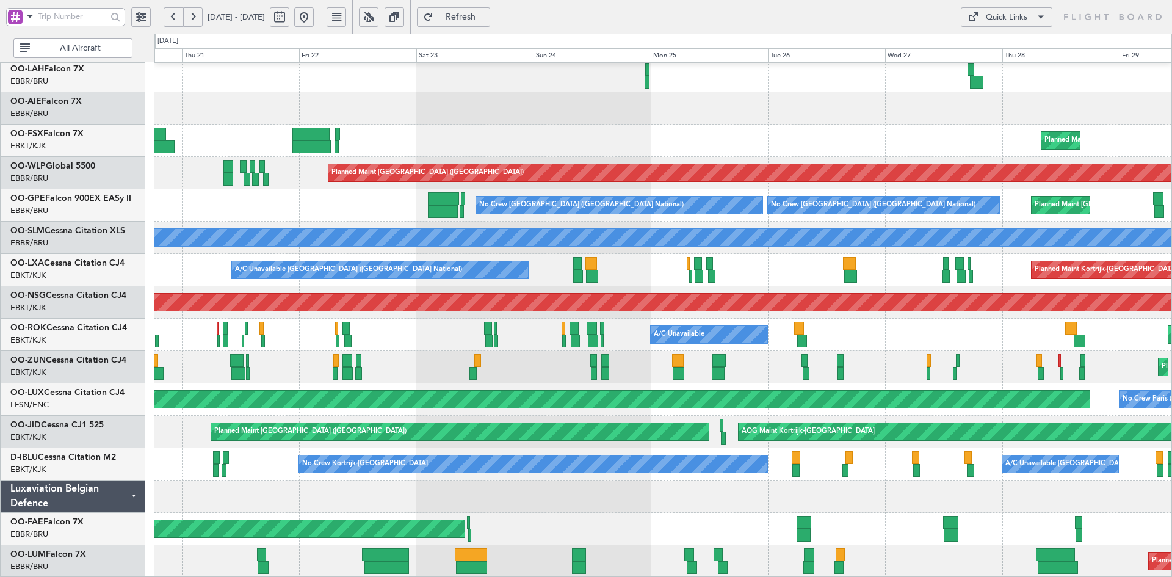
click at [761, 288] on div "14:00 Z 02:00 Z EBBR 13:30 Z KVNY 01:15 Z Planned Maint [GEOGRAPHIC_DATA]-[GEOG…" at bounding box center [662, 253] width 1017 height 647
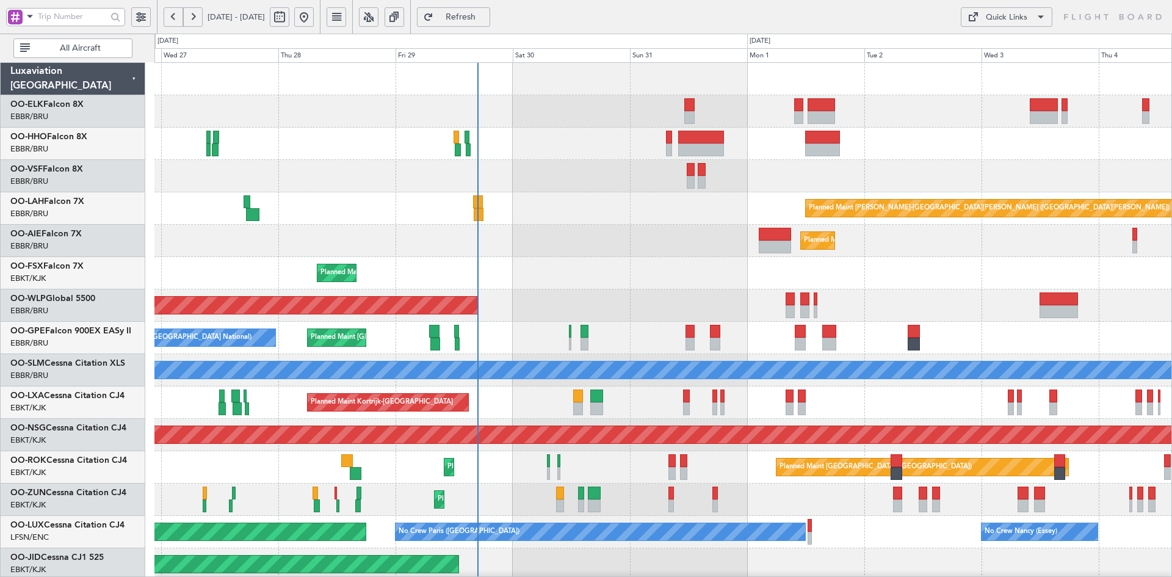
click at [868, 264] on div "Planned Maint Kortrijk-[GEOGRAPHIC_DATA]" at bounding box center [662, 273] width 1017 height 32
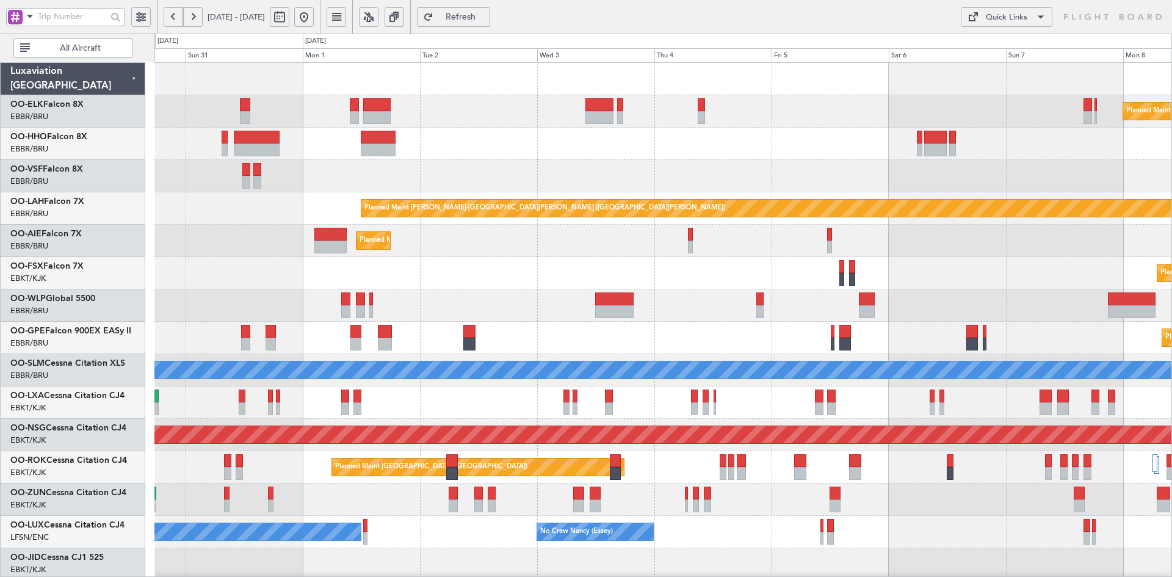
click at [832, 324] on div "Planned Maint Brussels (Brussels National) Planned Maint Brussels (Brussels Nat…" at bounding box center [662, 338] width 1017 height 32
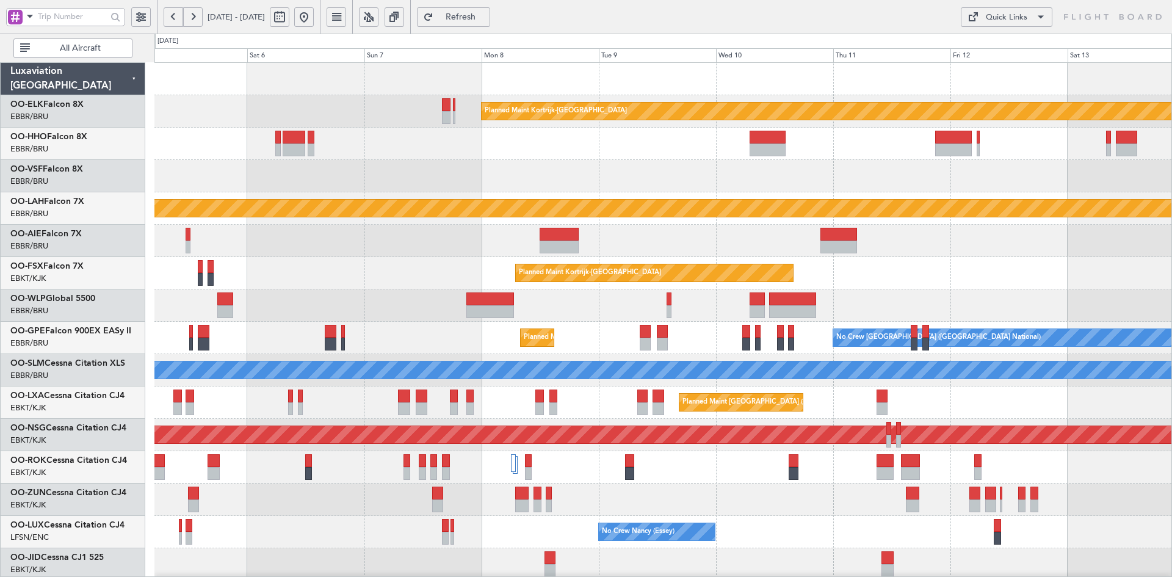
click at [623, 321] on div at bounding box center [662, 305] width 1017 height 32
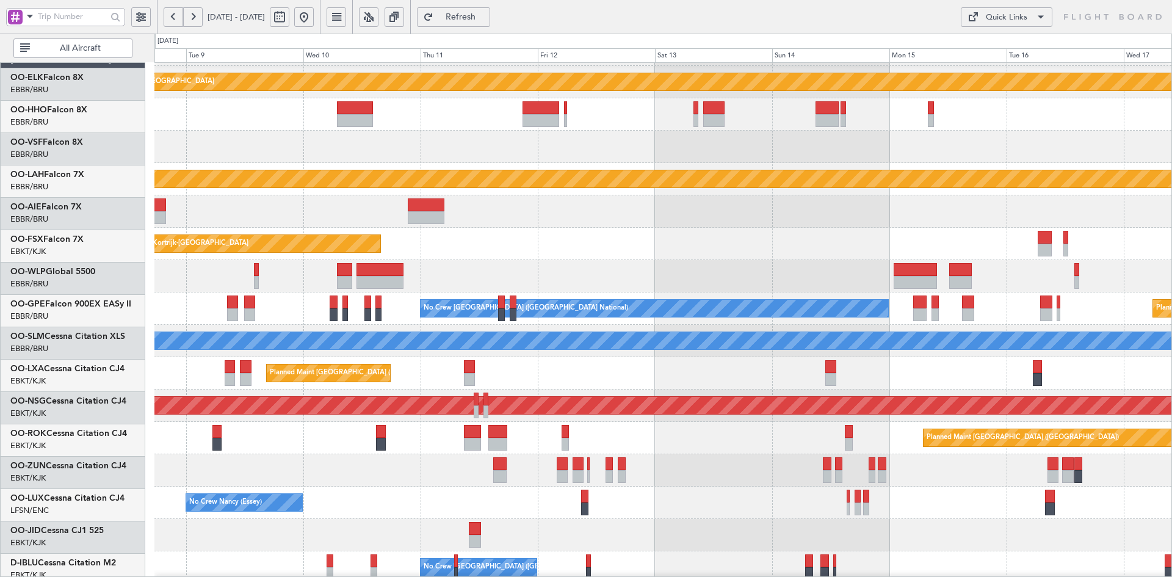
scroll to position [29, 0]
click at [695, 290] on div at bounding box center [662, 276] width 1017 height 32
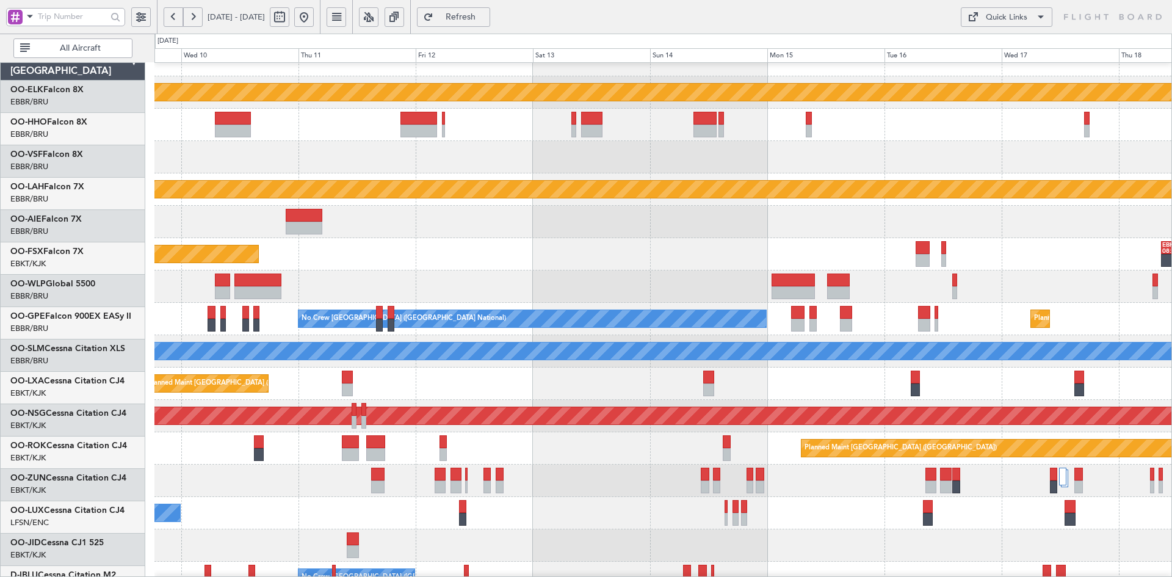
click at [943, 229] on div at bounding box center [662, 222] width 1017 height 32
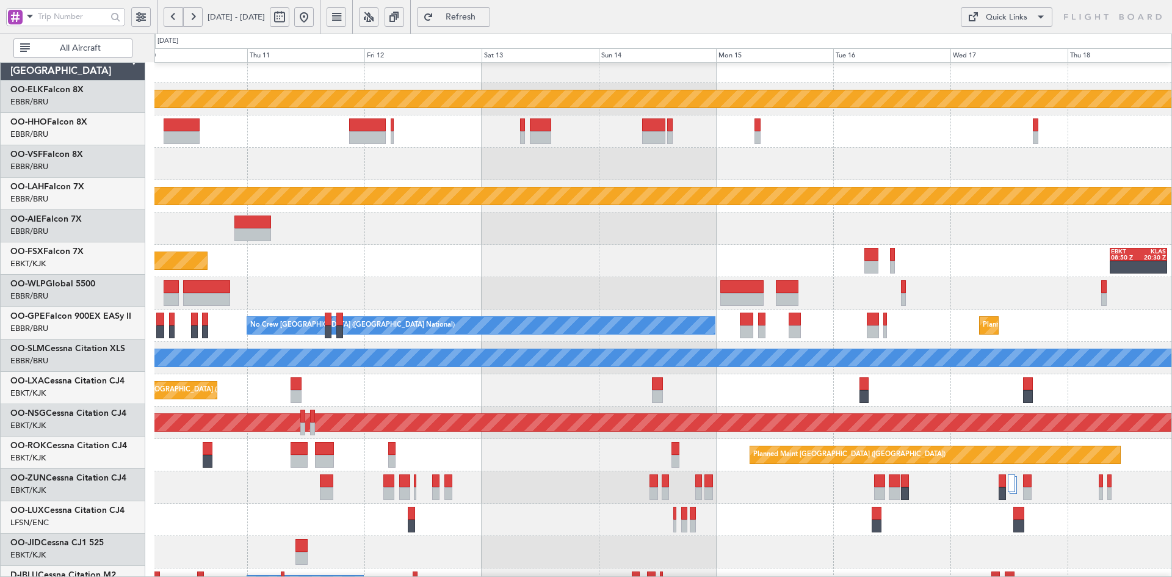
scroll to position [12, 0]
click at [314, 15] on button at bounding box center [304, 17] width 20 height 20
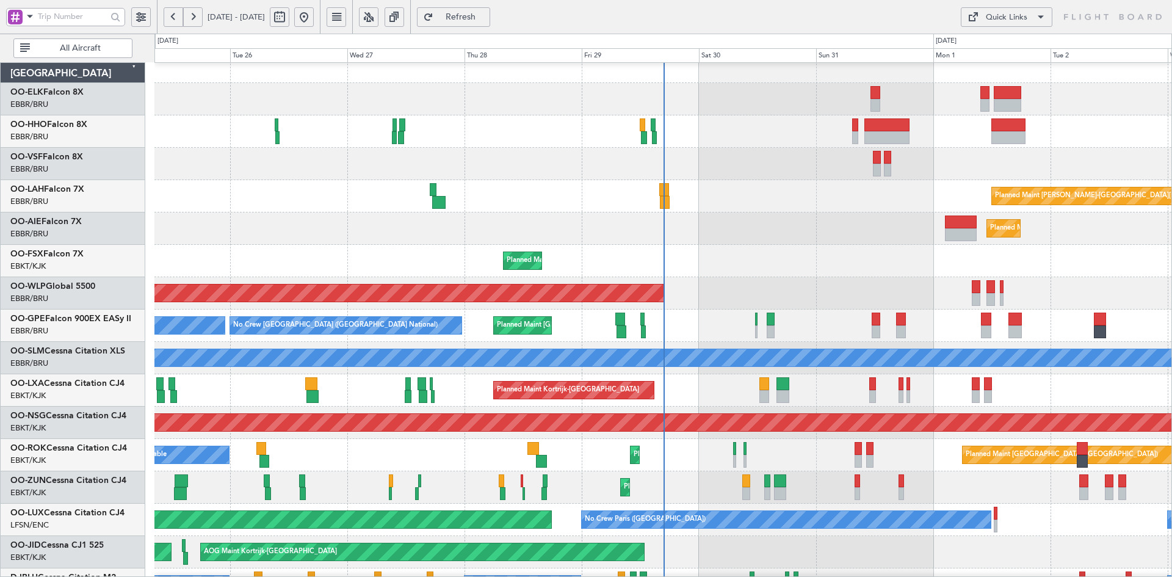
click at [863, 119] on div "Planned Maint Alton-st Louis (St Louis Regl) Planned Maint London (Farnborough)…" at bounding box center [662, 374] width 1017 height 647
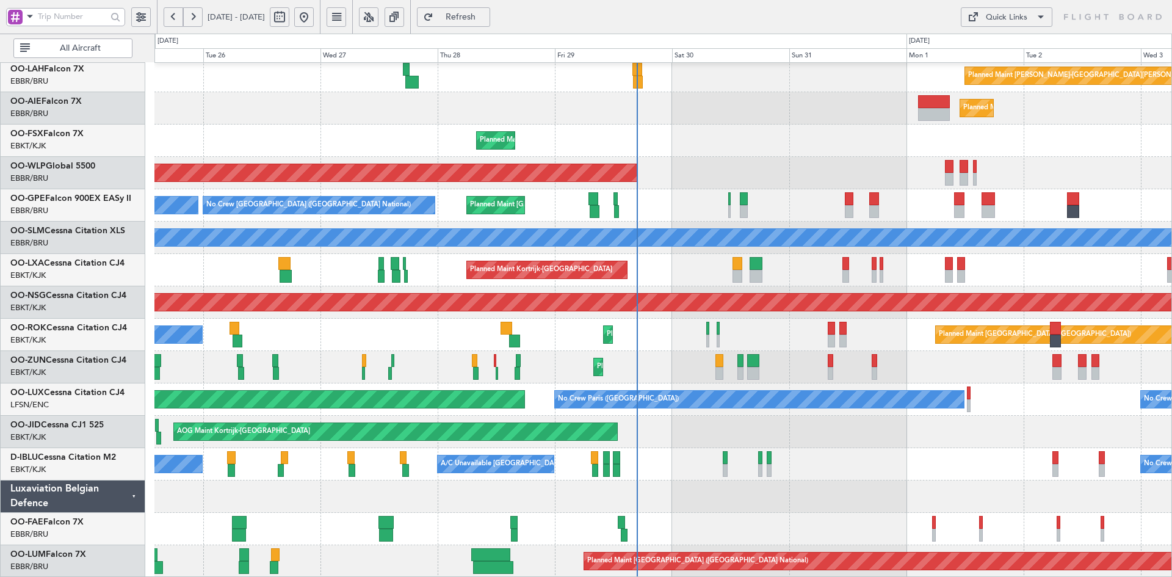
scroll to position [132, 0]
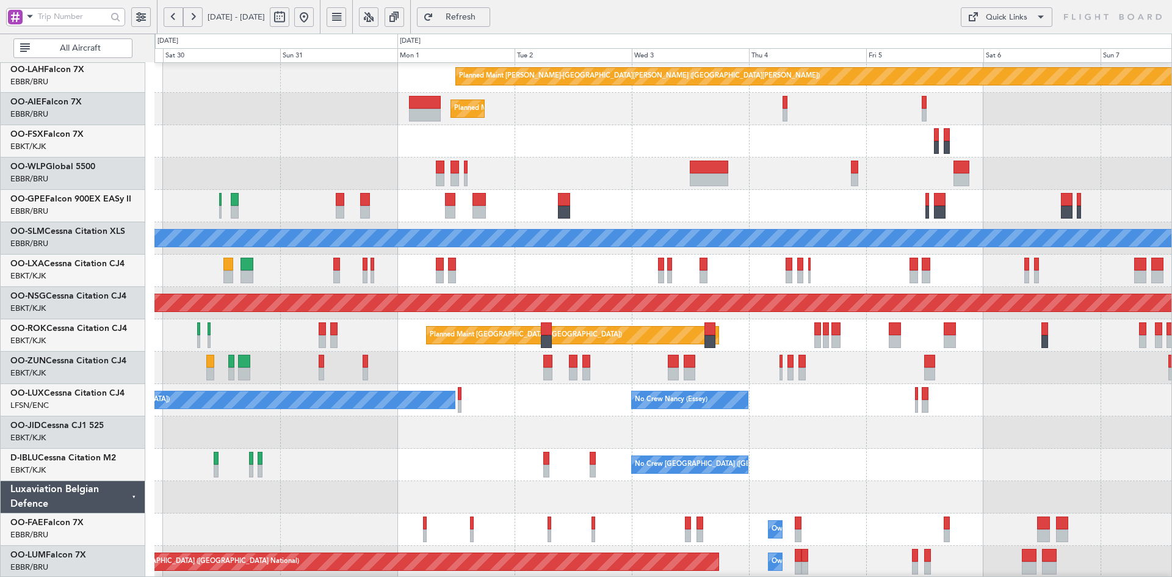
click at [598, 413] on div "No Crew Paris (Le Bourget) No Crew Nancy (Essey) No Crew Nancy (Essey) Planned …" at bounding box center [662, 400] width 1017 height 32
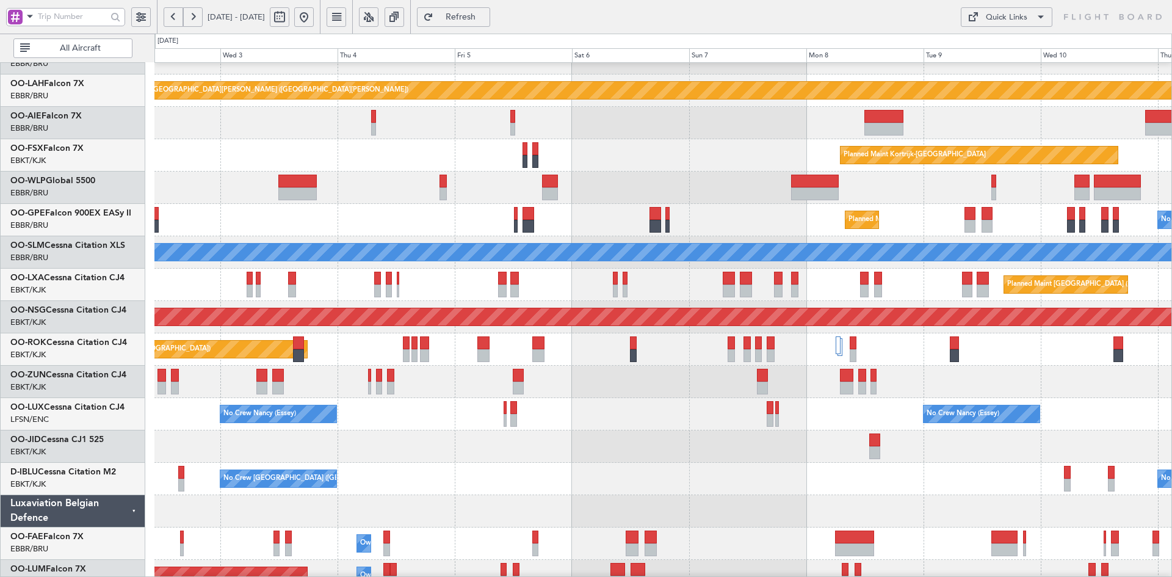
scroll to position [109, 0]
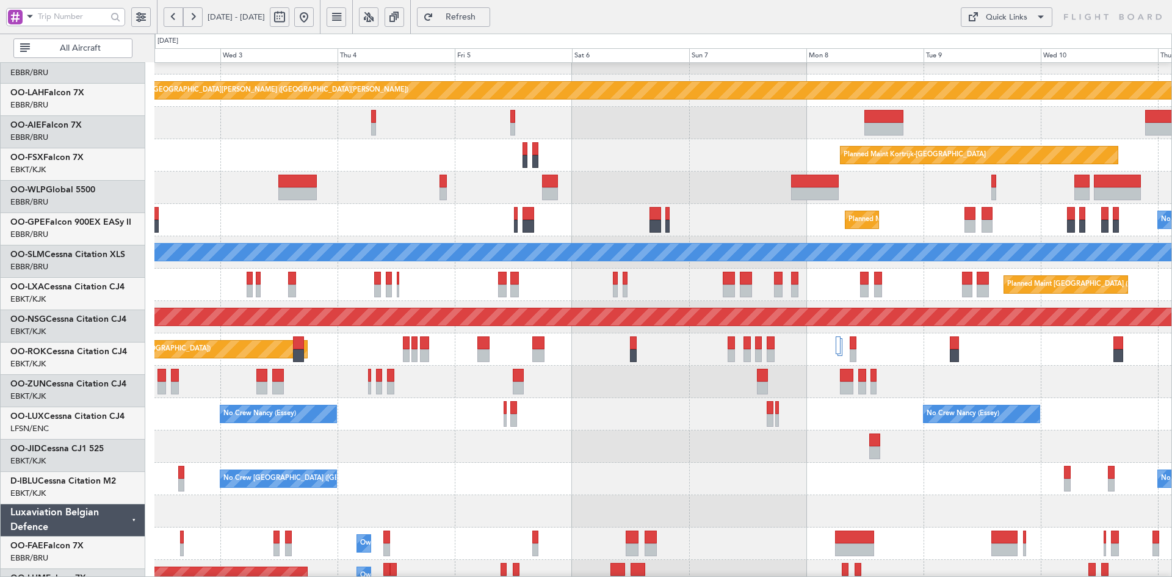
click at [846, 423] on div "No Crew Nancy (Essey) No Crew Nancy (Essey) No Crew Paris (Le Bourget)" at bounding box center [662, 414] width 1017 height 32
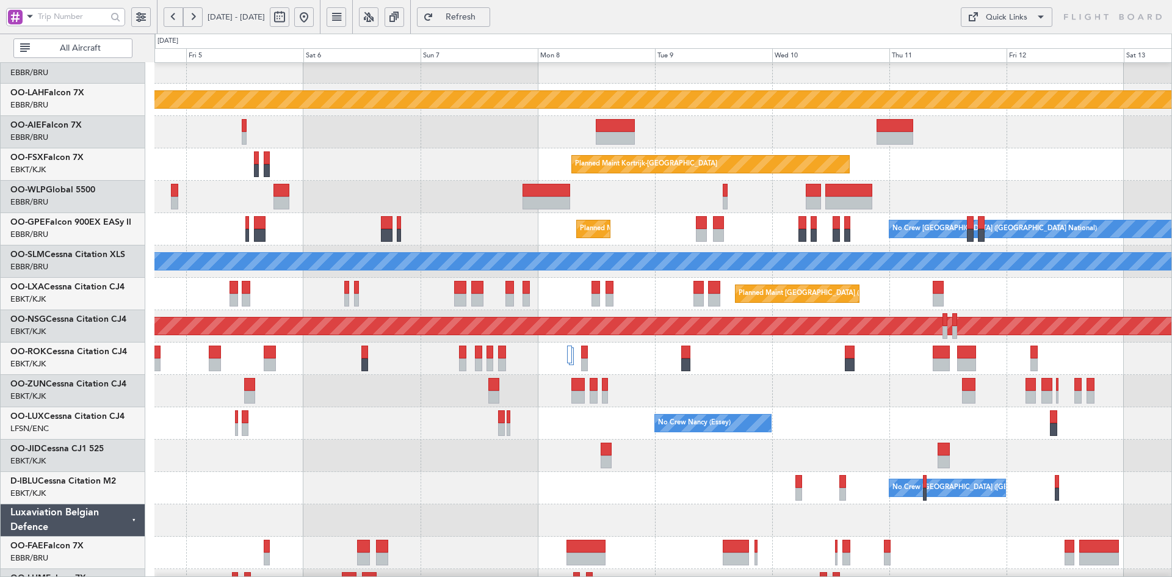
click at [314, 19] on button at bounding box center [304, 17] width 20 height 20
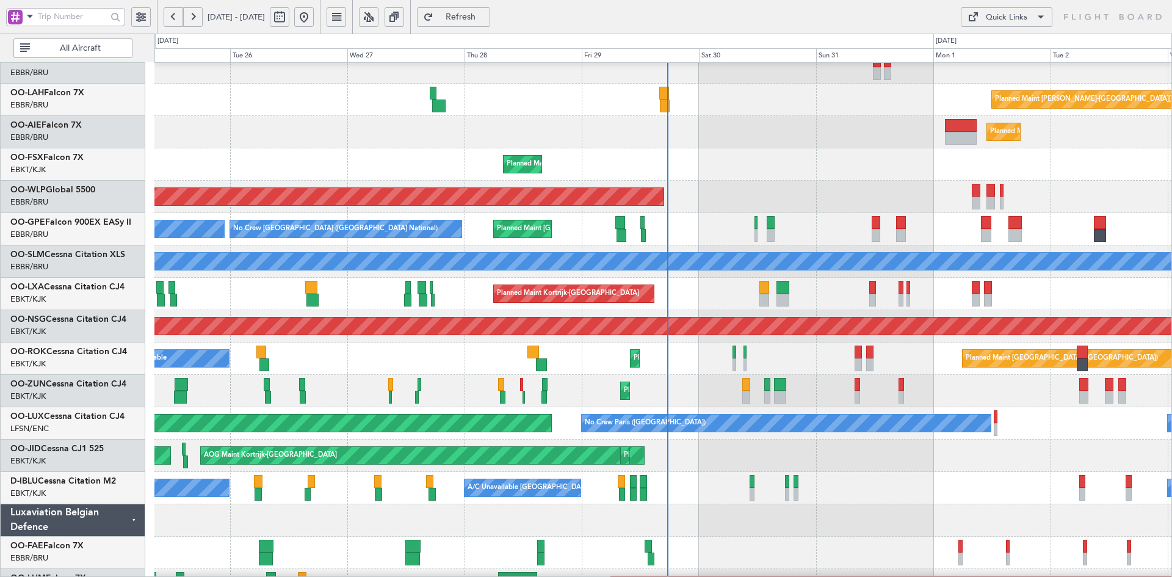
scroll to position [132, 0]
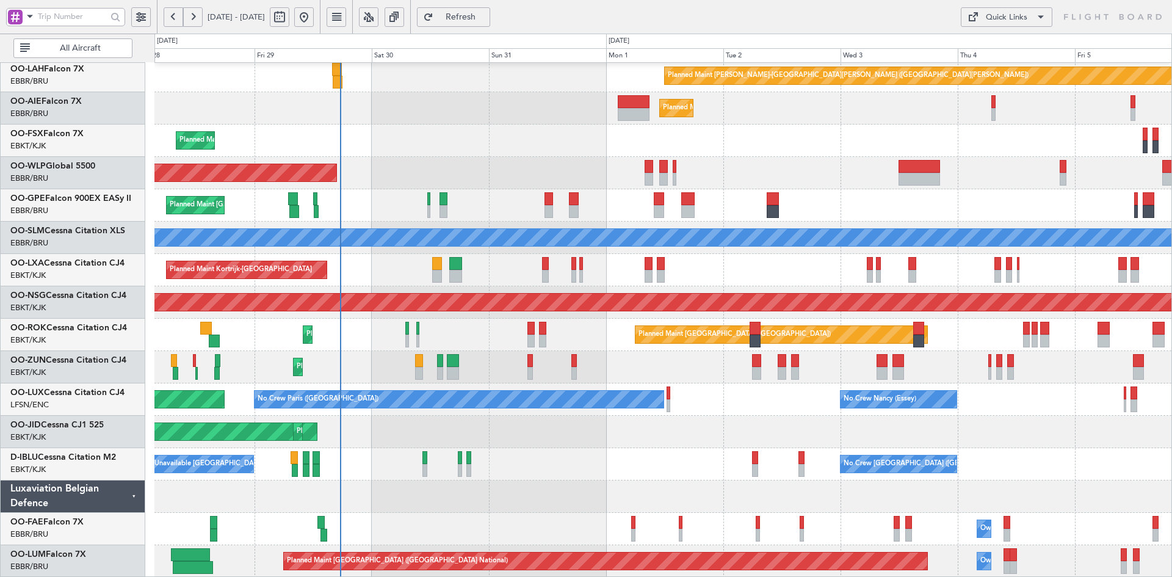
click at [738, 208] on div "Planned Maint Alton-st Louis (St Louis Regl) Planned Maint London (Farnborough)…" at bounding box center [662, 253] width 1017 height 647
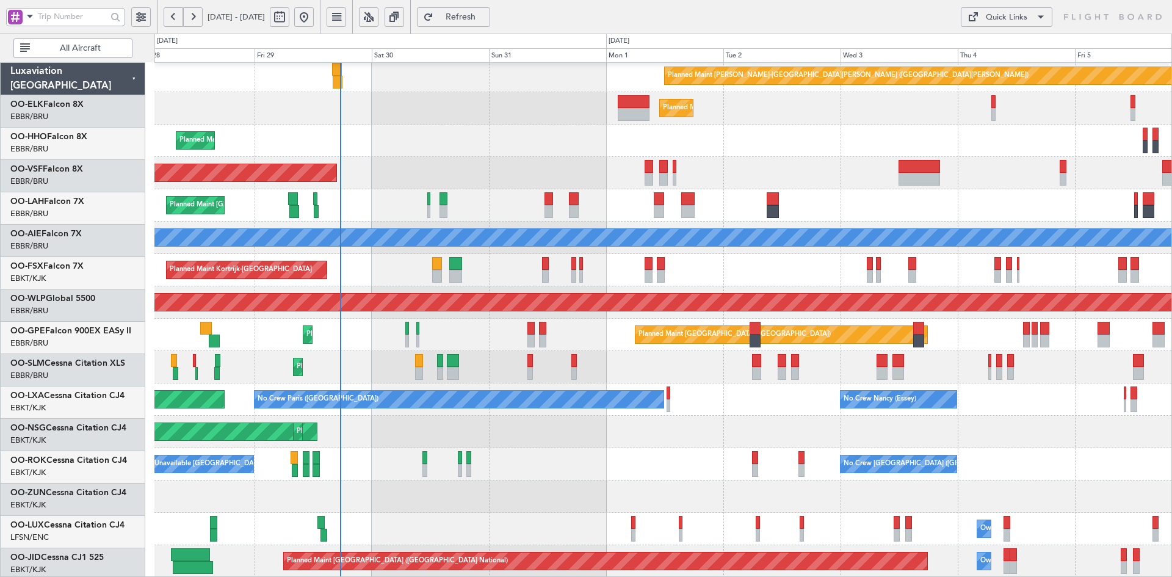
scroll to position [132, 0]
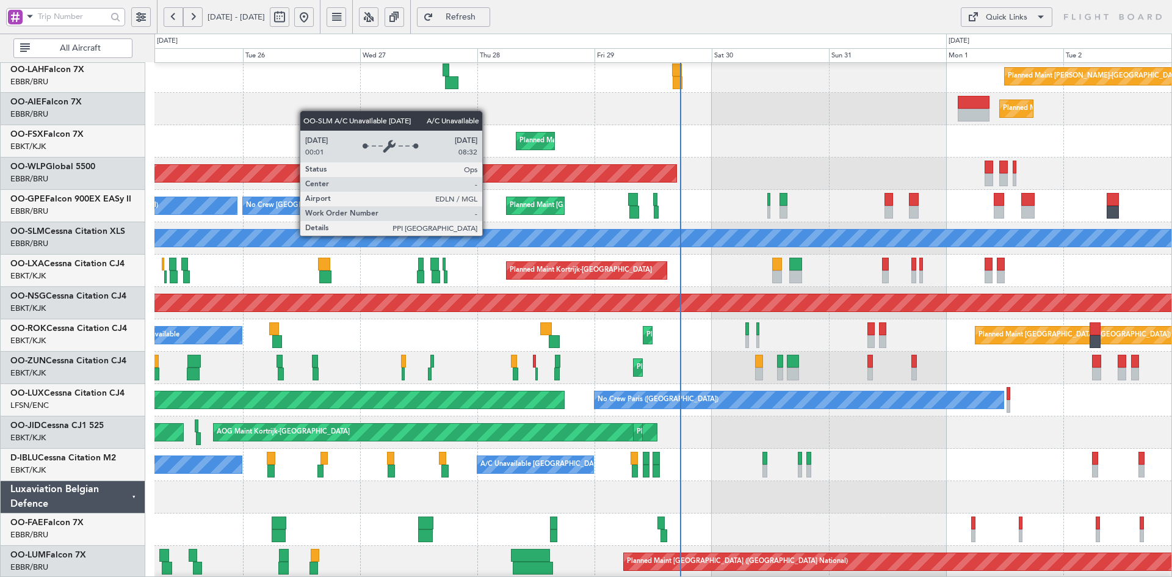
click at [828, 236] on div "A/C Unavailable [GEOGRAPHIC_DATA]" at bounding box center [746, 238] width 2883 height 17
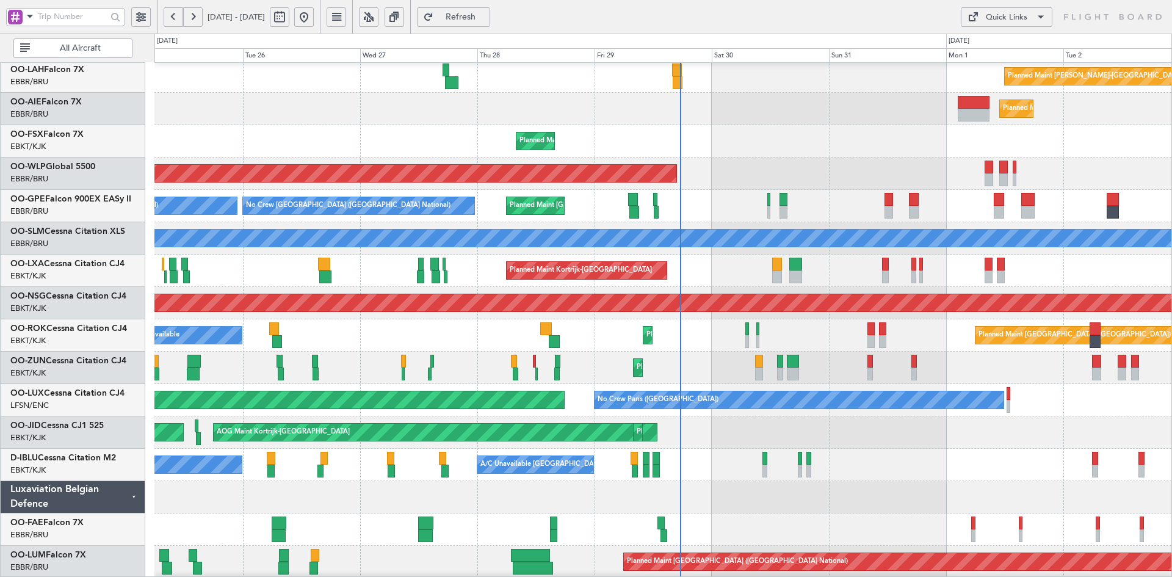
click at [846, 190] on div "Planned Maint [GEOGRAPHIC_DATA] ([GEOGRAPHIC_DATA])" at bounding box center [662, 174] width 1017 height 32
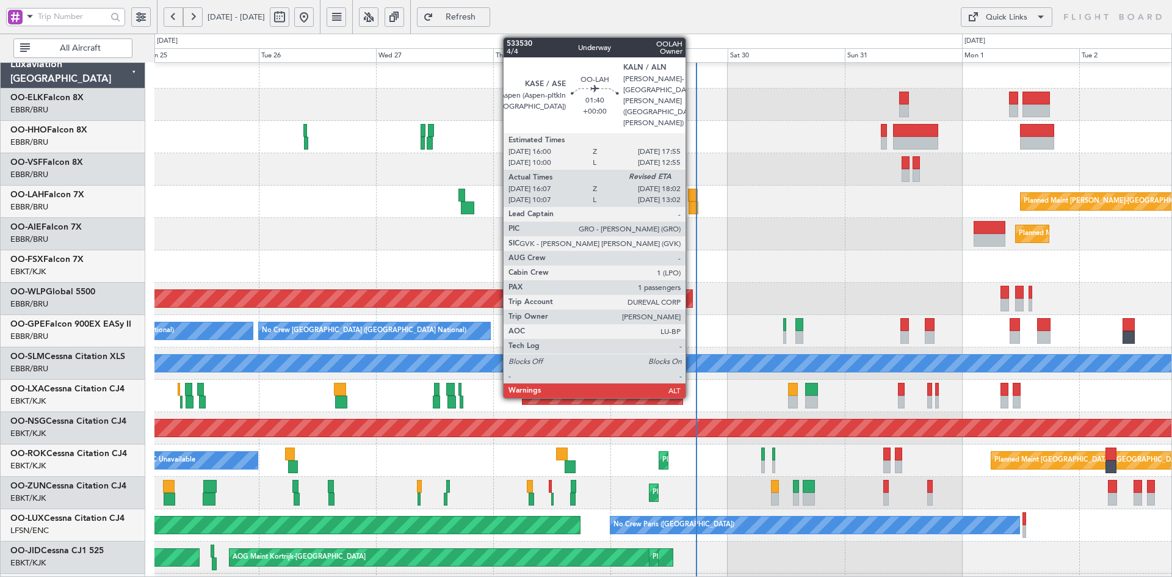
click at [691, 206] on div at bounding box center [694, 207] width 10 height 13
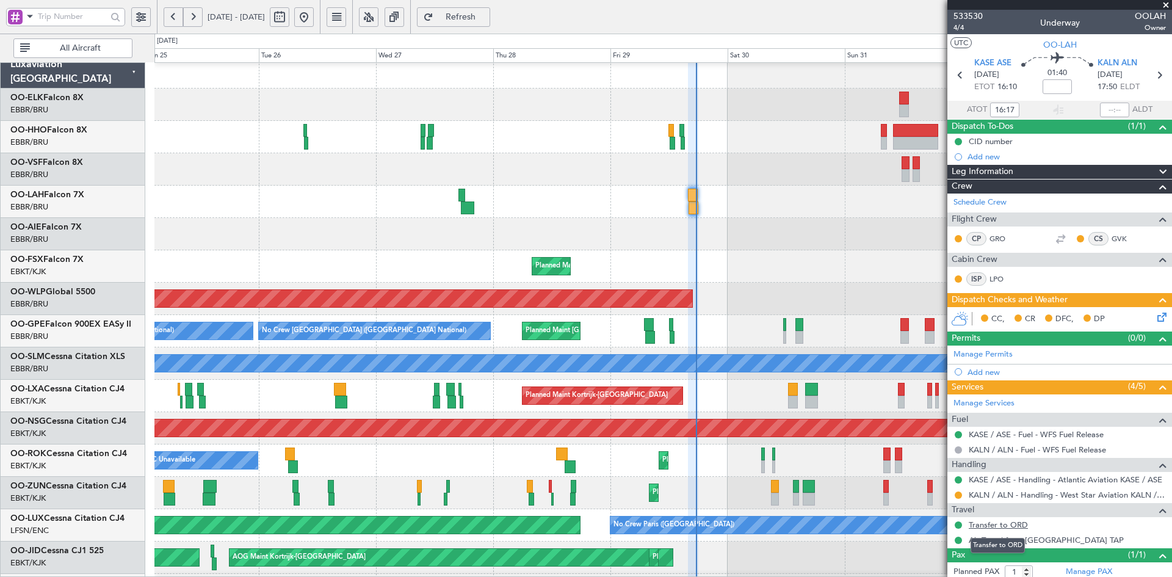
click at [999, 524] on link "Transfer to ORD" at bounding box center [998, 525] width 59 height 10
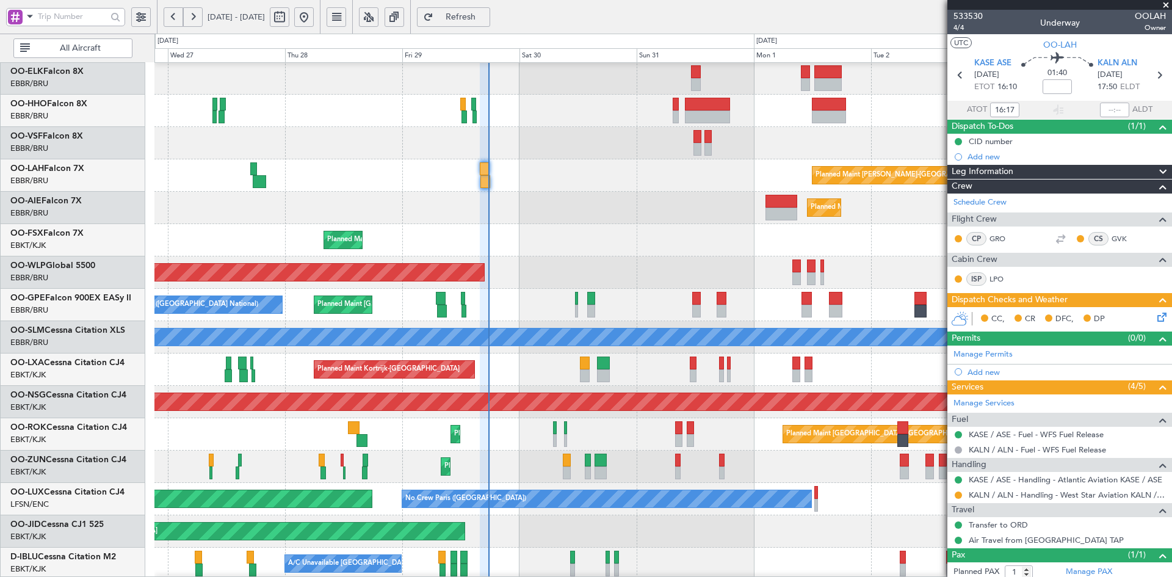
click at [619, 250] on div "Planned Maint Kortrijk-[GEOGRAPHIC_DATA]" at bounding box center [662, 240] width 1017 height 32
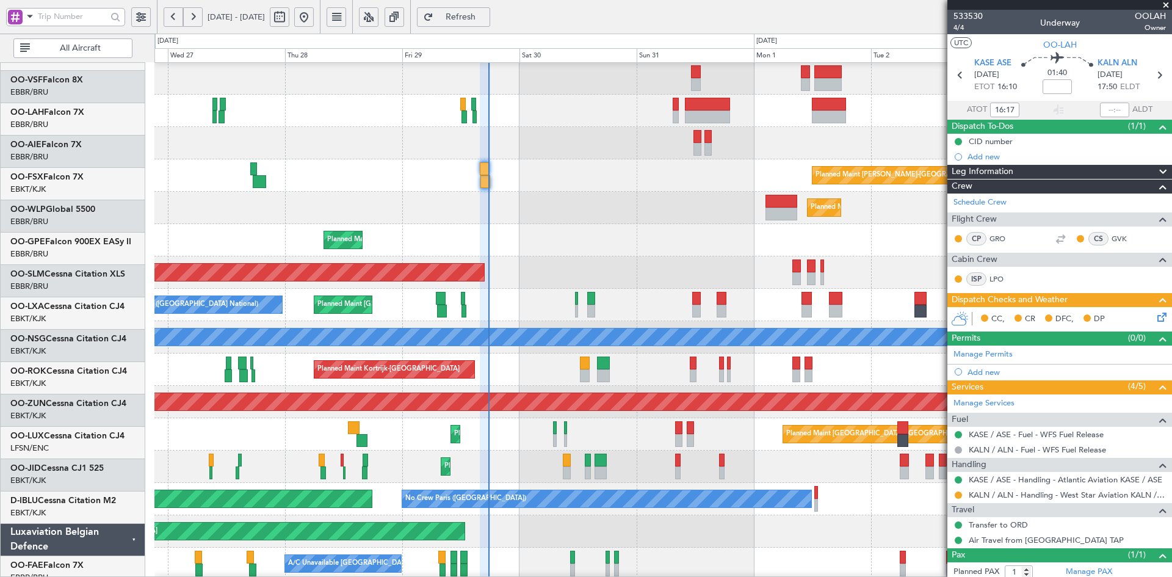
click at [573, 515] on div "Planned Maint Kortrijk-[GEOGRAPHIC_DATA] AOG Maint [GEOGRAPHIC_DATA]-[GEOGRAPHI…" at bounding box center [662, 531] width 1017 height 32
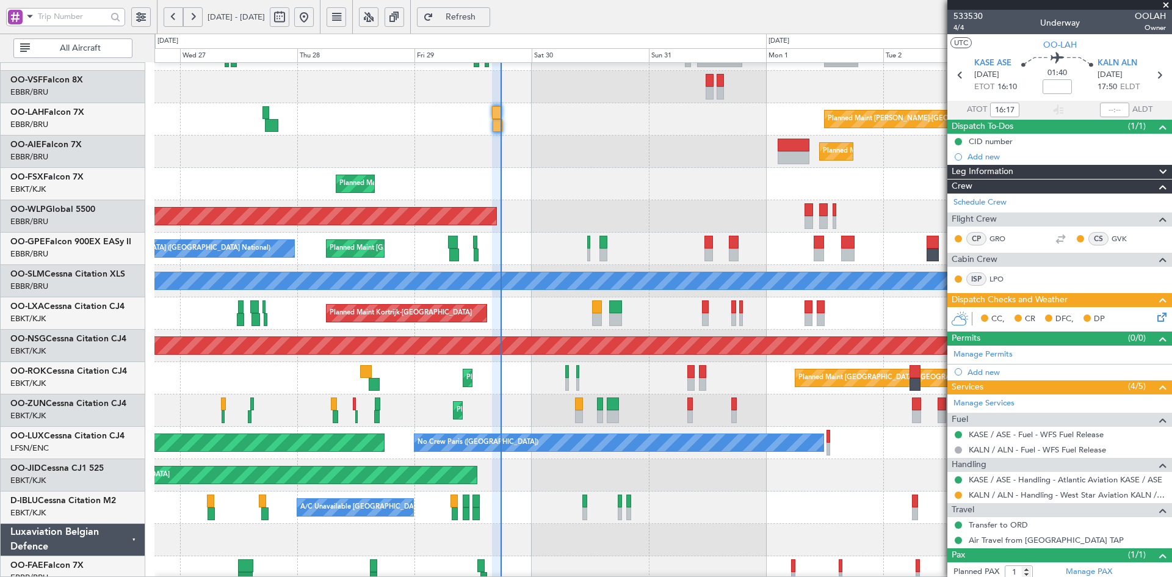
click at [659, 174] on div "Planned Maint Kortrijk-[GEOGRAPHIC_DATA]" at bounding box center [662, 184] width 1017 height 32
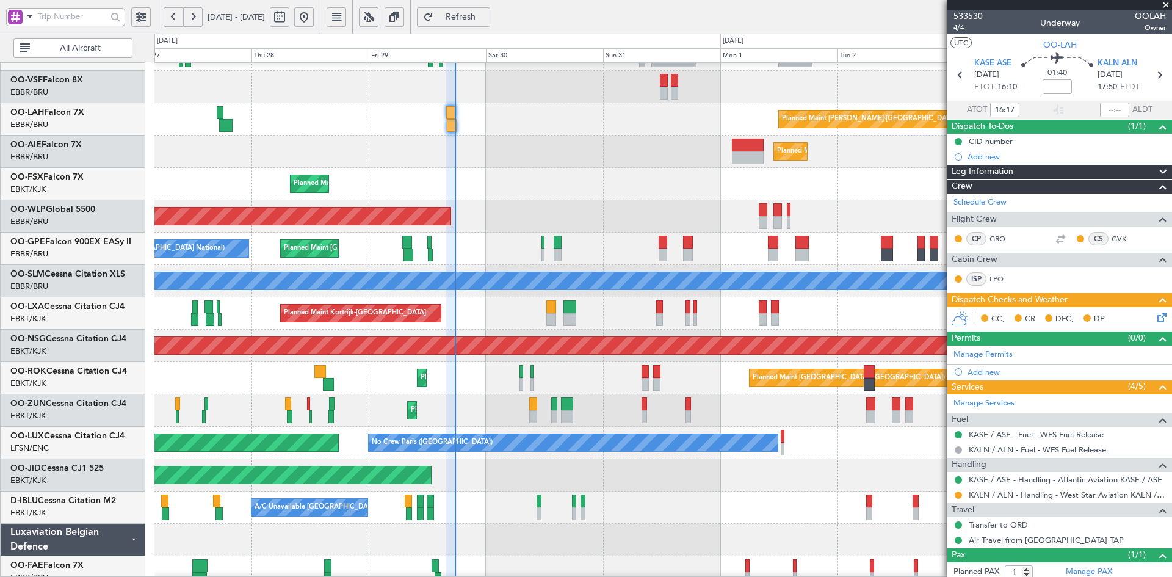
click at [846, 201] on div "Planned Maint [GEOGRAPHIC_DATA] ([GEOGRAPHIC_DATA])" at bounding box center [662, 216] width 1017 height 32
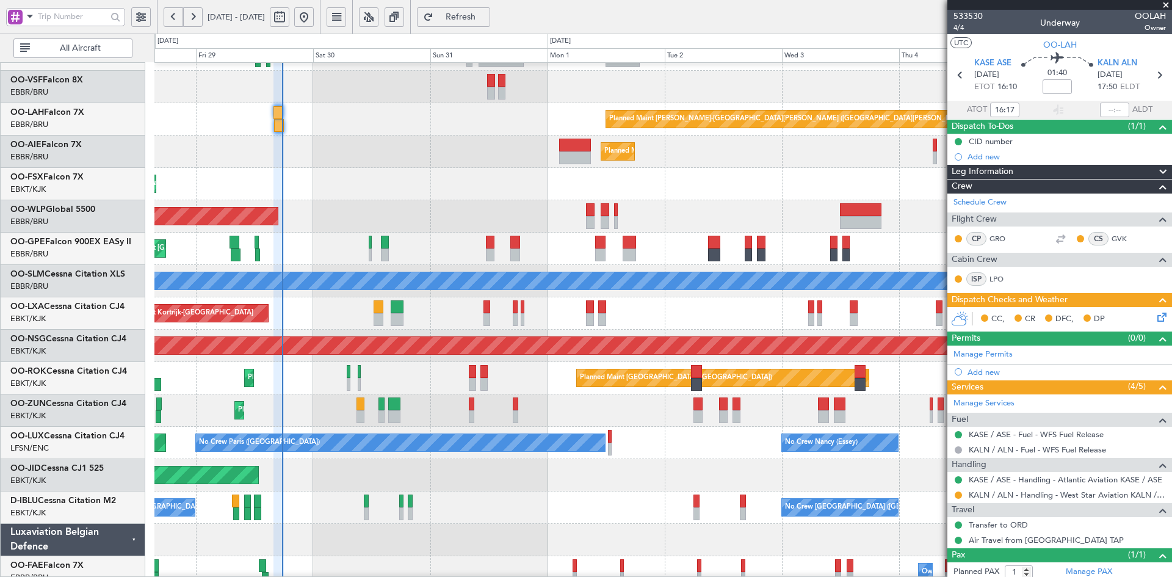
click at [597, 164] on div "Planned Maint [GEOGRAPHIC_DATA] ([GEOGRAPHIC_DATA])" at bounding box center [662, 152] width 1017 height 32
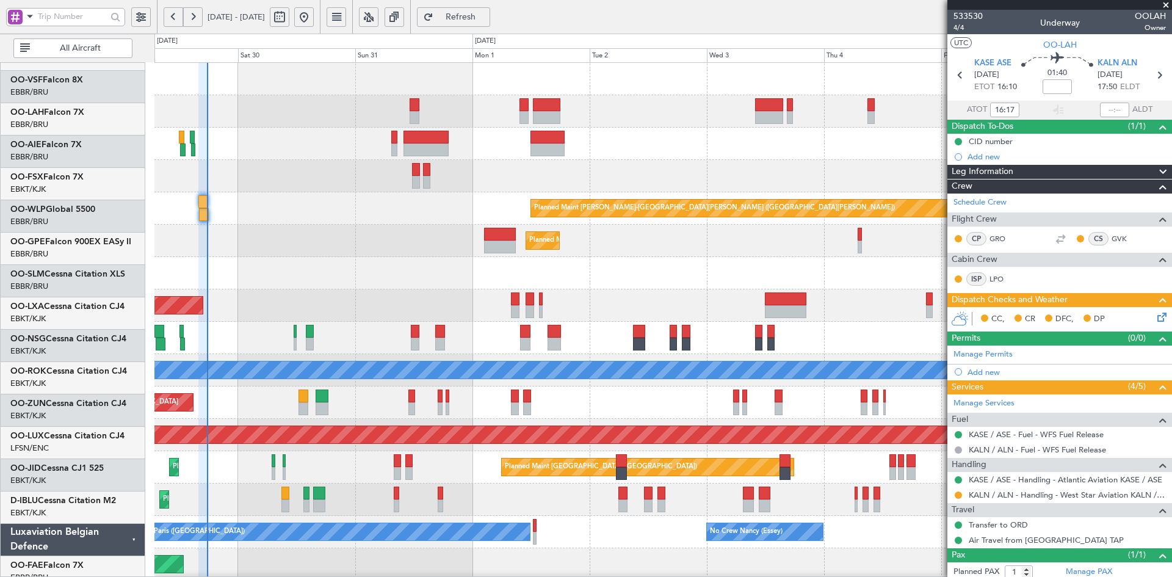
scroll to position [0, 0]
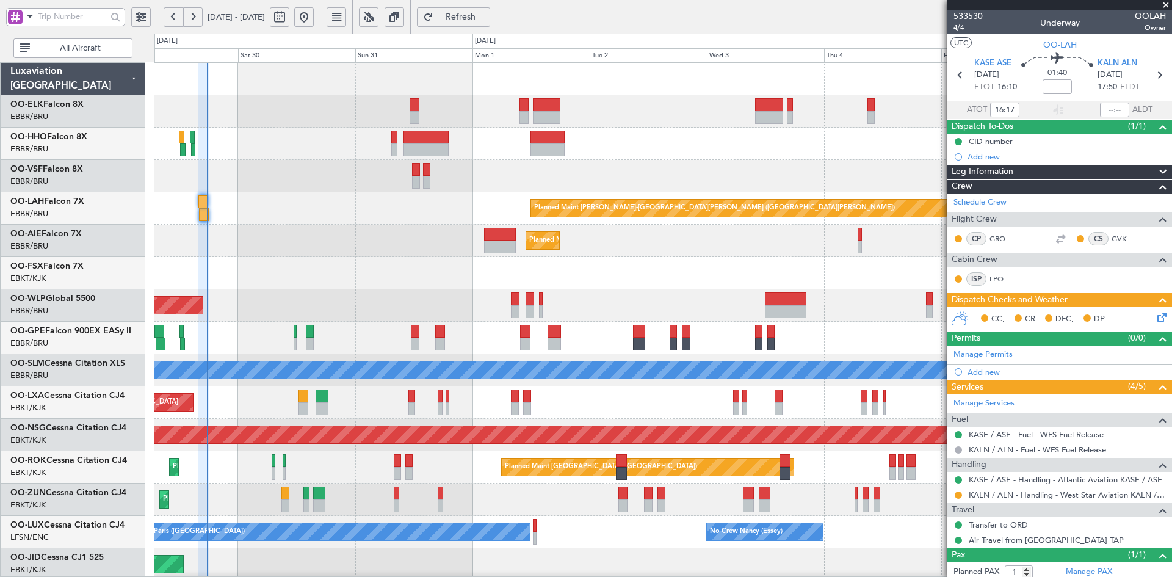
click at [758, 319] on div "Planned Maint [GEOGRAPHIC_DATA] ([GEOGRAPHIC_DATA])" at bounding box center [662, 305] width 1017 height 32
click at [1163, 3] on span at bounding box center [1166, 5] width 12 height 11
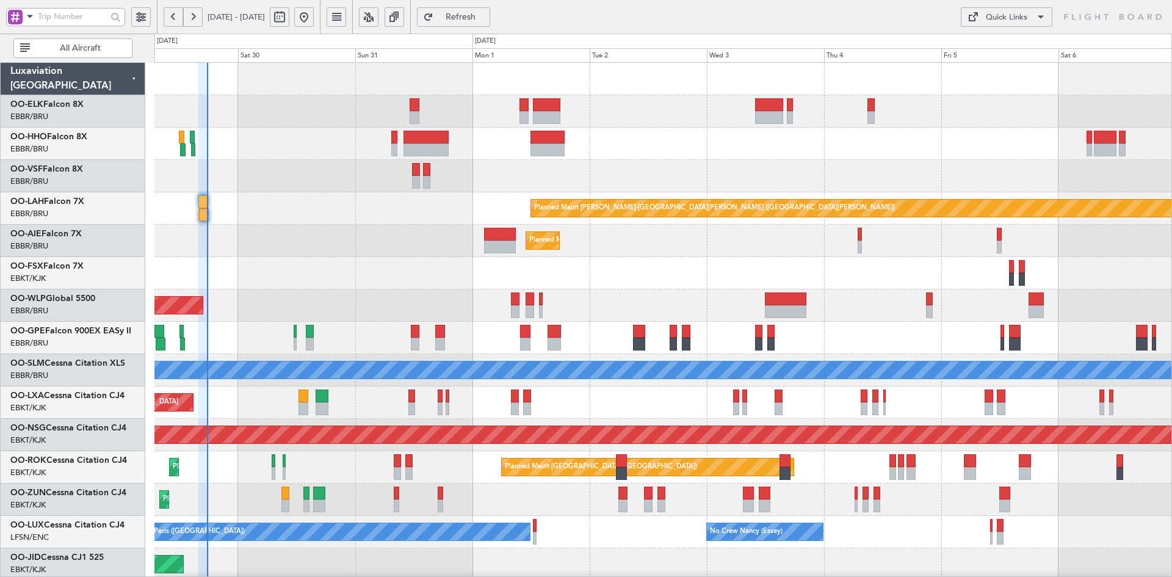
type input "0"
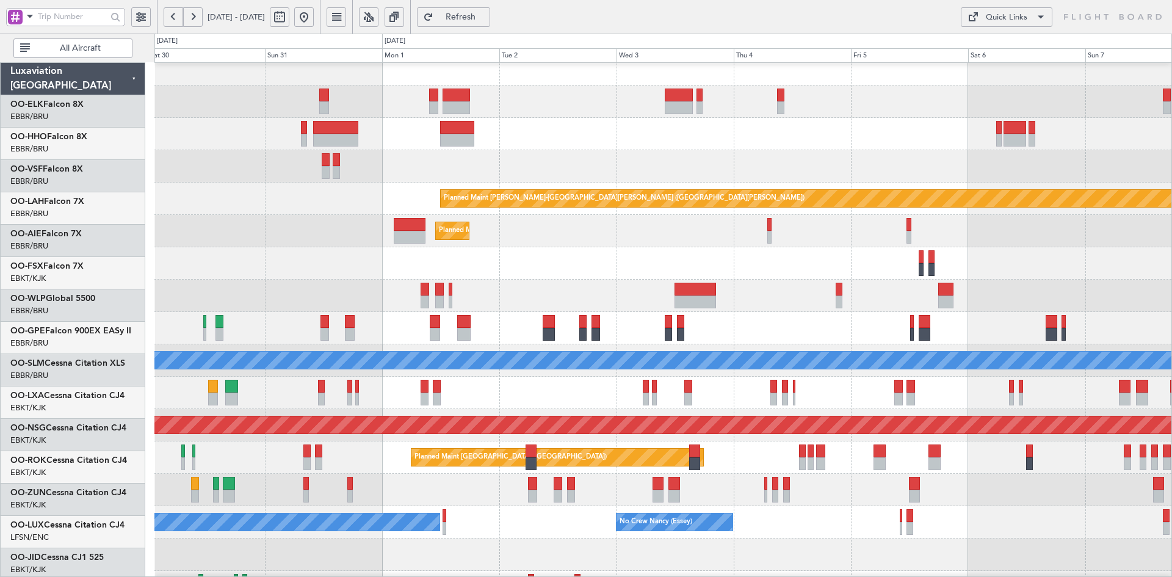
scroll to position [12, 0]
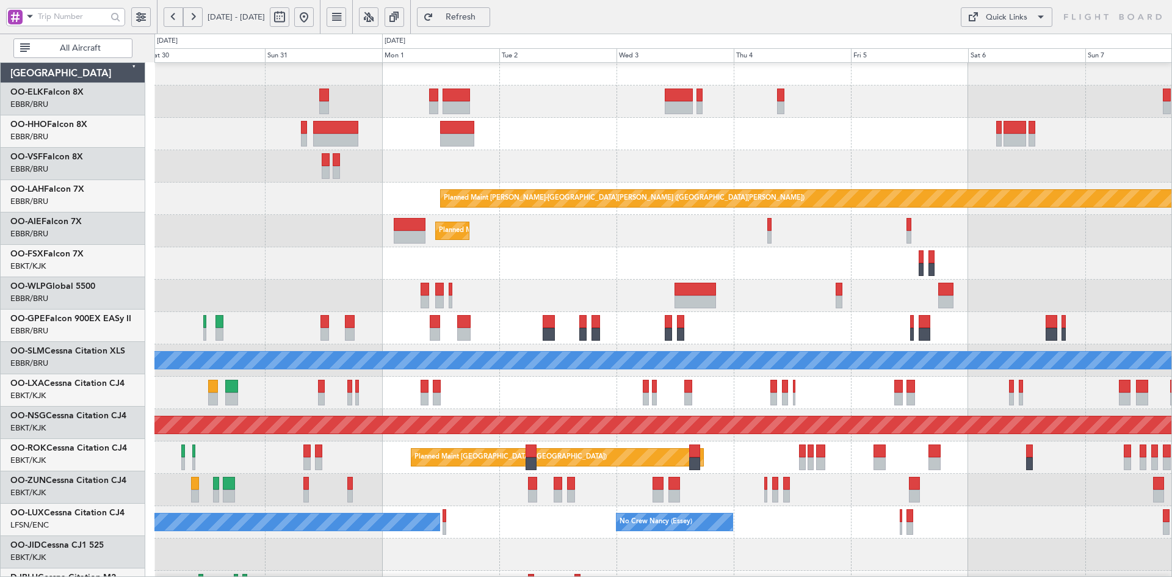
click at [802, 266] on div "Planned Maint Kortrijk-[GEOGRAPHIC_DATA] Planned Maint [GEOGRAPHIC_DATA]-[GEOGR…" at bounding box center [662, 263] width 1017 height 32
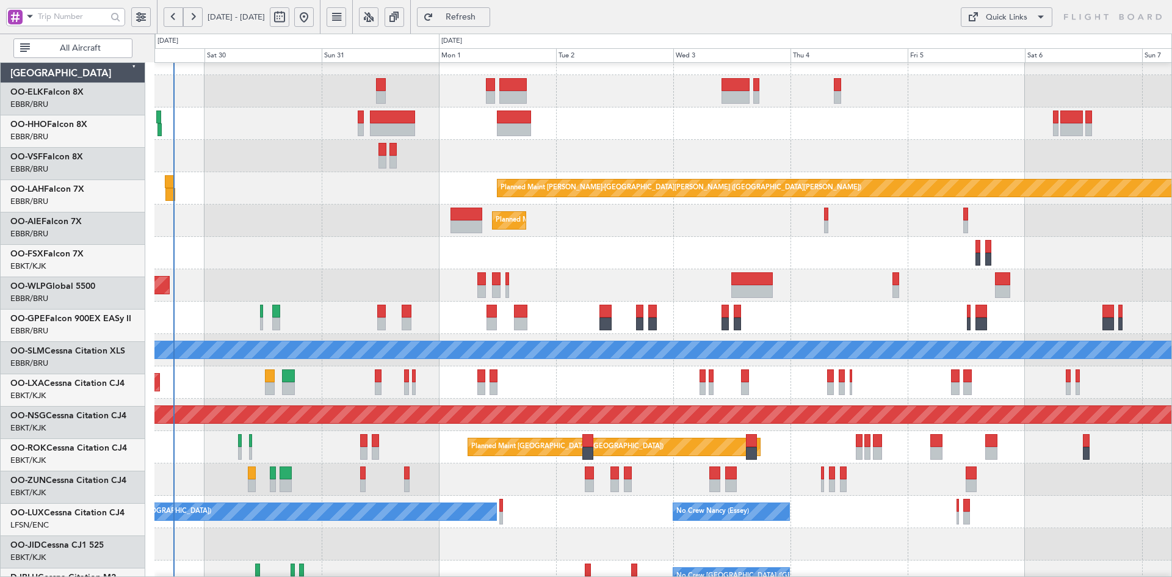
scroll to position [20, 0]
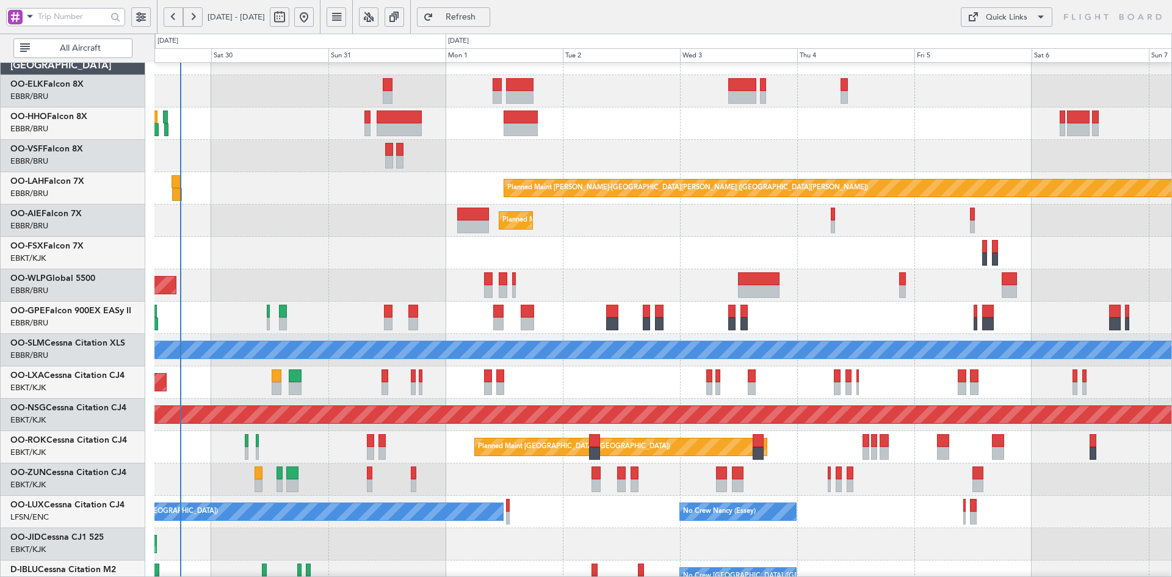
click at [829, 146] on div at bounding box center [662, 156] width 1017 height 32
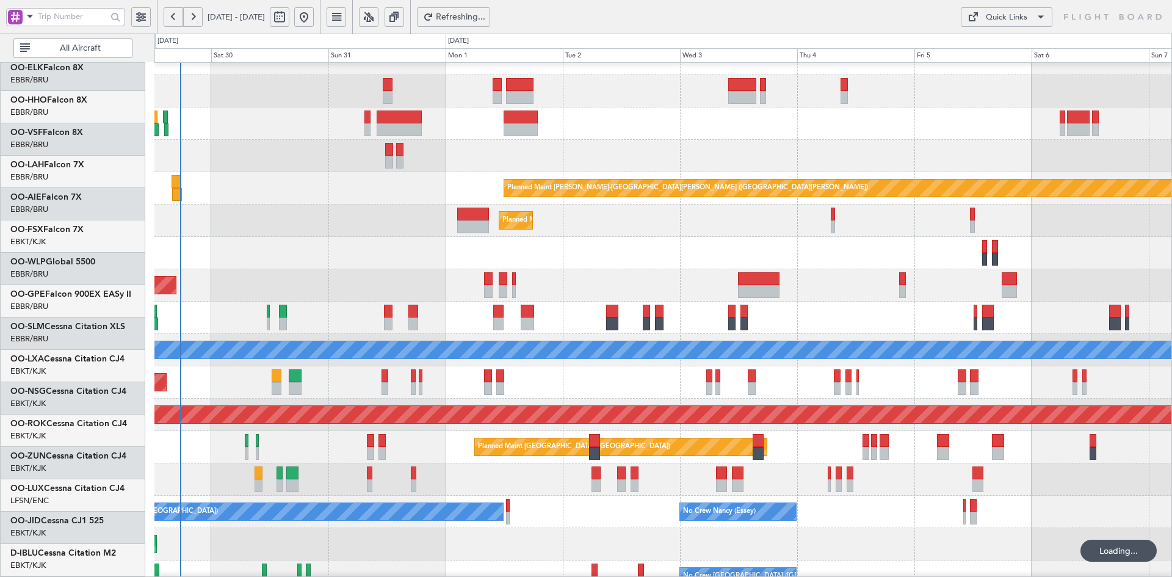
click at [715, 275] on div "Planned Maint [GEOGRAPHIC_DATA] ([GEOGRAPHIC_DATA])" at bounding box center [662, 285] width 1017 height 32
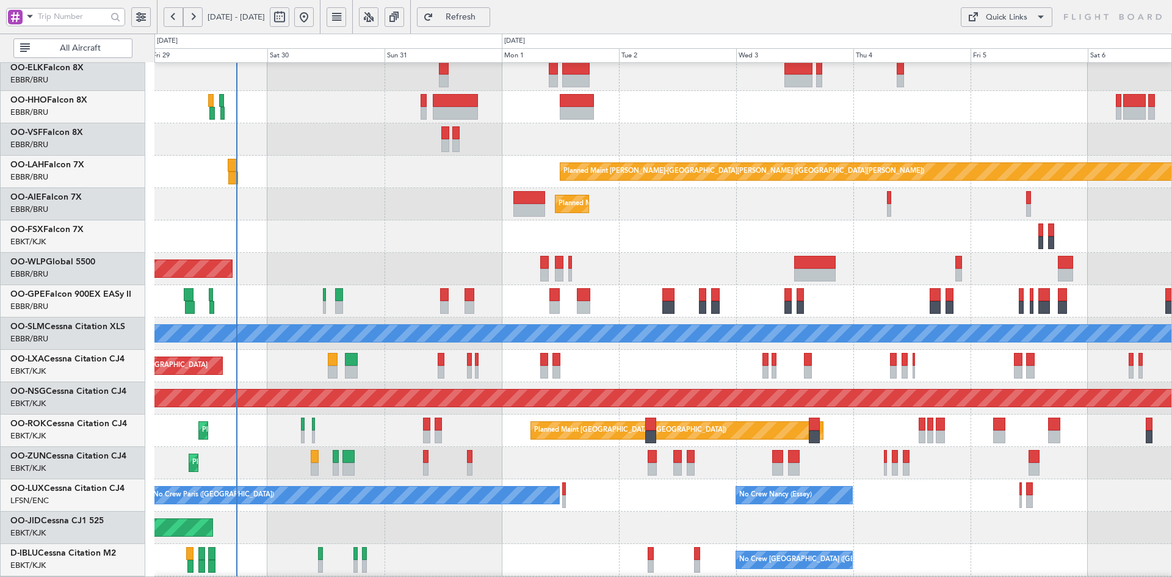
scroll to position [40, 0]
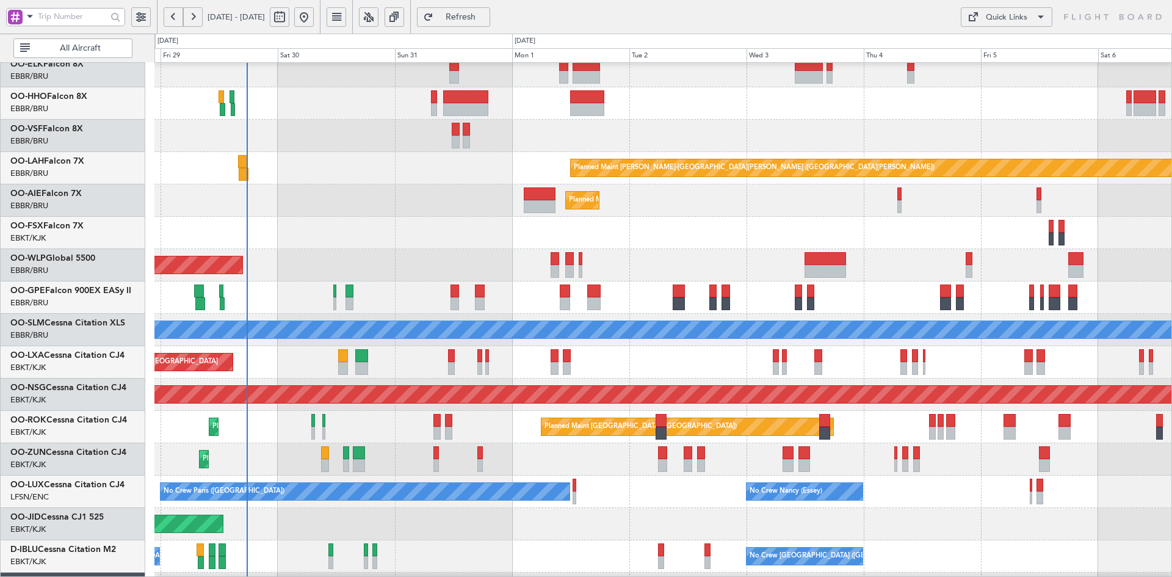
click at [1070, 138] on div at bounding box center [662, 136] width 1017 height 32
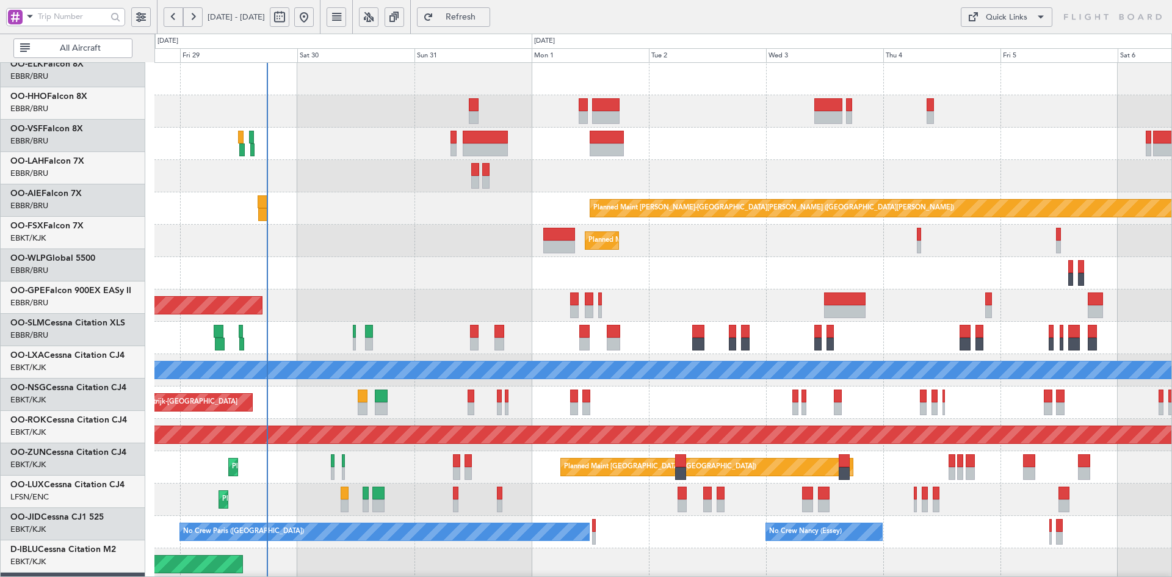
scroll to position [0, 0]
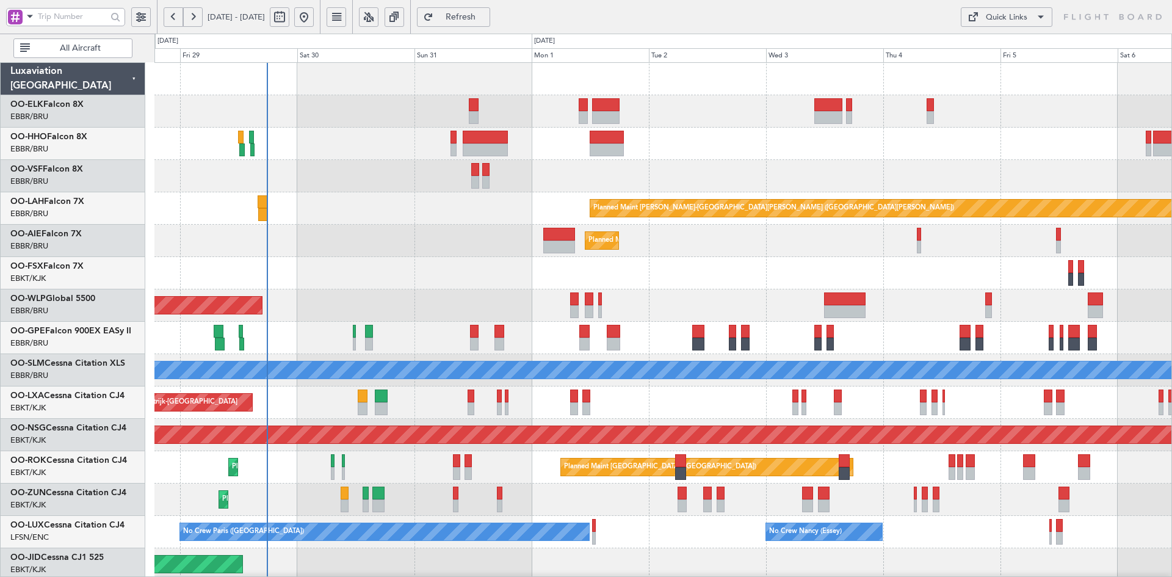
click at [649, 337] on div "Planned Maint Kortrijk-[GEOGRAPHIC_DATA] Planned [GEOGRAPHIC_DATA][PERSON_NAME]…" at bounding box center [662, 386] width 1017 height 647
click at [422, 225] on div "Planned Maint [GEOGRAPHIC_DATA] ([GEOGRAPHIC_DATA])" at bounding box center [662, 241] width 1017 height 32
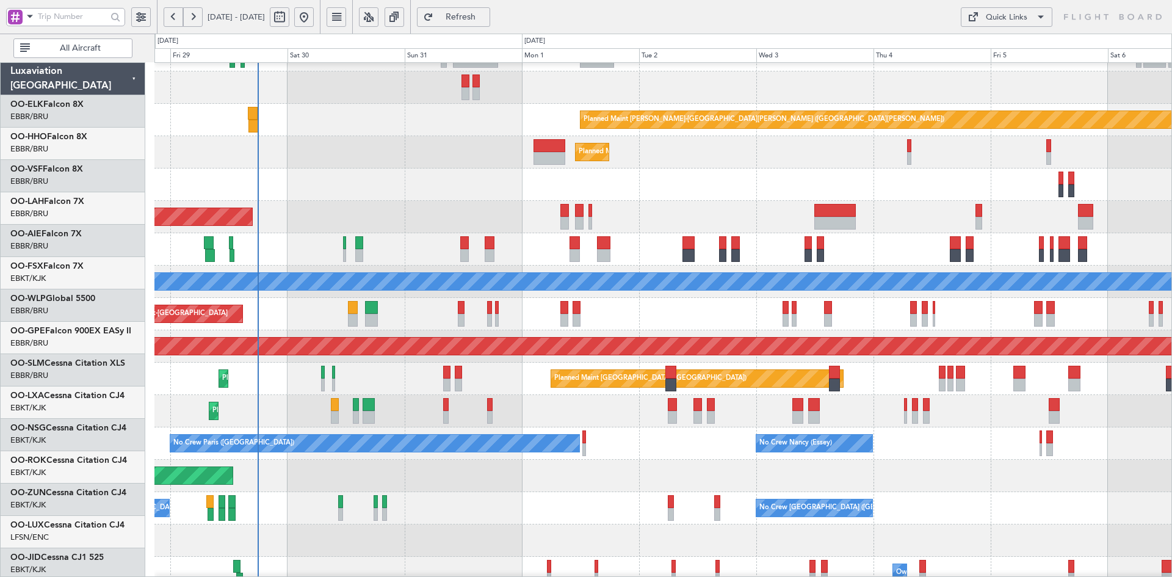
scroll to position [89, 0]
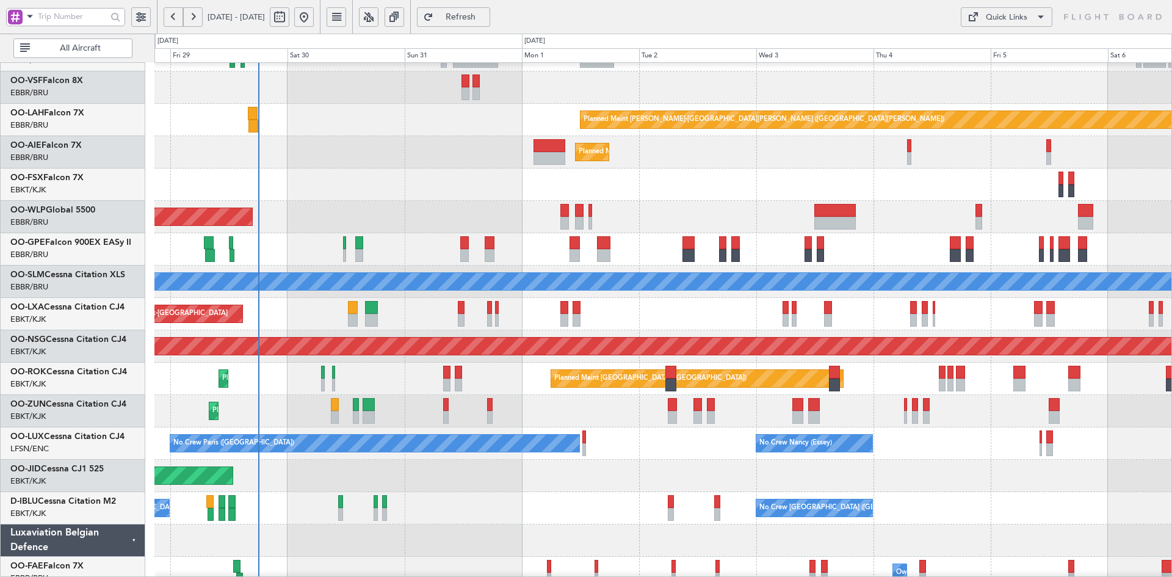
click at [1055, 242] on div "Planned Maint [GEOGRAPHIC_DATA] ([GEOGRAPHIC_DATA] National) Planned Maint [GEO…" at bounding box center [662, 249] width 1017 height 32
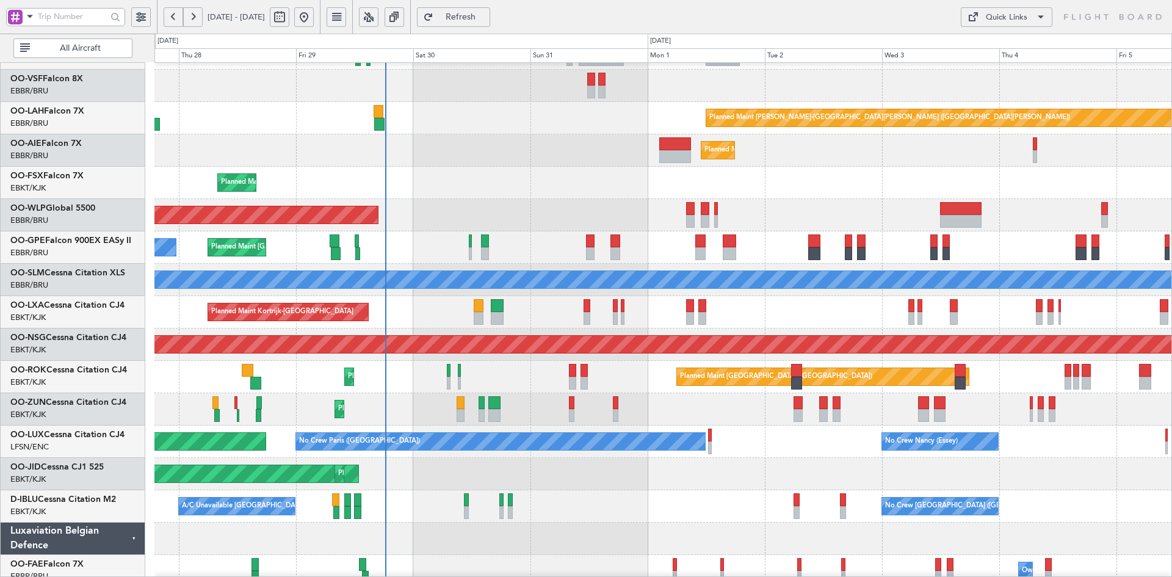
scroll to position [76, 0]
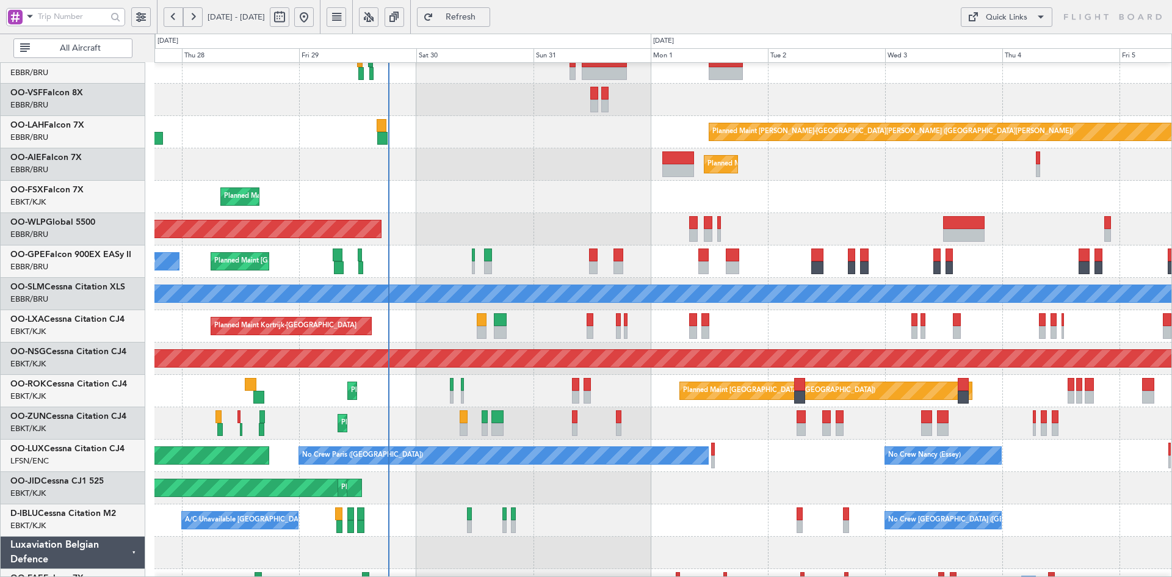
click at [854, 194] on div "Planned Maint Kortrijk-[GEOGRAPHIC_DATA]" at bounding box center [662, 197] width 1017 height 32
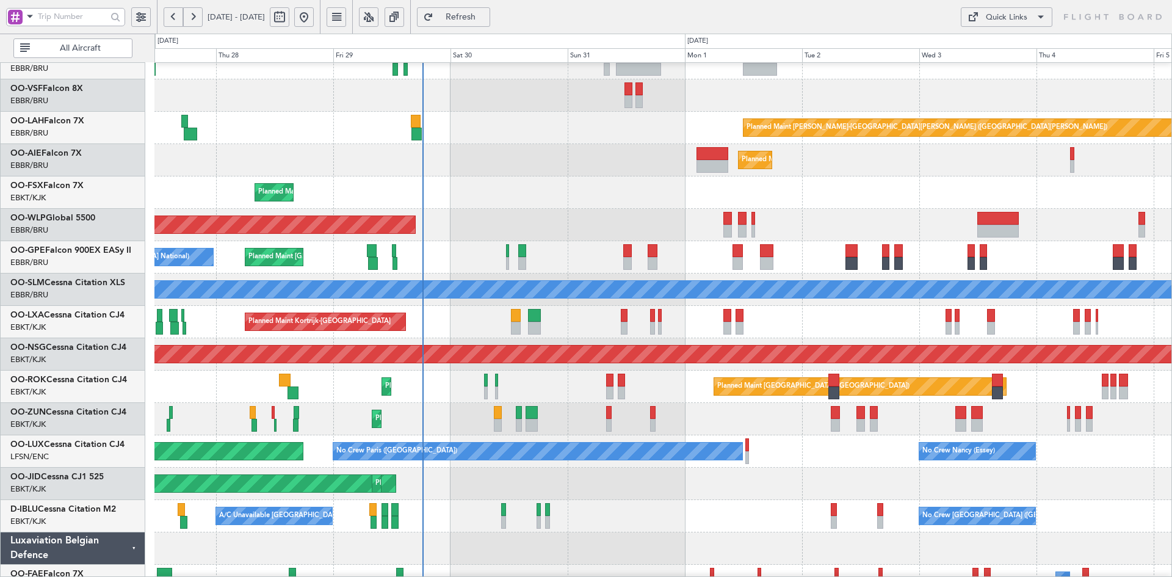
click at [559, 150] on div "Planned Maint [GEOGRAPHIC_DATA] ([GEOGRAPHIC_DATA])" at bounding box center [662, 160] width 1017 height 32
